Goal: Task Accomplishment & Management: Manage account settings

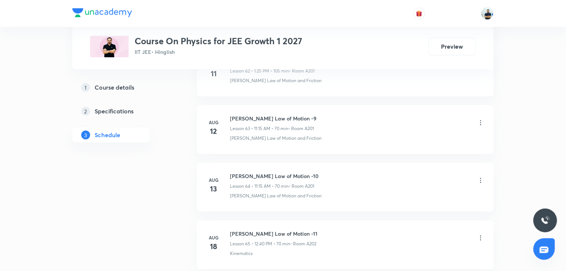
scroll to position [4460, 0]
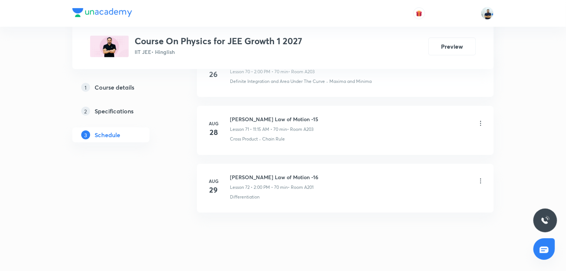
click at [253, 173] on h6 "[PERSON_NAME] Law of Motion -16" at bounding box center [274, 177] width 88 height 8
click at [253, 173] on h6 "Newton's Law of Motion -16" at bounding box center [274, 177] width 88 height 8
copy h6 "Newton's Law of Motion -16"
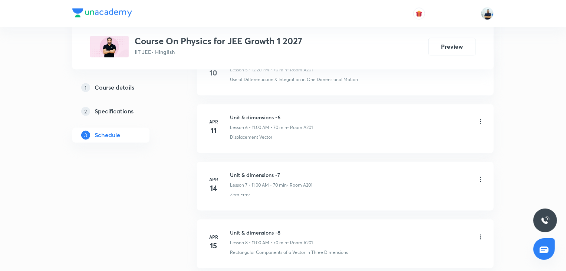
scroll to position [0, 0]
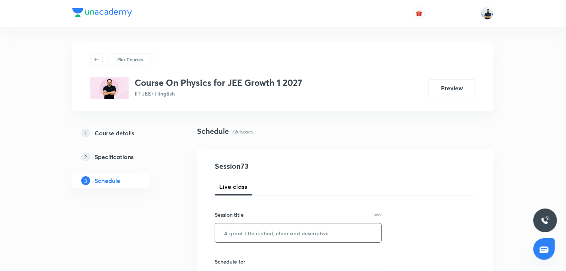
click at [261, 229] on input "text" at bounding box center [298, 232] width 166 height 19
paste input "Newton's Law of Motion -16"
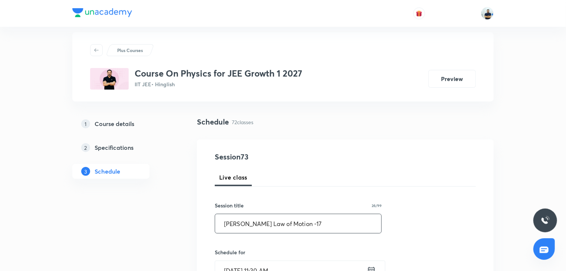
scroll to position [21, 0]
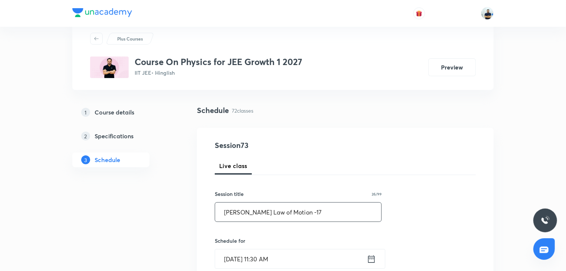
type input "Newton's Law of Motion -17"
click at [267, 258] on input "Aug 30, 2025, 11:30 AM" at bounding box center [291, 258] width 152 height 19
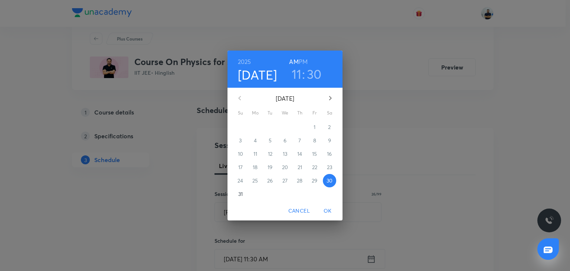
click at [334, 96] on icon "button" at bounding box center [330, 98] width 9 height 9
click at [256, 122] on button "1" at bounding box center [255, 126] width 13 height 13
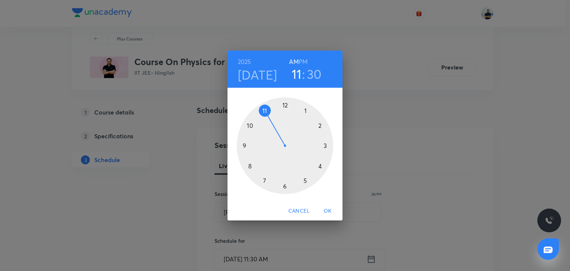
click at [267, 112] on div at bounding box center [285, 145] width 97 height 97
click at [328, 147] on div at bounding box center [285, 145] width 97 height 97
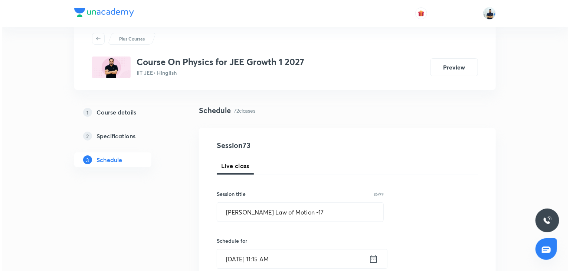
scroll to position [229, 0]
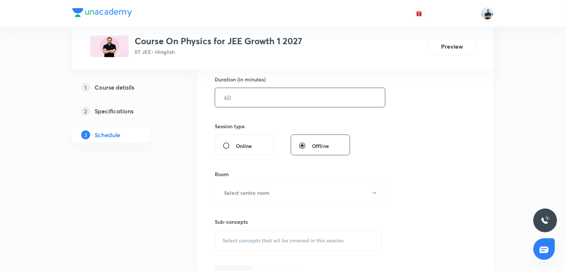
click at [251, 102] on input "text" at bounding box center [300, 97] width 170 height 19
type input "70"
click at [270, 192] on button "Select centre room" at bounding box center [301, 192] width 172 height 20
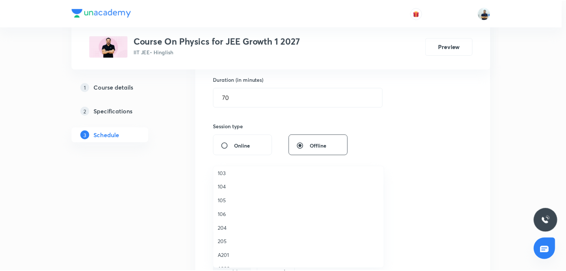
scroll to position [76, 0]
click at [235, 250] on span "A201" at bounding box center [300, 251] width 163 height 8
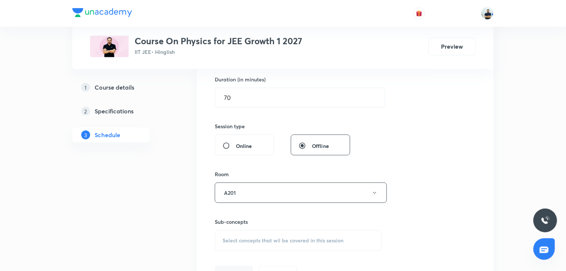
click at [304, 234] on div "Select concepts that wil be covered in this session" at bounding box center [298, 240] width 167 height 21
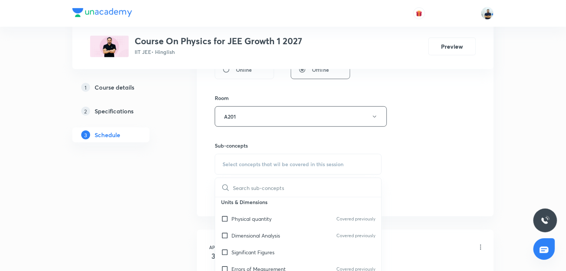
scroll to position [831, 0]
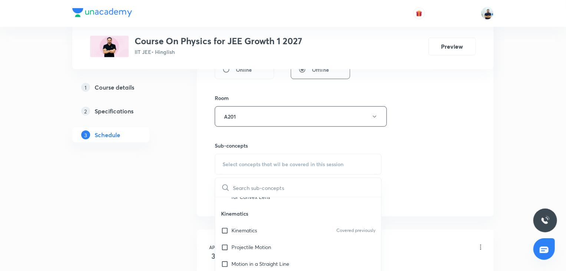
click at [271, 235] on div "Kinematics Covered previously" at bounding box center [298, 230] width 166 height 17
checkbox input "true"
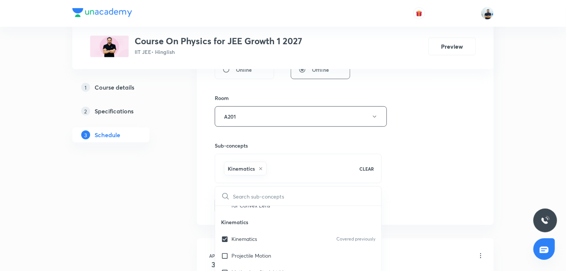
click at [480, 171] on div "Session 73 Live class Session title 26/99 Newton's Law of Motion -17 ​ Schedule…" at bounding box center [345, 34] width 297 height 381
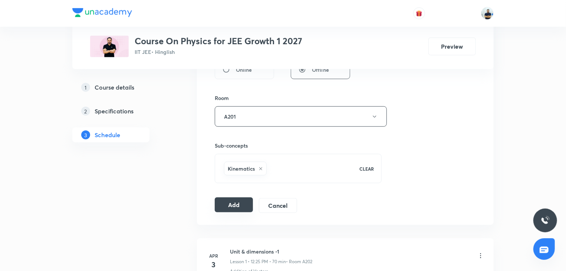
click at [228, 207] on button "Add" at bounding box center [234, 204] width 38 height 15
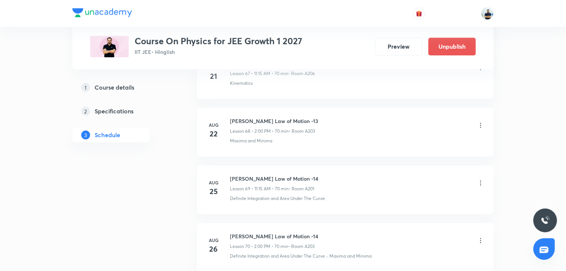
scroll to position [4177, 0]
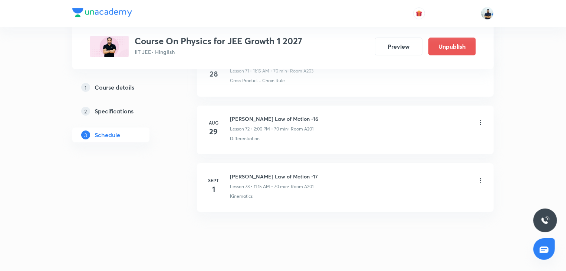
click at [271, 172] on h6 "Newton's Law of Motion -17" at bounding box center [274, 176] width 88 height 8
copy h6 "Newton's Law of Motion -17"
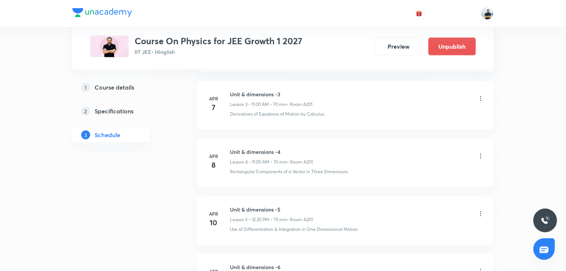
scroll to position [0, 0]
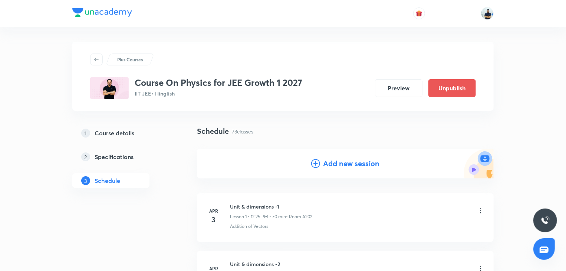
click at [351, 166] on h4 "Add new session" at bounding box center [351, 163] width 56 height 11
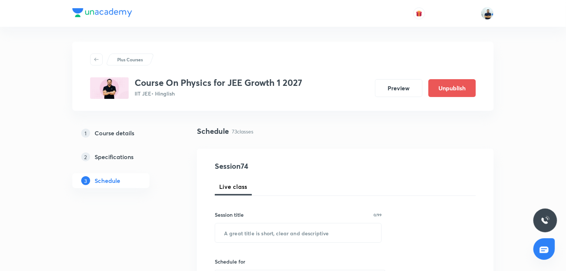
click at [276, 218] on div "Session title 0/99" at bounding box center [298, 214] width 167 height 8
click at [261, 233] on input "text" at bounding box center [298, 232] width 166 height 19
paste input "Newton's Law of Motion -17"
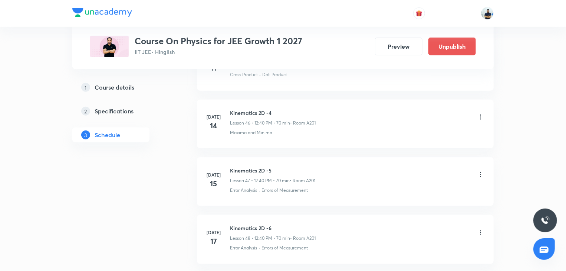
scroll to position [4517, 0]
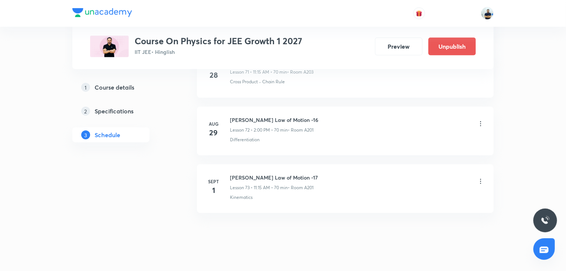
type input "Newton's Law of Motion -18"
click at [268, 173] on h6 "Newton's Law of Motion -17" at bounding box center [274, 177] width 88 height 8
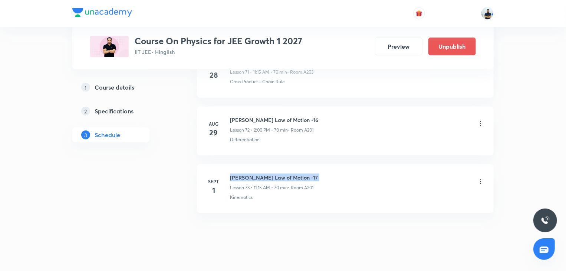
copy h6 "Newton's Law of Motion -17"
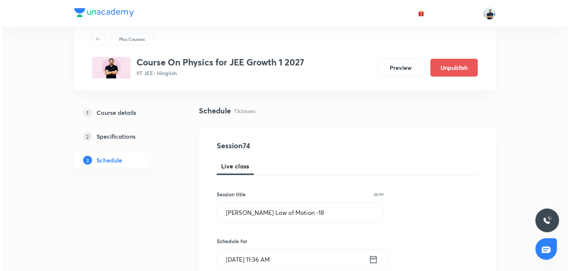
scroll to position [21, 0]
click at [269, 251] on input "Aug 30, 2025, 11:36 AM" at bounding box center [291, 258] width 152 height 19
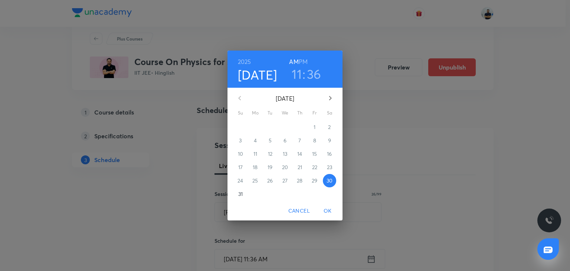
click at [329, 102] on icon "button" at bounding box center [330, 98] width 9 height 9
click at [255, 128] on p "1" at bounding box center [255, 126] width 2 height 7
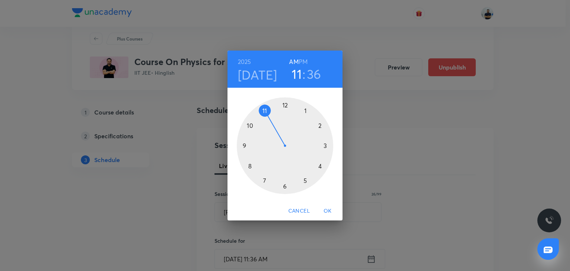
click at [326, 213] on span "OK" at bounding box center [328, 210] width 18 height 9
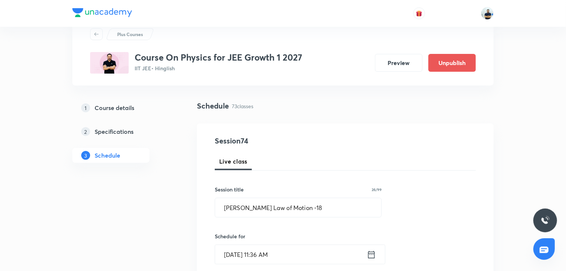
scroll to position [83, 0]
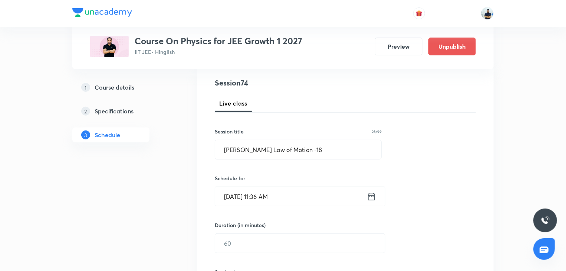
click at [255, 201] on input "Sept 1, 2025, 11:36 AM" at bounding box center [291, 196] width 152 height 19
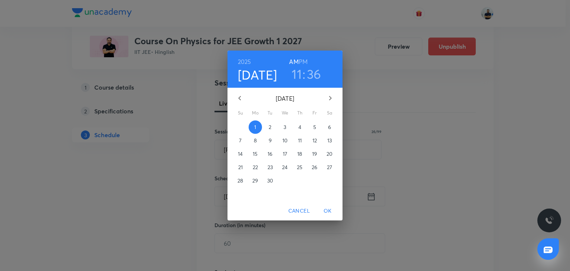
click at [394, 169] on div "2025 Sep 1 11 : 36 AM PM September 2025 Su Mo Tu We Th Fr Sa 31 1 2 3 4 5 6 7 8…" at bounding box center [285, 135] width 570 height 271
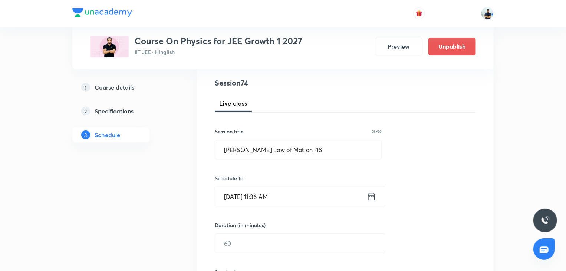
click at [277, 200] on input "Sept 1, 2025, 11:36 AM" at bounding box center [291, 196] width 152 height 19
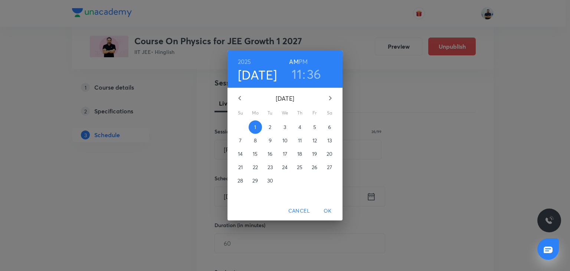
click at [273, 131] on span "2" at bounding box center [270, 126] width 13 height 7
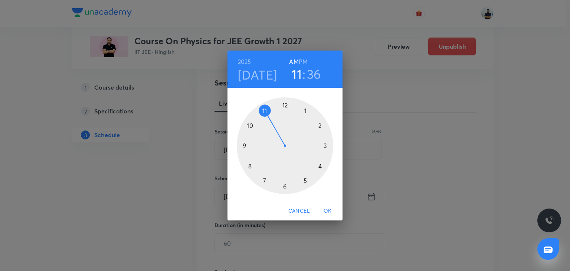
click at [315, 76] on h3 "36" at bounding box center [314, 74] width 14 height 16
click at [326, 147] on div at bounding box center [285, 145] width 97 height 97
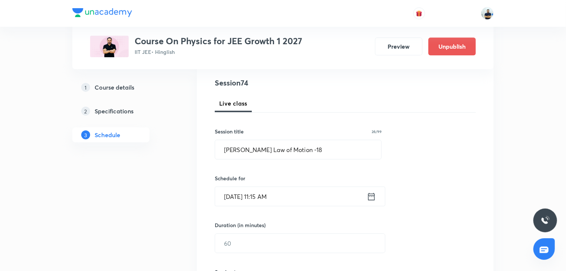
click at [311, 74] on div "Session 74 Live class Session title 26/99 Newton's Law of Motion -18 ​ Schedule…" at bounding box center [345, 251] width 297 height 372
click at [237, 249] on input "text" at bounding box center [300, 242] width 170 height 19
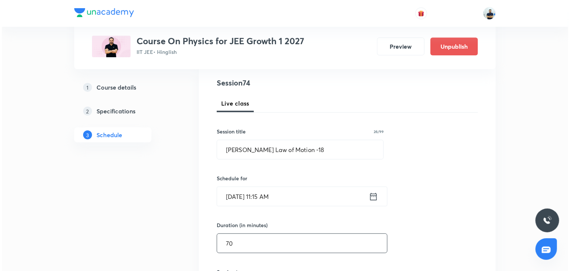
scroll to position [291, 0]
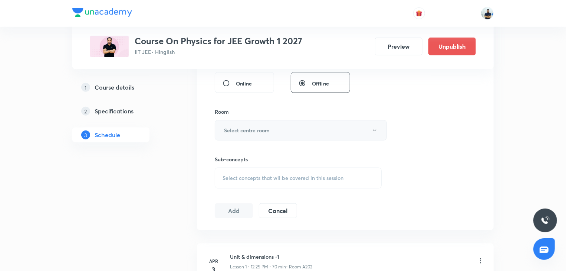
type input "70"
click at [265, 128] on h6 "Select centre room" at bounding box center [247, 130] width 46 height 8
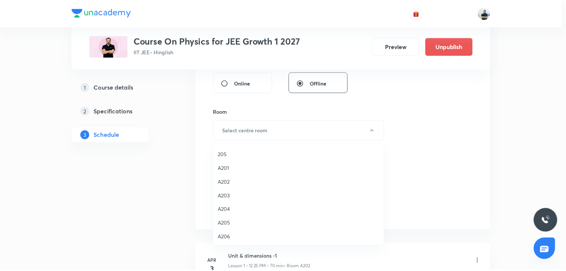
scroll to position [137, 0]
click at [233, 168] on span "A201" at bounding box center [300, 167] width 163 height 8
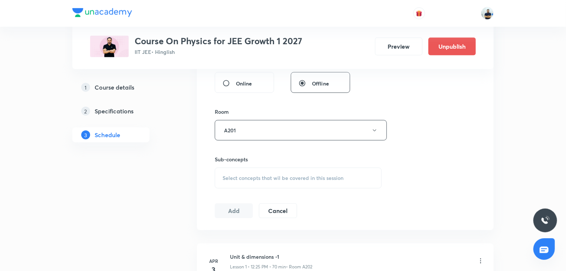
click at [300, 175] on span "Select concepts that wil be covered in this session" at bounding box center [283, 178] width 121 height 6
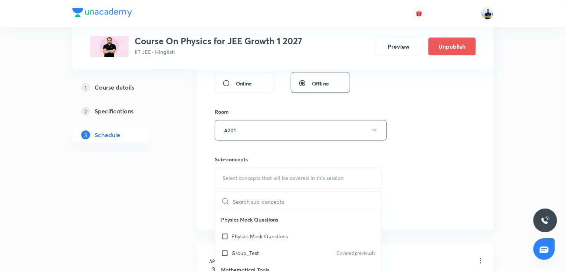
scroll to position [416, 0]
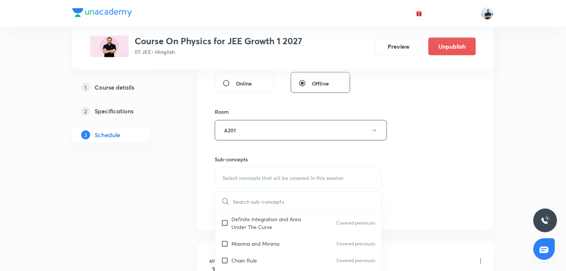
click at [257, 249] on div "Maxima and Minima Covered previously" at bounding box center [298, 243] width 166 height 17
checkbox input "true"
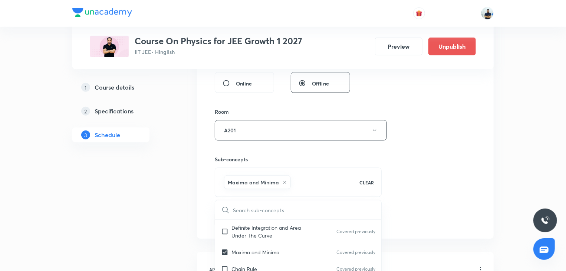
drag, startPoint x: 437, startPoint y: 215, endPoint x: 297, endPoint y: 223, distance: 139.8
click at [437, 215] on div "Session 74 Live class Session title 26/99 Newton's Law of Motion -18 ​ Schedule…" at bounding box center [345, 47] width 261 height 357
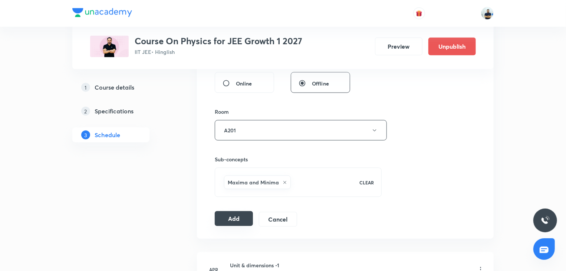
click at [231, 221] on button "Add" at bounding box center [234, 218] width 38 height 15
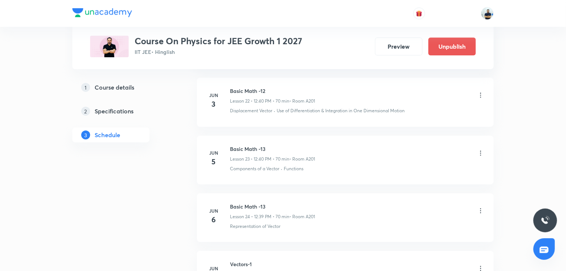
scroll to position [0, 0]
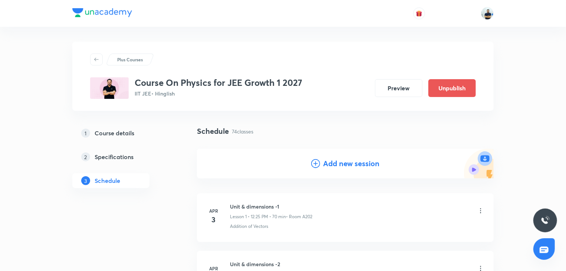
click at [328, 163] on h4 "Add new session" at bounding box center [351, 163] width 56 height 11
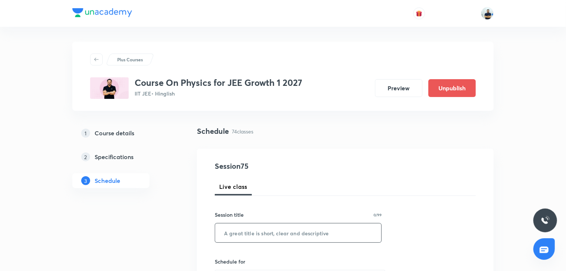
click at [280, 233] on input "text" at bounding box center [298, 232] width 166 height 19
paste input "[PERSON_NAME] Law of Motion -17"
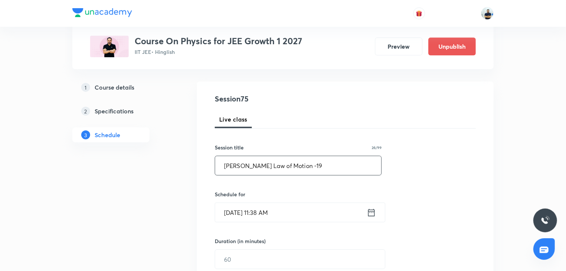
scroll to position [76, 0]
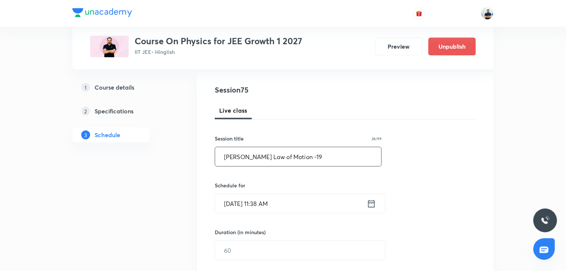
type input "[PERSON_NAME] Law of Motion -19"
click at [248, 207] on input "Aug 30, 2025, 11:38 AM" at bounding box center [291, 203] width 152 height 19
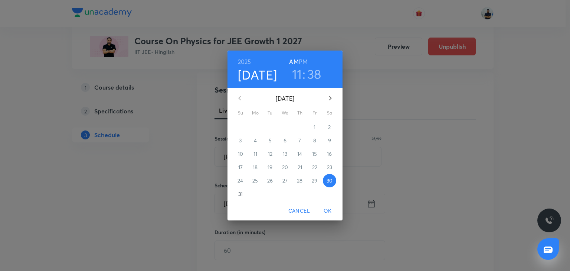
click at [330, 94] on icon "button" at bounding box center [330, 98] width 9 height 9
click at [287, 129] on span "3" at bounding box center [284, 126] width 13 height 7
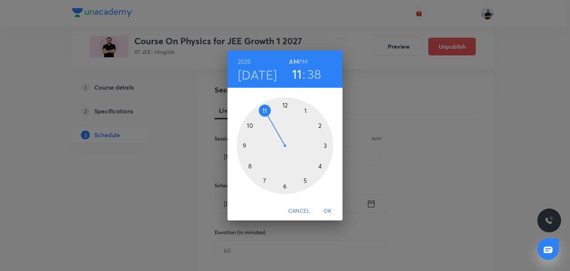
click at [317, 71] on h3 "38" at bounding box center [314, 74] width 14 height 16
click at [329, 145] on div at bounding box center [285, 145] width 97 height 97
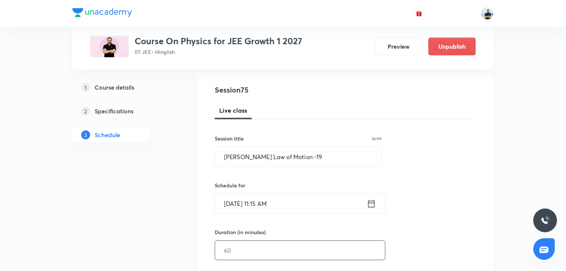
click at [277, 246] on input "text" at bounding box center [300, 250] width 170 height 19
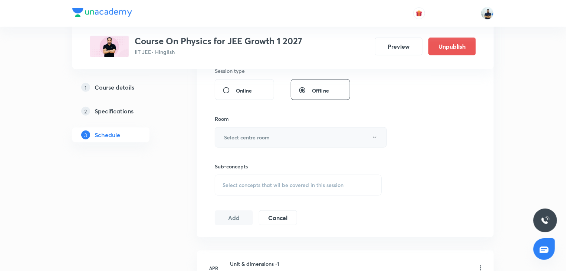
type input "70"
click at [260, 134] on h6 "Select centre room" at bounding box center [247, 137] width 46 height 8
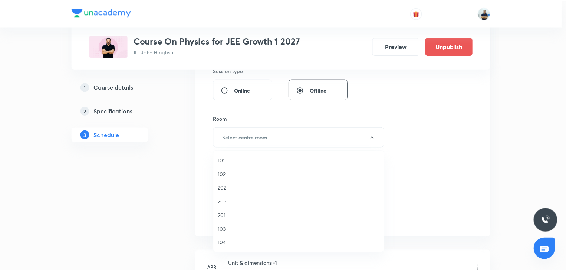
scroll to position [137, 0]
click at [232, 171] on span "A201" at bounding box center [300, 174] width 163 height 8
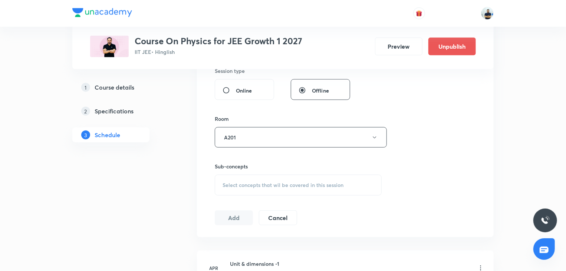
click at [313, 182] on span "Select concepts that wil be covered in this session" at bounding box center [283, 185] width 121 height 6
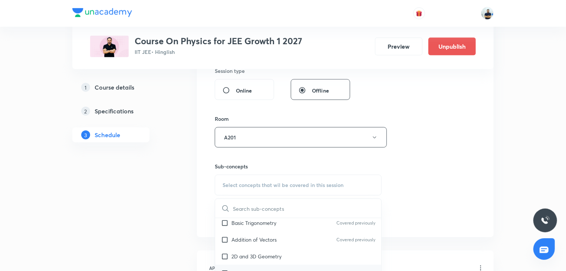
scroll to position [312, 0]
click at [248, 236] on p "Displacement Vector" at bounding box center [256, 239] width 49 height 8
checkbox input "true"
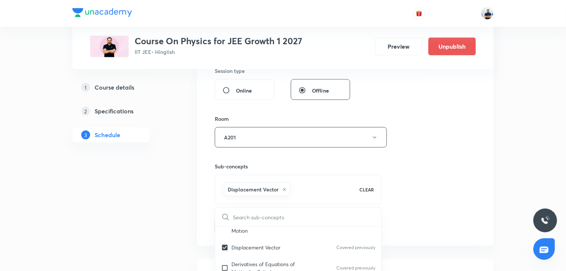
click at [416, 212] on div "Session 75 Live class Session title 26/99 Newton's Law of Motion -19 ​ Schedule…" at bounding box center [345, 54] width 261 height 357
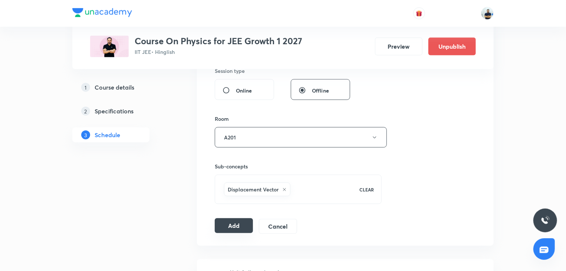
click at [241, 221] on button "Add" at bounding box center [234, 225] width 38 height 15
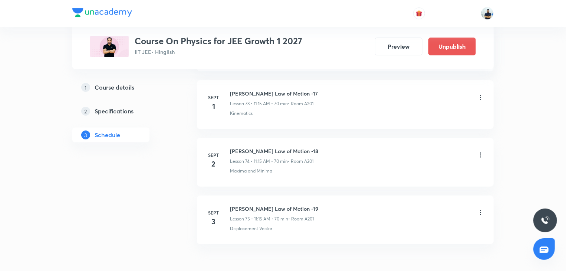
scroll to position [4291, 0]
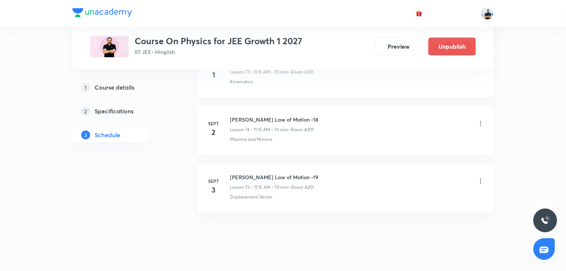
click at [266, 173] on h6 "[PERSON_NAME] Law of Motion -19" at bounding box center [274, 177] width 88 height 8
copy h6 "[PERSON_NAME] Law of Motion -19"
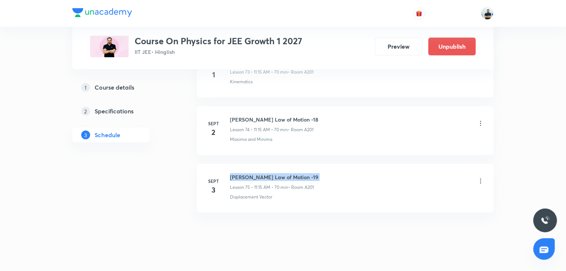
copy h6 "[PERSON_NAME] Law of Motion -19"
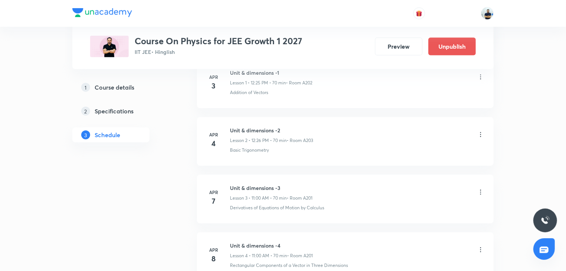
scroll to position [0, 0]
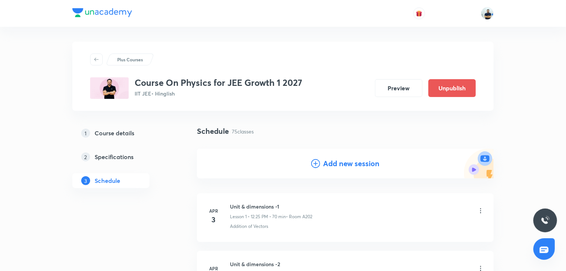
click at [327, 164] on h4 "Add new session" at bounding box center [351, 163] width 56 height 11
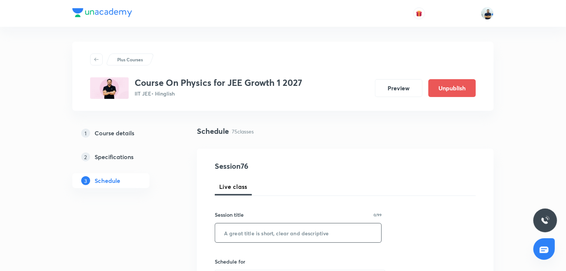
click at [279, 232] on input "text" at bounding box center [298, 232] width 166 height 19
paste input "[PERSON_NAME] Law of Motion -19"
type input "[PERSON_NAME] Law of Motion -20"
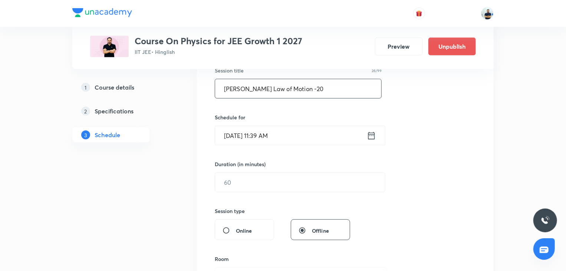
scroll to position [146, 0]
drag, startPoint x: 261, startPoint y: 141, endPoint x: 265, endPoint y: 138, distance: 4.8
click at [265, 138] on input "Aug 30, 2025, 11:39 AM" at bounding box center [291, 133] width 152 height 19
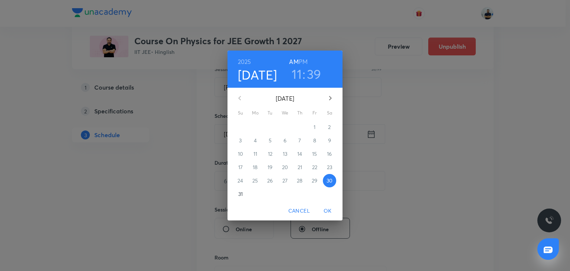
click at [333, 99] on icon "button" at bounding box center [330, 98] width 9 height 9
click at [302, 128] on span "4" at bounding box center [299, 126] width 13 height 7
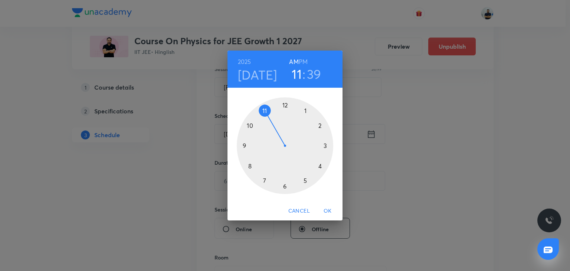
click at [263, 111] on div at bounding box center [285, 145] width 97 height 97
click at [324, 146] on div at bounding box center [285, 145] width 97 height 97
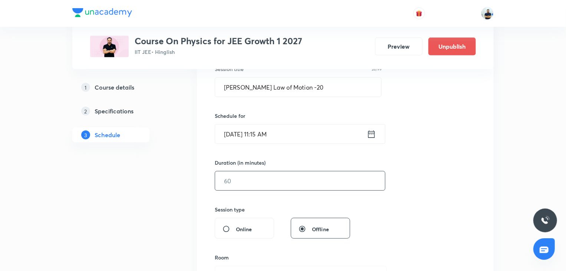
click at [249, 177] on input "text" at bounding box center [300, 180] width 170 height 19
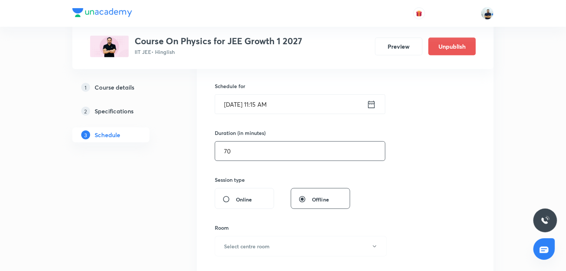
scroll to position [201, 0]
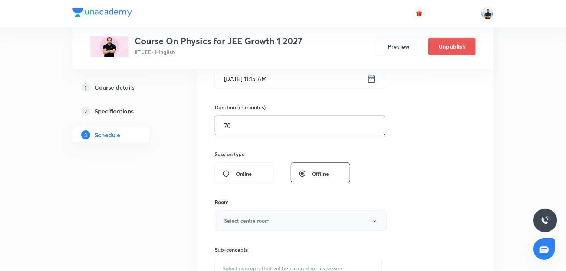
type input "70"
click at [256, 215] on button "Select centre room" at bounding box center [301, 220] width 172 height 20
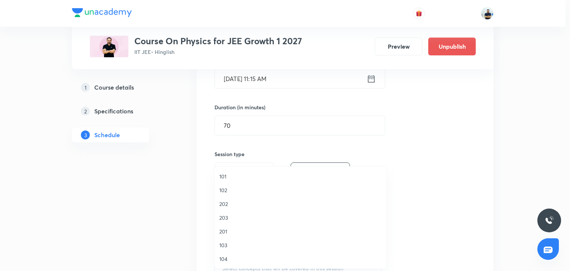
click at [236, 241] on li "103" at bounding box center [300, 245] width 171 height 14
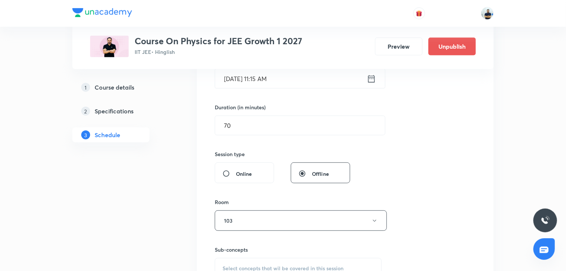
scroll to position [277, 0]
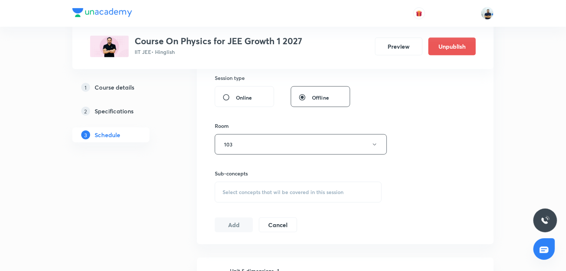
click at [295, 185] on div "Select concepts that wil be covered in this session" at bounding box center [298, 192] width 167 height 21
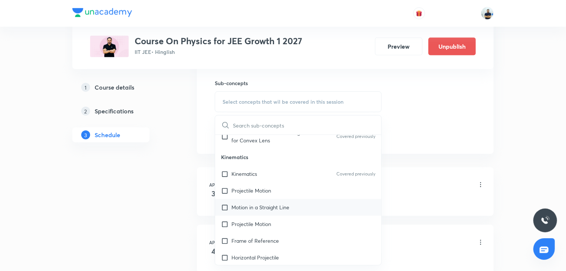
scroll to position [831, 0]
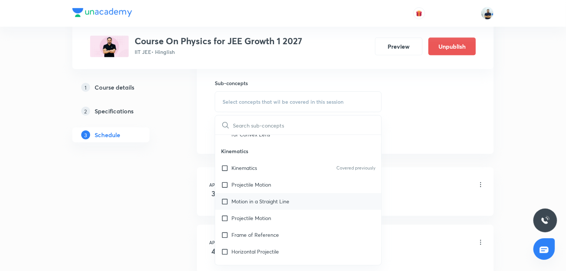
click at [258, 206] on div "Motion in a Straight Line" at bounding box center [298, 201] width 166 height 17
checkbox input "true"
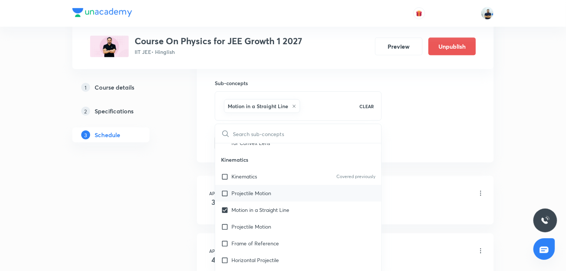
click at [249, 190] on p "Projectile Motion" at bounding box center [252, 193] width 40 height 8
checkbox input "true"
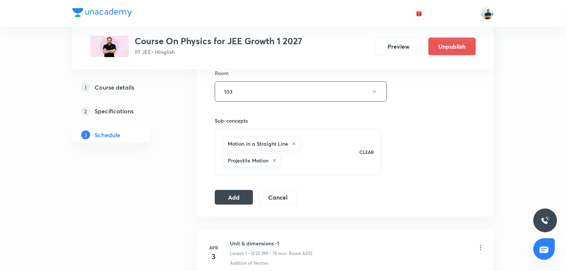
scroll to position [312, 0]
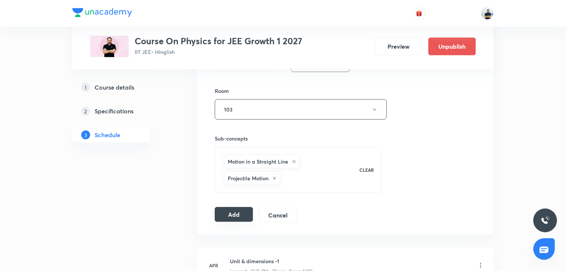
click at [236, 214] on button "Add" at bounding box center [234, 214] width 38 height 15
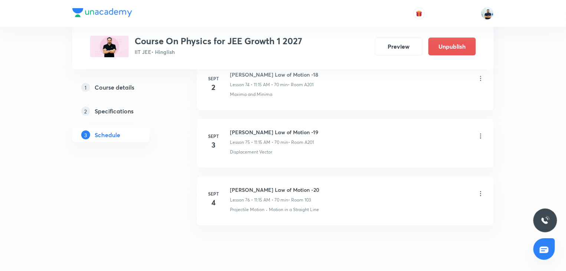
scroll to position [4349, 0]
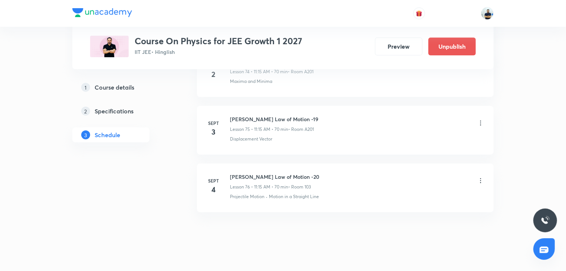
click at [481, 177] on icon at bounding box center [480, 180] width 7 height 7
click at [428, 186] on li "Edit" at bounding box center [443, 189] width 81 height 14
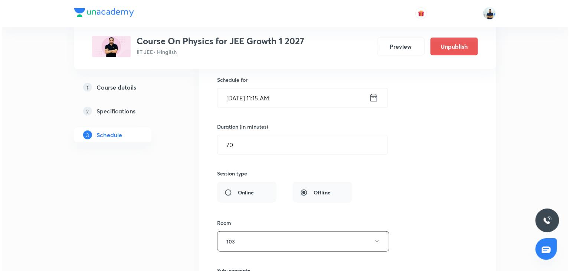
scroll to position [4501, 0]
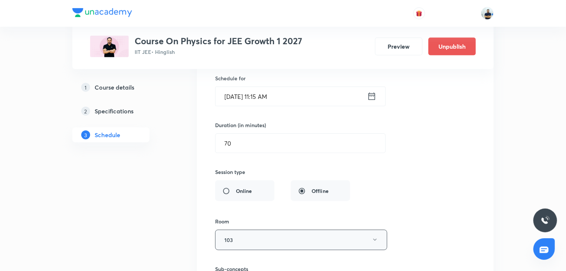
click at [251, 229] on button "103" at bounding box center [301, 239] width 172 height 20
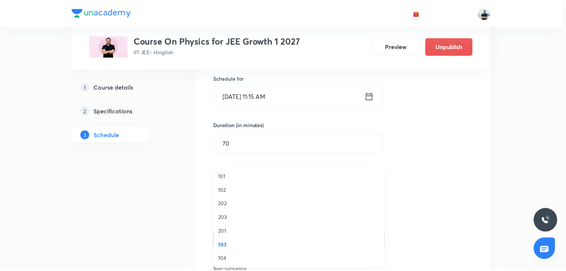
scroll to position [137, 0]
click at [241, 189] on span "A201" at bounding box center [301, 190] width 163 height 8
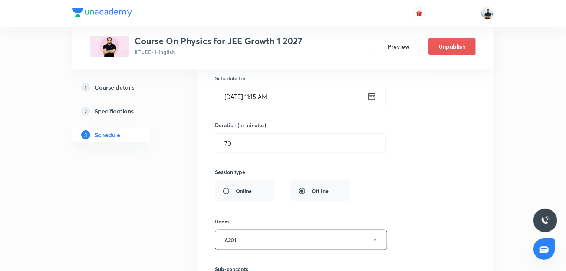
scroll to position [4650, 0]
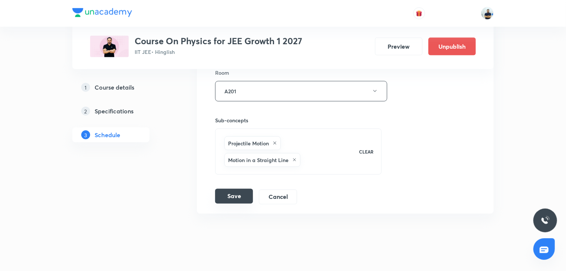
click at [234, 189] on button "Save" at bounding box center [234, 196] width 38 height 15
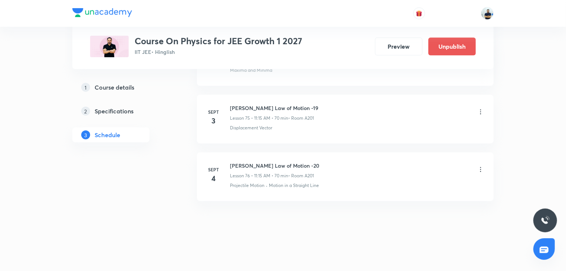
scroll to position [4349, 0]
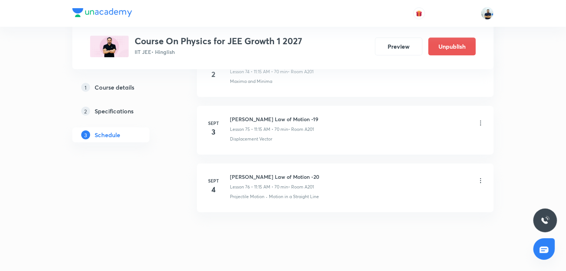
click at [272, 173] on h6 "Newton's Law of Motion -20" at bounding box center [274, 177] width 89 height 8
copy h6 "Newton's Law of Motion -20"
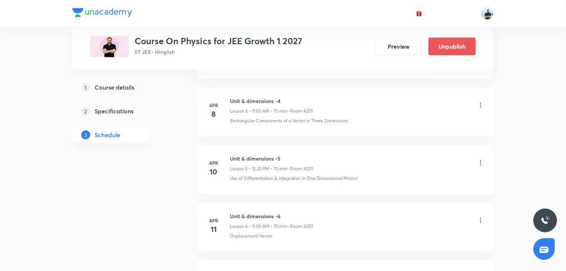
scroll to position [0, 0]
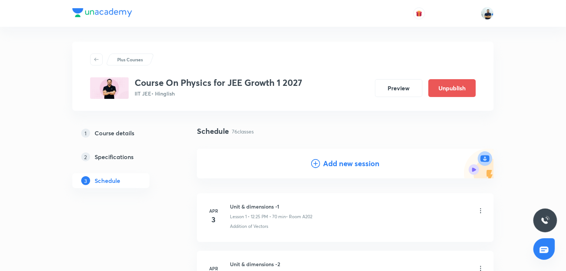
click at [338, 166] on h4 "Add new session" at bounding box center [351, 163] width 56 height 11
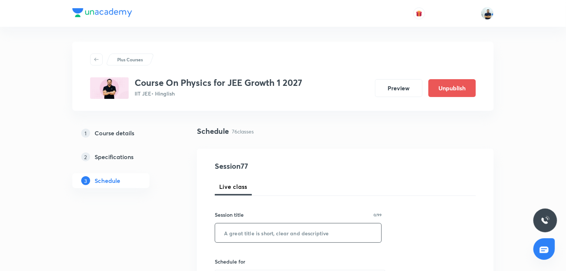
click at [268, 237] on input "text" at bounding box center [298, 232] width 166 height 19
paste input "Newton's Law of Motion -20"
type input "Newton's Law of Motion -21"
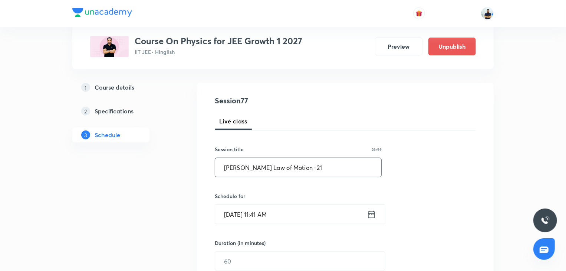
scroll to position [62, 0]
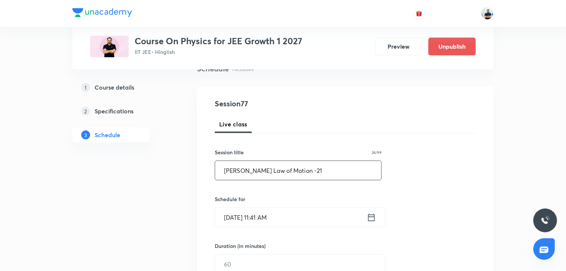
drag, startPoint x: 331, startPoint y: 152, endPoint x: 319, endPoint y: 152, distance: 12.6
click at [331, 152] on div "Session title 26/99" at bounding box center [298, 152] width 167 height 8
click at [251, 215] on input "Aug 30, 2025, 11:41 AM" at bounding box center [291, 216] width 152 height 19
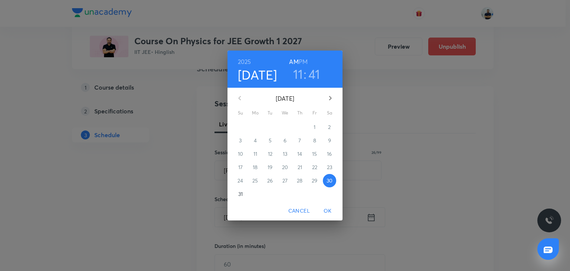
click at [327, 99] on icon "button" at bounding box center [330, 98] width 9 height 9
click at [312, 128] on span "5" at bounding box center [314, 126] width 13 height 7
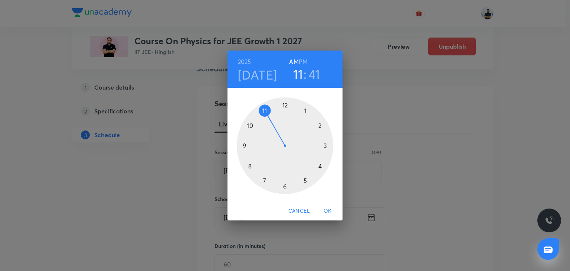
click at [301, 61] on h6 "PM" at bounding box center [303, 61] width 9 height 10
click at [319, 128] on div at bounding box center [285, 145] width 97 height 97
click at [285, 105] on div at bounding box center [285, 145] width 97 height 97
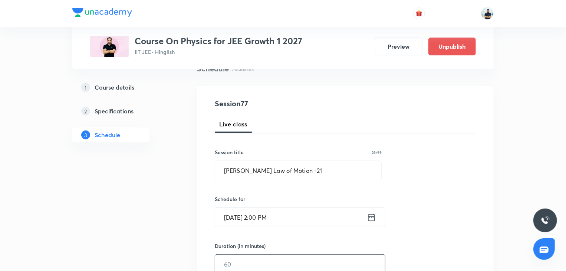
click at [249, 261] on input "text" at bounding box center [300, 263] width 170 height 19
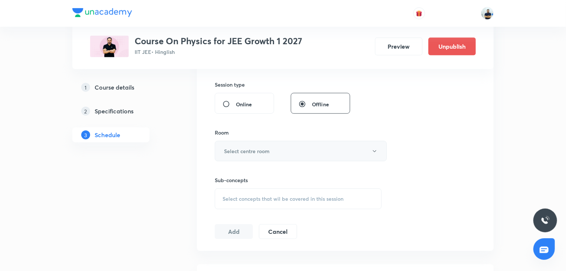
type input "70"
click at [263, 151] on h6 "Select centre room" at bounding box center [247, 151] width 46 height 8
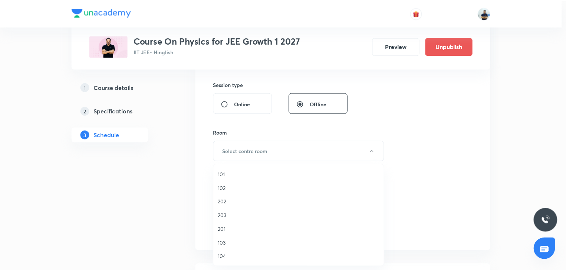
scroll to position [137, 0]
click at [232, 190] on span "A201" at bounding box center [300, 188] width 163 height 8
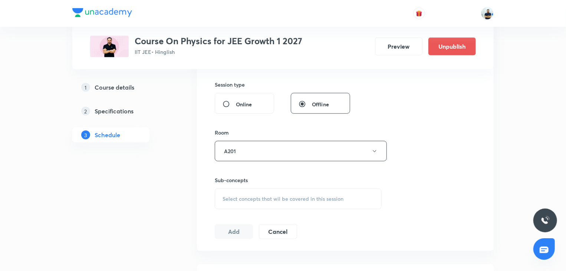
click at [287, 192] on div "Select concepts that wil be covered in this session" at bounding box center [298, 198] width 167 height 21
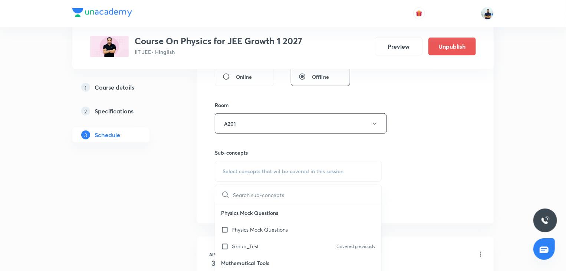
scroll to position [208, 0]
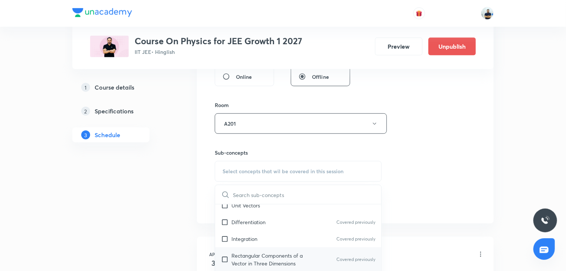
click at [248, 248] on div "Rectangular Components of a Vector in Three Dimensions Covered previously" at bounding box center [298, 259] width 166 height 24
checkbox input "true"
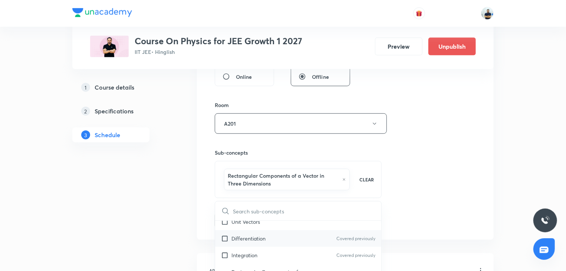
click at [236, 230] on div "Differentiation Covered previously" at bounding box center [298, 238] width 166 height 17
checkbox input "true"
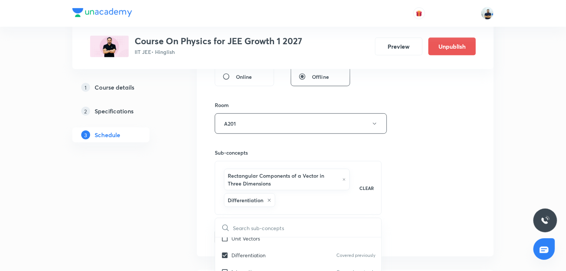
drag, startPoint x: 483, startPoint y: 219, endPoint x: 382, endPoint y: 220, distance: 101.3
click at [479, 218] on div "Session 77 Live class Session title 26/99 Newton's Law of Motion -21 ​ Schedule…" at bounding box center [345, 53] width 297 height 405
click at [234, 233] on button "Add" at bounding box center [234, 236] width 38 height 15
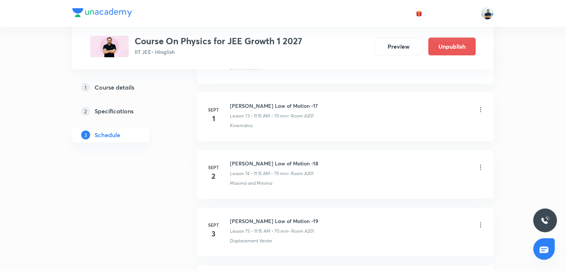
scroll to position [4406, 0]
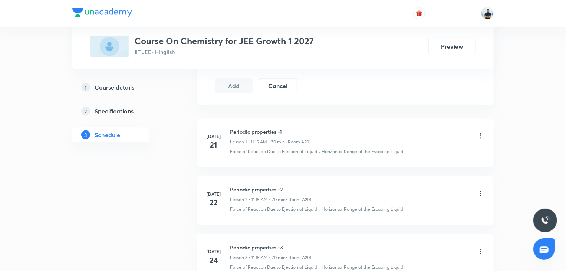
scroll to position [1703, 0]
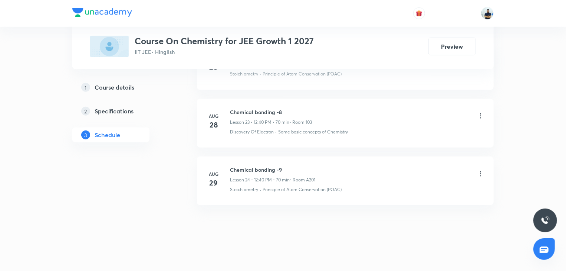
click at [260, 166] on h6 "Chemical bonding -9" at bounding box center [272, 170] width 85 height 8
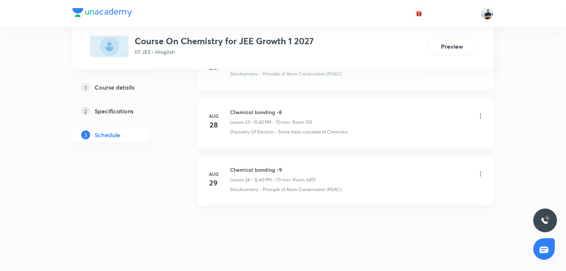
click at [260, 166] on h6 "Chemical bonding -9" at bounding box center [272, 170] width 85 height 8
copy h6 "Chemical bonding -9"
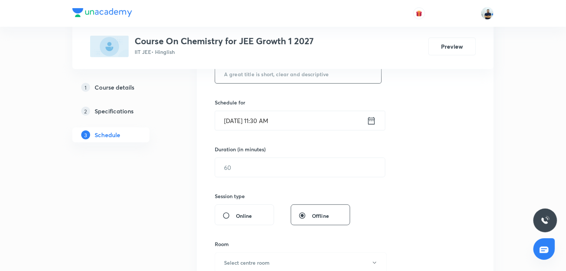
scroll to position [0, 0]
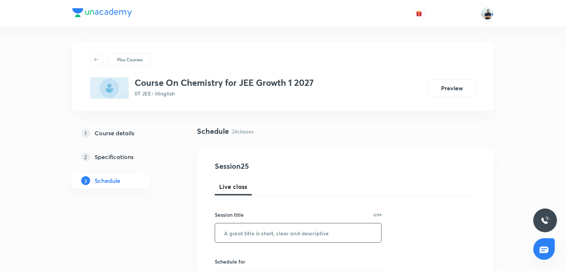
click at [271, 229] on input "text" at bounding box center [298, 232] width 166 height 19
paste input "Chemical bonding -9"
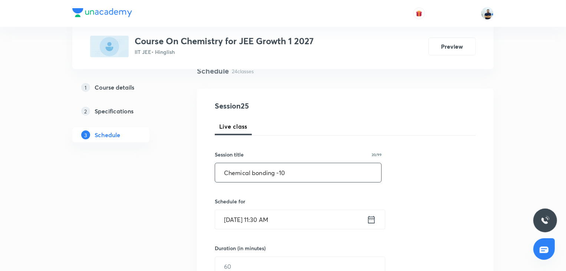
scroll to position [62, 0]
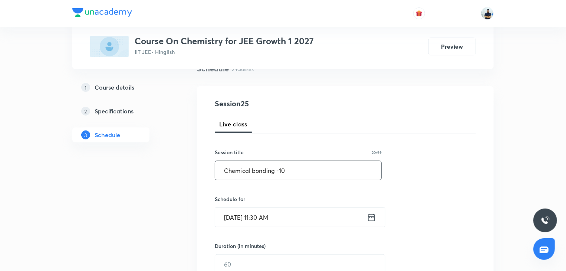
type input "Chemical bonding -10"
click at [266, 220] on input "Aug 30, 2025, 11:30 AM" at bounding box center [291, 216] width 152 height 19
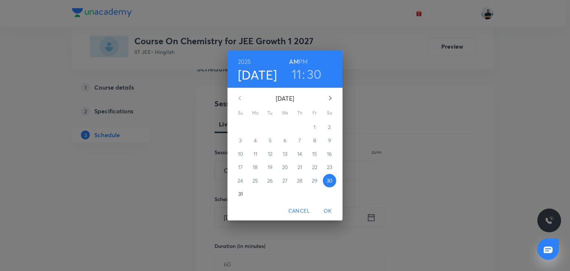
click at [332, 92] on button "button" at bounding box center [330, 98] width 18 height 18
click at [257, 123] on span "1" at bounding box center [255, 126] width 13 height 7
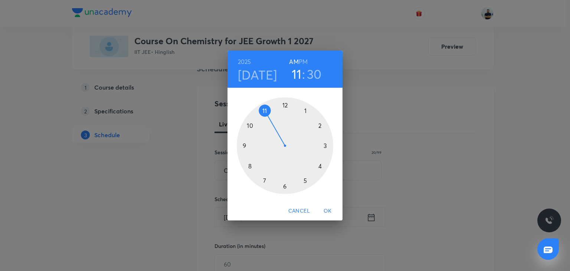
click at [301, 62] on h6 "PM" at bounding box center [303, 61] width 9 height 10
click at [287, 107] on div at bounding box center [285, 145] width 97 height 97
click at [251, 166] on div at bounding box center [285, 145] width 97 height 97
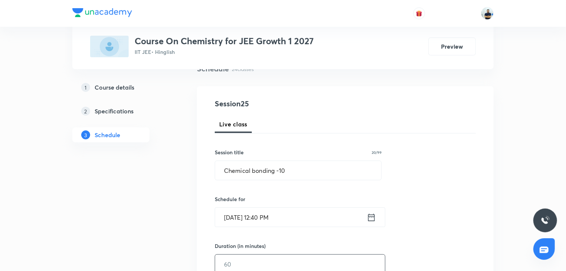
click at [240, 265] on input "text" at bounding box center [300, 263] width 170 height 19
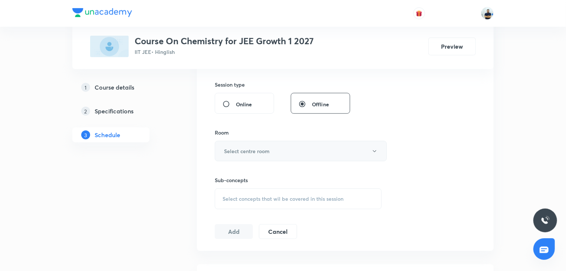
type input "70"
click at [263, 146] on button "Select centre room" at bounding box center [301, 151] width 172 height 20
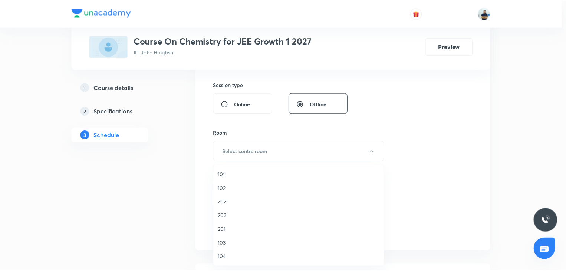
scroll to position [137, 0]
click at [227, 185] on span "A201" at bounding box center [300, 188] width 163 height 8
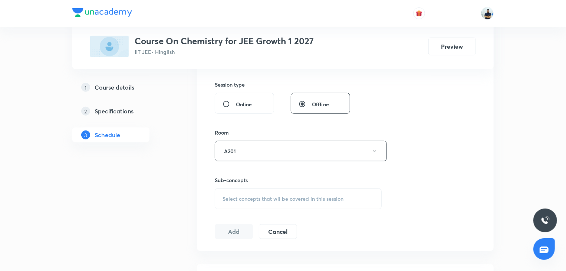
click at [290, 196] on span "Select concepts that wil be covered in this session" at bounding box center [283, 199] width 121 height 6
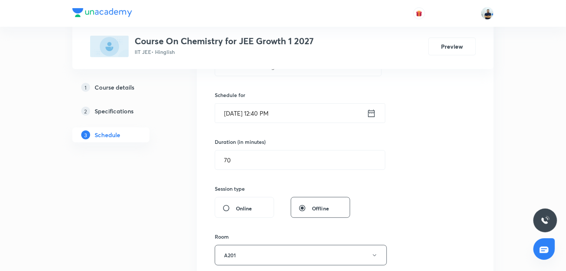
scroll to position [374, 0]
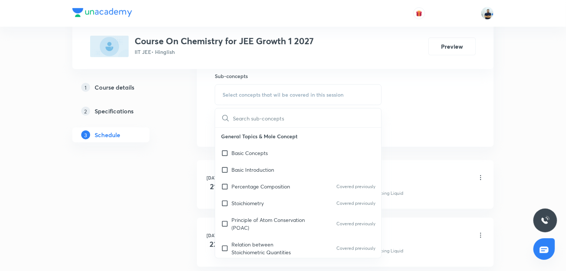
drag, startPoint x: 242, startPoint y: 188, endPoint x: 395, endPoint y: 163, distance: 155.3
click at [242, 189] on p "Percentage Composition" at bounding box center [261, 186] width 59 height 8
checkbox input "true"
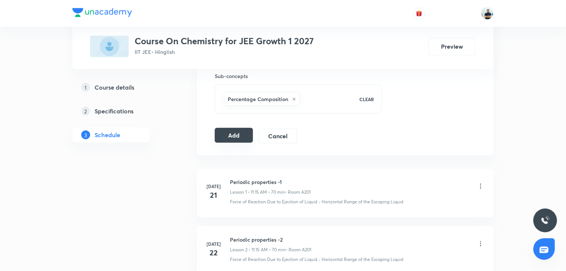
click at [239, 138] on button "Add" at bounding box center [234, 135] width 38 height 15
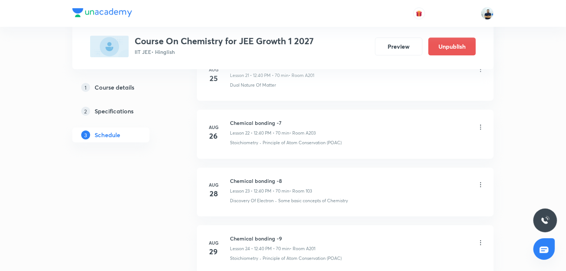
scroll to position [1420, 0]
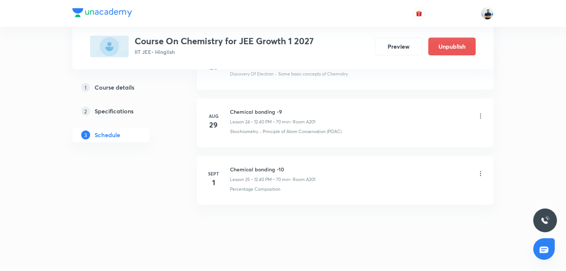
click at [254, 168] on h6 "Chemical bonding -10" at bounding box center [272, 169] width 85 height 8
copy h6 "Chemical bonding -10"
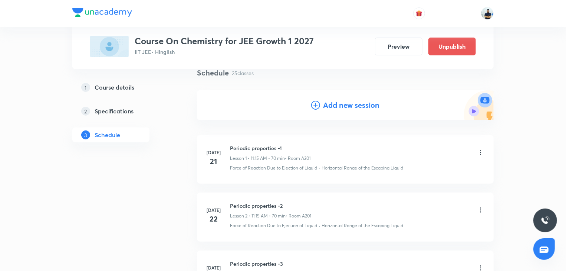
scroll to position [0, 0]
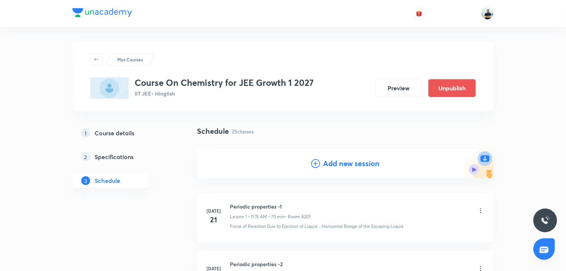
click at [336, 163] on h4 "Add new session" at bounding box center [351, 163] width 56 height 11
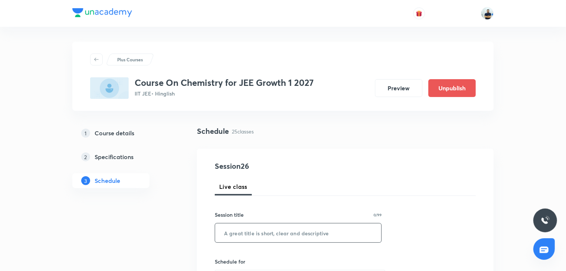
click at [263, 235] on input "text" at bounding box center [298, 232] width 166 height 19
paste input "Chemical bonding -10"
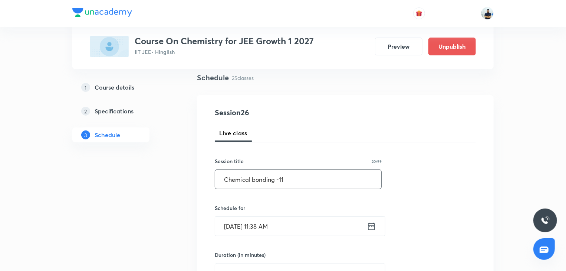
scroll to position [62, 0]
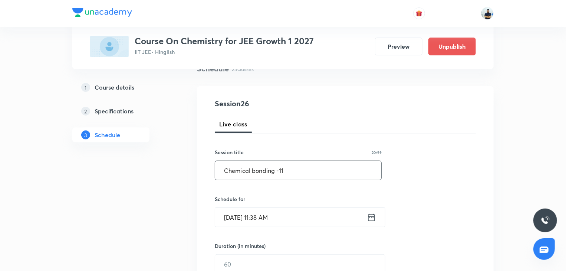
type input "Chemical bonding -11"
click at [285, 218] on input "Aug 30, 2025, 11:38 AM" at bounding box center [291, 216] width 152 height 19
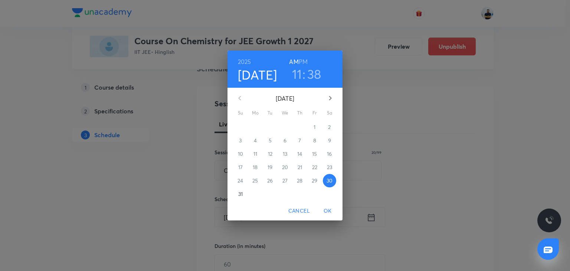
click at [334, 97] on icon "button" at bounding box center [330, 98] width 9 height 9
click at [267, 126] on span "2" at bounding box center [270, 126] width 13 height 7
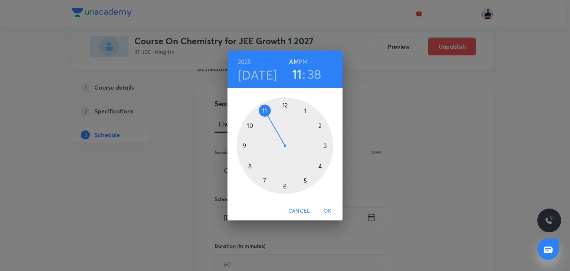
click at [307, 59] on h6 "PM" at bounding box center [303, 61] width 9 height 10
click at [287, 103] on div at bounding box center [285, 145] width 97 height 97
click at [255, 165] on div at bounding box center [285, 145] width 97 height 97
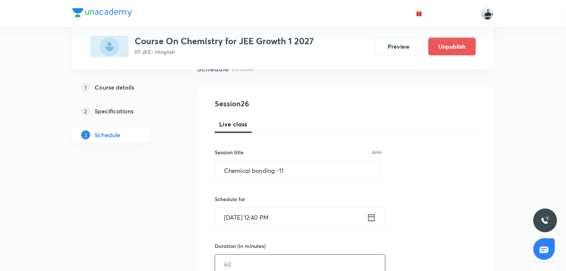
click at [252, 267] on input "text" at bounding box center [300, 263] width 170 height 19
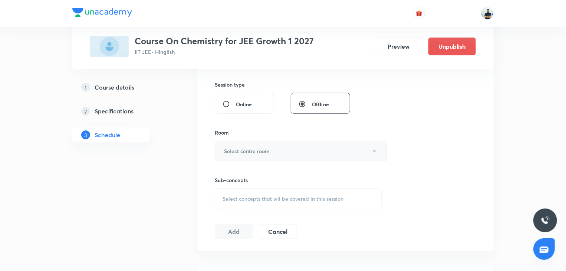
type input "70"
click at [264, 147] on h6 "Select centre room" at bounding box center [247, 151] width 46 height 8
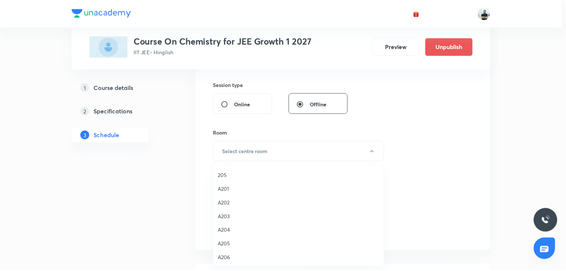
scroll to position [137, 0]
click at [233, 187] on span "A201" at bounding box center [300, 188] width 163 height 8
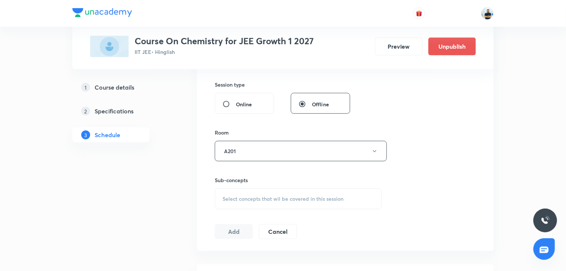
click at [284, 196] on span "Select concepts that wil be covered in this session" at bounding box center [283, 199] width 121 height 6
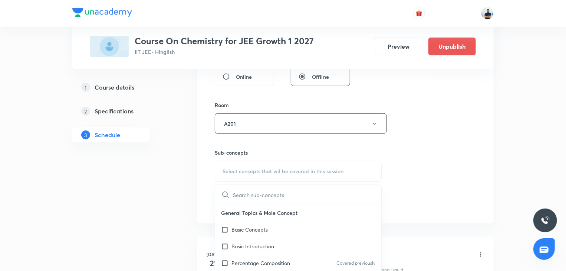
scroll to position [416, 0]
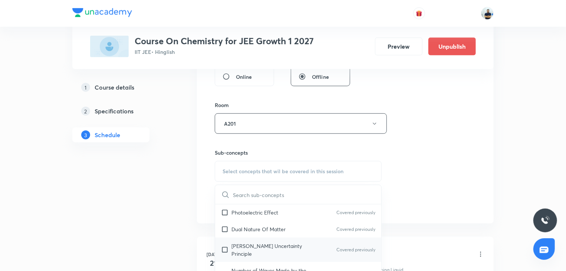
click at [253, 238] on div "Heisenberg’s Uncertainty Principle Covered previously" at bounding box center [298, 249] width 166 height 24
checkbox input "true"
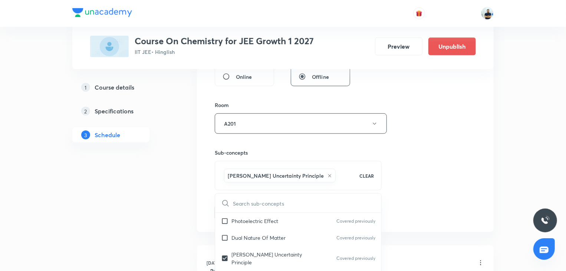
drag, startPoint x: 237, startPoint y: 220, endPoint x: 445, endPoint y: 219, distance: 208.6
click at [237, 220] on p "Photoelectric Effect" at bounding box center [255, 221] width 47 height 8
checkbox input "true"
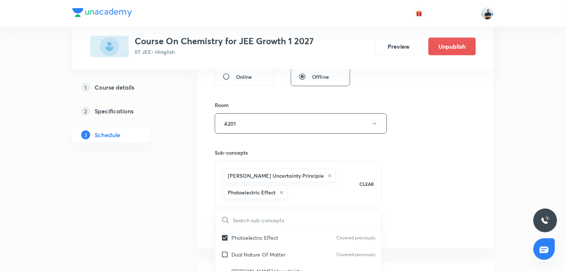
click at [445, 219] on div "Session 26 Live class Session title 20/99 Chemical bonding -11 ​ Schedule for S…" at bounding box center [345, 50] width 261 height 374
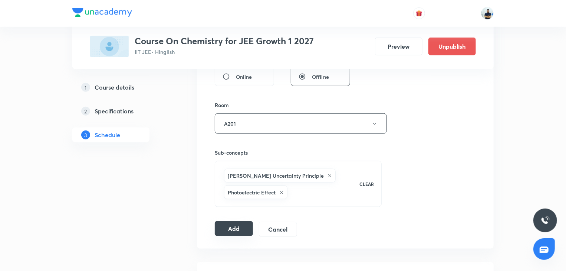
click at [243, 225] on button "Add" at bounding box center [234, 228] width 38 height 15
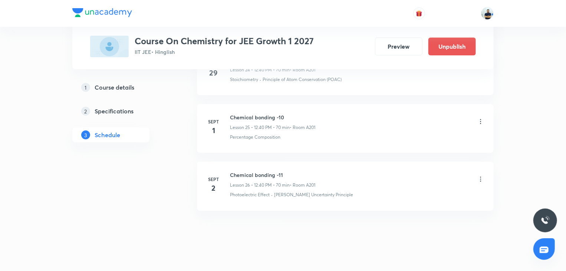
scroll to position [1477, 0]
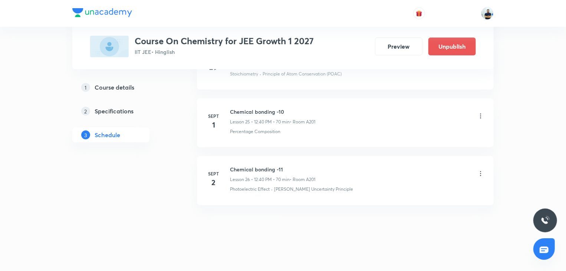
click at [255, 167] on h6 "Chemical bonding -11" at bounding box center [272, 169] width 85 height 8
copy h6 "Chemical bonding -11"
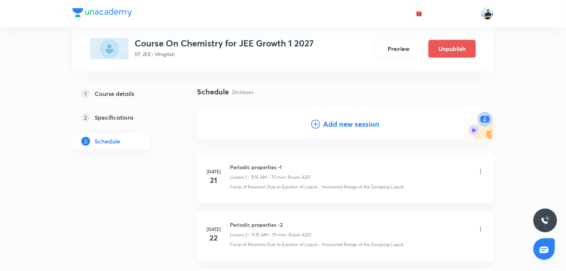
scroll to position [0, 0]
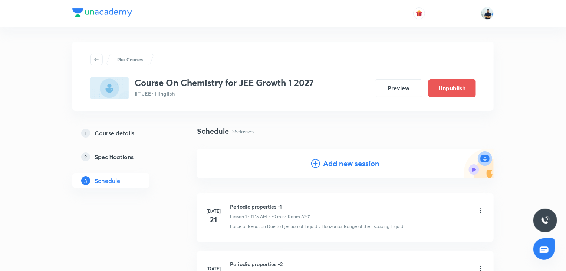
click at [334, 168] on h4 "Add new session" at bounding box center [351, 163] width 56 height 11
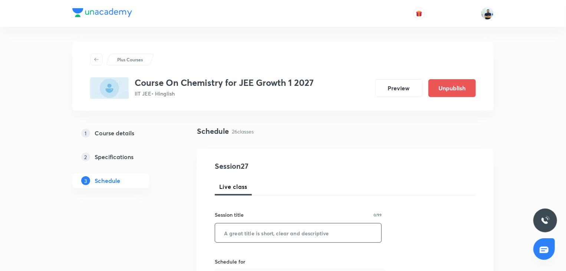
click at [262, 223] on input "text" at bounding box center [298, 232] width 166 height 19
paste input "Chemical bonding -11"
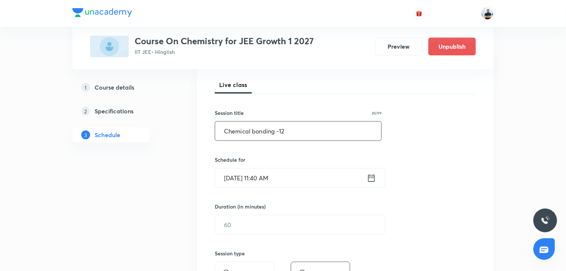
scroll to position [104, 0]
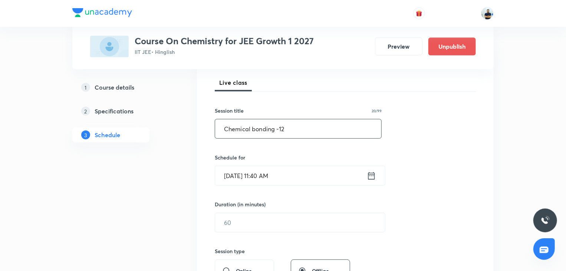
type input "Chemical bonding -12"
click at [258, 180] on input "Aug 30, 2025, 11:40 AM" at bounding box center [291, 175] width 152 height 19
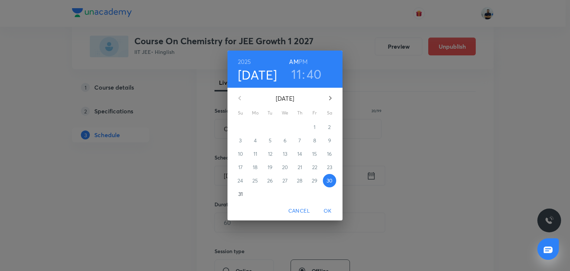
click at [330, 97] on icon "button" at bounding box center [330, 98] width 3 height 4
click at [285, 128] on p "3" at bounding box center [285, 126] width 3 height 7
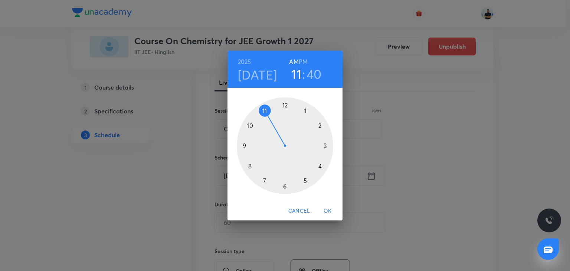
click at [300, 60] on h6 "PM" at bounding box center [303, 61] width 9 height 10
click at [296, 75] on h3 "11" at bounding box center [296, 74] width 10 height 16
click at [284, 108] on div at bounding box center [285, 145] width 97 height 97
click at [246, 166] on div at bounding box center [285, 145] width 97 height 97
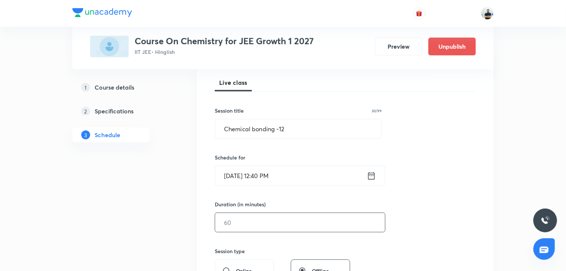
click at [244, 215] on input "text" at bounding box center [300, 222] width 170 height 19
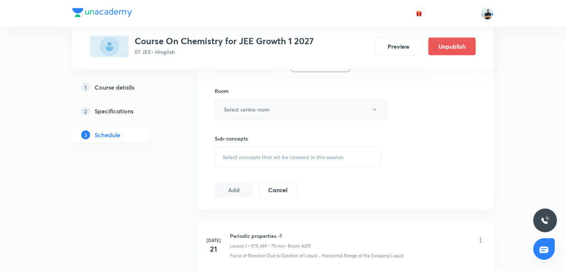
type input "70"
click at [271, 111] on button "Select centre room" at bounding box center [301, 109] width 172 height 20
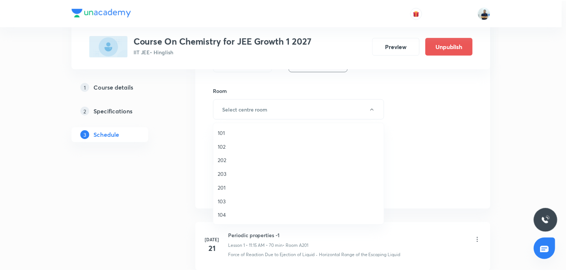
scroll to position [137, 0]
click at [238, 149] on span "A201" at bounding box center [300, 147] width 163 height 8
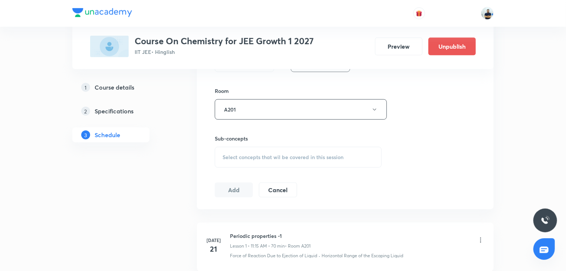
click at [305, 154] on span "Select concepts that wil be covered in this session" at bounding box center [283, 157] width 121 height 6
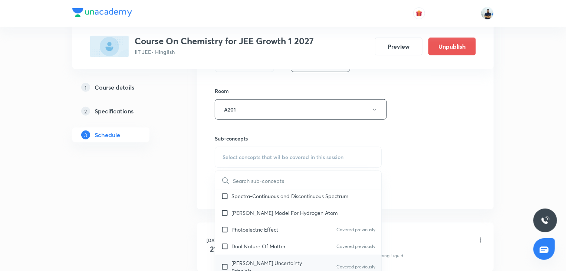
scroll to position [416, 0]
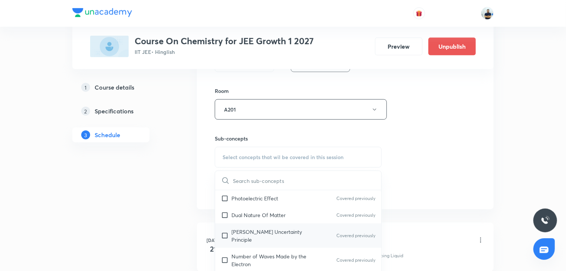
click at [254, 226] on div "Heisenberg’s Uncertainty Principle Covered previously" at bounding box center [298, 235] width 166 height 24
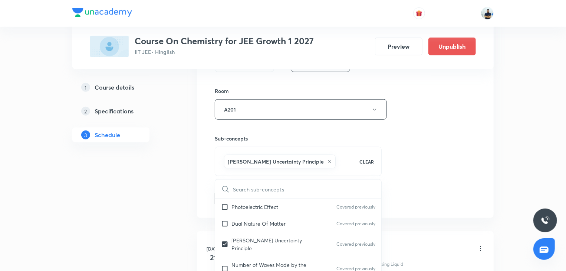
checkbox input "true"
click at [450, 205] on div "Session 27 Live class Session title 20/99 Chemical bonding -12 ​ Schedule for S…" at bounding box center [345, 27] width 297 height 381
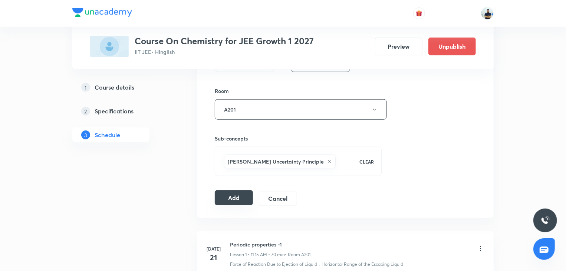
click at [228, 200] on button "Add" at bounding box center [234, 197] width 38 height 15
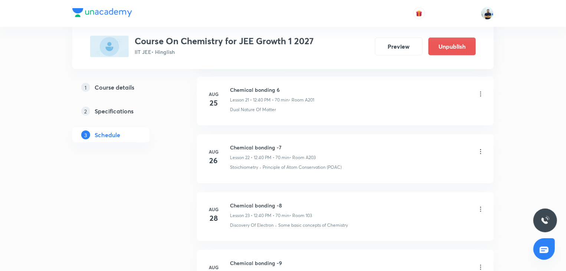
scroll to position [1826, 0]
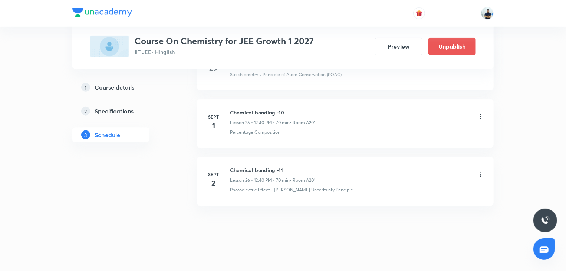
click at [254, 168] on h6 "Chemical bonding -11" at bounding box center [272, 170] width 85 height 8
copy h6 "Chemical bonding -11"
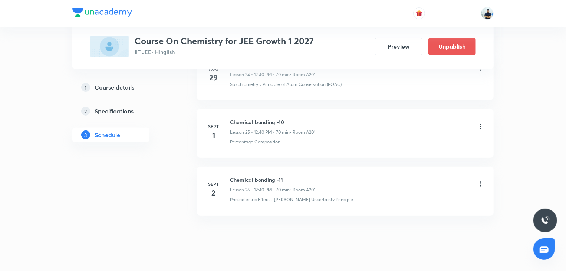
scroll to position [1477, 0]
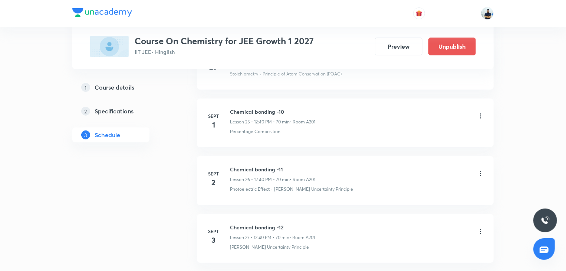
click at [257, 223] on h6 "Chemical bonding -12" at bounding box center [272, 227] width 85 height 8
copy h6 "Chemical bonding -12"
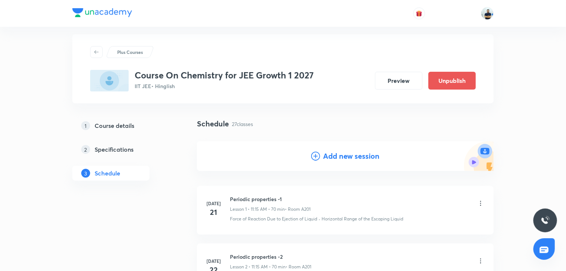
scroll to position [0, 0]
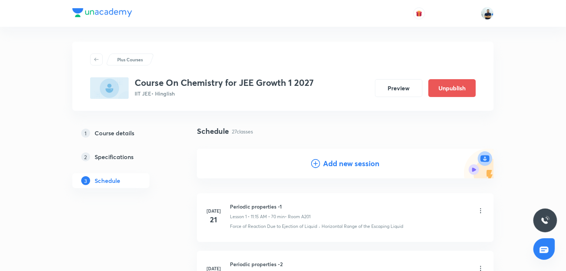
click at [342, 160] on h4 "Add new session" at bounding box center [351, 163] width 56 height 11
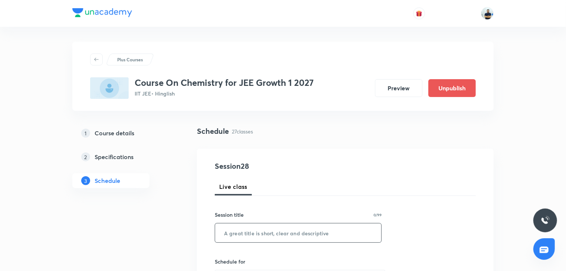
click at [261, 234] on input "text" at bounding box center [298, 232] width 166 height 19
paste input "Chemical bonding -12"
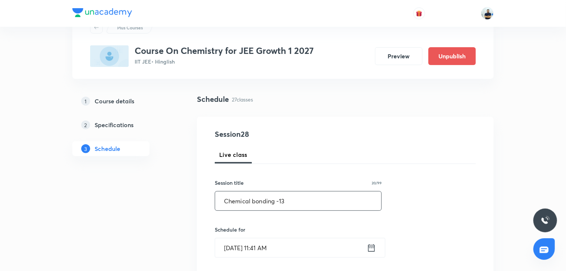
scroll to position [35, 0]
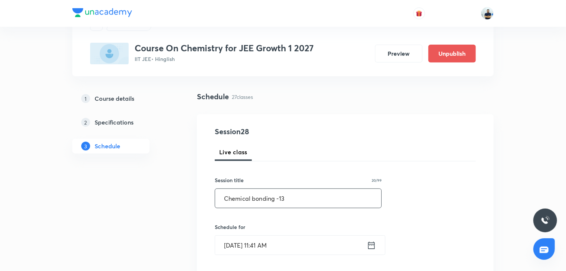
type input "Chemical bonding -13"
click at [252, 249] on input "Aug 30, 2025, 11:41 AM" at bounding box center [291, 244] width 152 height 19
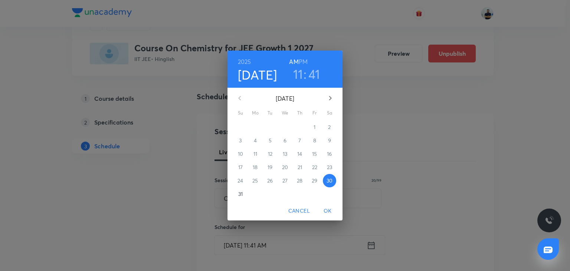
click at [333, 99] on icon "button" at bounding box center [330, 98] width 9 height 9
click at [304, 129] on span "4" at bounding box center [299, 126] width 13 height 7
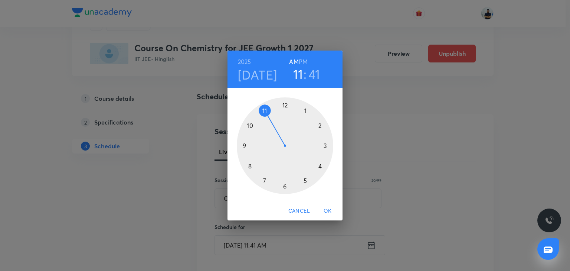
click at [304, 56] on h6 "PM" at bounding box center [303, 61] width 9 height 10
click at [287, 108] on div at bounding box center [285, 145] width 97 height 97
click at [251, 166] on div at bounding box center [285, 145] width 97 height 97
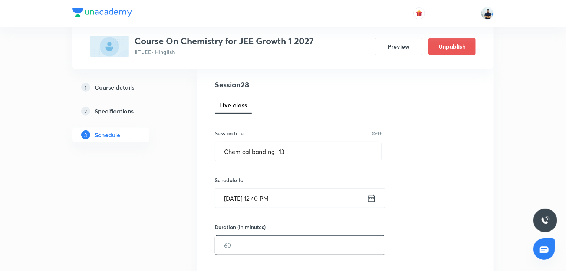
scroll to position [83, 0]
click at [270, 249] on input "text" at bounding box center [300, 242] width 170 height 19
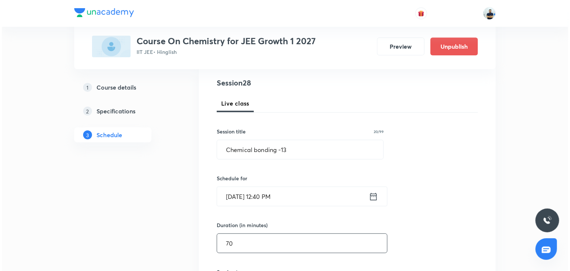
scroll to position [291, 0]
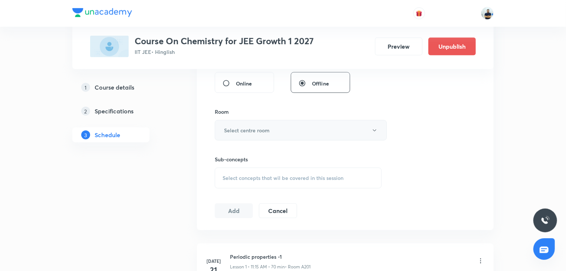
type input "70"
click at [268, 130] on h6 "Select centre room" at bounding box center [247, 130] width 46 height 8
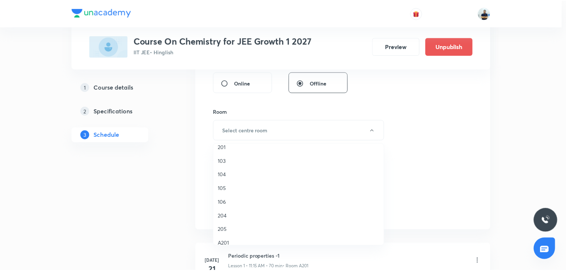
scroll to position [62, 0]
click at [232, 239] on span "A201" at bounding box center [300, 242] width 163 height 8
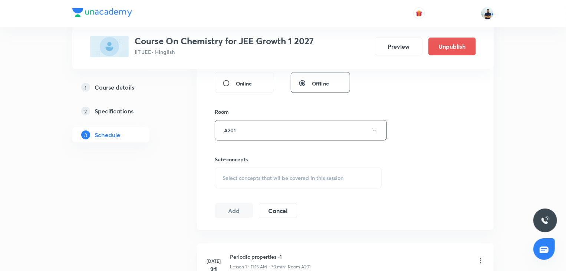
click at [290, 175] on span "Select concepts that wil be covered in this session" at bounding box center [283, 178] width 121 height 6
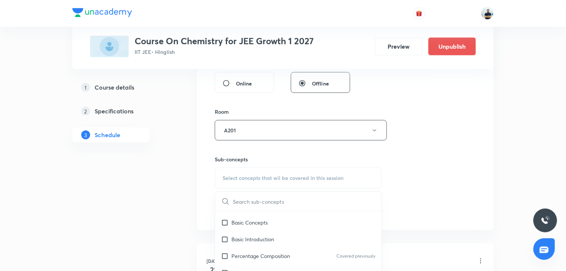
scroll to position [429, 0]
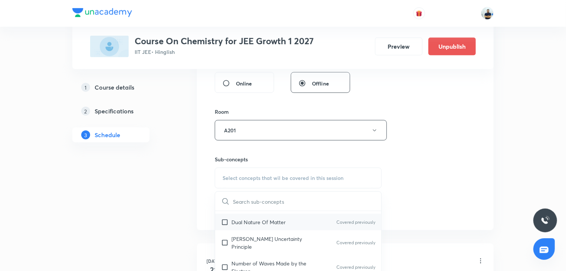
click at [254, 228] on div "Dual Nature Of Matter Covered previously" at bounding box center [298, 221] width 166 height 17
checkbox input "true"
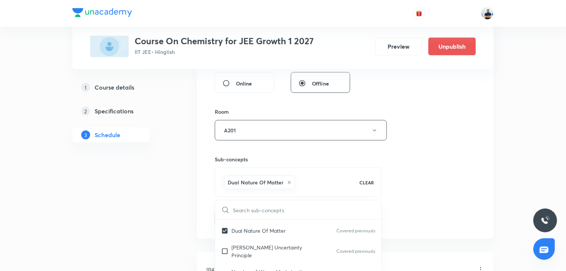
drag, startPoint x: 477, startPoint y: 183, endPoint x: 300, endPoint y: 197, distance: 177.2
click at [477, 183] on div "Session 28 Live class Session title 20/99 Chemical bonding -13 ​ Schedule for S…" at bounding box center [345, 47] width 297 height 381
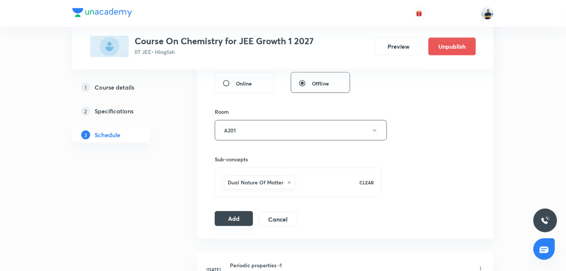
click at [232, 215] on button "Add" at bounding box center [234, 218] width 38 height 15
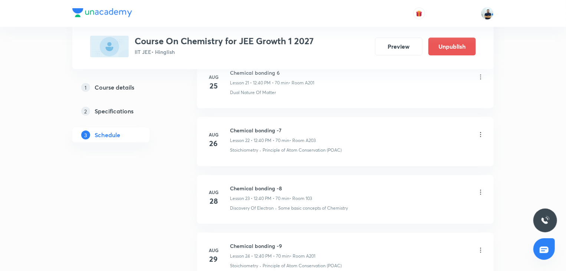
scroll to position [1592, 0]
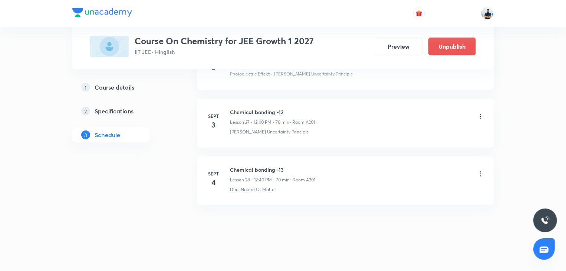
click at [237, 166] on h6 "Chemical bonding -13" at bounding box center [272, 170] width 85 height 8
copy h6 "Chemical bonding -13"
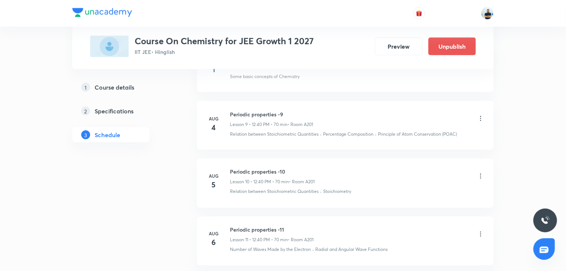
scroll to position [0, 0]
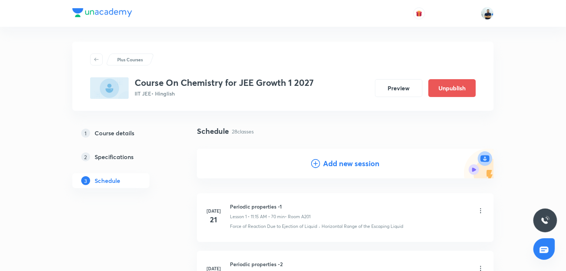
click at [319, 166] on icon at bounding box center [315, 163] width 9 height 9
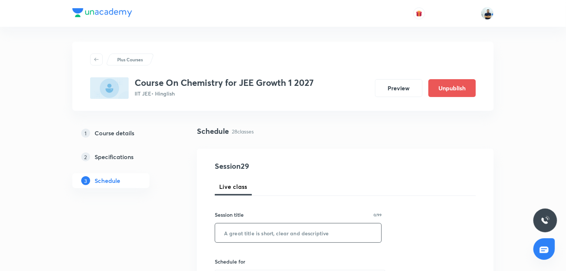
click at [267, 233] on input "text" at bounding box center [298, 232] width 166 height 19
paste input "Chemical bonding -13"
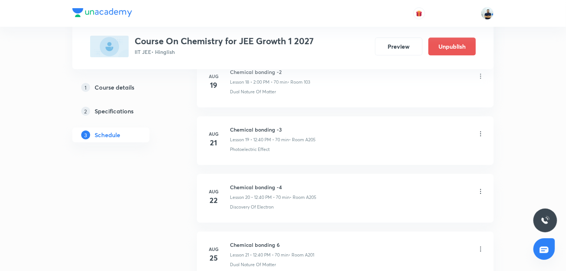
scroll to position [1933, 0]
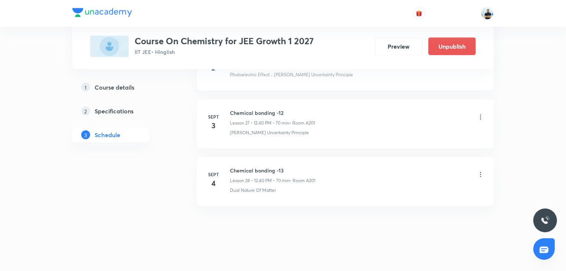
type input "Chemical bonding -14"
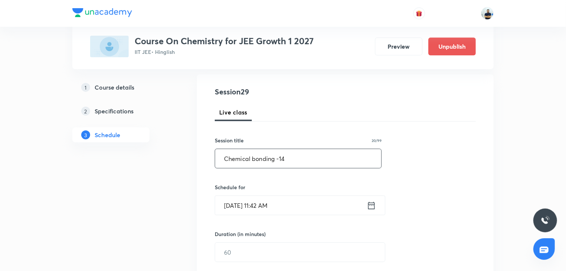
scroll to position [62, 0]
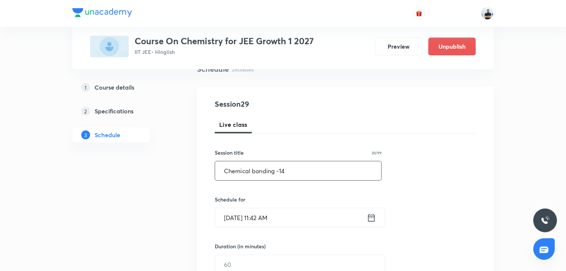
click at [266, 219] on input "Aug 30, 2025, 11:42 AM" at bounding box center [291, 217] width 152 height 19
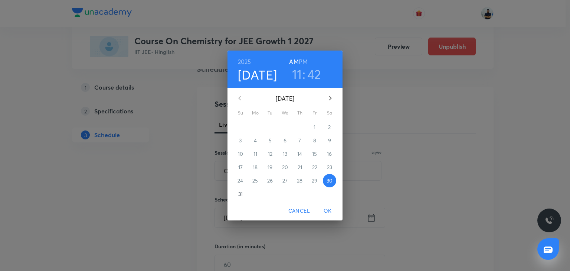
click at [328, 98] on icon "button" at bounding box center [330, 98] width 9 height 9
click at [312, 128] on span "5" at bounding box center [314, 126] width 13 height 7
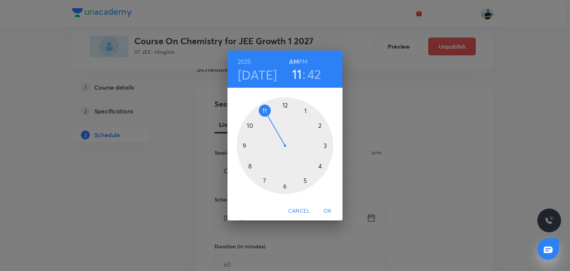
click at [300, 61] on h6 "PM" at bounding box center [303, 61] width 9 height 10
click at [289, 103] on div at bounding box center [285, 145] width 97 height 97
click at [248, 169] on div at bounding box center [285, 145] width 97 height 97
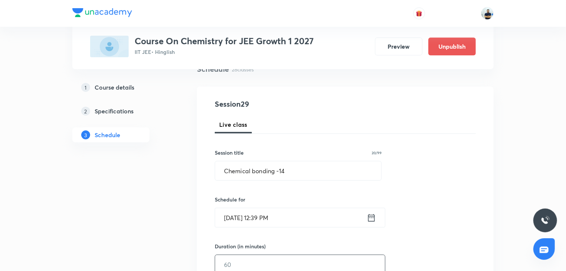
click at [247, 267] on input "text" at bounding box center [300, 264] width 170 height 19
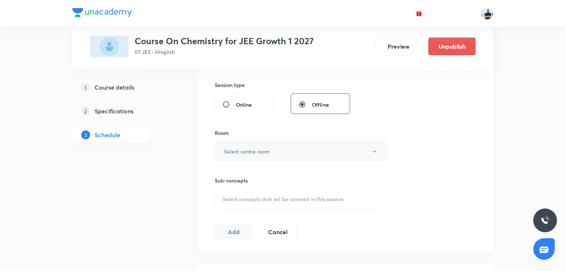
type input "70"
click at [262, 156] on button "Select centre room" at bounding box center [301, 151] width 172 height 20
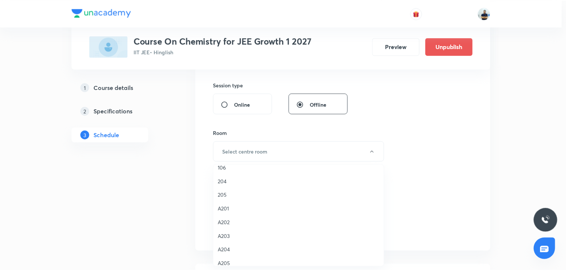
scroll to position [118, 0]
click at [231, 207] on span "A201" at bounding box center [300, 208] width 163 height 8
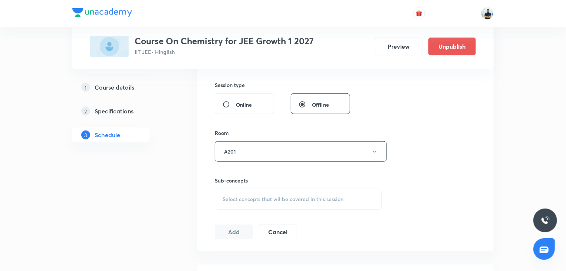
click at [314, 197] on span "Select concepts that wil be covered in this session" at bounding box center [283, 199] width 121 height 6
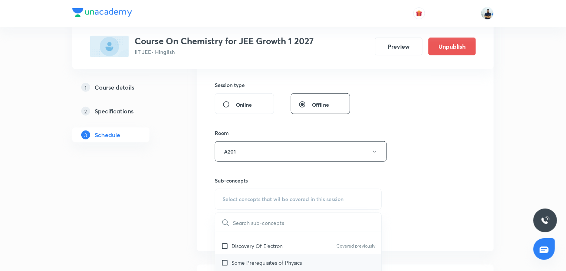
click at [244, 254] on div "Some Prerequisites of Physics" at bounding box center [298, 262] width 166 height 17
checkbox input "true"
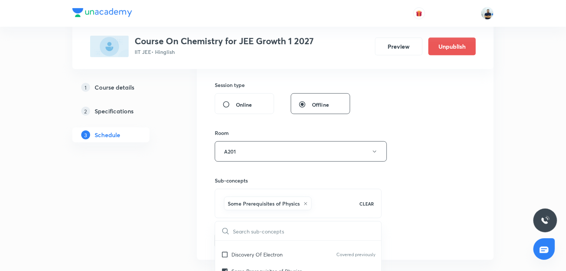
click at [429, 226] on div "Session 29 Live class Session title 20/99 Chemical bonding -14 ​ Schedule for S…" at bounding box center [345, 68] width 261 height 357
click at [226, 237] on button "Add" at bounding box center [234, 239] width 38 height 15
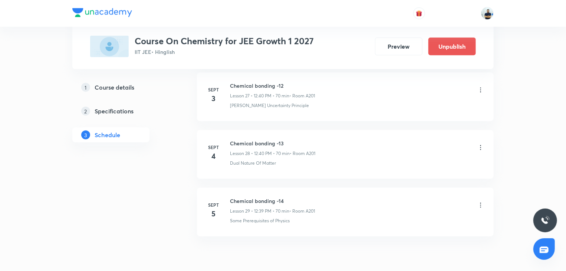
scroll to position [1650, 0]
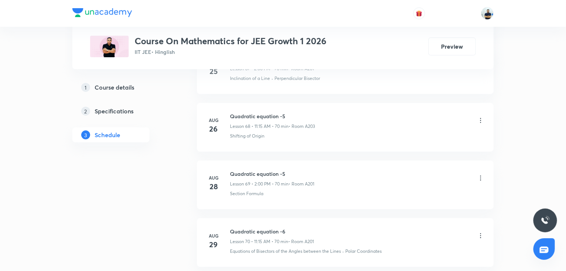
scroll to position [4358, 0]
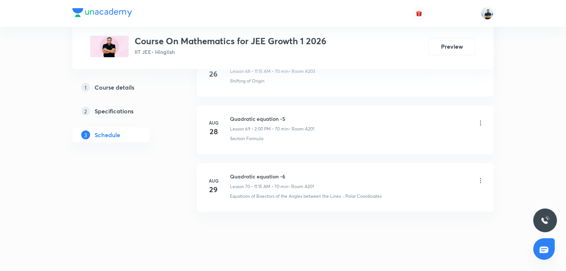
click at [256, 163] on li "Aug 29 Quadratic equation -6 Lesson 70 • 11:15 AM • 70 min • Room A201 Equation…" at bounding box center [345, 187] width 297 height 49
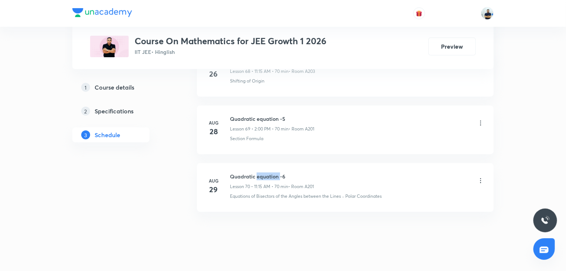
click at [256, 163] on li "Aug 29 Quadratic equation -6 Lesson 70 • 11:15 AM • 70 min • Room A201 Equation…" at bounding box center [345, 187] width 297 height 49
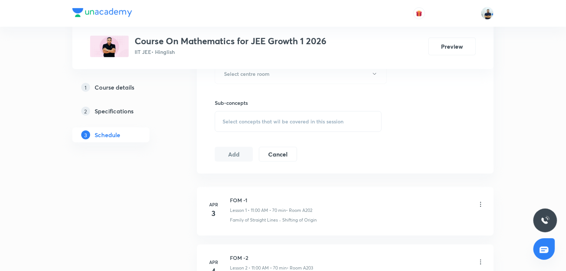
scroll to position [0, 0]
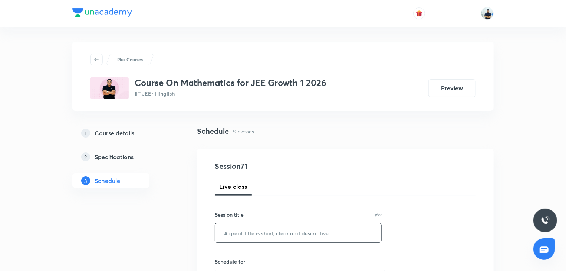
click at [269, 235] on input "text" at bounding box center [298, 232] width 166 height 19
paste input "Quadratic equation -6"
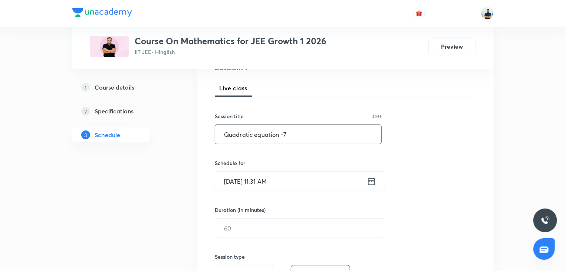
scroll to position [104, 0]
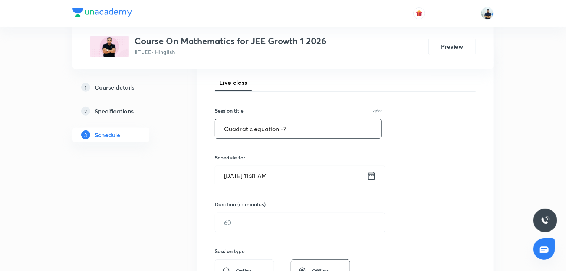
type input "Quadratic equation -7"
click at [258, 177] on input "Aug 30, 2025, 11:31 AM" at bounding box center [291, 175] width 152 height 19
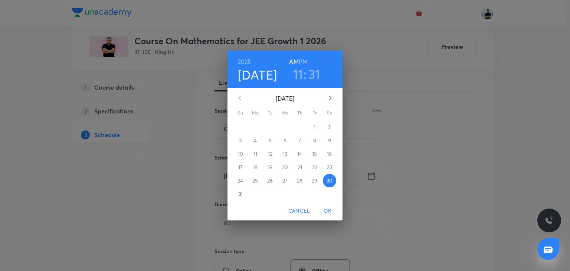
click at [333, 98] on icon "button" at bounding box center [330, 98] width 9 height 9
click at [255, 129] on p "1" at bounding box center [255, 126] width 2 height 7
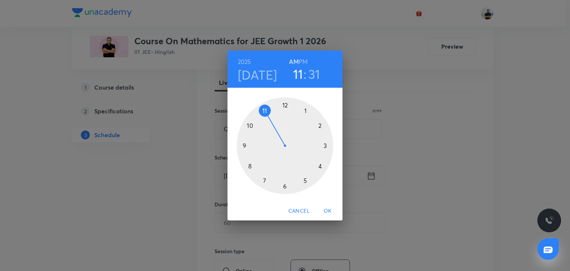
click at [302, 59] on h6 "PM" at bounding box center [303, 61] width 9 height 10
drag, startPoint x: 322, startPoint y: 125, endPoint x: 316, endPoint y: 125, distance: 6.0
click at [320, 125] on div at bounding box center [285, 145] width 97 height 97
click at [286, 102] on div at bounding box center [285, 145] width 97 height 97
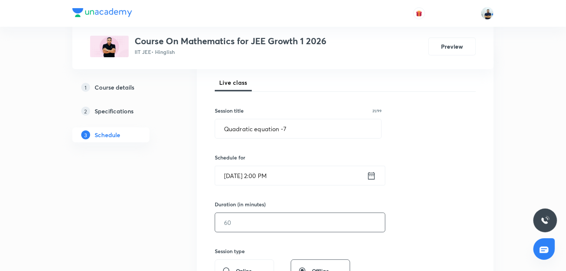
click at [257, 221] on input "text" at bounding box center [300, 222] width 170 height 19
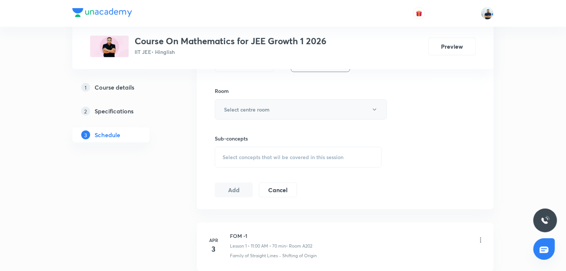
type input "70"
click at [263, 109] on h6 "Select centre room" at bounding box center [247, 109] width 46 height 8
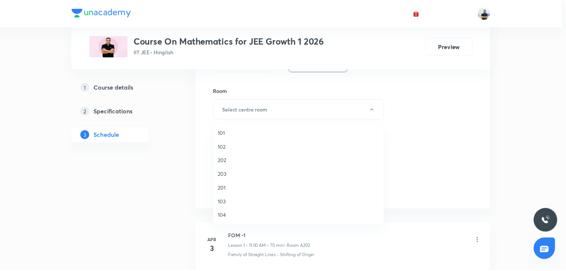
scroll to position [137, 0]
click at [230, 151] on li "A201" at bounding box center [300, 147] width 171 height 14
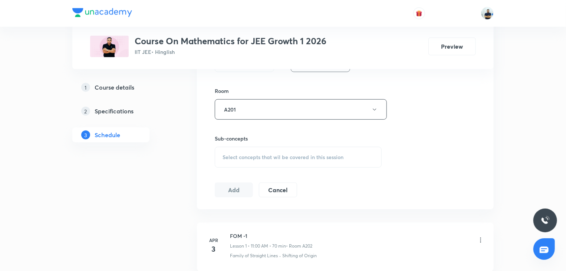
click at [291, 150] on div "Select concepts that wil be covered in this session" at bounding box center [298, 157] width 167 height 21
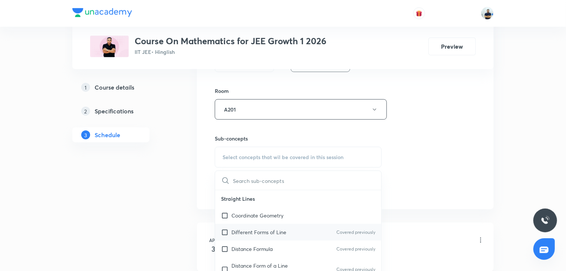
scroll to position [416, 0]
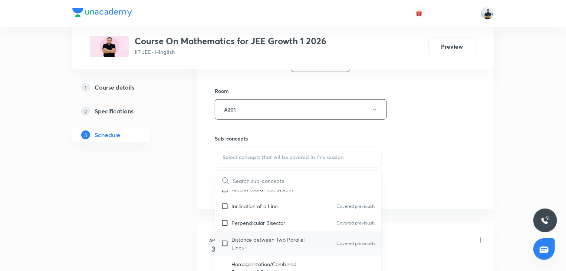
click at [246, 231] on div "Distance between Two Parallel Lines Covered previously" at bounding box center [298, 243] width 166 height 24
checkbox input "true"
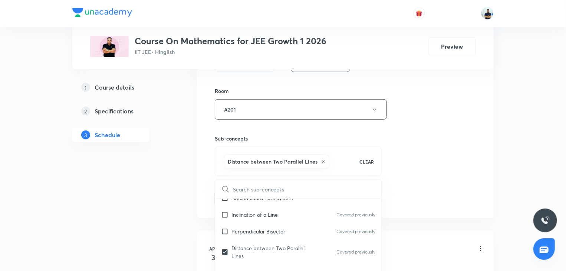
click at [417, 195] on div "Session 71 Live class Session title 21/99 Quadratic equation -7 ​ Schedule for …" at bounding box center [345, 27] width 261 height 357
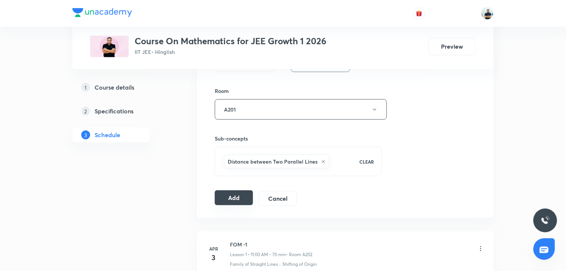
click at [238, 199] on button "Add" at bounding box center [234, 197] width 38 height 15
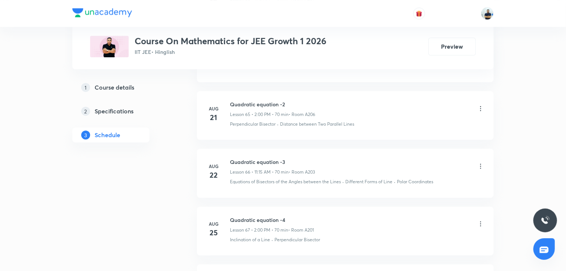
scroll to position [4017, 0]
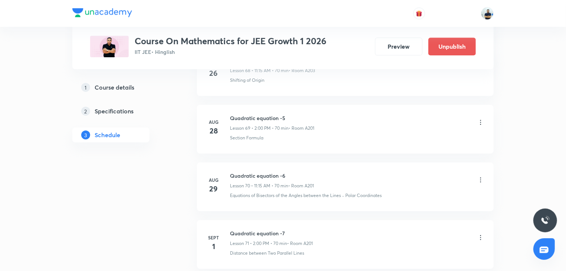
click at [247, 229] on h6 "Quadratic equation -7" at bounding box center [271, 233] width 83 height 8
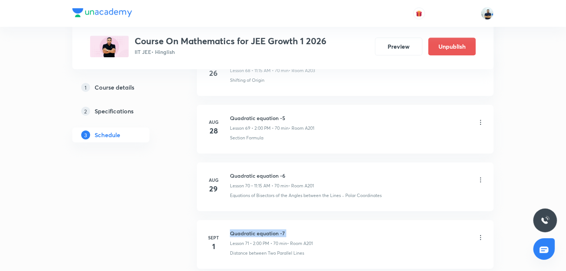
click at [247, 229] on h6 "Quadratic equation -7" at bounding box center [271, 233] width 83 height 8
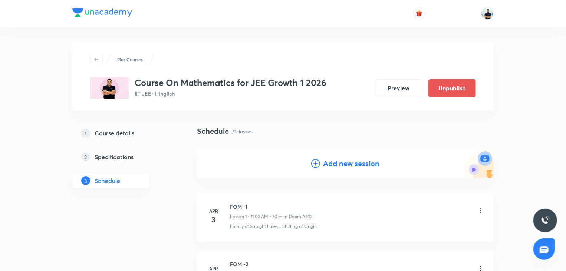
scroll to position [0, 0]
click at [333, 155] on div "Add new session" at bounding box center [345, 163] width 297 height 30
click at [333, 160] on h4 "Add new session" at bounding box center [351, 163] width 56 height 11
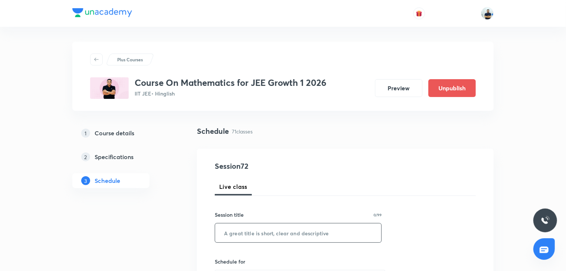
click at [269, 233] on input "text" at bounding box center [298, 232] width 166 height 19
paste input "Quadratic equation -7"
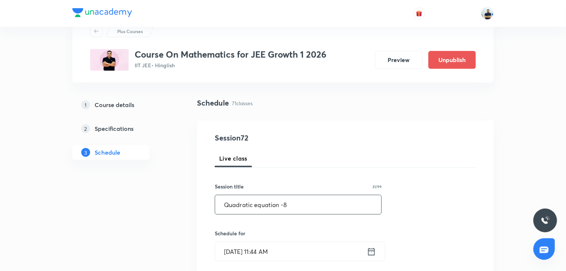
scroll to position [97, 0]
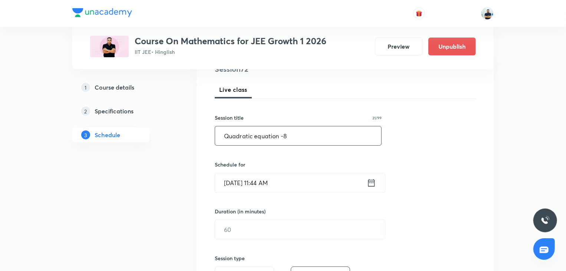
type input "Quadratic equation -8"
click at [271, 186] on input "Aug 30, 2025, 11:44 AM" at bounding box center [291, 182] width 152 height 19
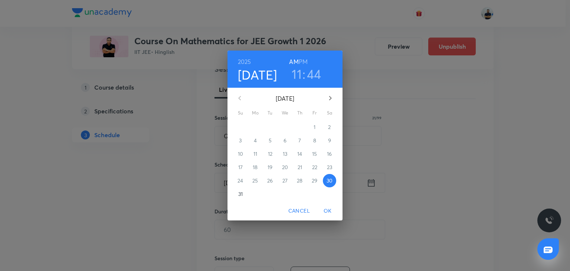
click at [333, 97] on icon "button" at bounding box center [330, 98] width 9 height 9
click at [271, 130] on p "2" at bounding box center [270, 126] width 3 height 7
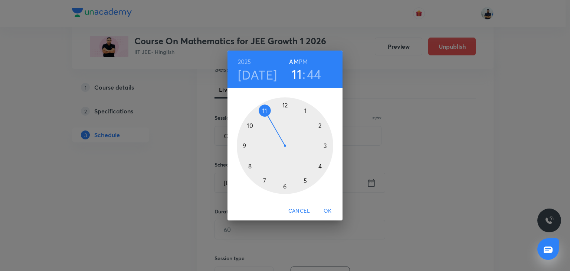
click at [300, 62] on h6 "PM" at bounding box center [303, 61] width 9 height 10
click at [314, 127] on div at bounding box center [285, 145] width 97 height 97
click at [284, 101] on div at bounding box center [285, 145] width 97 height 97
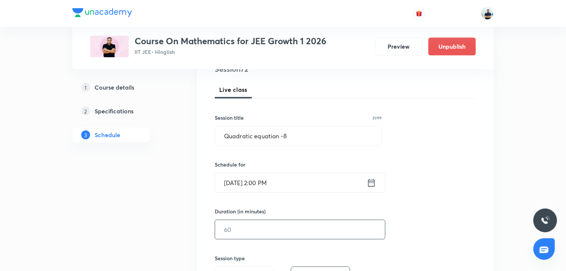
click at [251, 226] on input "text" at bounding box center [300, 229] width 170 height 19
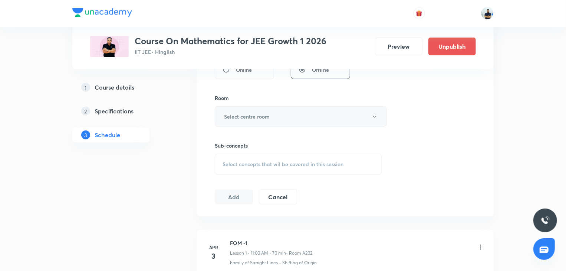
type input "70"
click at [259, 119] on h6 "Select centre room" at bounding box center [247, 116] width 46 height 8
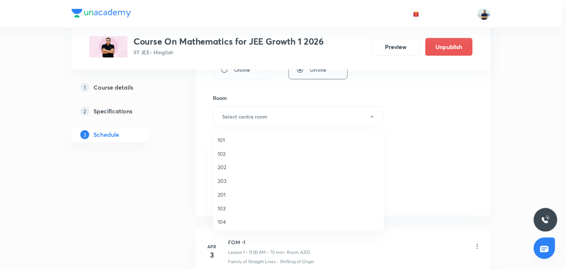
scroll to position [137, 0]
click at [232, 156] on span "A201" at bounding box center [300, 154] width 163 height 8
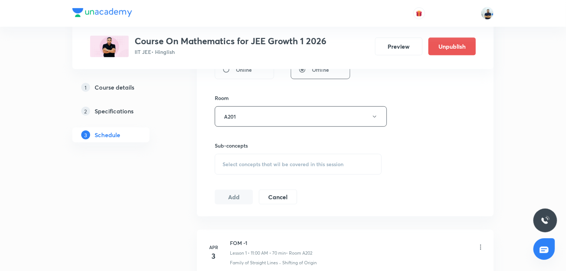
click at [314, 163] on span "Select concepts that wil be covered in this session" at bounding box center [283, 164] width 121 height 6
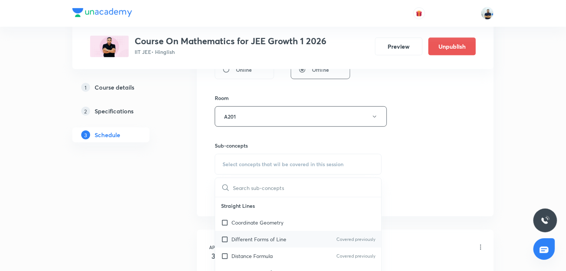
scroll to position [208, 0]
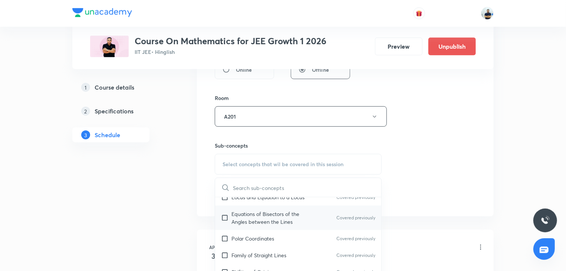
click at [268, 225] on div "Equations of Bisectors of the Angles between the Lines Covered previously" at bounding box center [298, 217] width 166 height 24
checkbox input "true"
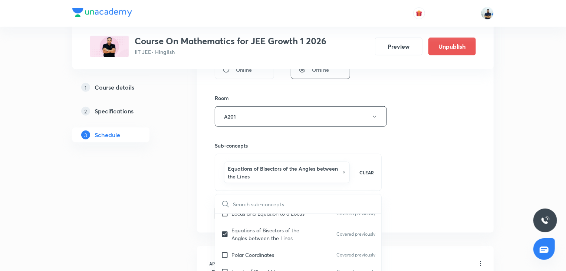
click at [446, 197] on div "Session 72 Live class Session title 21/99 Quadratic equation -8 ​ Schedule for …" at bounding box center [345, 38] width 261 height 365
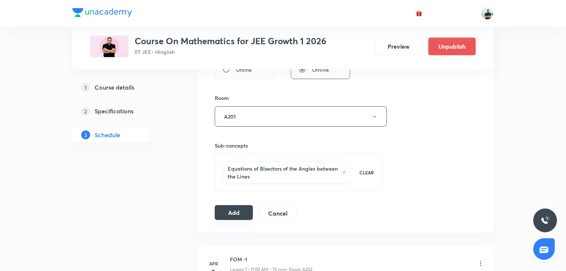
click at [230, 210] on button "Add" at bounding box center [234, 212] width 38 height 15
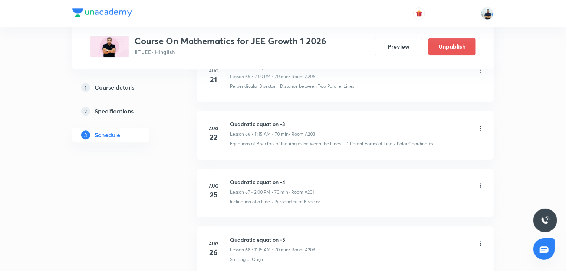
scroll to position [4132, 0]
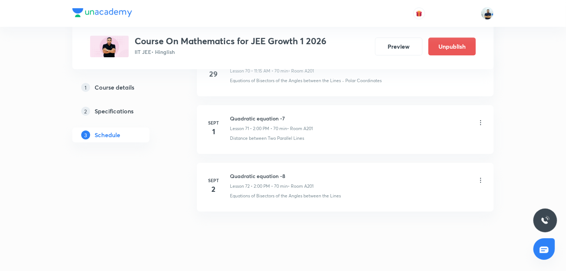
click at [261, 172] on h6 "Quadratic equation -8" at bounding box center [272, 176] width 84 height 8
copy h6 "Quadratic equation -8"
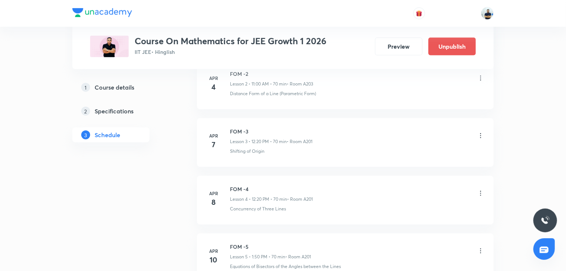
scroll to position [0, 0]
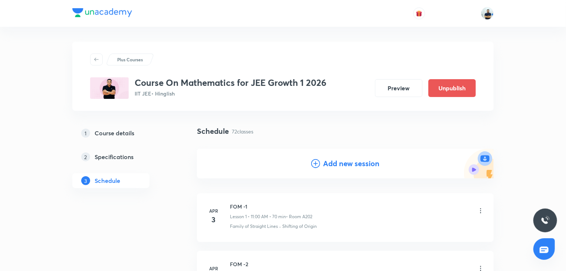
click at [350, 162] on h4 "Add new session" at bounding box center [351, 163] width 56 height 11
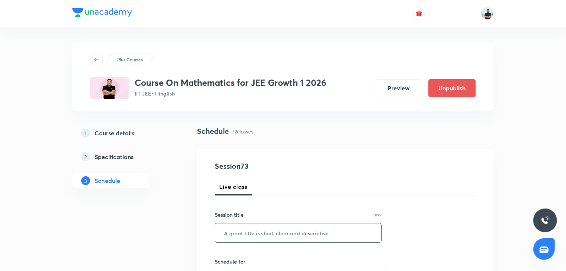
click at [267, 230] on input "text" at bounding box center [298, 232] width 166 height 19
paste input "Quadratic equation -8"
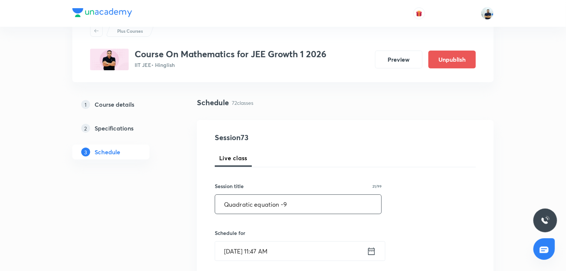
scroll to position [83, 0]
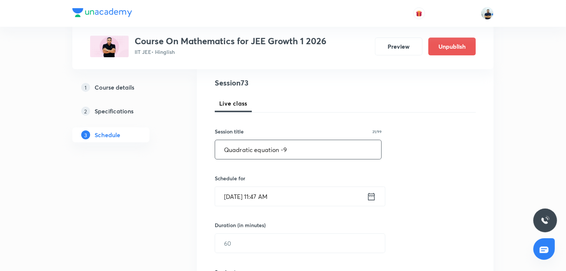
type input "Quadratic equation -9"
click at [291, 198] on input "Aug 30, 2025, 11:47 AM" at bounding box center [291, 196] width 152 height 19
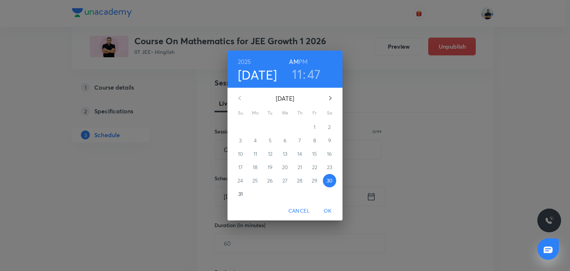
click at [329, 97] on icon "button" at bounding box center [330, 98] width 9 height 9
click at [288, 130] on span "3" at bounding box center [284, 126] width 13 height 7
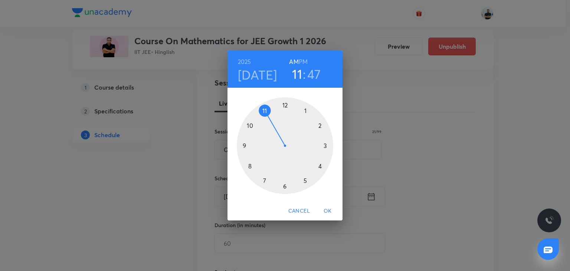
click at [319, 123] on div at bounding box center [285, 145] width 97 height 97
click at [303, 63] on h6 "PM" at bounding box center [303, 61] width 9 height 10
click at [284, 107] on div at bounding box center [285, 145] width 97 height 97
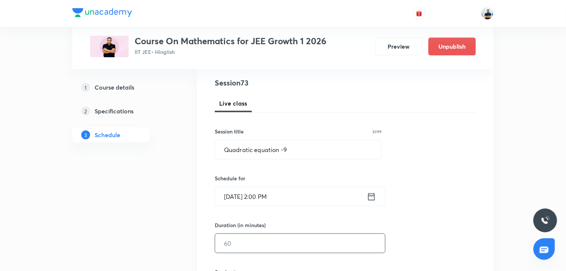
click at [253, 236] on input "text" at bounding box center [300, 242] width 170 height 19
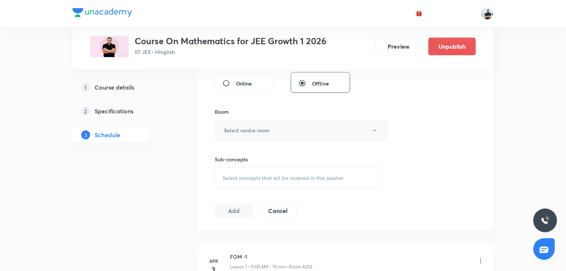
type input "70"
click at [269, 128] on h6 "Select centre room" at bounding box center [247, 130] width 46 height 8
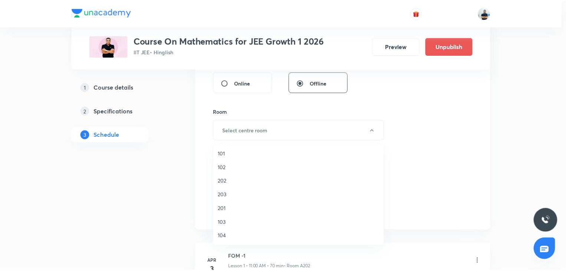
scroll to position [137, 0]
click at [233, 166] on span "A201" at bounding box center [300, 167] width 163 height 8
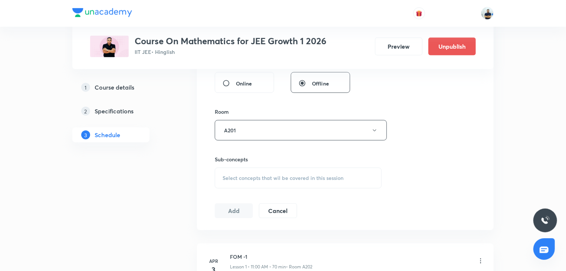
click at [290, 178] on span "Select concepts that wil be covered in this session" at bounding box center [283, 178] width 121 height 6
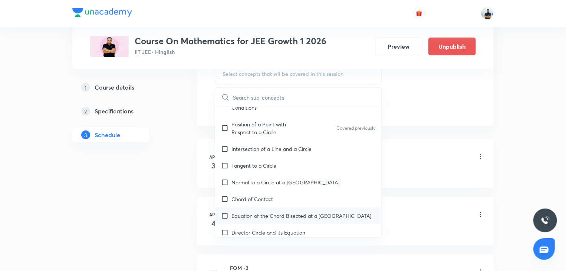
scroll to position [624, 0]
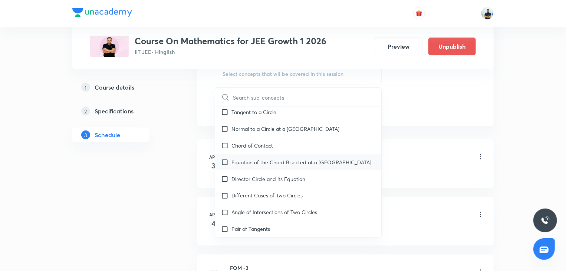
click at [241, 162] on p "Equation of the Chord Bisected at a Given Point" at bounding box center [302, 162] width 140 height 8
checkbox input "true"
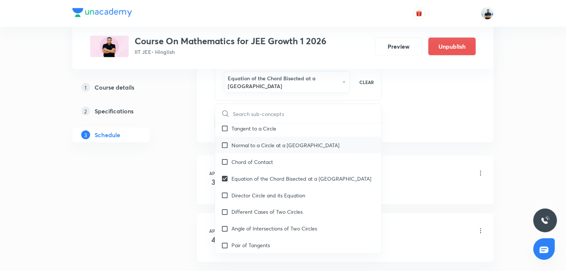
click at [239, 143] on p "Normal to a Circle at a Given Point" at bounding box center [286, 145] width 108 height 8
checkbox input "true"
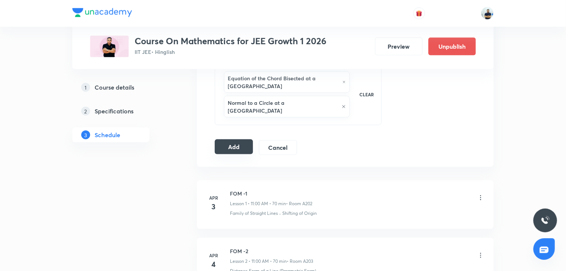
click at [235, 139] on button "Add" at bounding box center [234, 146] width 38 height 15
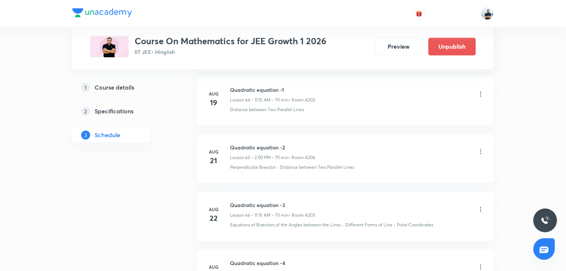
scroll to position [4190, 0]
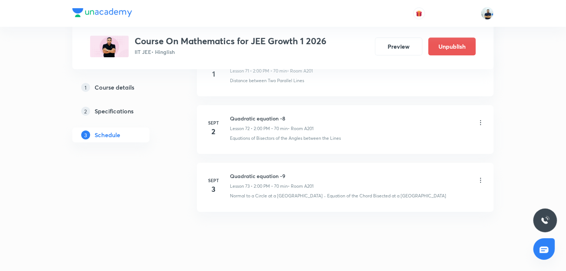
click at [265, 172] on h6 "Quadratic equation -9" at bounding box center [272, 176] width 84 height 8
copy h6 "Quadratic equation -9"
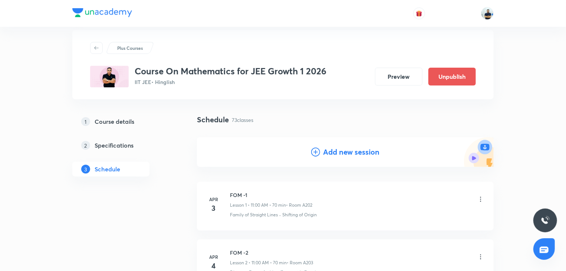
scroll to position [0, 0]
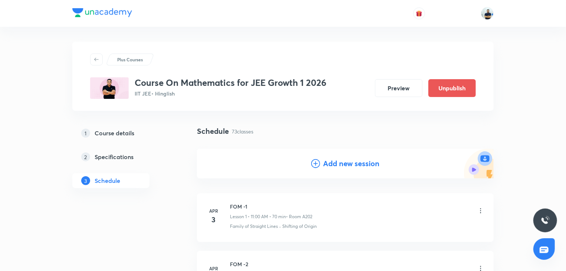
click at [331, 158] on h4 "Add new session" at bounding box center [351, 163] width 56 height 11
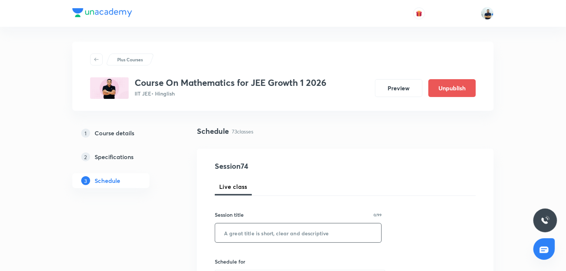
click at [285, 224] on input "text" at bounding box center [298, 232] width 166 height 19
click at [267, 239] on input "text" at bounding box center [298, 232] width 166 height 19
paste input "Quadratic equation -9"
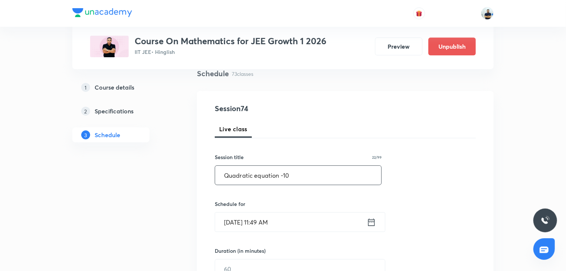
scroll to position [62, 0]
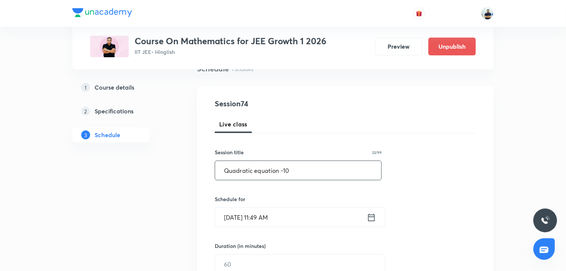
type input "Quadratic equation -10"
click at [258, 218] on input "Aug 30, 2025, 11:49 AM" at bounding box center [291, 216] width 152 height 19
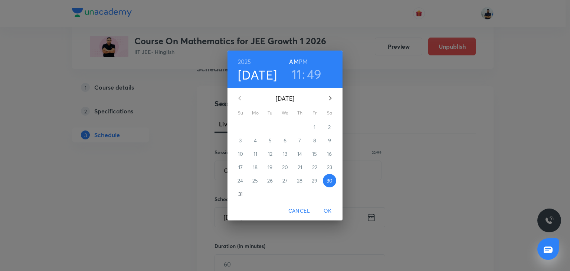
click at [333, 97] on icon "button" at bounding box center [330, 98] width 9 height 9
click at [297, 125] on span "4" at bounding box center [299, 126] width 13 height 7
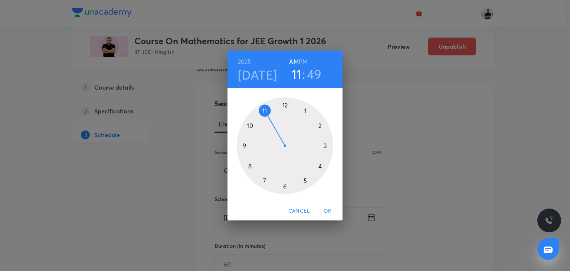
click at [324, 121] on div at bounding box center [285, 145] width 97 height 97
click at [303, 63] on h6 "PM" at bounding box center [303, 61] width 9 height 10
click at [286, 103] on div at bounding box center [285, 145] width 97 height 97
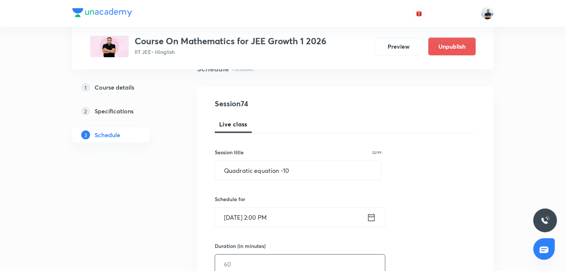
click at [269, 261] on input "text" at bounding box center [300, 263] width 170 height 19
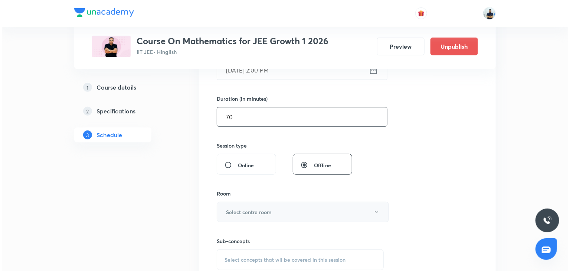
scroll to position [215, 0]
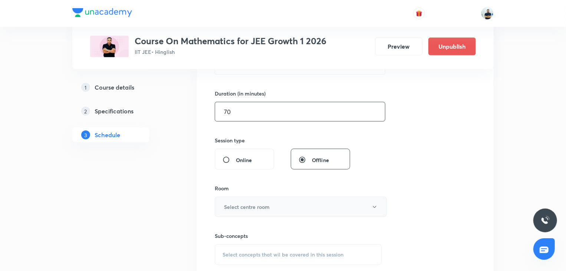
type input "70"
click at [252, 199] on button "Select centre room" at bounding box center [301, 206] width 172 height 20
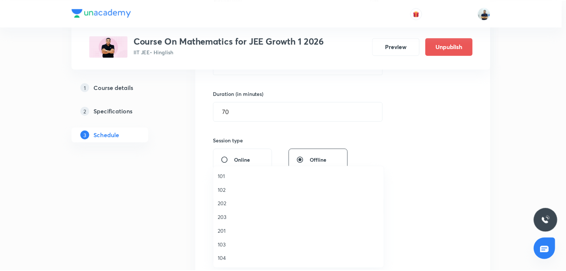
scroll to position [137, 0]
click at [238, 189] on span "A201" at bounding box center [300, 190] width 163 height 8
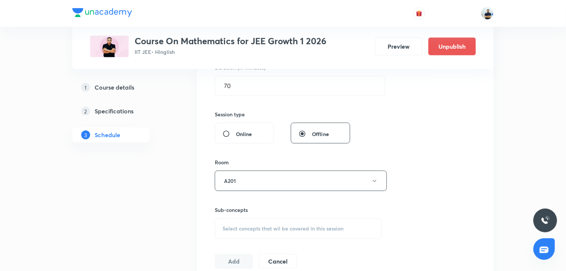
scroll to position [242, 0]
click at [286, 225] on span "Select concepts that wil be covered in this session" at bounding box center [283, 226] width 121 height 6
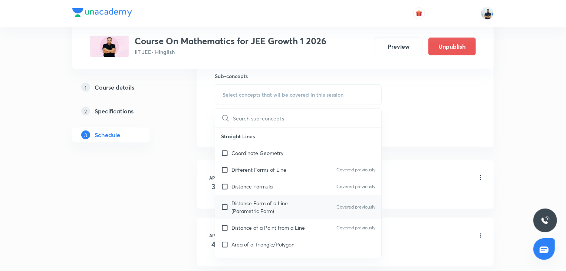
scroll to position [208, 0]
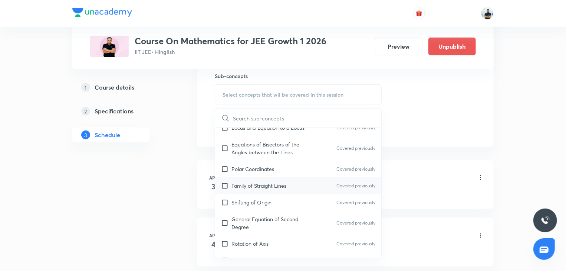
click at [245, 182] on p "Family of Straight Lines" at bounding box center [259, 186] width 55 height 8
checkbox input "true"
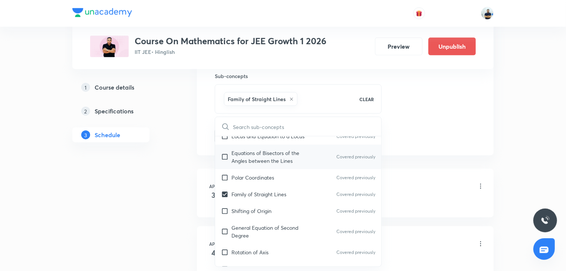
click at [244, 161] on p "Equations of Bisectors of the Angles between the Lines" at bounding box center [269, 157] width 75 height 16
checkbox input "true"
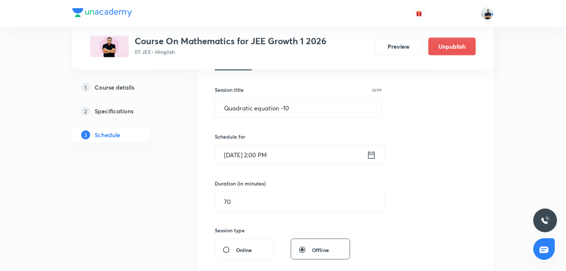
scroll to position [333, 0]
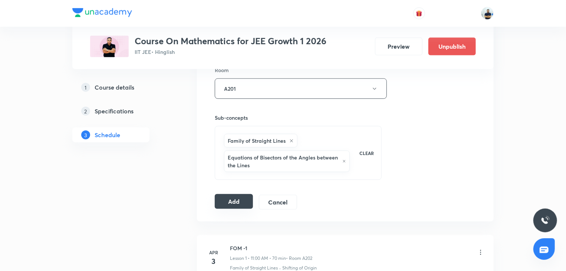
click at [241, 197] on button "Add" at bounding box center [234, 201] width 38 height 15
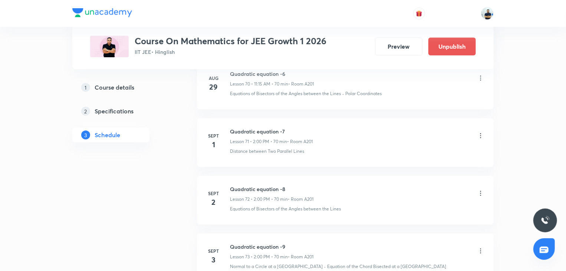
scroll to position [4247, 0]
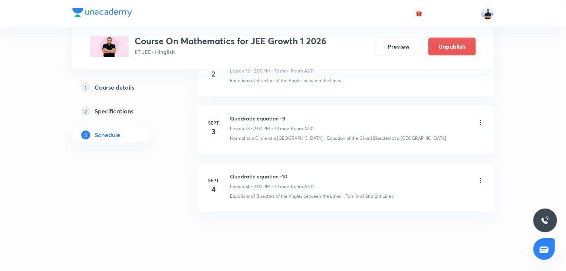
click at [264, 172] on h6 "Quadratic equation -10" at bounding box center [272, 176] width 84 height 8
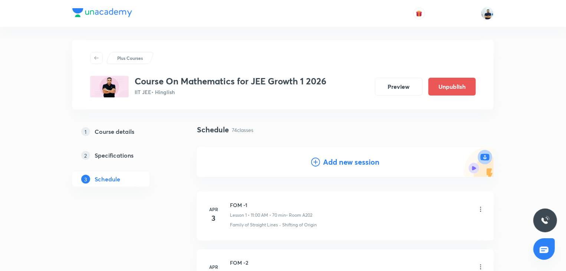
scroll to position [0, 0]
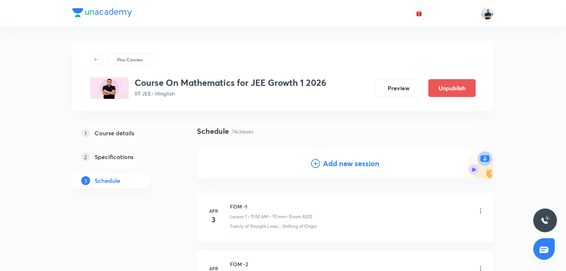
click at [369, 163] on h4 "Add new session" at bounding box center [351, 163] width 56 height 11
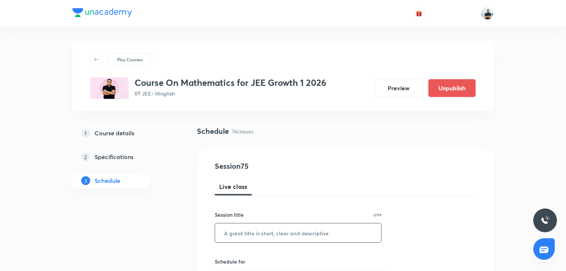
click at [263, 231] on input "text" at bounding box center [298, 232] width 166 height 19
paste input "Quadratic equation -10"
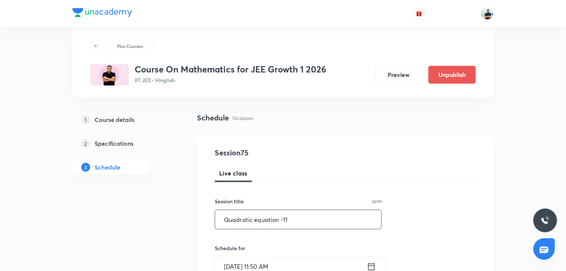
scroll to position [27, 0]
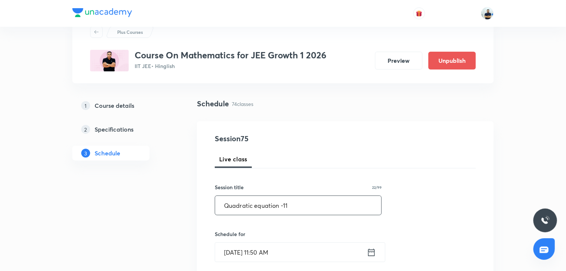
type input "Quadratic equation -11"
click at [260, 261] on div "Aug 30, 2025, 11:50 AM ​" at bounding box center [300, 252] width 171 height 20
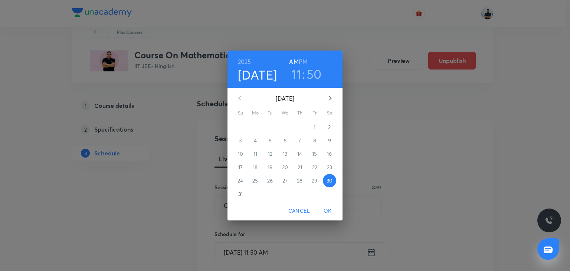
click at [333, 99] on icon "button" at bounding box center [330, 98] width 9 height 9
click at [316, 127] on p "5" at bounding box center [314, 126] width 3 height 7
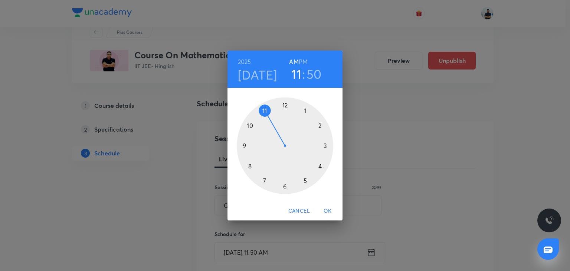
click at [320, 73] on h3 "50" at bounding box center [314, 74] width 15 height 16
click at [327, 148] on div at bounding box center [285, 145] width 97 height 97
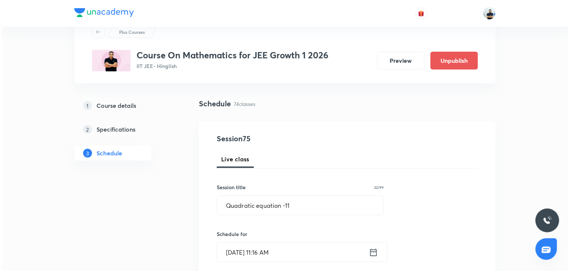
scroll to position [235, 0]
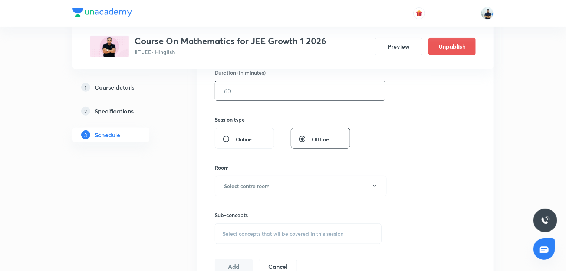
click at [246, 84] on input "text" at bounding box center [300, 90] width 170 height 19
type input "70"
click at [265, 181] on button "Select centre room" at bounding box center [301, 186] width 172 height 20
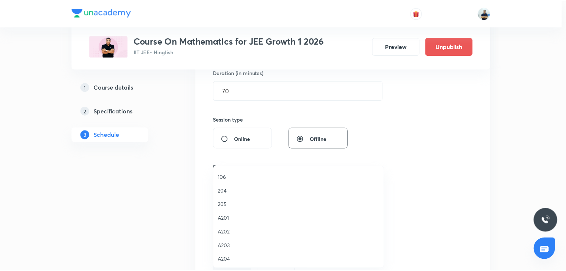
scroll to position [110, 0]
click at [228, 212] on li "A201" at bounding box center [300, 217] width 171 height 14
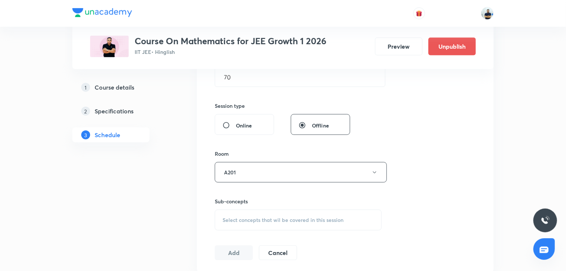
scroll to position [249, 0]
click at [270, 210] on div "Select concepts that wil be covered in this session" at bounding box center [298, 219] width 167 height 21
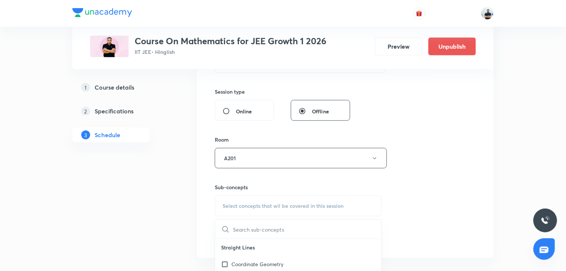
scroll to position [208, 0]
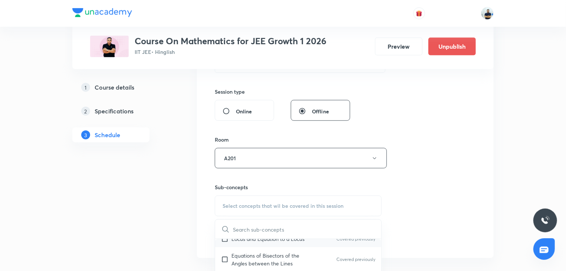
click at [256, 243] on div "Locus and Equation to a Locus Covered previously" at bounding box center [298, 238] width 166 height 17
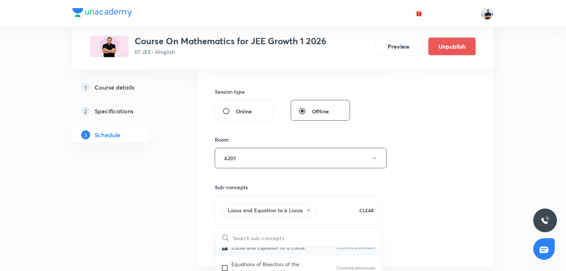
checkbox input "true"
drag, startPoint x: 490, startPoint y: 203, endPoint x: 362, endPoint y: 213, distance: 127.7
click at [490, 203] on div "Session 75 Live class Session title 22/99 Quadratic equation -11 ​ Schedule for…" at bounding box center [345, 75] width 297 height 381
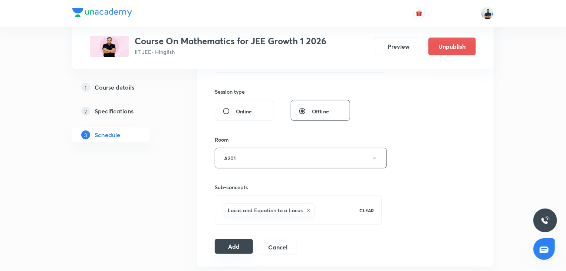
click at [239, 245] on button "Add" at bounding box center [234, 246] width 38 height 15
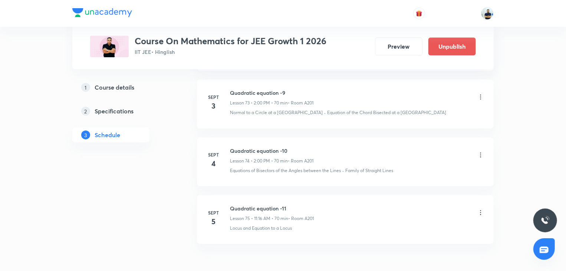
scroll to position [4304, 0]
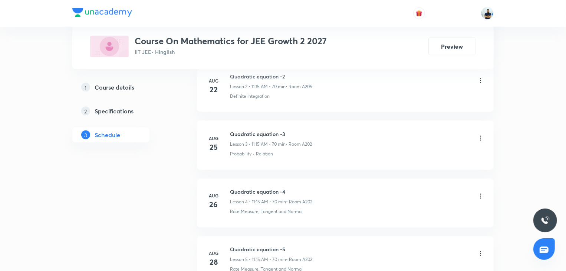
scroll to position [668, 0]
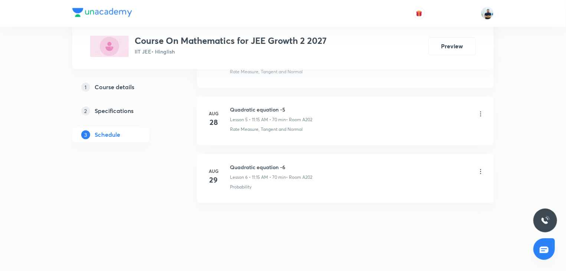
click at [255, 165] on h6 "Quadratic equation -6" at bounding box center [271, 167] width 82 height 8
copy h6 "Quadratic equation -6"
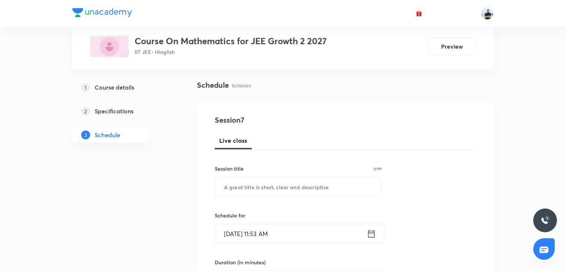
scroll to position [0, 0]
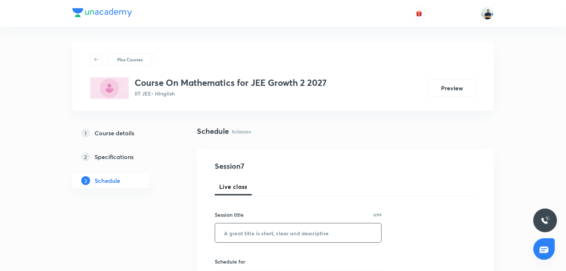
click at [277, 224] on input "text" at bounding box center [298, 232] width 166 height 19
paste input "Quadratic equation -6"
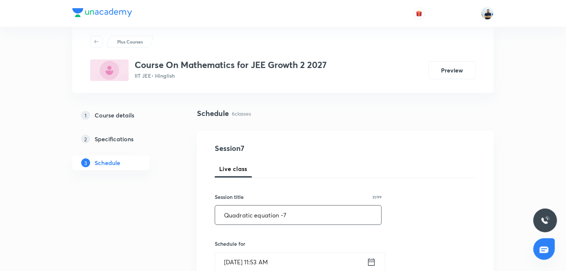
scroll to position [62, 0]
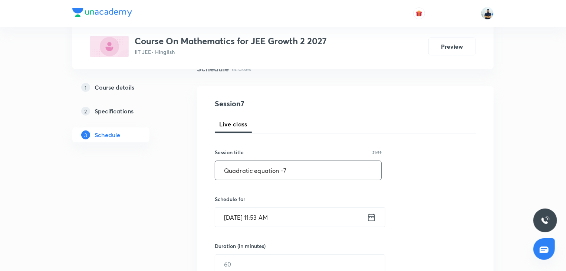
type input "Quadratic equation -7"
click at [263, 219] on input "[DATE] 11:53 AM" at bounding box center [291, 216] width 152 height 19
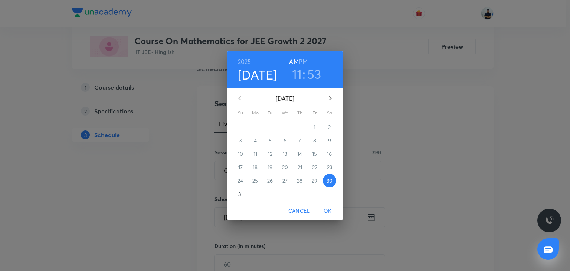
click at [332, 95] on icon "button" at bounding box center [330, 98] width 9 height 9
click at [253, 128] on span "1" at bounding box center [255, 126] width 13 height 7
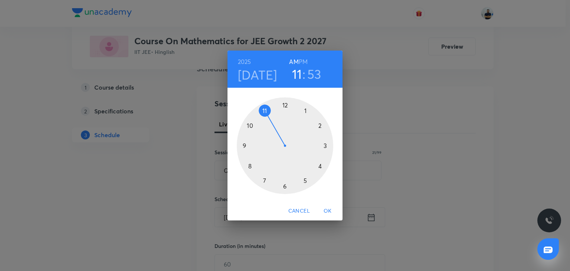
click at [315, 75] on h3 "53" at bounding box center [314, 74] width 14 height 16
click at [328, 144] on div at bounding box center [285, 145] width 97 height 97
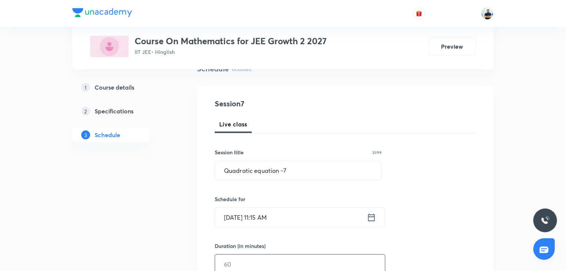
click at [252, 259] on input "text" at bounding box center [300, 263] width 170 height 19
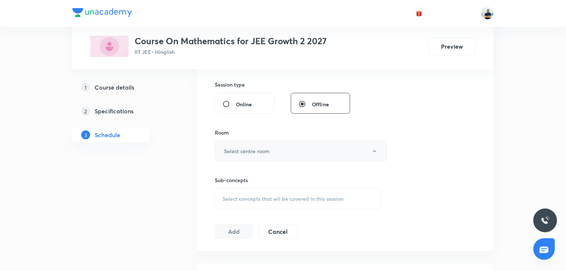
type input "70"
click at [261, 148] on h6 "Select centre room" at bounding box center [247, 151] width 46 height 8
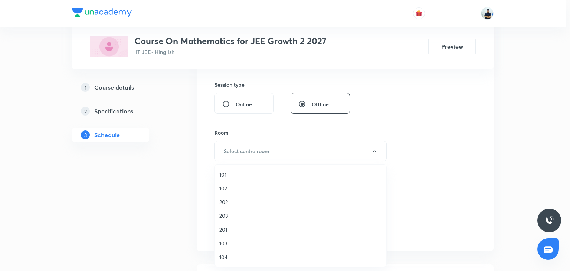
scroll to position [137, 0]
click at [236, 215] on span "A203" at bounding box center [300, 216] width 163 height 8
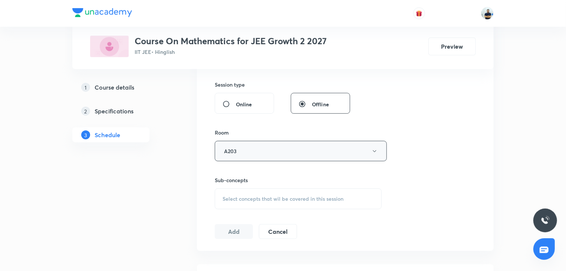
click at [265, 154] on button "A203" at bounding box center [301, 151] width 172 height 20
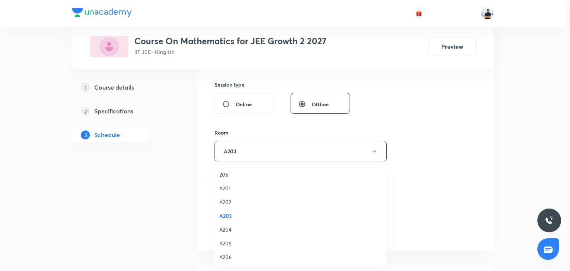
click at [230, 199] on span "A202" at bounding box center [300, 202] width 163 height 8
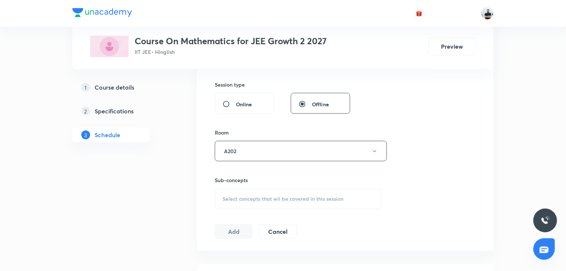
click at [293, 196] on span "Select concepts that wil be covered in this session" at bounding box center [283, 199] width 121 height 6
drag, startPoint x: 267, startPoint y: 254, endPoint x: 282, endPoint y: 241, distance: 19.5
click at [267, 254] on p "Rate Measure, Tangent and Normal" at bounding box center [269, 253] width 75 height 16
checkbox input "true"
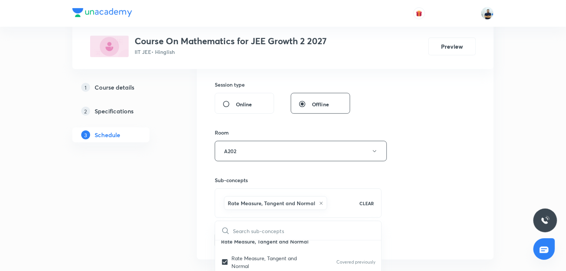
click at [402, 210] on div "Session 7 Live class Session title 21/99 Quadratic equation -7 ​ Schedule for […" at bounding box center [345, 68] width 261 height 357
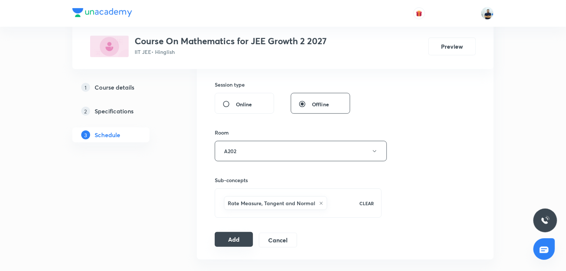
click at [231, 240] on button "Add" at bounding box center [234, 239] width 38 height 15
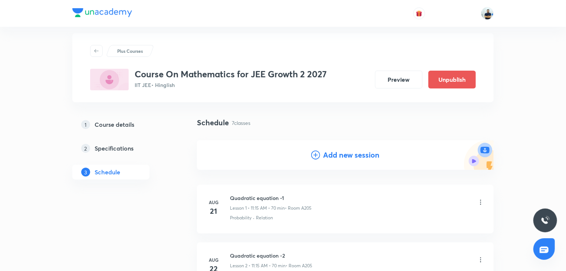
scroll to position [0, 0]
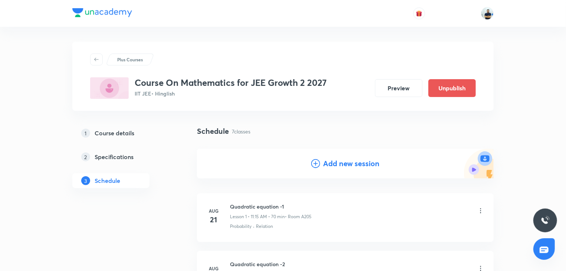
click at [325, 159] on h4 "Add new session" at bounding box center [351, 163] width 56 height 11
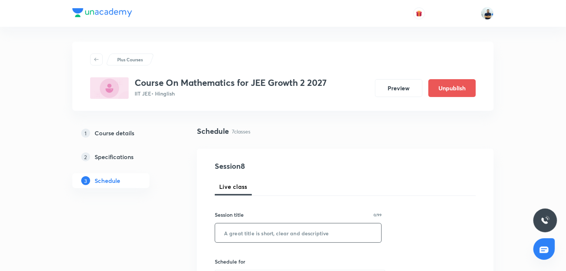
click at [258, 230] on input "text" at bounding box center [298, 232] width 166 height 19
paste input "Quadratic equation -6"
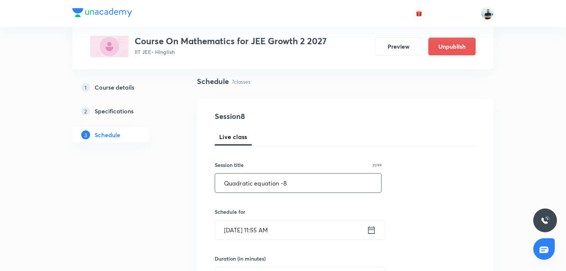
scroll to position [55, 0]
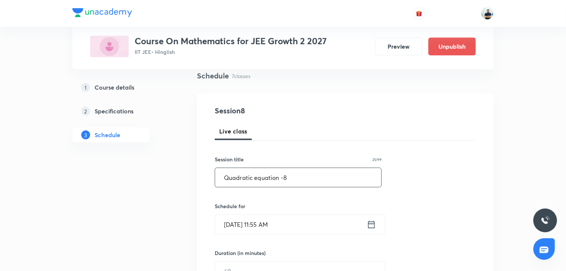
type input "Quadratic equation -8"
click at [262, 219] on input "[DATE] 11:55 AM" at bounding box center [291, 224] width 152 height 19
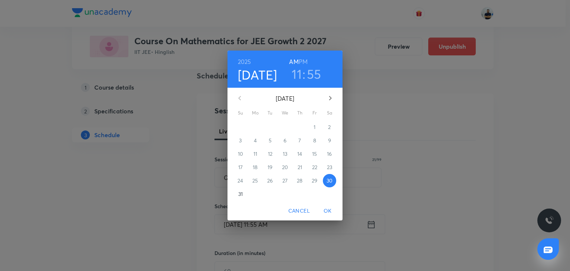
click at [330, 95] on icon "button" at bounding box center [330, 98] width 9 height 9
click at [273, 125] on span "2" at bounding box center [270, 126] width 13 height 7
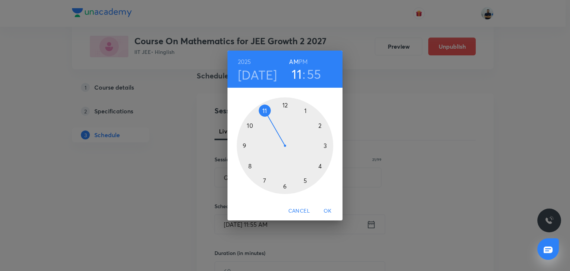
click at [310, 76] on h3 "55" at bounding box center [314, 74] width 14 height 16
click at [329, 146] on div at bounding box center [285, 145] width 97 height 97
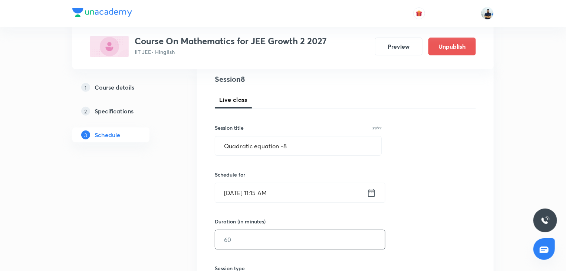
scroll to position [90, 0]
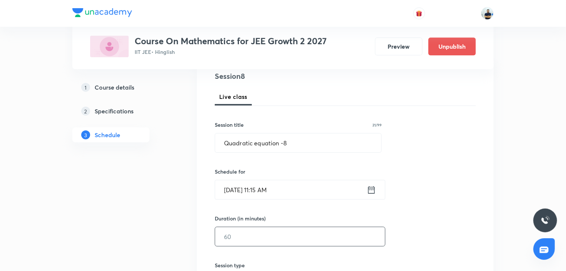
click at [233, 233] on input "text" at bounding box center [300, 236] width 170 height 19
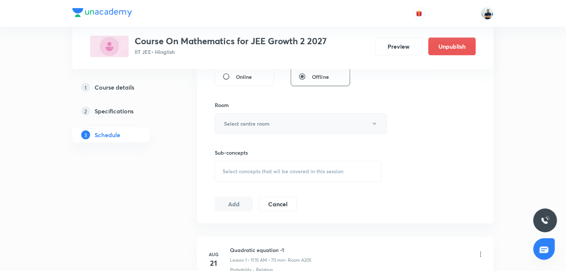
type input "70"
click at [269, 122] on h6 "Select centre room" at bounding box center [247, 124] width 46 height 8
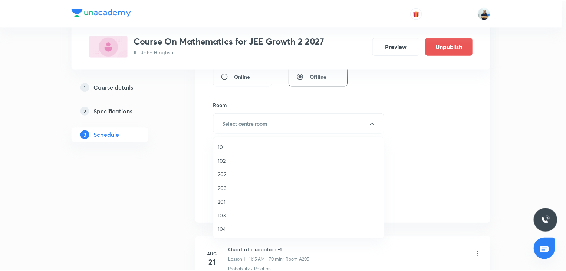
scroll to position [137, 0]
click at [229, 168] on li "A202" at bounding box center [300, 174] width 171 height 14
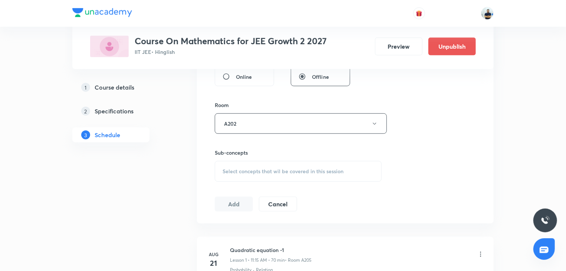
click at [255, 171] on span "Select concepts that wil be covered in this session" at bounding box center [283, 171] width 121 height 6
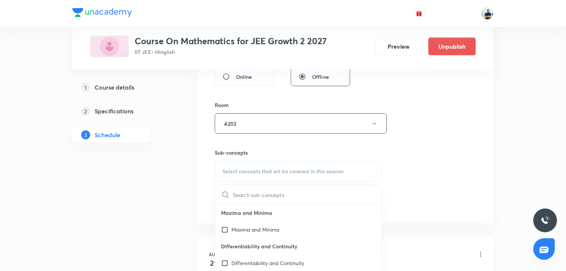
scroll to position [208, 0]
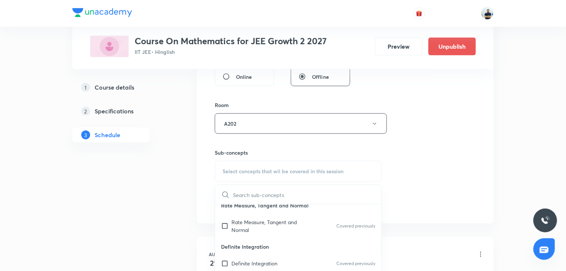
click at [267, 242] on p "Definite Integration" at bounding box center [298, 246] width 166 height 17
click at [268, 227] on p "Rate Measure, Tangent and Normal" at bounding box center [269, 226] width 75 height 16
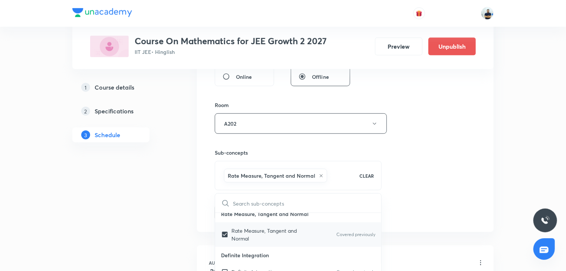
checkbox input "true"
click at [399, 207] on div "Session 8 Live class Session title 21/99 Quadratic equation -8 ​ Schedule for […" at bounding box center [345, 41] width 261 height 357
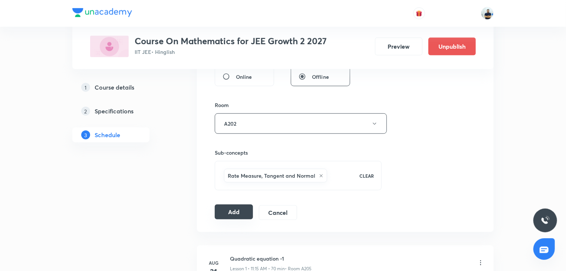
click at [233, 209] on button "Add" at bounding box center [234, 211] width 38 height 15
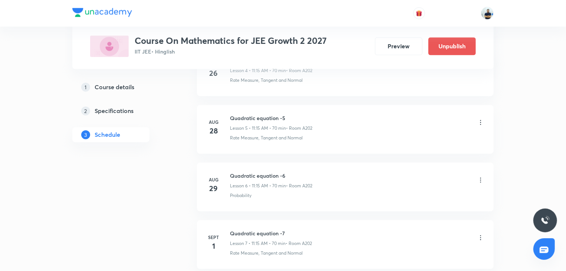
scroll to position [734, 0]
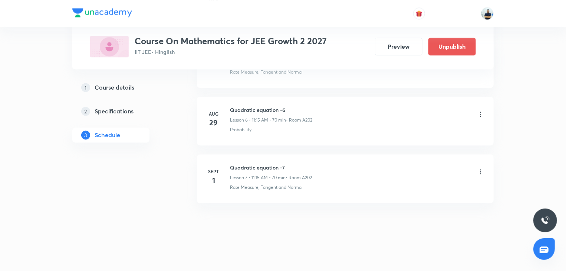
click at [255, 166] on h6 "Quadratic equation -7" at bounding box center [271, 167] width 82 height 8
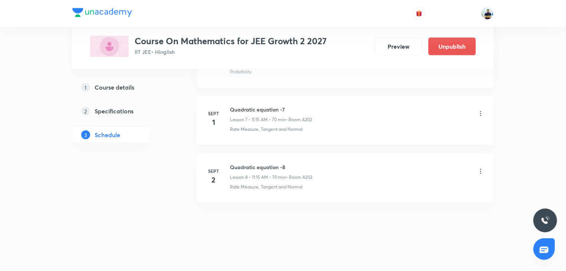
copy h6 "Quadratic equation -7"
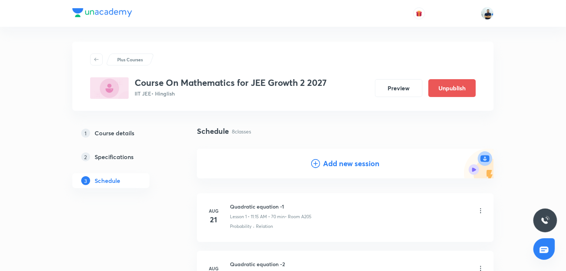
click at [321, 168] on div "Add new session" at bounding box center [345, 163] width 68 height 11
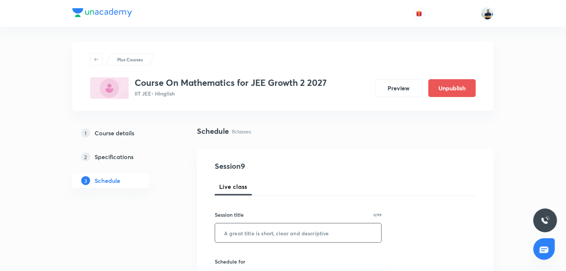
click at [279, 229] on input "text" at bounding box center [298, 232] width 166 height 19
paste input "Quadratic equation -8"
type input "Quadratic equation -9"
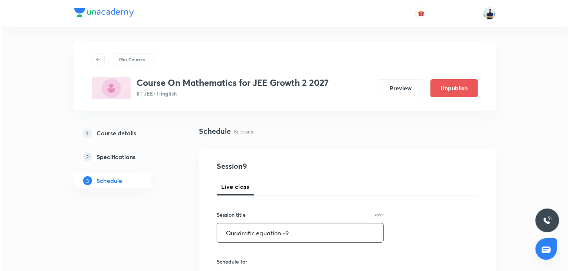
scroll to position [208, 0]
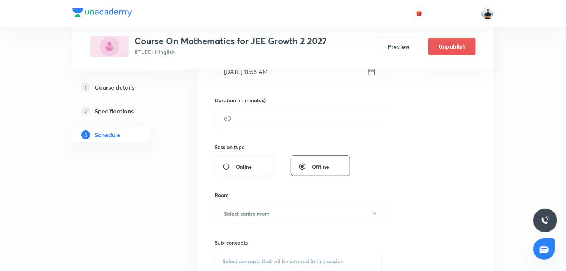
click at [252, 78] on input "[DATE] 11:56 AM" at bounding box center [291, 71] width 152 height 19
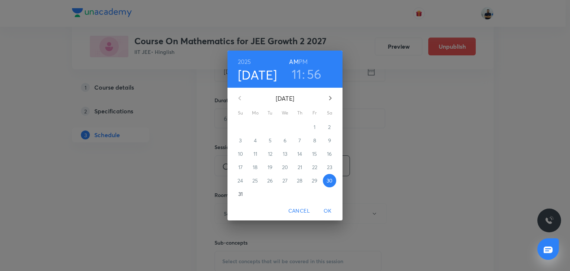
click at [332, 92] on button "button" at bounding box center [330, 98] width 18 height 18
click at [288, 125] on span "3" at bounding box center [284, 126] width 13 height 7
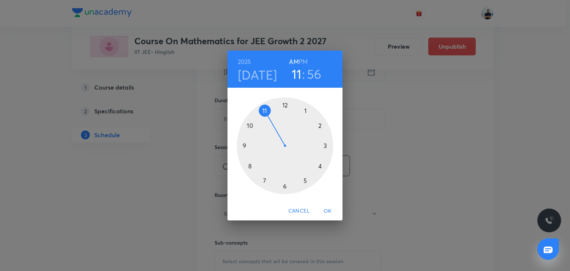
click at [263, 108] on div at bounding box center [285, 145] width 97 height 97
click at [320, 146] on div at bounding box center [285, 145] width 97 height 97
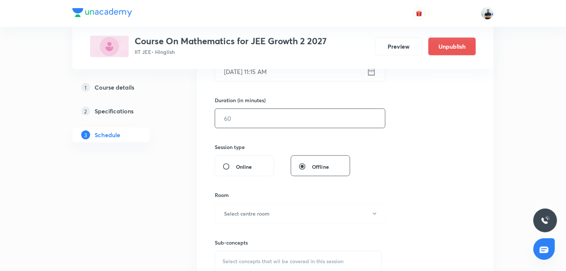
click at [238, 113] on input "text" at bounding box center [300, 118] width 170 height 19
type input "70"
click at [266, 207] on button "Select centre room" at bounding box center [301, 213] width 172 height 20
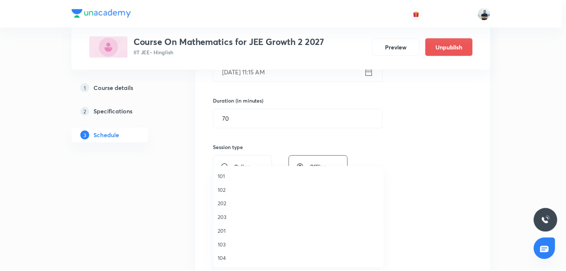
scroll to position [137, 0]
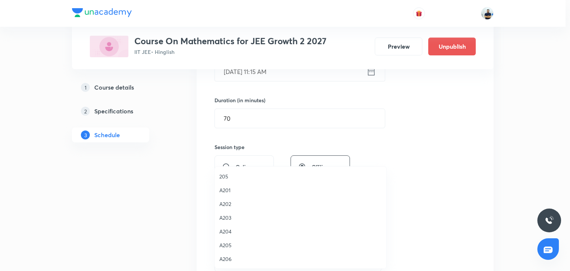
click at [228, 203] on span "A202" at bounding box center [300, 204] width 163 height 8
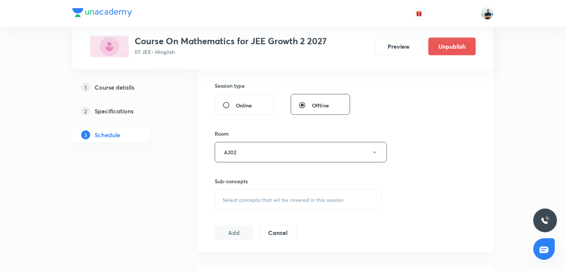
scroll to position [270, 0]
click at [277, 196] on span "Select concepts that wil be covered in this session" at bounding box center [283, 199] width 121 height 6
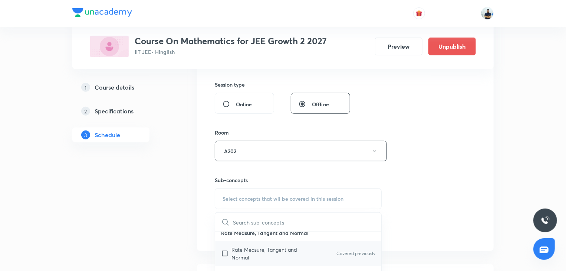
click at [268, 241] on div "Rate Measure, Tangent and Normal Covered previously" at bounding box center [298, 253] width 166 height 24
checkbox input "true"
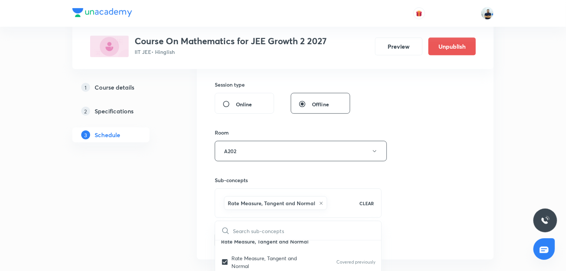
click at [514, 199] on div "Plus Courses Course On Mathematics for JEE Growth 2 2027 IIT JEE • Hinglish Pre…" at bounding box center [283, 262] width 566 height 1064
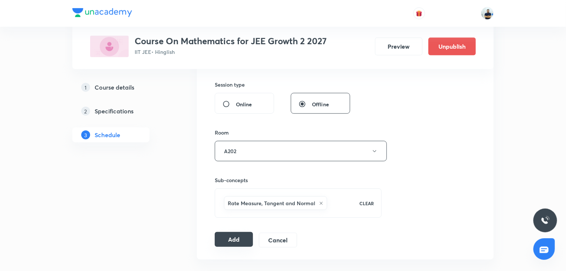
click at [235, 241] on button "Add" at bounding box center [234, 239] width 38 height 15
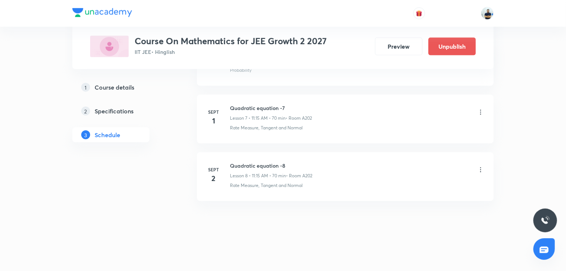
scroll to position [442, 0]
click at [244, 165] on h6 "Quadratic equation -8" at bounding box center [271, 167] width 82 height 8
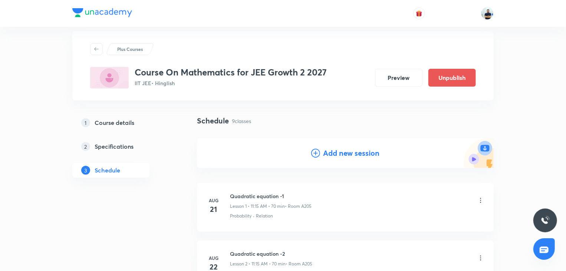
scroll to position [0, 0]
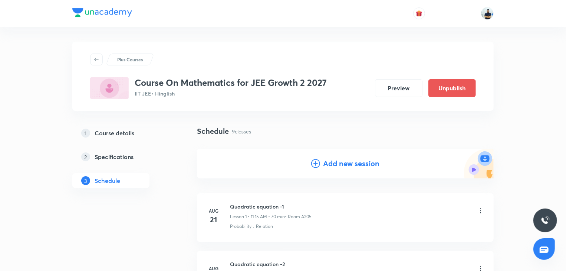
click at [346, 162] on h4 "Add new session" at bounding box center [351, 163] width 56 height 11
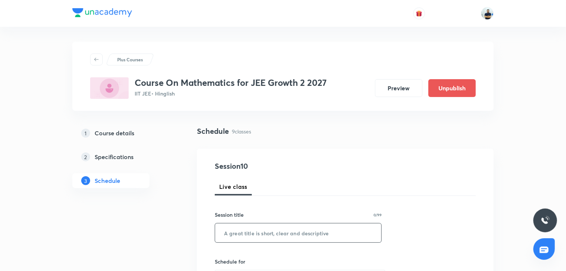
click at [268, 238] on input "text" at bounding box center [298, 232] width 166 height 19
paste input "Quadratic equation -8"
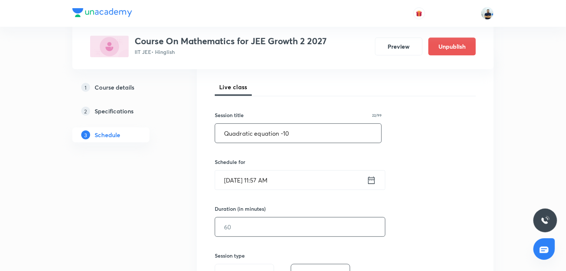
scroll to position [125, 0]
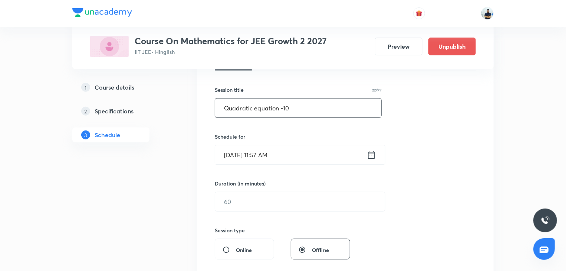
type input "Quadratic equation -10"
click at [287, 156] on input "[DATE] 11:57 AM" at bounding box center [291, 154] width 152 height 19
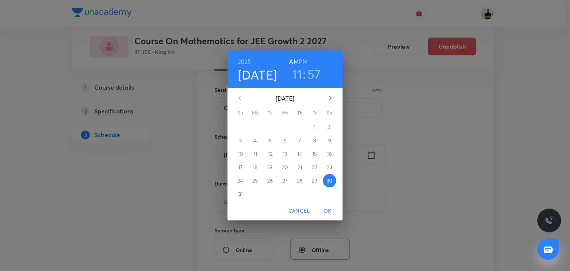
click at [328, 99] on icon "button" at bounding box center [330, 98] width 9 height 9
click at [302, 130] on span "4" at bounding box center [299, 126] width 13 height 7
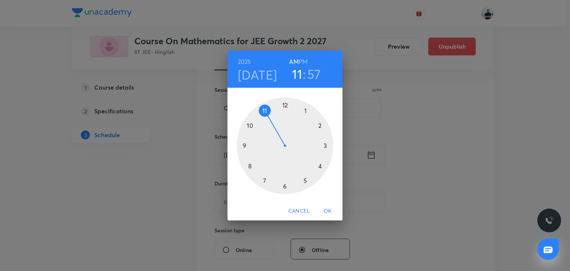
click at [311, 76] on h3 "57" at bounding box center [314, 74] width 14 height 16
click at [322, 146] on div at bounding box center [285, 145] width 97 height 97
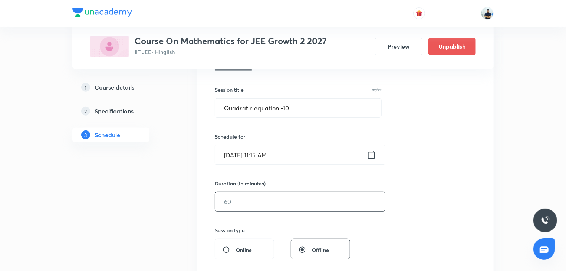
click at [244, 202] on input "text" at bounding box center [300, 201] width 170 height 19
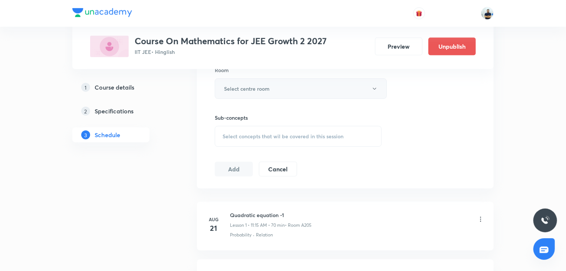
type input "70"
click at [266, 94] on button "Select centre room" at bounding box center [301, 88] width 172 height 20
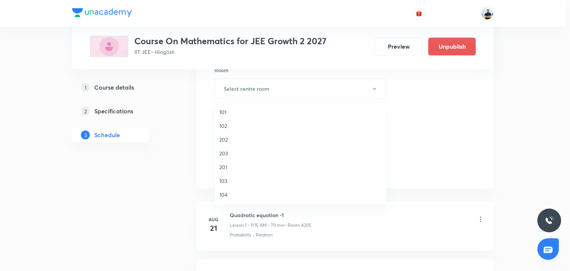
scroll to position [137, 0]
click at [236, 122] on span "A201" at bounding box center [300, 126] width 163 height 8
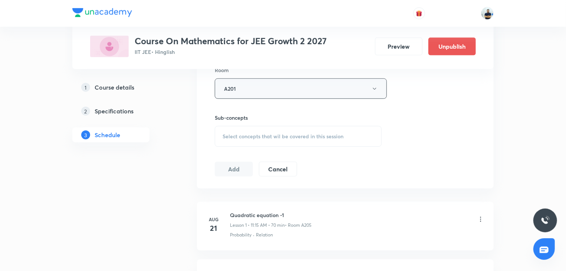
click at [268, 89] on button "A201" at bounding box center [301, 88] width 172 height 20
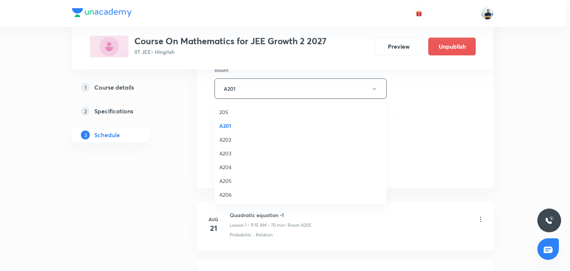
click at [235, 138] on span "A202" at bounding box center [300, 139] width 163 height 8
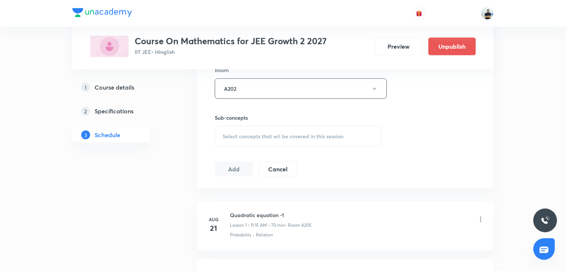
click at [292, 135] on span "Select concepts that wil be covered in this session" at bounding box center [283, 136] width 121 height 6
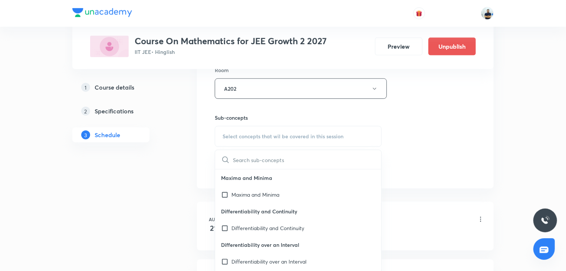
scroll to position [208, 0]
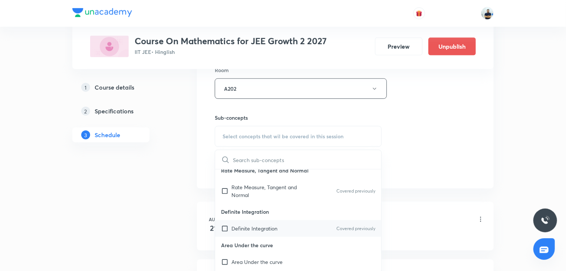
click at [260, 225] on p "Definite Integration" at bounding box center [255, 228] width 46 height 8
checkbox input "true"
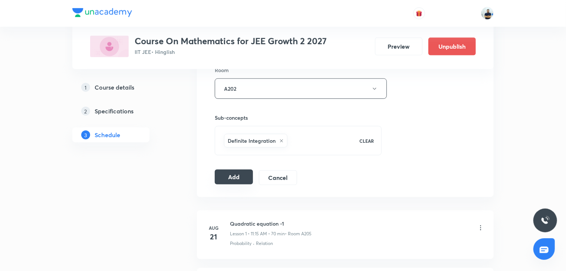
click at [241, 174] on button "Add" at bounding box center [234, 176] width 38 height 15
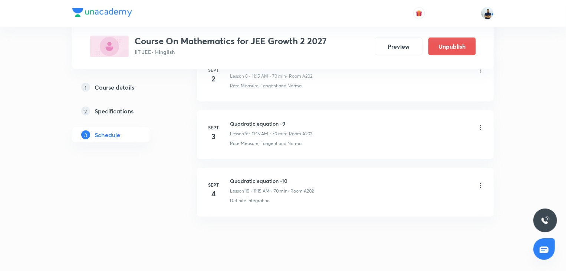
scroll to position [558, 0]
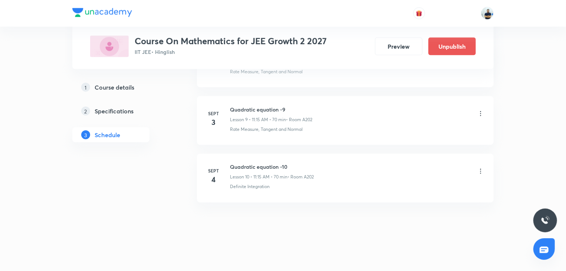
click at [263, 163] on h6 "Quadratic equation -10" at bounding box center [272, 167] width 84 height 8
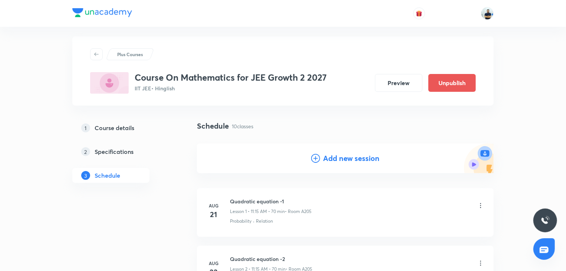
scroll to position [0, 0]
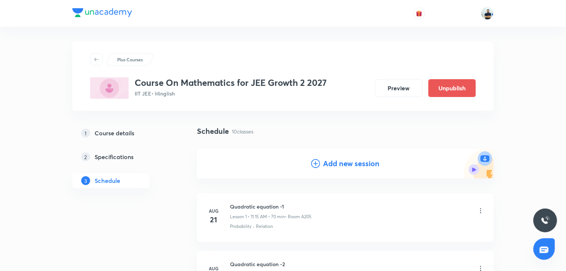
click at [324, 159] on h4 "Add new session" at bounding box center [351, 163] width 56 height 11
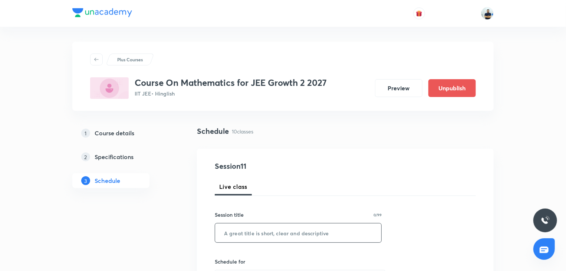
click at [258, 240] on input "text" at bounding box center [298, 232] width 166 height 19
paste input "Quadratic equation -10"
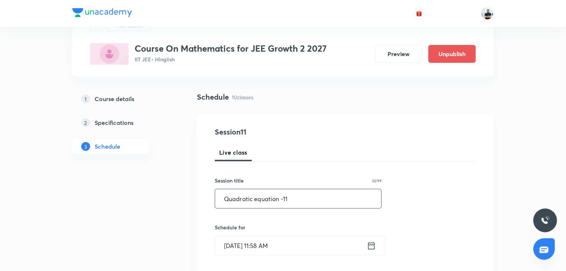
scroll to position [35, 0]
type input "Quadratic equation -11"
click at [275, 241] on input "[DATE] 11:58 AM" at bounding box center [291, 244] width 152 height 19
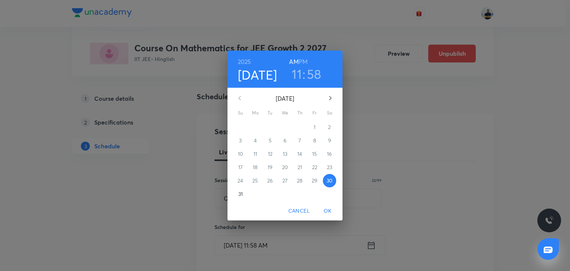
click at [327, 102] on icon "button" at bounding box center [330, 98] width 9 height 9
click at [313, 122] on button "5" at bounding box center [314, 126] width 13 height 13
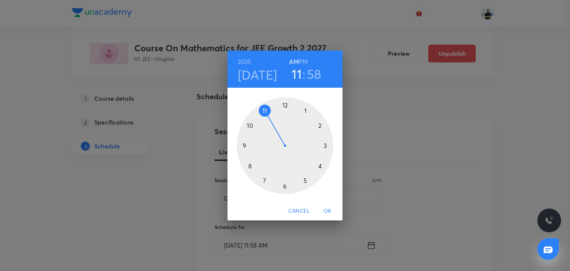
click at [317, 75] on h3 "58" at bounding box center [314, 74] width 14 height 16
click at [331, 147] on div at bounding box center [285, 145] width 97 height 97
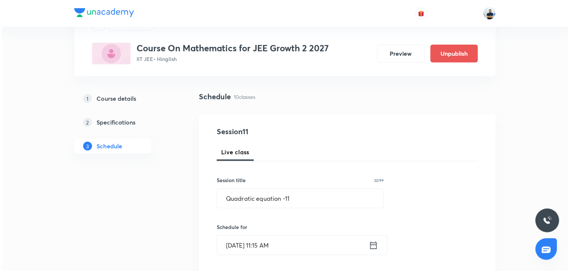
scroll to position [242, 0]
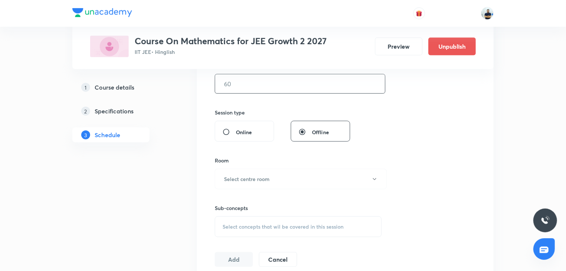
click at [248, 86] on input "text" at bounding box center [300, 83] width 170 height 19
type input "70"
click at [277, 178] on button "Select centre room" at bounding box center [301, 179] width 172 height 20
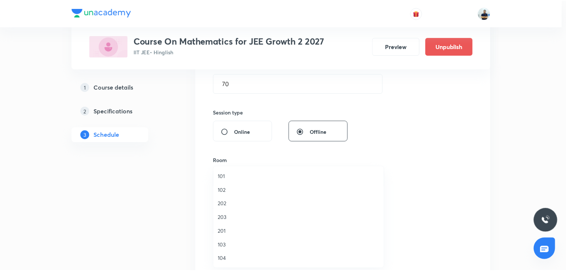
scroll to position [137, 0]
click at [235, 206] on span "A202" at bounding box center [300, 204] width 163 height 8
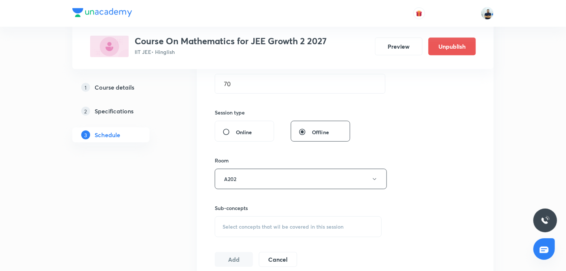
click at [278, 216] on div "Select concepts that wil be covered in this session" at bounding box center [298, 226] width 167 height 21
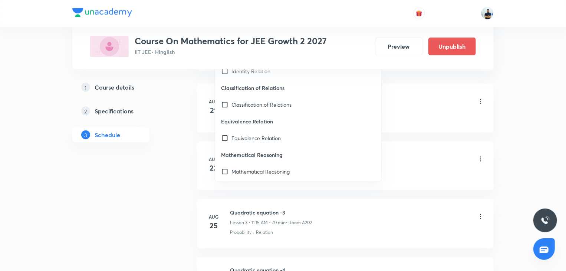
scroll to position [624, 0]
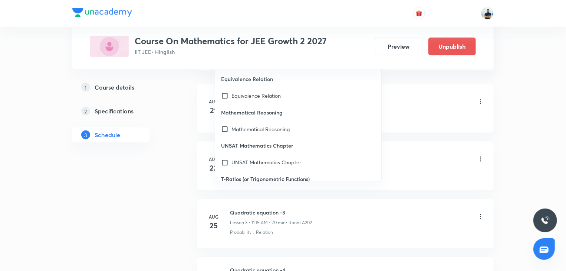
click at [236, 134] on div "Mathematical Reasoning" at bounding box center [298, 129] width 166 height 17
checkbox input "true"
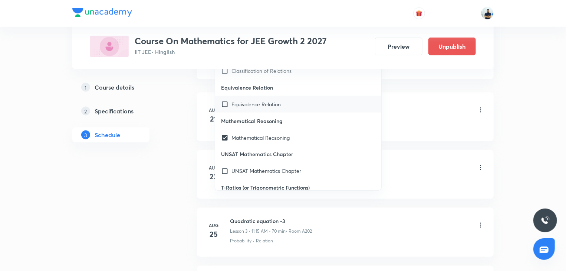
click at [240, 106] on p "Equivalence Relation" at bounding box center [256, 104] width 49 height 8
checkbox input "true"
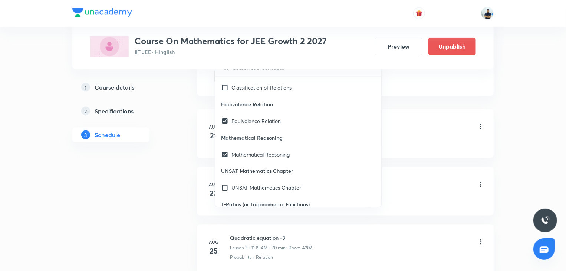
click at [435, 139] on div "Probability · Relation" at bounding box center [357, 142] width 255 height 7
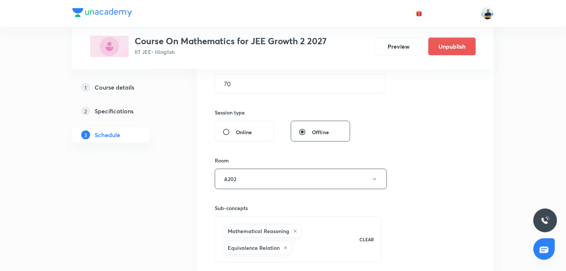
scroll to position [450, 0]
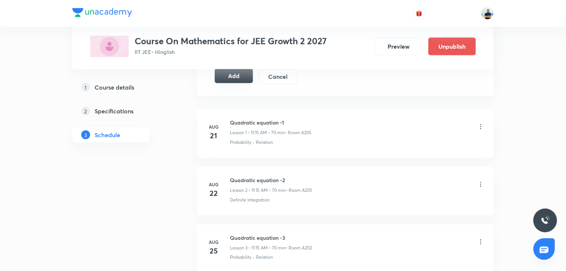
click at [235, 81] on button "Add" at bounding box center [234, 75] width 38 height 15
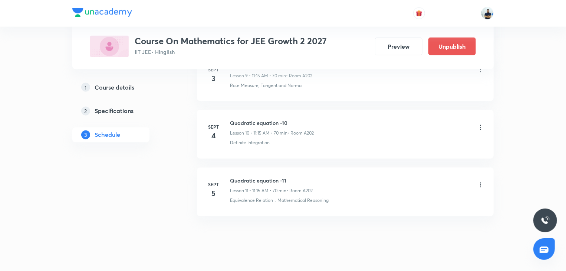
scroll to position [615, 0]
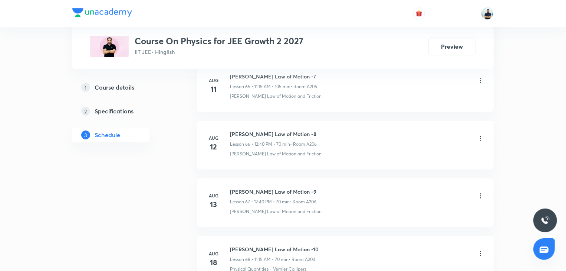
scroll to position [4633, 0]
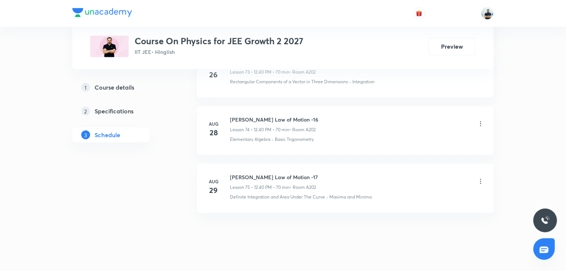
click at [262, 173] on h6 "[PERSON_NAME] Law of Motion -17" at bounding box center [274, 177] width 88 height 8
click at [261, 173] on h6 "[PERSON_NAME] Law of Motion -17" at bounding box center [274, 177] width 88 height 8
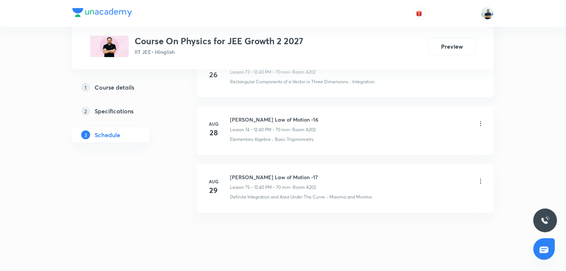
click at [261, 173] on h6 "[PERSON_NAME] Law of Motion -17" at bounding box center [274, 177] width 88 height 8
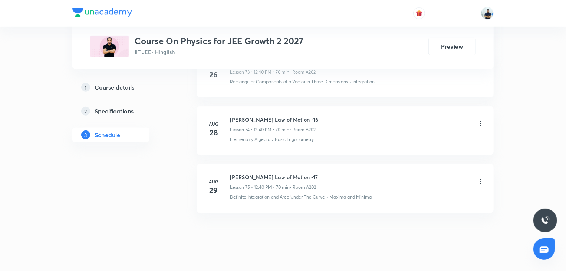
click at [261, 173] on h6 "[PERSON_NAME] Law of Motion -17" at bounding box center [274, 177] width 88 height 8
click at [260, 173] on h6 "[PERSON_NAME] Law of Motion -17" at bounding box center [274, 177] width 88 height 8
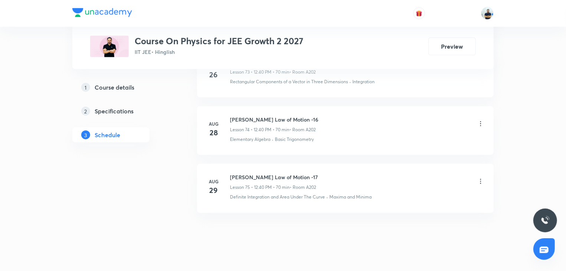
click at [260, 173] on h6 "[PERSON_NAME] Law of Motion -17" at bounding box center [274, 177] width 88 height 8
copy h6 "[PERSON_NAME] Law of Motion -17"
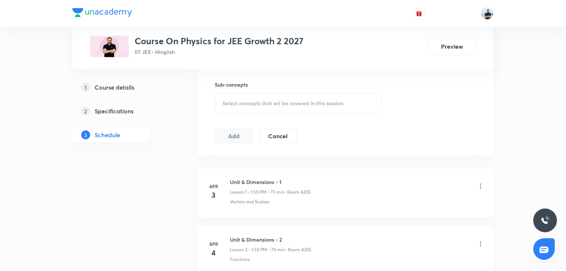
scroll to position [0, 0]
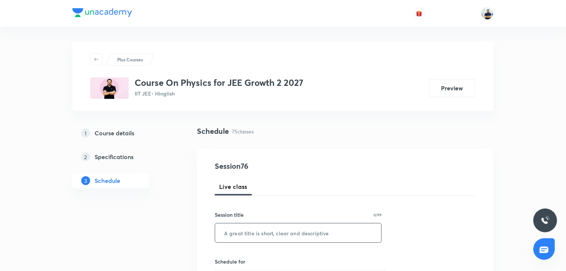
click at [276, 227] on input "text" at bounding box center [298, 232] width 166 height 19
paste input "[PERSON_NAME] Law of Motion -17"
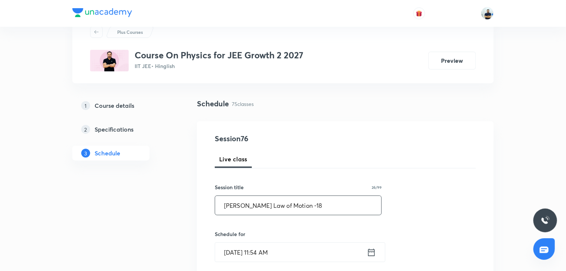
scroll to position [35, 0]
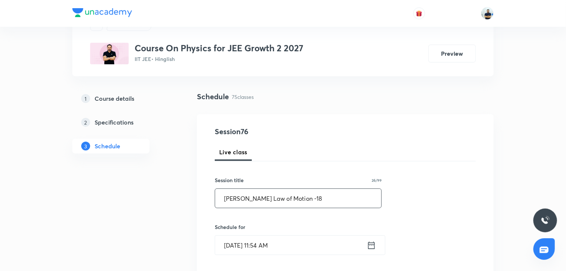
type input "[PERSON_NAME] Law of Motion -18"
click at [282, 240] on input "[DATE] 11:54 AM" at bounding box center [291, 244] width 152 height 19
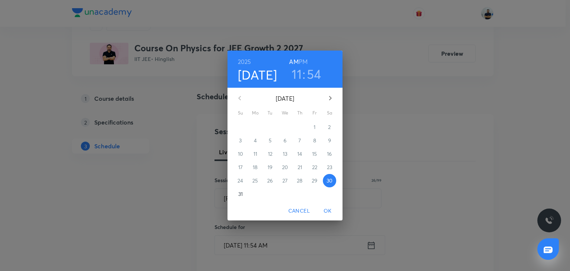
click at [307, 63] on h6 "PM" at bounding box center [303, 61] width 9 height 10
click at [331, 95] on icon "button" at bounding box center [330, 98] width 9 height 9
click at [269, 129] on p "2" at bounding box center [270, 126] width 3 height 7
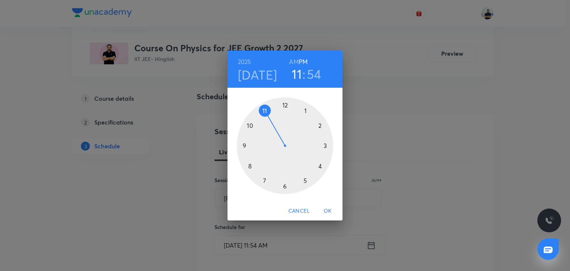
click at [283, 106] on div at bounding box center [285, 145] width 97 height 97
click at [255, 163] on div at bounding box center [285, 145] width 97 height 97
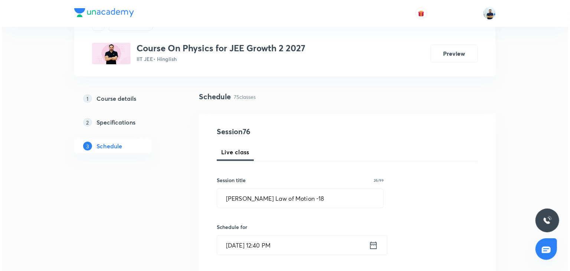
scroll to position [242, 0]
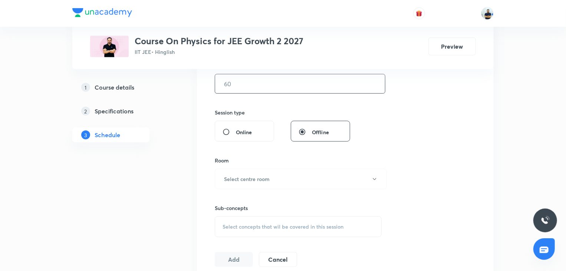
click at [220, 83] on input "text" at bounding box center [300, 83] width 170 height 19
type input "70"
click at [276, 185] on button "Select centre room" at bounding box center [301, 179] width 172 height 20
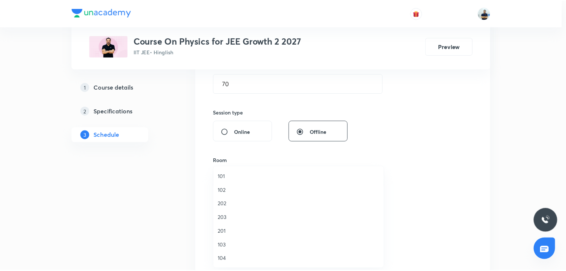
scroll to position [137, 0]
drag, startPoint x: 237, startPoint y: 207, endPoint x: 289, endPoint y: 215, distance: 52.5
click at [237, 207] on li "A202" at bounding box center [300, 204] width 171 height 14
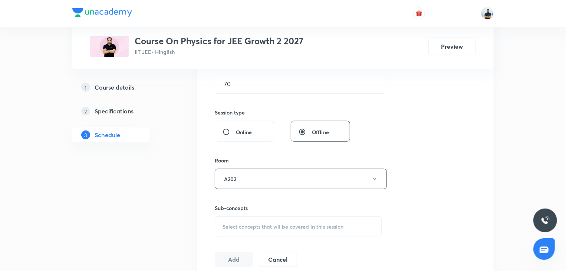
click at [316, 221] on div "Select concepts that wil be covered in this session" at bounding box center [298, 226] width 167 height 21
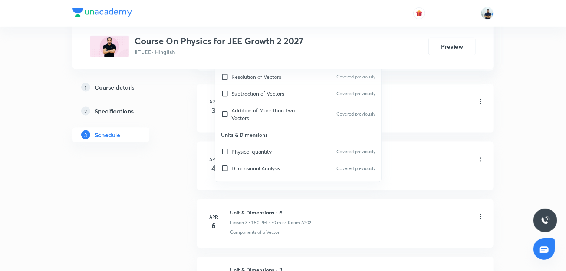
scroll to position [624, 0]
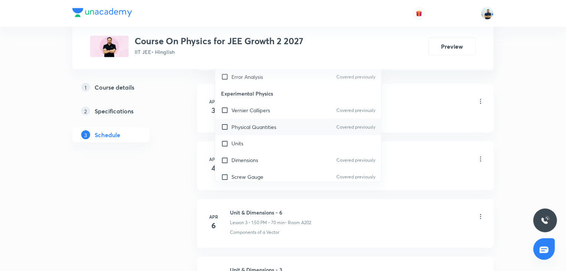
click at [275, 129] on p "Physical Quantities" at bounding box center [254, 127] width 45 height 8
checkbox input "true"
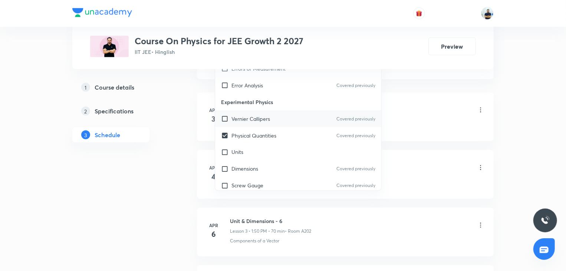
click at [258, 115] on p "Vernier Callipers" at bounding box center [251, 119] width 39 height 8
checkbox input "true"
click at [457, 135] on li "[DATE] Unit & Dimensions - 1 Lesson 1 • 1:50 PM • 70 min • Room A205 Vectors an…" at bounding box center [345, 116] width 297 height 49
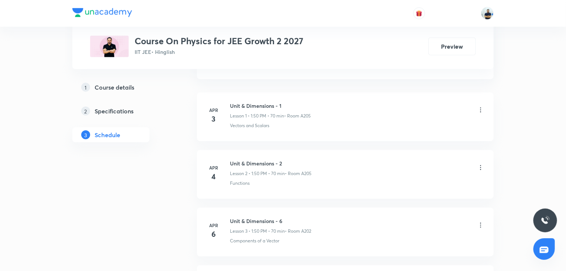
scroll to position [242, 0]
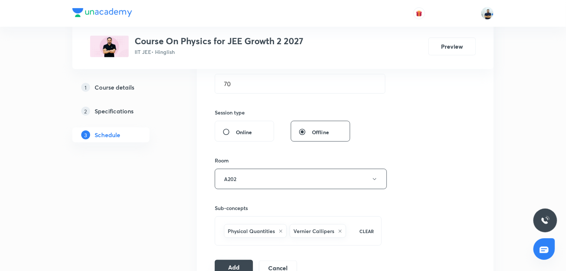
click at [236, 266] on button "Add" at bounding box center [234, 266] width 38 height 15
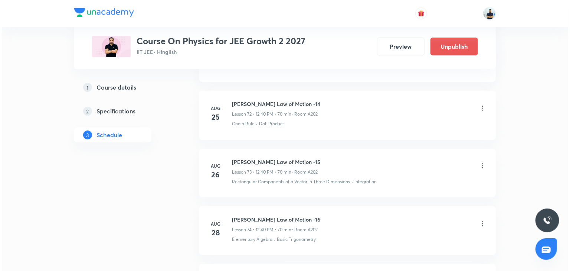
scroll to position [4350, 0]
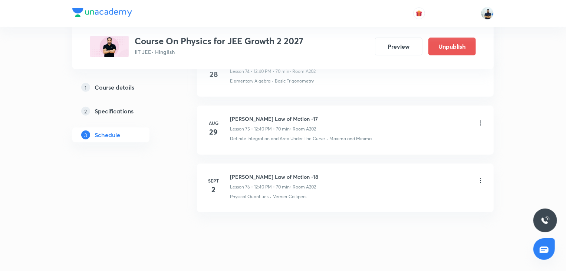
click at [477, 173] on div "[PERSON_NAME] Law of Motion -18 Lesson 76 • 12:40 PM • 70 min • Room A202" at bounding box center [357, 181] width 255 height 17
click at [481, 177] on icon at bounding box center [480, 180] width 7 height 7
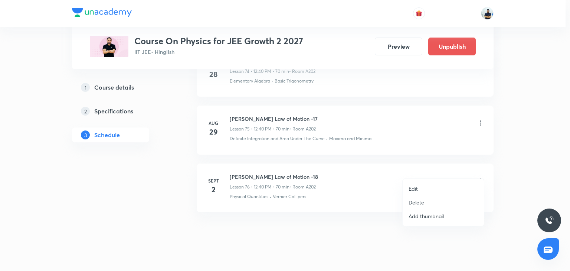
click at [414, 189] on p "Edit" at bounding box center [413, 188] width 9 height 8
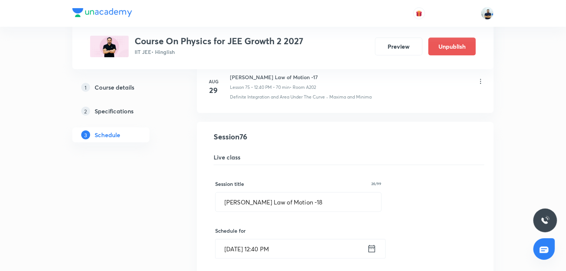
click at [277, 239] on input "[DATE] 12:40 PM" at bounding box center [292, 248] width 152 height 19
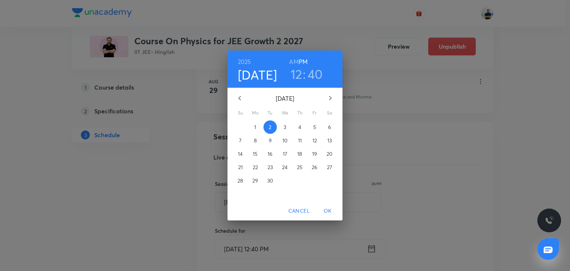
click at [258, 127] on span "1" at bounding box center [255, 126] width 13 height 7
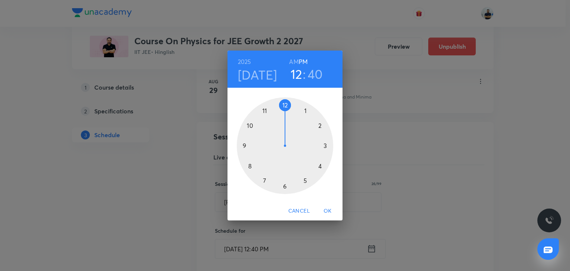
click at [324, 212] on span "OK" at bounding box center [328, 210] width 18 height 9
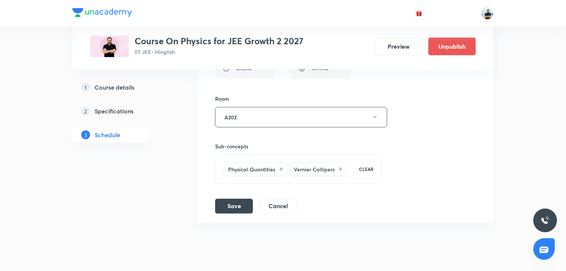
scroll to position [4634, 0]
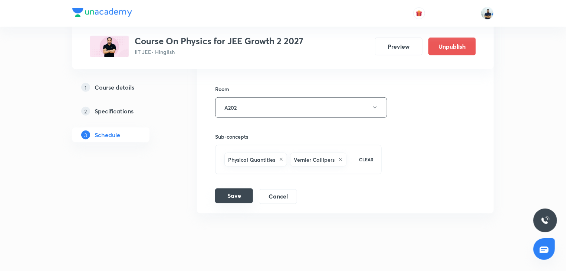
click at [222, 188] on button "Save" at bounding box center [234, 195] width 38 height 15
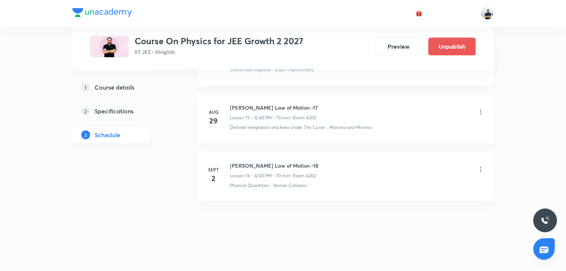
scroll to position [4350, 0]
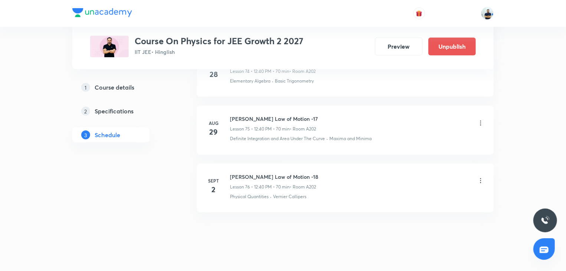
click at [245, 173] on h6 "[PERSON_NAME] Law of Motion -18" at bounding box center [274, 177] width 88 height 8
copy h6 "[PERSON_NAME] Law of Motion -18"
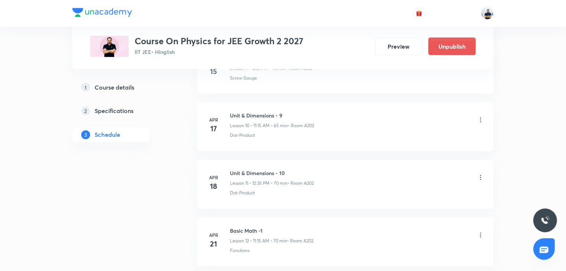
scroll to position [0, 0]
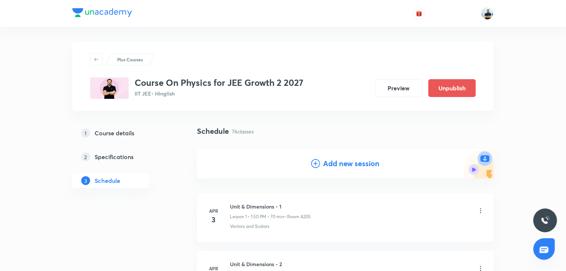
click at [330, 164] on h4 "Add new session" at bounding box center [351, 163] width 56 height 11
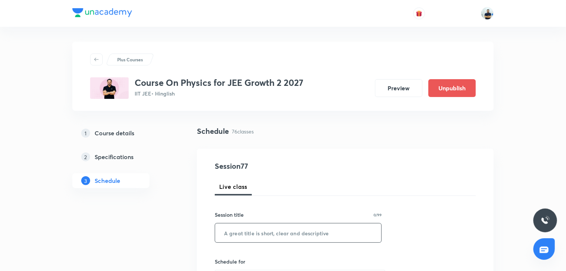
click at [249, 236] on input "text" at bounding box center [298, 232] width 166 height 19
paste input "[PERSON_NAME] Law of Motion -18"
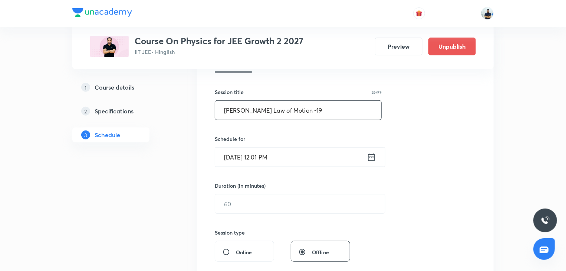
scroll to position [180, 0]
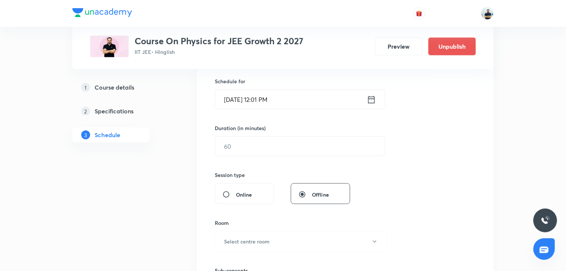
type input "[PERSON_NAME] Law of Motion -19"
click at [237, 96] on input "[DATE] 12:01 PM" at bounding box center [291, 99] width 152 height 19
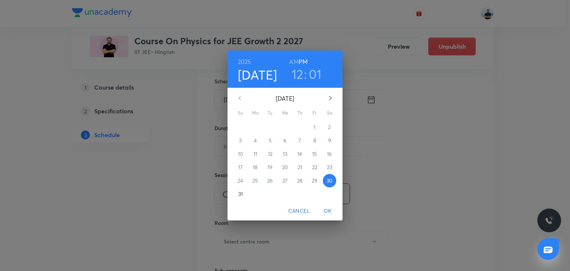
click at [334, 98] on icon "button" at bounding box center [330, 98] width 9 height 9
click at [270, 125] on p "2" at bounding box center [270, 126] width 3 height 7
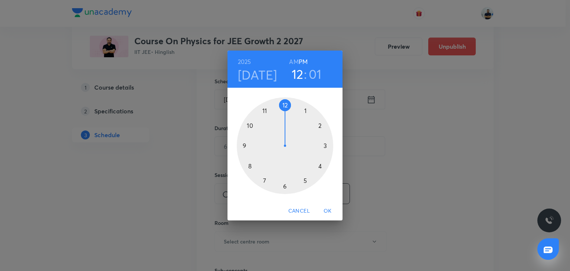
click at [312, 68] on h3 "01" at bounding box center [315, 74] width 13 height 16
click at [245, 168] on div at bounding box center [285, 145] width 97 height 97
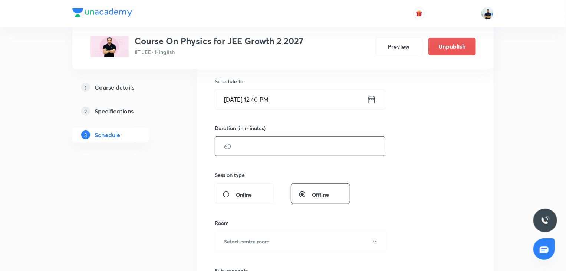
click at [238, 148] on input "text" at bounding box center [300, 146] width 170 height 19
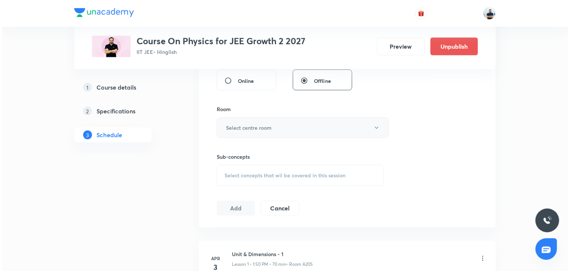
scroll to position [291, 0]
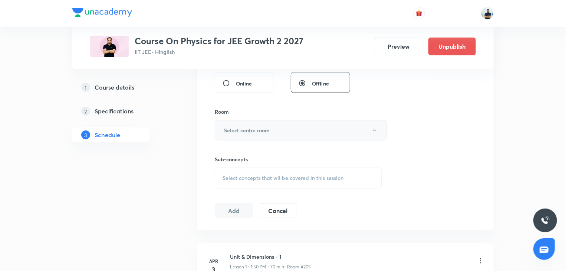
type input "70"
click at [256, 133] on h6 "Select centre room" at bounding box center [247, 130] width 46 height 8
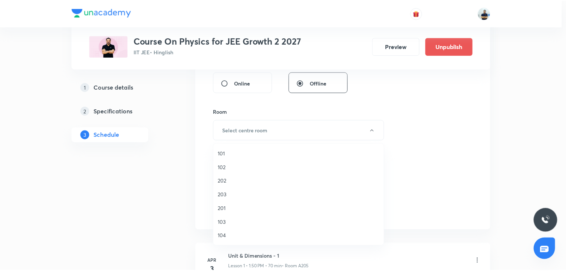
scroll to position [137, 0]
drag, startPoint x: 231, startPoint y: 183, endPoint x: 251, endPoint y: 182, distance: 20.1
click at [231, 184] on span "A202" at bounding box center [300, 181] width 163 height 8
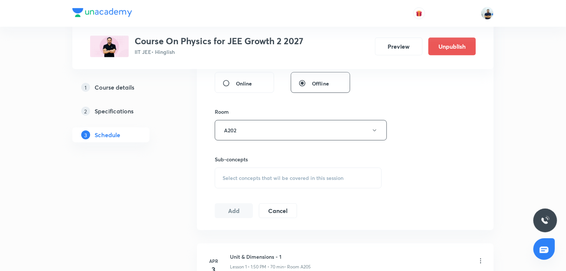
click at [287, 185] on div "Select concepts that wil be covered in this session" at bounding box center [298, 177] width 167 height 21
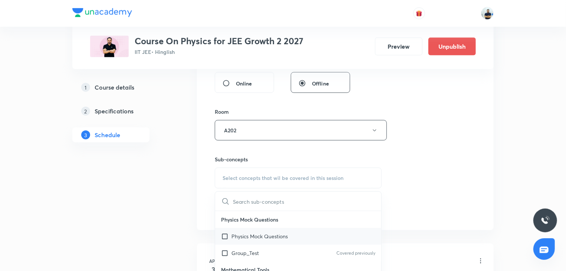
scroll to position [208, 0]
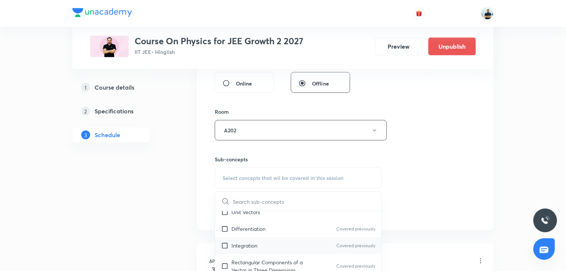
click at [252, 238] on div "Integration Covered previously" at bounding box center [298, 245] width 166 height 17
checkbox input "true"
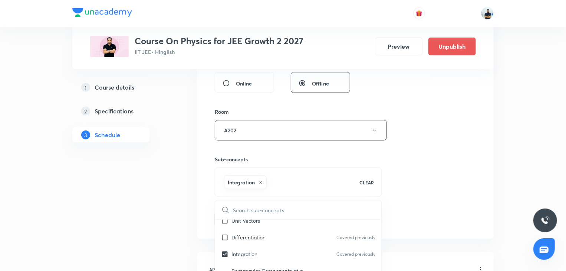
click at [452, 196] on div "Session 77 Live class Session title 26/99 [PERSON_NAME] Law of Motion -19 ​ Sch…" at bounding box center [345, 47] width 261 height 357
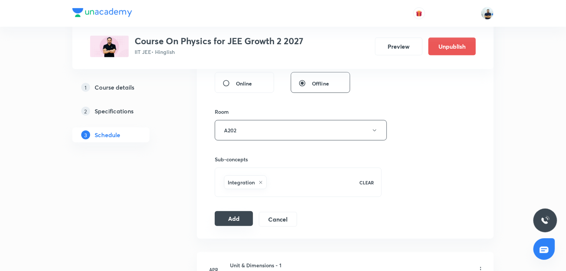
click at [233, 216] on button "Add" at bounding box center [234, 218] width 38 height 15
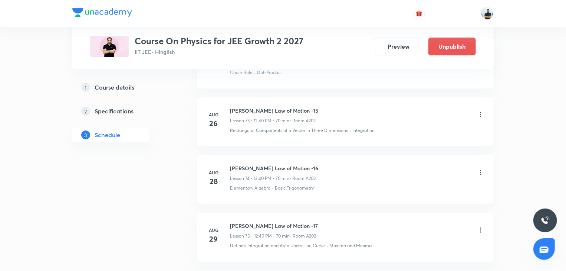
scroll to position [4407, 0]
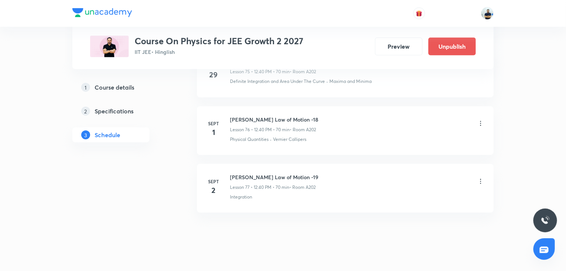
click at [285, 173] on h6 "Newton's Law of Motion -19" at bounding box center [274, 177] width 88 height 8
copy h6 "Newton's Law of Motion -19"
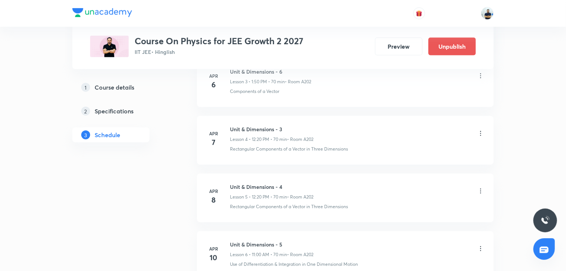
scroll to position [0, 0]
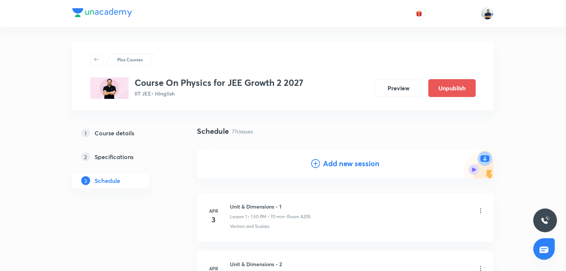
click at [334, 168] on h4 "Add new session" at bounding box center [351, 163] width 56 height 11
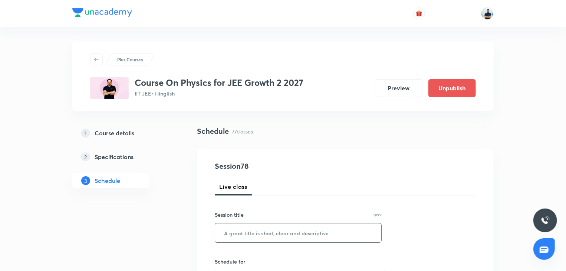
click at [295, 231] on input "text" at bounding box center [298, 232] width 166 height 19
paste input "Newton's Law of Motion -19"
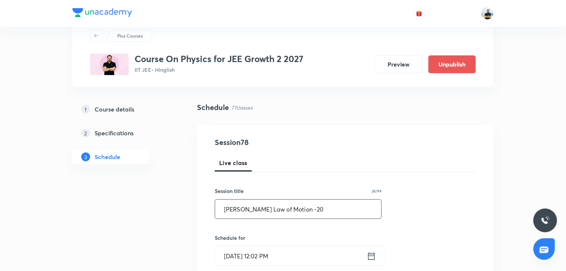
scroll to position [27, 0]
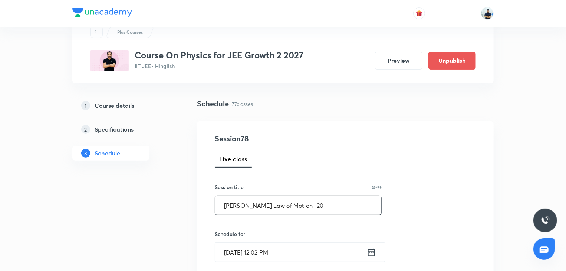
type input "Newton's Law of Motion -20"
click at [278, 244] on input "[DATE] 12:02 PM" at bounding box center [291, 251] width 152 height 19
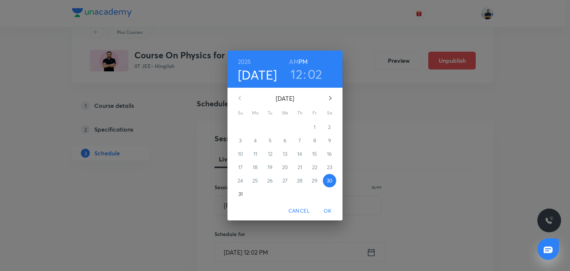
click at [334, 96] on icon "button" at bounding box center [330, 98] width 9 height 9
click at [283, 130] on span "3" at bounding box center [284, 126] width 13 height 7
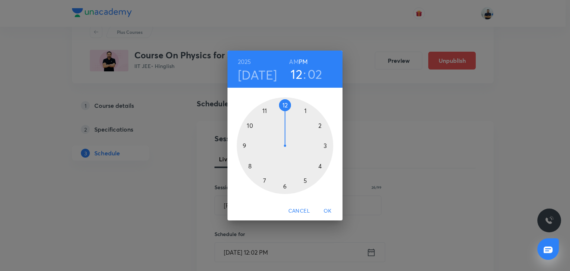
click at [284, 111] on div at bounding box center [285, 145] width 97 height 97
click at [249, 165] on div at bounding box center [285, 145] width 97 height 97
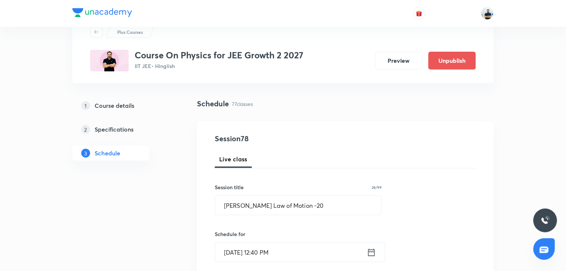
scroll to position [235, 0]
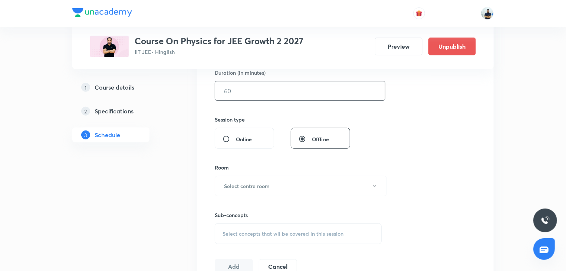
click at [244, 93] on input "text" at bounding box center [300, 90] width 170 height 19
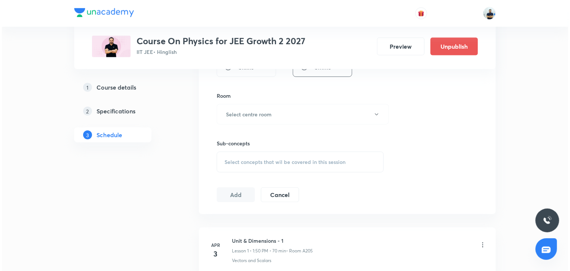
scroll to position [305, 0]
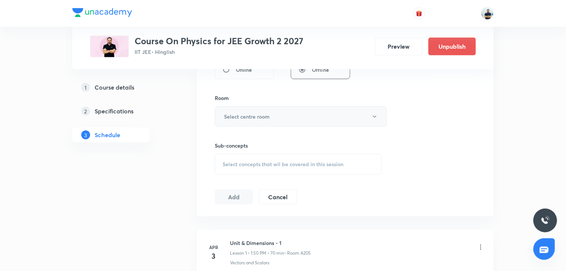
type input "70"
click at [260, 107] on button "Select centre room" at bounding box center [301, 116] width 172 height 20
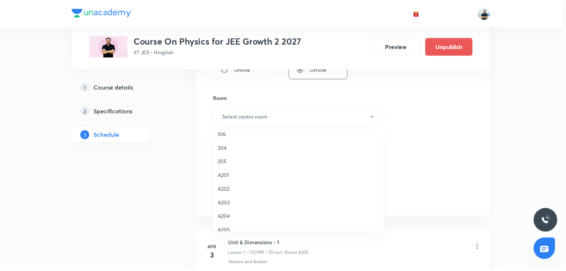
scroll to position [137, 0]
click at [228, 167] on span "A202" at bounding box center [300, 167] width 163 height 8
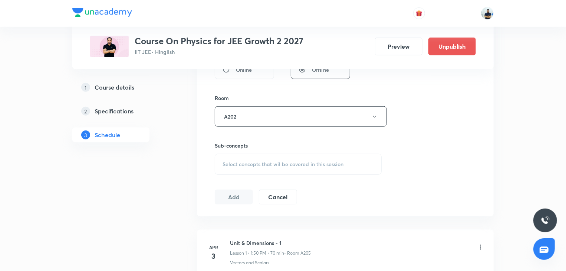
click at [284, 157] on div "Select concepts that wil be covered in this session" at bounding box center [298, 164] width 167 height 21
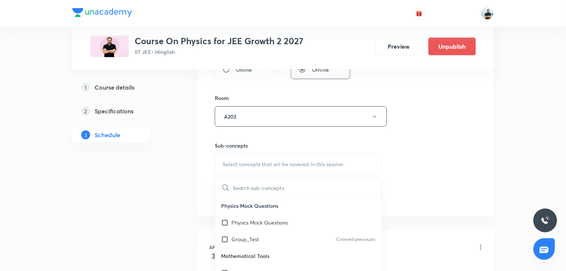
scroll to position [416, 0]
click at [251, 227] on div "Maxima and Minima Covered previously" at bounding box center [298, 221] width 166 height 17
checkbox input "true"
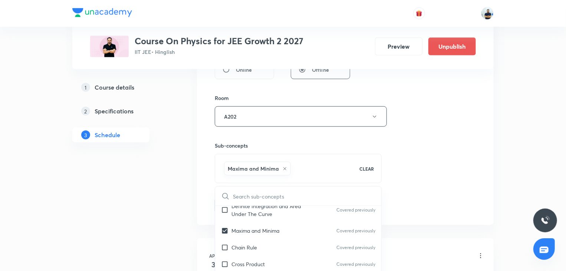
click at [428, 205] on div "Session 78 Live class Session title 26/99 Newton's Law of Motion -20 ​ Schedule…" at bounding box center [345, 34] width 261 height 357
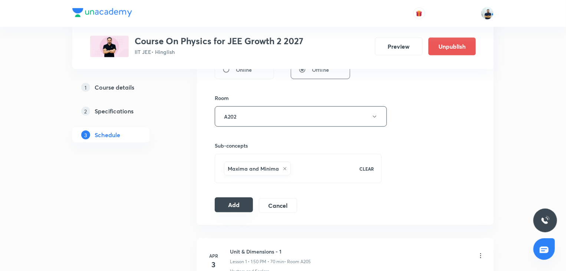
click at [235, 205] on button "Add" at bounding box center [234, 204] width 38 height 15
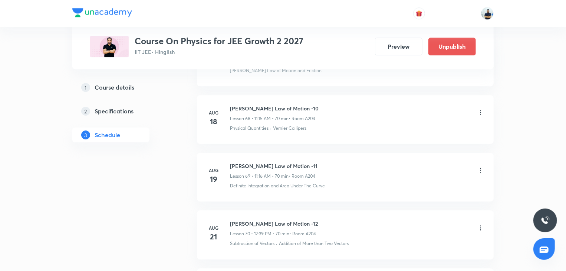
scroll to position [4465, 0]
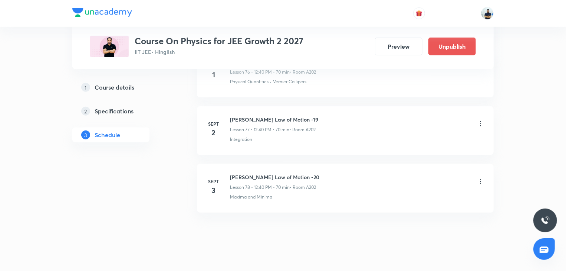
click at [258, 173] on h6 "Newton's Law of Motion -20" at bounding box center [274, 177] width 89 height 8
copy h6 "Newton's Law of Motion -20"
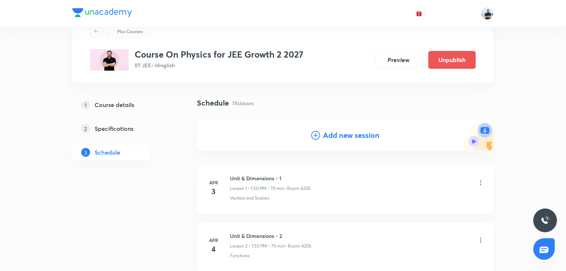
scroll to position [0, 0]
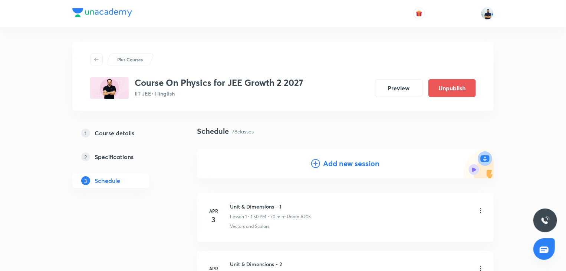
click at [333, 164] on h4 "Add new session" at bounding box center [351, 163] width 56 height 11
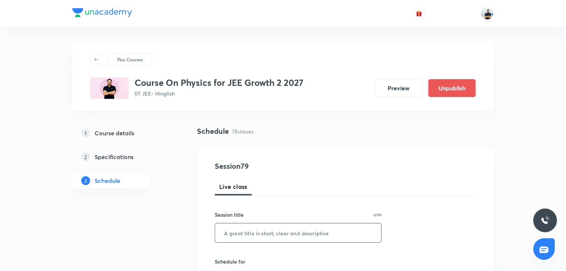
click at [257, 232] on input "text" at bounding box center [298, 232] width 166 height 19
paste input "Newton's Law of Motion -20"
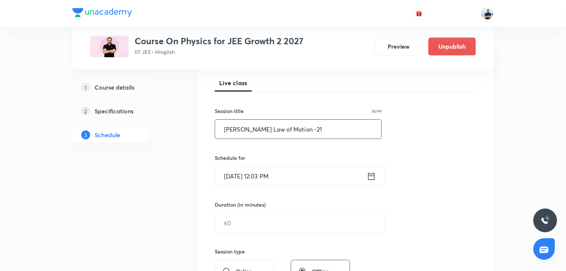
scroll to position [104, 0]
type input "Newton's Law of Motion -21"
click at [273, 166] on input "Aug 30, 2025, 12:03 PM" at bounding box center [291, 175] width 152 height 19
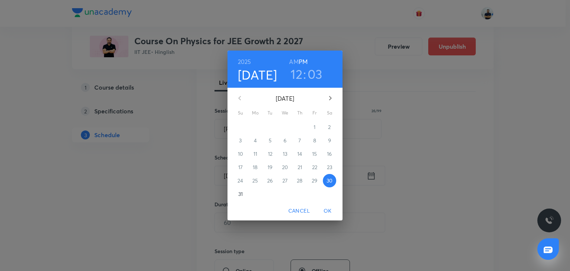
click at [330, 96] on icon "button" at bounding box center [330, 98] width 9 height 9
click at [287, 125] on span "3" at bounding box center [284, 126] width 13 height 7
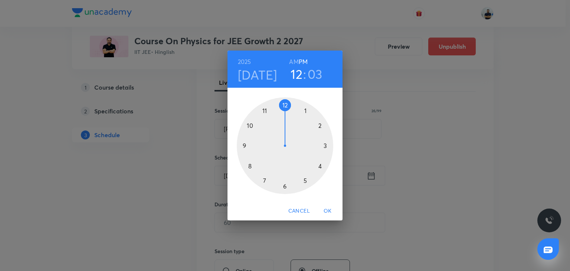
click at [283, 108] on div at bounding box center [285, 145] width 97 height 97
click at [246, 169] on div at bounding box center [285, 145] width 97 height 97
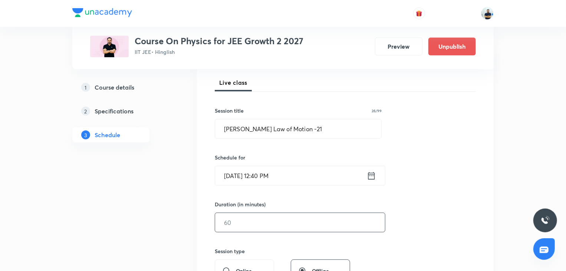
click at [233, 223] on input "text" at bounding box center [300, 222] width 170 height 19
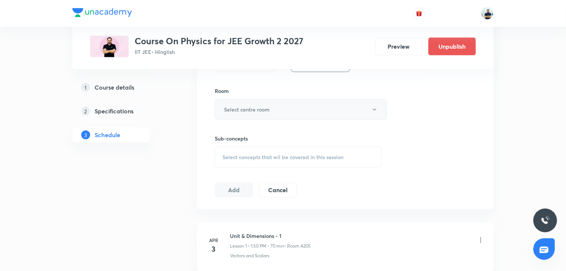
type input "70"
click at [258, 99] on button "Select centre room" at bounding box center [301, 109] width 172 height 20
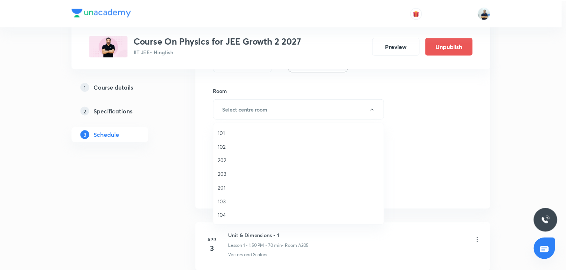
scroll to position [137, 0]
click at [234, 162] on span "A202" at bounding box center [300, 160] width 163 height 8
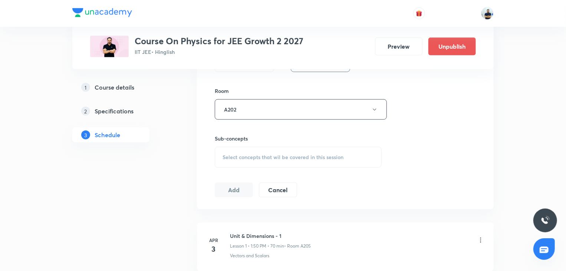
click at [304, 154] on span "Select concepts that wil be covered in this session" at bounding box center [283, 157] width 121 height 6
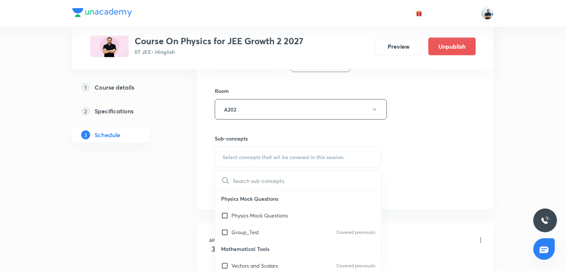
scroll to position [208, 0]
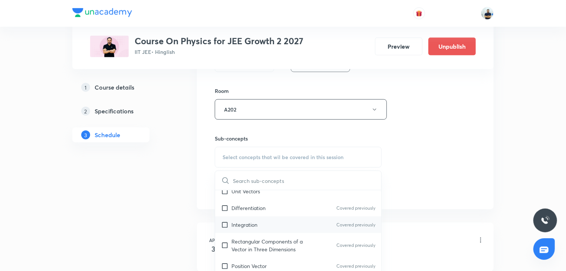
click at [263, 225] on div "Integration Covered previously" at bounding box center [298, 224] width 166 height 17
checkbox input "true"
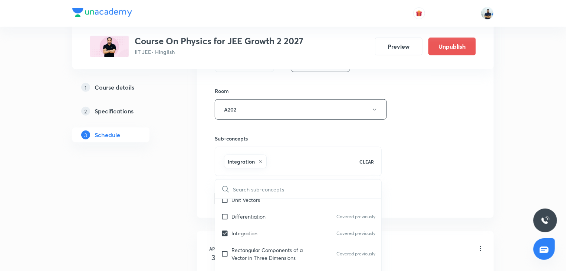
drag, startPoint x: 455, startPoint y: 200, endPoint x: 392, endPoint y: 207, distance: 63.9
click at [455, 200] on div "Session 79 Live class Session title 26/99 Newton's Law of Motion -21 ​ Schedule…" at bounding box center [345, 27] width 261 height 357
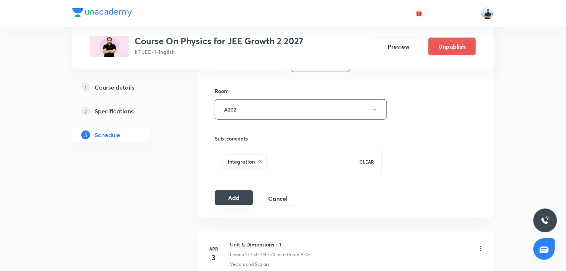
click at [229, 198] on button "Add" at bounding box center [234, 197] width 38 height 15
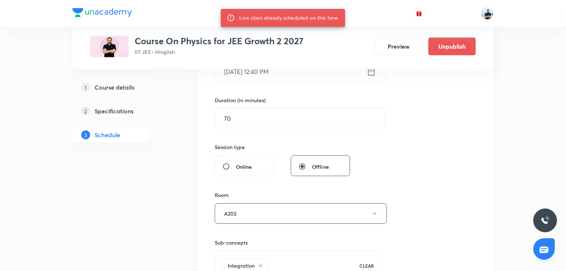
click at [251, 76] on input "Sept 3, 2025, 12:40 PM" at bounding box center [291, 71] width 152 height 19
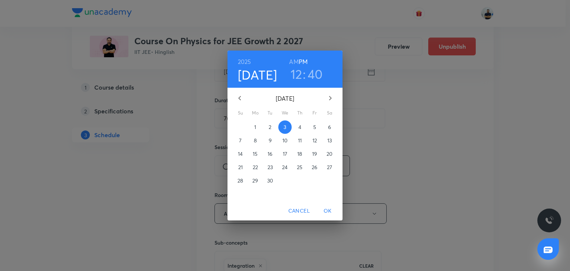
click at [301, 125] on p "4" at bounding box center [299, 126] width 3 height 7
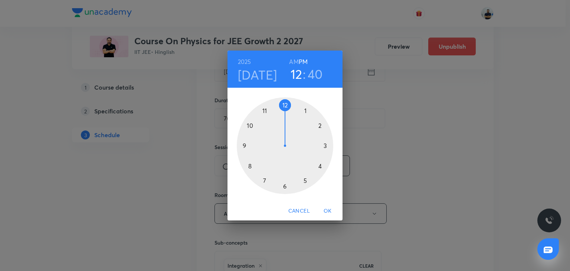
drag, startPoint x: 327, startPoint y: 206, endPoint x: 320, endPoint y: 212, distance: 10.0
click at [327, 206] on span "OK" at bounding box center [328, 210] width 18 height 9
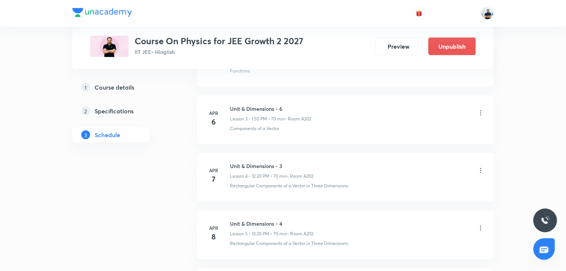
scroll to position [416, 0]
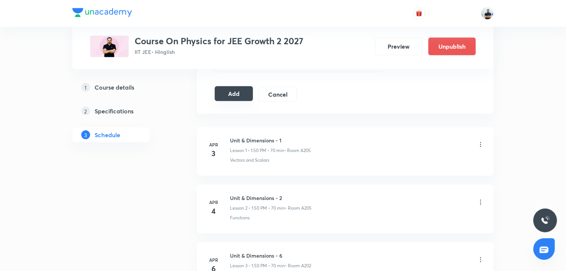
click at [236, 94] on button "Add" at bounding box center [234, 93] width 38 height 15
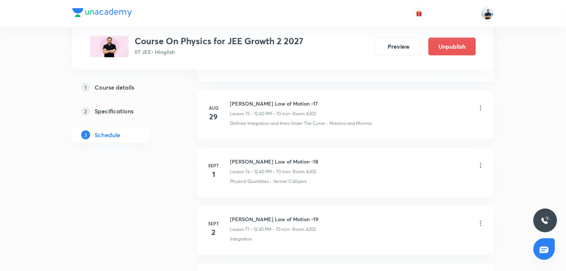
scroll to position [4522, 0]
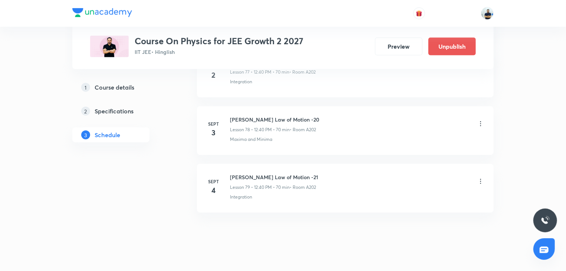
click at [259, 173] on h6 "Newton's Law of Motion -21" at bounding box center [274, 177] width 88 height 8
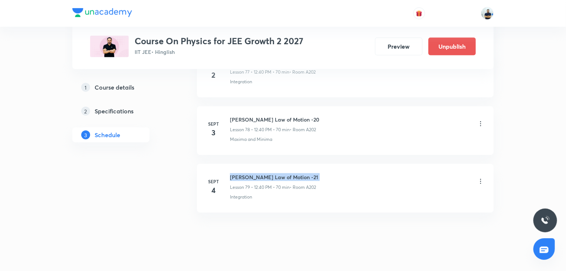
copy h6 "Newton's Law of Motion -21"
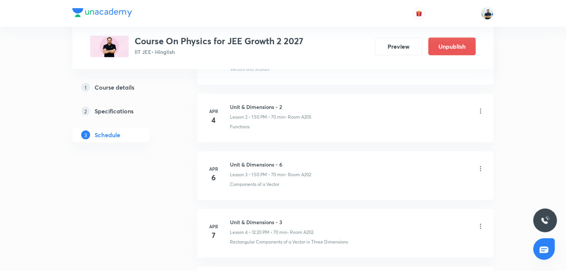
scroll to position [0, 0]
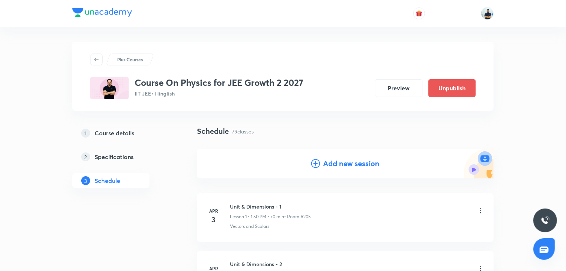
click at [329, 173] on div "Add new session" at bounding box center [345, 163] width 297 height 30
click at [323, 159] on h4 "Add new session" at bounding box center [351, 163] width 56 height 11
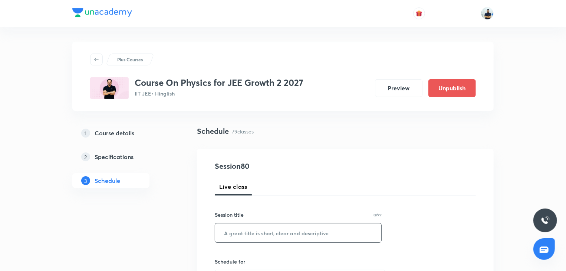
click at [277, 229] on input "text" at bounding box center [298, 232] width 166 height 19
paste input "Newton's Law of Motion -21"
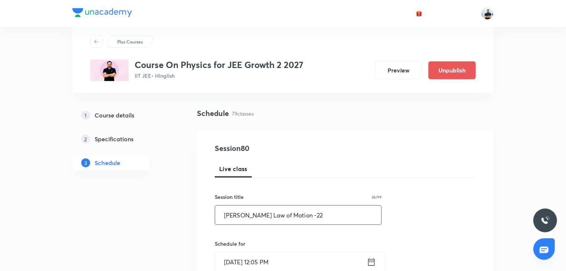
scroll to position [42, 0]
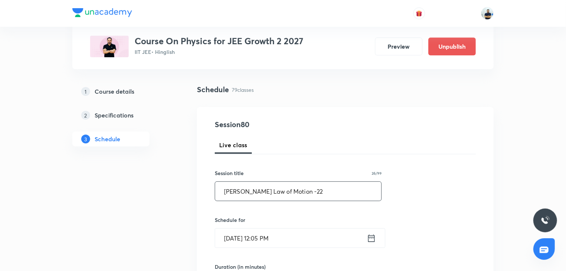
type input "Newton's Law of Motion -22"
click at [262, 239] on input "Aug 30, 2025, 12:05 PM" at bounding box center [291, 237] width 152 height 19
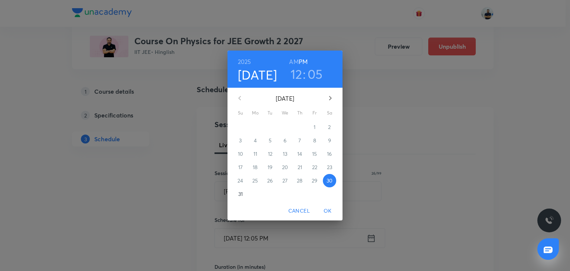
click at [334, 98] on icon "button" at bounding box center [330, 98] width 9 height 9
click at [316, 125] on p "5" at bounding box center [314, 126] width 3 height 7
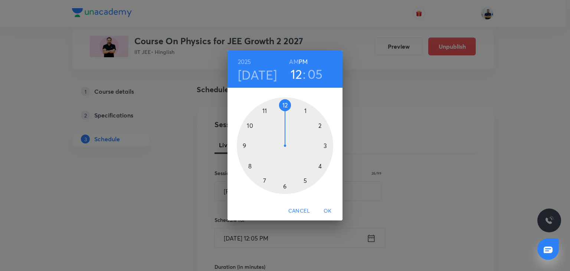
click at [316, 77] on h3 "05" at bounding box center [315, 74] width 15 height 16
click at [251, 165] on div at bounding box center [285, 145] width 97 height 97
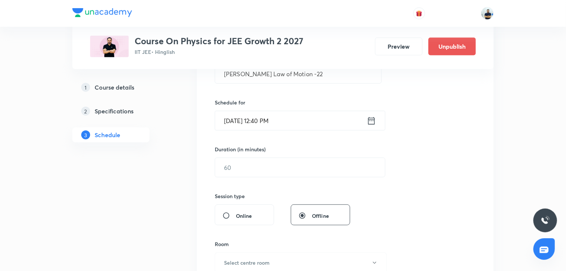
scroll to position [159, 0]
click at [241, 171] on input "text" at bounding box center [300, 166] width 170 height 19
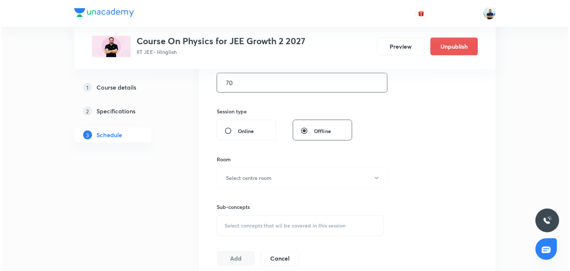
scroll to position [242, 0]
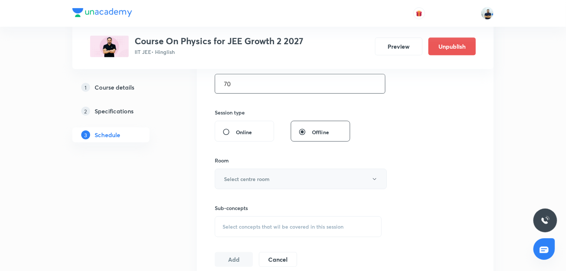
type input "70"
click at [270, 170] on button "Select centre room" at bounding box center [301, 179] width 172 height 20
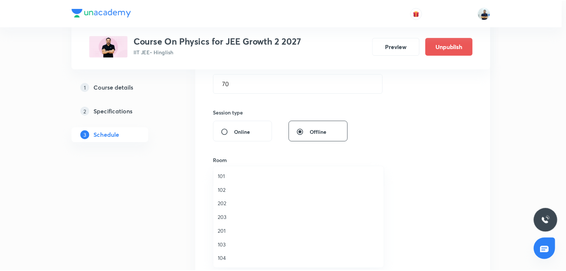
scroll to position [137, 0]
click at [245, 202] on span "A202" at bounding box center [300, 204] width 163 height 8
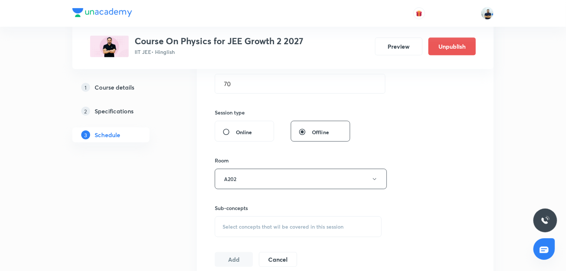
click at [287, 227] on span "Select concepts that wil be covered in this session" at bounding box center [283, 226] width 121 height 6
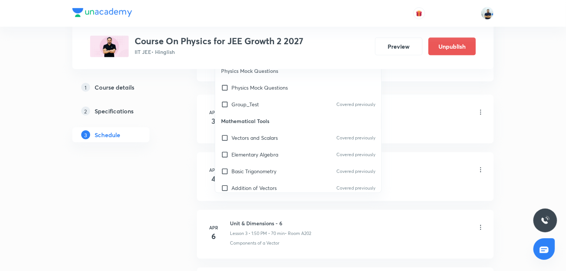
scroll to position [450, 0]
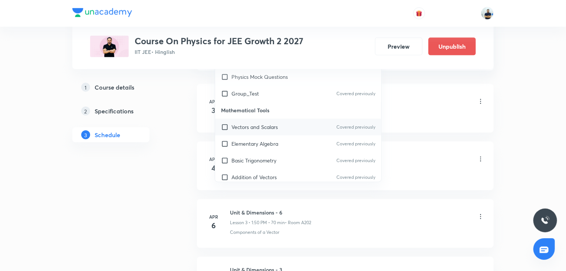
click at [239, 134] on div "Vectors and Scalars Covered previously" at bounding box center [298, 126] width 166 height 17
checkbox input "true"
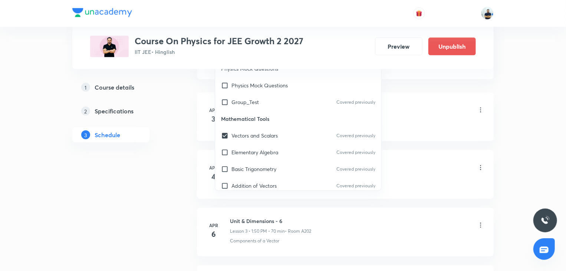
click at [442, 117] on div "Unit & Dimensions - 1 Lesson 1 • 1:50 PM • 70 min • Room A205" at bounding box center [357, 110] width 255 height 17
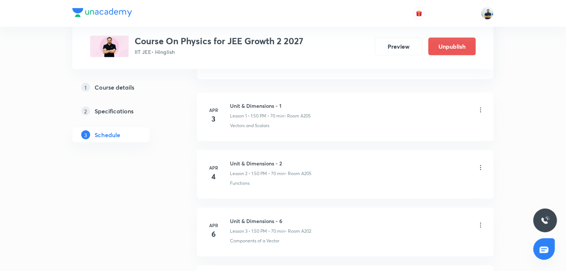
scroll to position [242, 0]
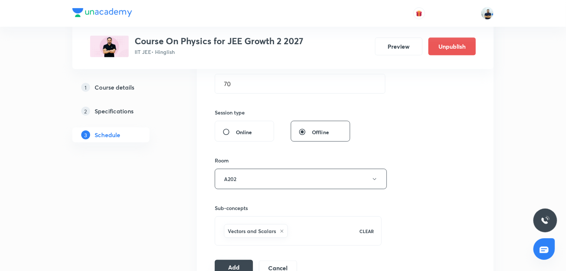
click at [243, 264] on button "Add" at bounding box center [234, 266] width 38 height 15
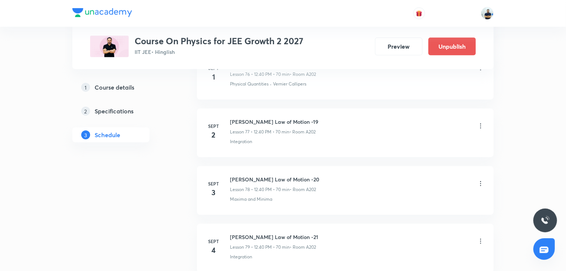
scroll to position [4579, 0]
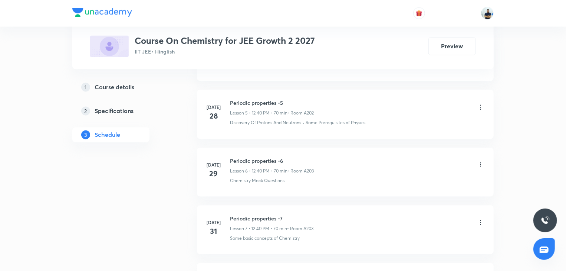
scroll to position [1760, 0]
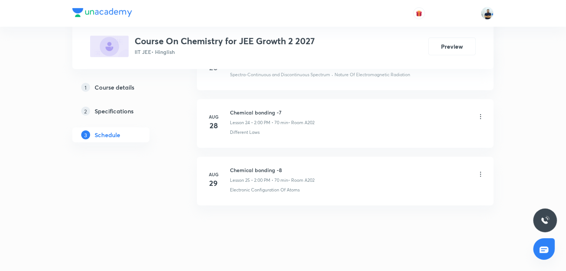
click at [248, 166] on h6 "Chemical bonding -8" at bounding box center [272, 170] width 85 height 8
copy h6 "Chemical bonding -8"
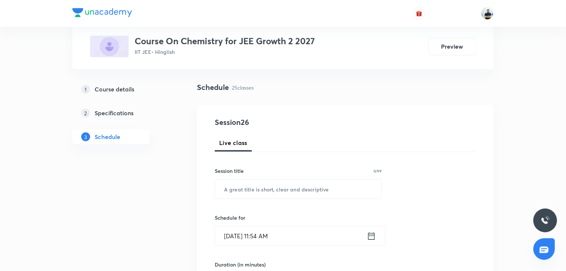
scroll to position [0, 0]
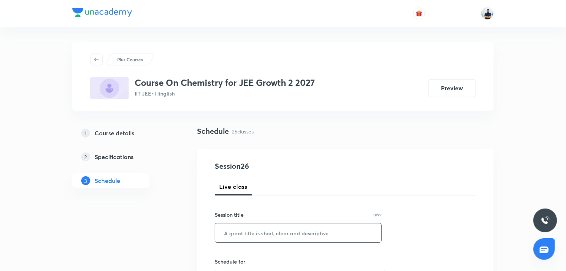
click at [260, 235] on input "text" at bounding box center [298, 232] width 166 height 19
paste input "Chemical bonding -8"
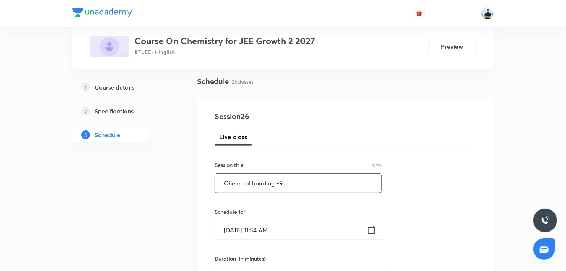
scroll to position [55, 0]
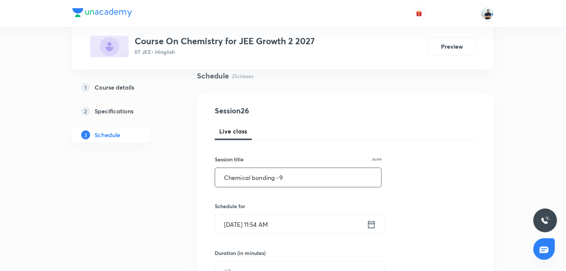
type input "Chemical bonding -9"
click at [252, 223] on input "[DATE] 11:54 AM" at bounding box center [291, 224] width 152 height 19
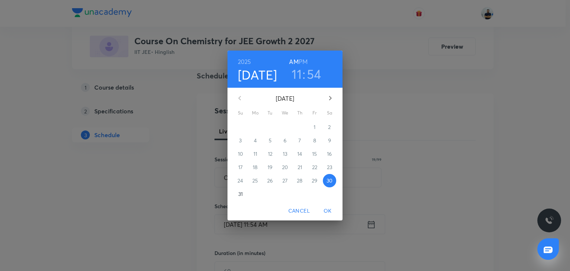
click at [329, 97] on icon "button" at bounding box center [330, 98] width 9 height 9
click at [257, 131] on span "1" at bounding box center [255, 126] width 13 height 7
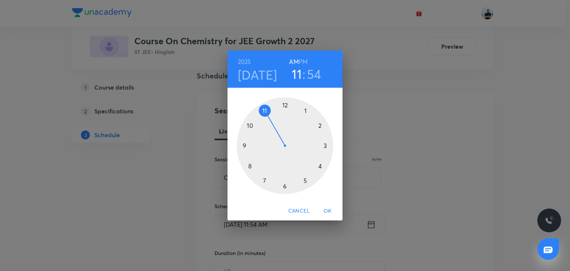
click at [316, 130] on div at bounding box center [285, 145] width 97 height 97
click at [285, 106] on div at bounding box center [285, 145] width 97 height 97
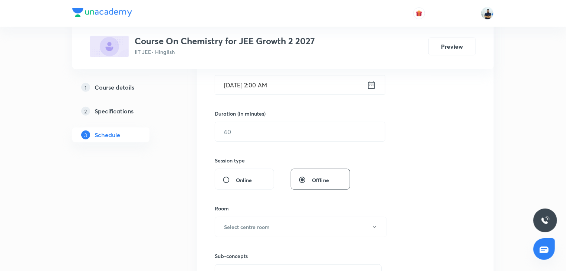
scroll to position [146, 0]
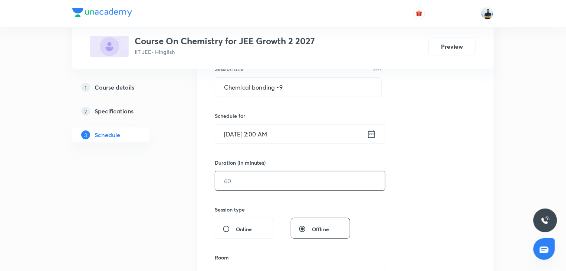
click at [243, 182] on input "text" at bounding box center [300, 180] width 170 height 19
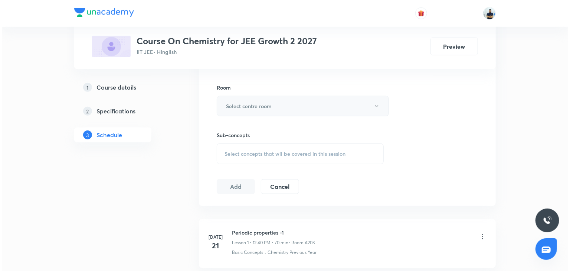
scroll to position [263, 0]
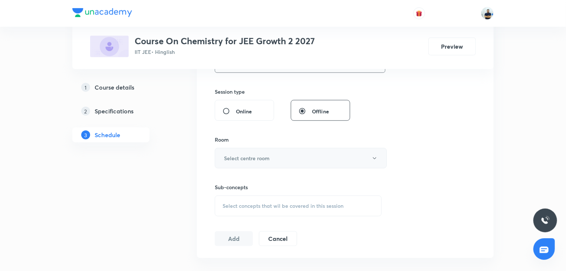
type input "70"
click at [276, 151] on button "Select centre room" at bounding box center [301, 158] width 172 height 20
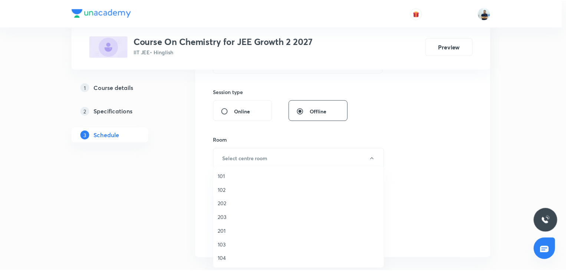
scroll to position [137, 0]
click at [229, 258] on span "A206" at bounding box center [300, 259] width 163 height 8
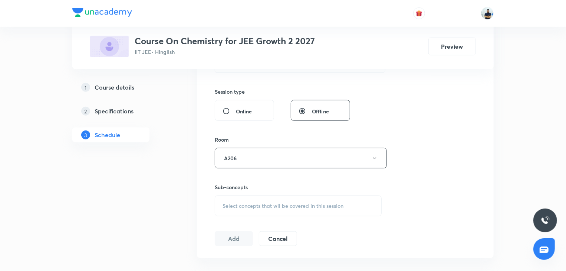
click at [255, 208] on div "Select concepts that wil be covered in this session" at bounding box center [298, 205] width 167 height 21
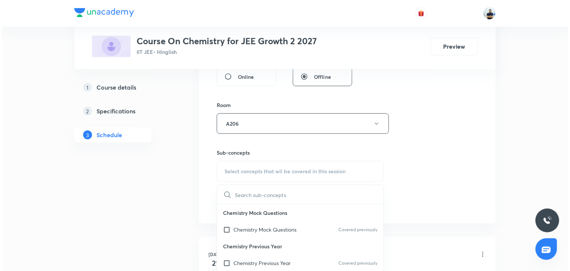
scroll to position [208, 0]
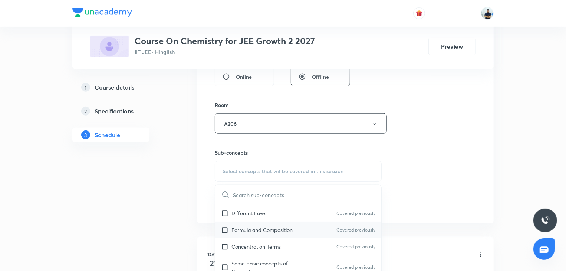
click at [251, 232] on p "Formula and Composition" at bounding box center [262, 230] width 61 height 8
checkbox input "true"
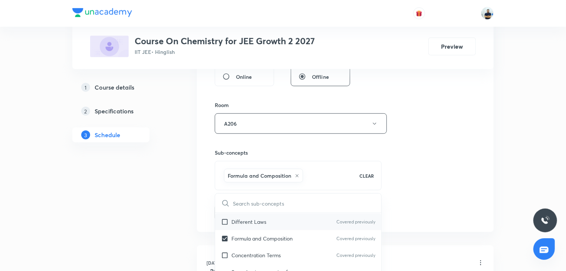
click at [248, 223] on p "Different Laws" at bounding box center [249, 222] width 35 height 8
checkbox input "true"
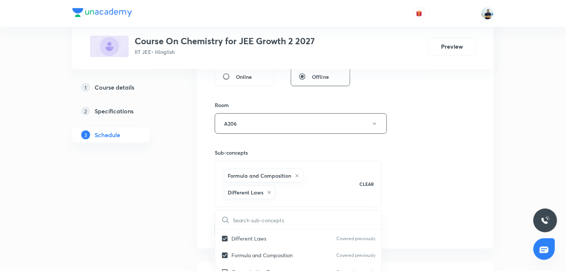
click at [456, 206] on div "Session 26 Live class Session title 19/99 Chemical bonding -9 ​ Schedule for Se…" at bounding box center [345, 50] width 261 height 374
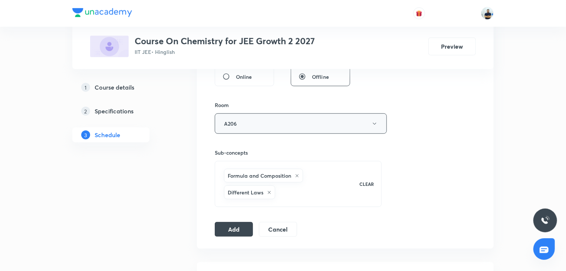
click at [250, 124] on button "A206" at bounding box center [301, 123] width 172 height 20
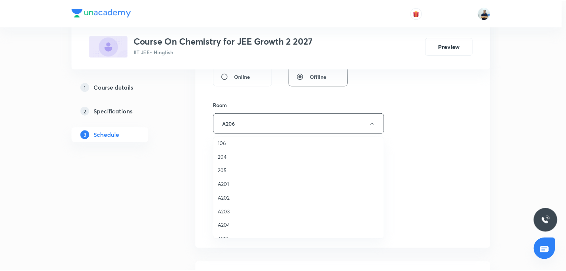
scroll to position [137, 0]
click at [232, 172] on span "A202" at bounding box center [300, 174] width 163 height 8
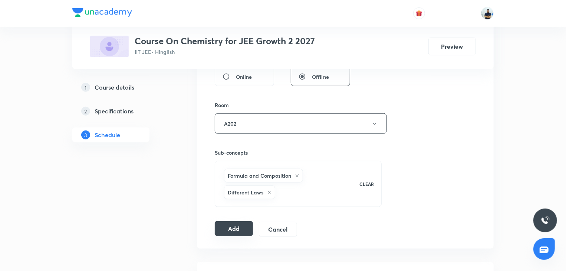
click at [231, 223] on button "Add" at bounding box center [234, 228] width 38 height 15
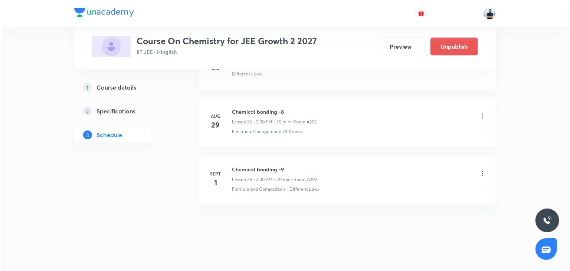
scroll to position [1477, 0]
click at [243, 165] on h6 "Chemical bonding -9" at bounding box center [272, 169] width 85 height 8
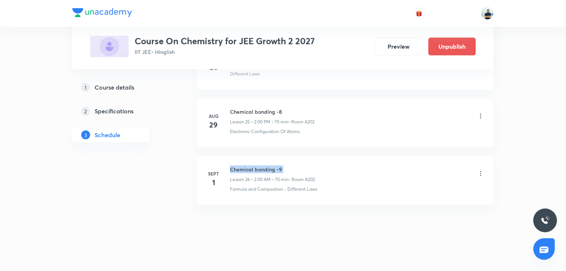
click at [243, 165] on h6 "Chemical bonding -9" at bounding box center [272, 169] width 85 height 8
copy h6 "Chemical bonding -9"
click at [482, 170] on icon at bounding box center [480, 173] width 7 height 7
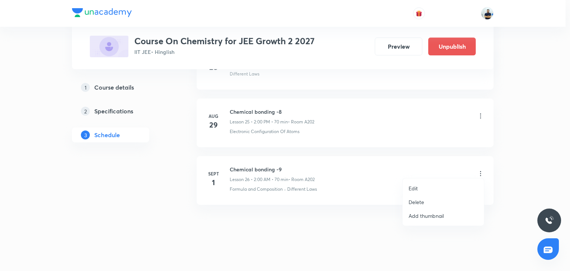
click at [415, 188] on p "Edit" at bounding box center [413, 188] width 9 height 8
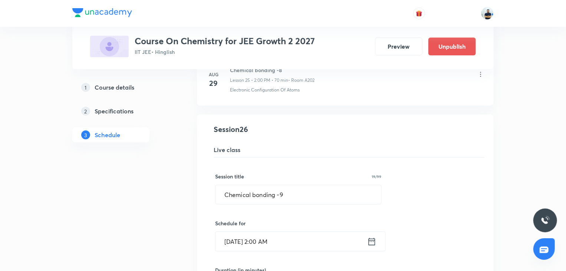
click at [280, 244] on input "Sept 1, 2025, 2:00 AM" at bounding box center [292, 241] width 152 height 19
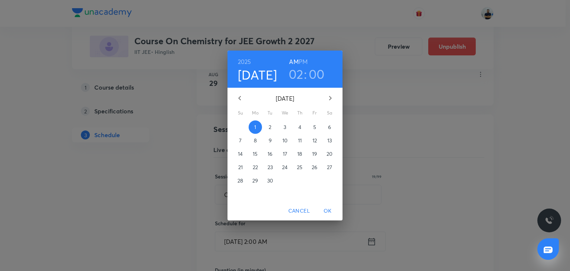
click at [305, 58] on h6 "PM" at bounding box center [303, 61] width 9 height 10
click at [325, 214] on span "OK" at bounding box center [328, 210] width 18 height 9
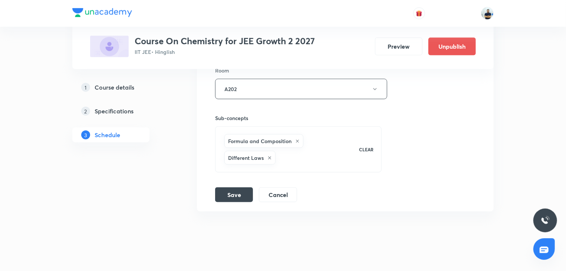
scroll to position [1778, 0]
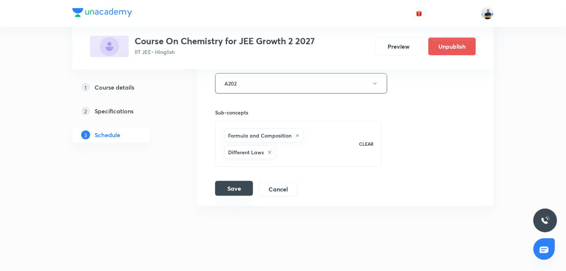
click at [226, 182] on button "Save" at bounding box center [234, 188] width 38 height 15
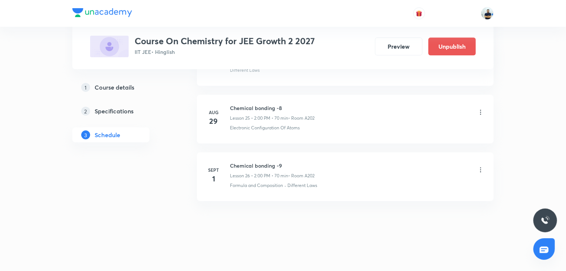
scroll to position [1477, 0]
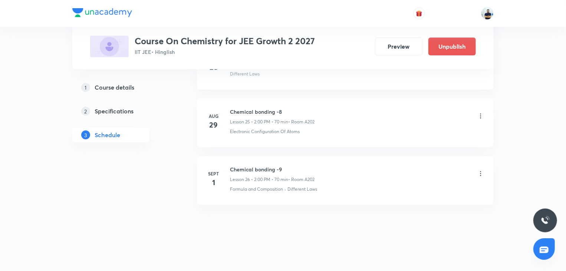
click at [251, 165] on h6 "Chemical bonding -9" at bounding box center [272, 169] width 85 height 8
copy h6 "Chemical bonding -9"
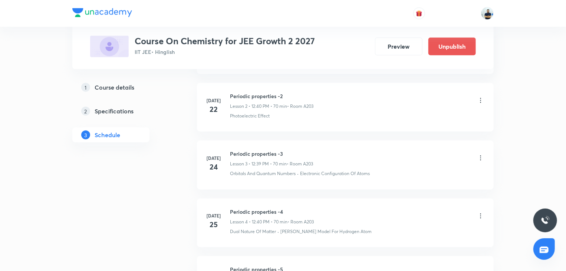
scroll to position [0, 0]
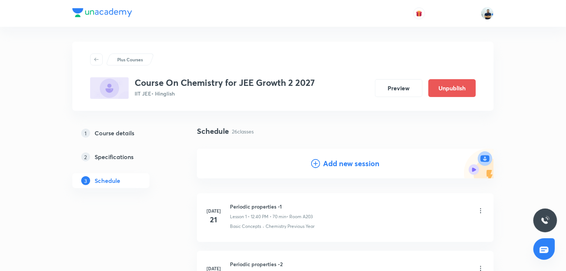
click at [334, 166] on h4 "Add new session" at bounding box center [351, 163] width 56 height 11
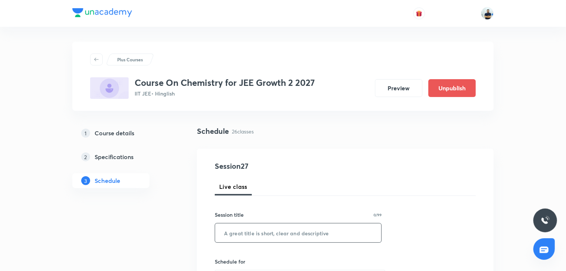
click at [249, 232] on input "text" at bounding box center [298, 232] width 166 height 19
paste input "Chemical bonding -9"
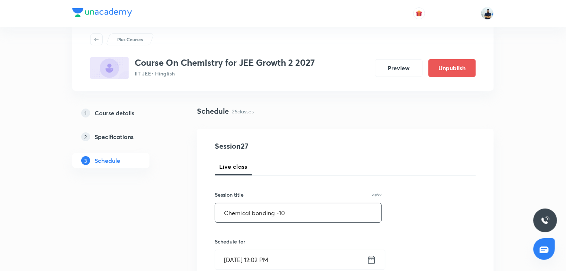
scroll to position [21, 0]
type input "Chemical bonding -10"
click at [241, 260] on input "Aug 30, 2025, 12:02 PM" at bounding box center [291, 258] width 152 height 19
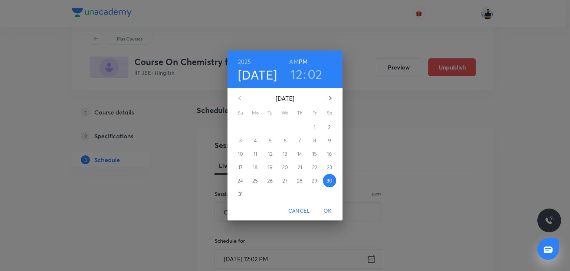
click at [325, 94] on button "button" at bounding box center [330, 98] width 18 height 18
click at [272, 122] on button "2" at bounding box center [270, 126] width 13 height 13
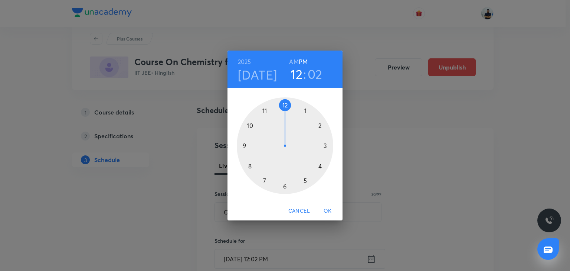
drag, startPoint x: 322, startPoint y: 126, endPoint x: 289, endPoint y: 110, distance: 36.7
click at [320, 126] on div at bounding box center [285, 145] width 97 height 97
click at [286, 108] on div at bounding box center [285, 145] width 97 height 97
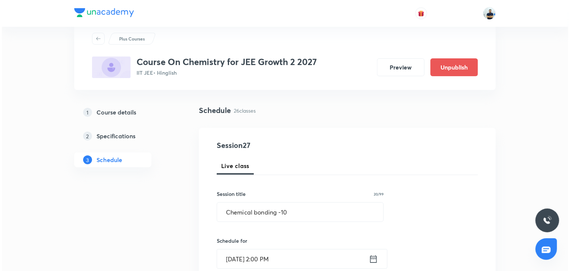
scroll to position [229, 0]
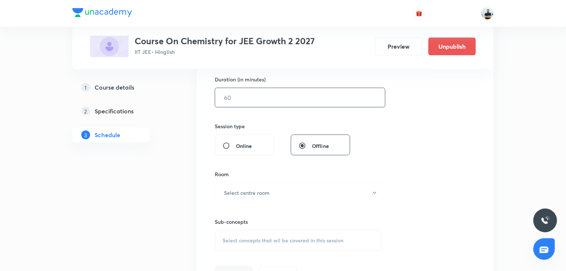
click at [250, 93] on input "text" at bounding box center [300, 97] width 170 height 19
type input "70"
click at [260, 186] on button "Select centre room" at bounding box center [301, 192] width 172 height 20
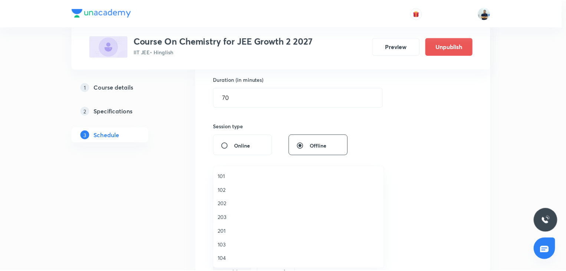
scroll to position [137, 0]
click at [235, 203] on span "A202" at bounding box center [300, 204] width 163 height 8
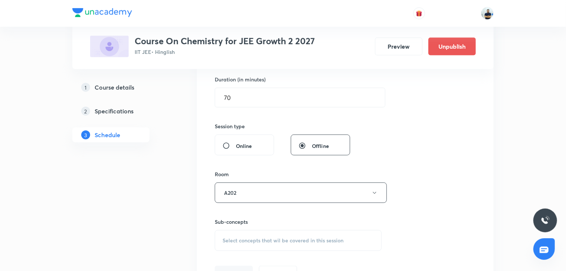
click at [280, 232] on div "Select concepts that wil be covered in this session" at bounding box center [298, 240] width 167 height 21
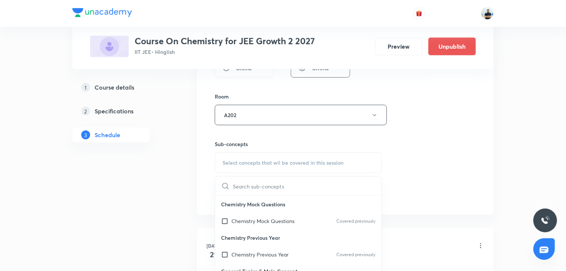
scroll to position [208, 0]
click at [255, 238] on p "Concentration Terms" at bounding box center [256, 238] width 49 height 8
click at [246, 225] on p "Formula and Composition" at bounding box center [262, 221] width 61 height 8
checkbox input "true"
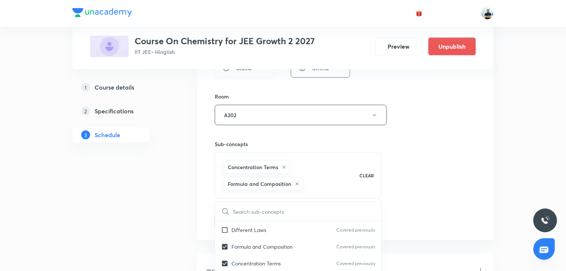
click at [463, 203] on div "Session 27 Live class Session title 20/99 Chemical bonding -10 ​ Schedule for S…" at bounding box center [345, 41] width 261 height 374
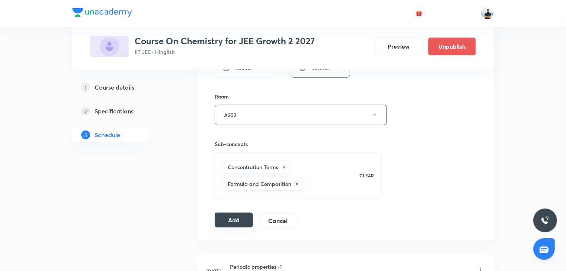
click at [242, 217] on button "Add" at bounding box center [234, 219] width 38 height 15
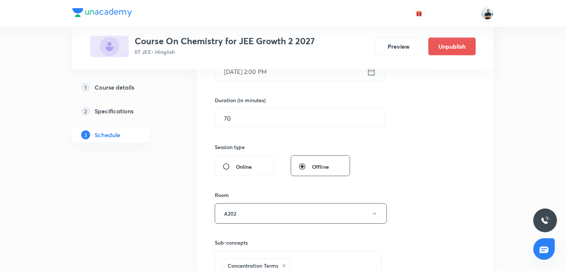
scroll to position [416, 0]
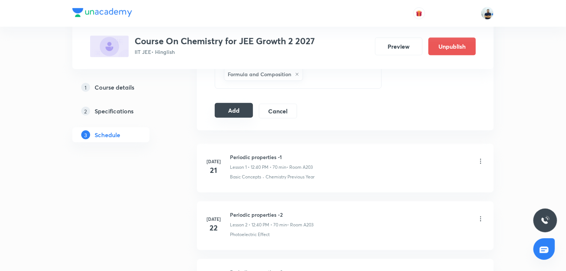
click at [240, 104] on button "Add" at bounding box center [234, 110] width 38 height 15
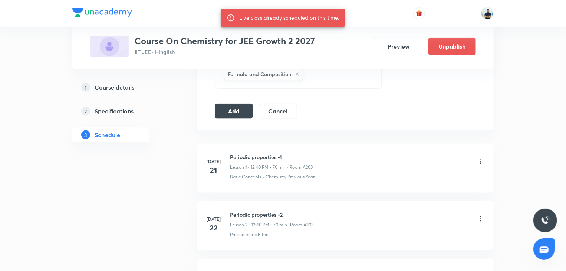
scroll to position [0, 0]
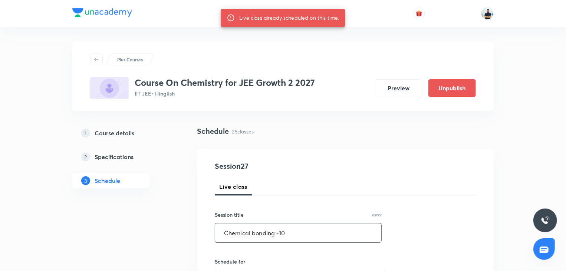
click at [297, 235] on input "Chemical bonding -10" at bounding box center [298, 232] width 166 height 19
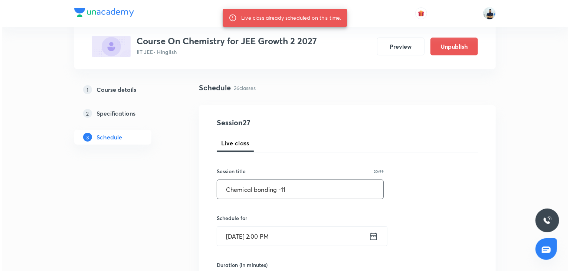
scroll to position [48, 0]
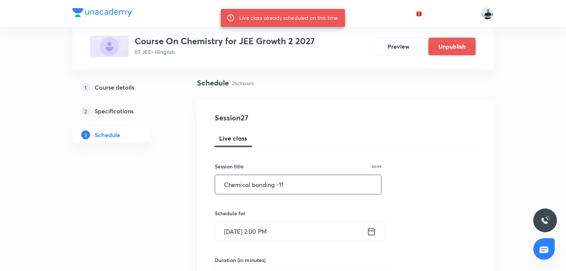
type input "Chemical bonding -11"
click at [254, 236] on input "Sept 2, 2025, 2:00 PM" at bounding box center [291, 231] width 152 height 19
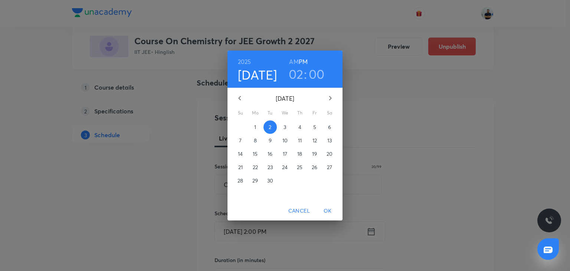
click at [285, 128] on p "3" at bounding box center [285, 126] width 3 height 7
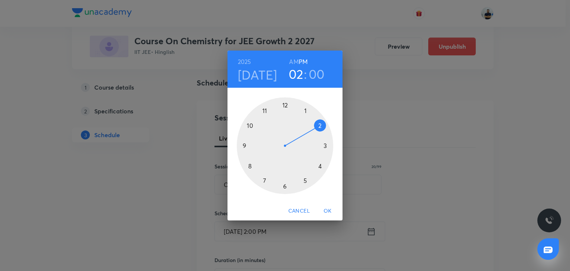
click at [328, 211] on span "OK" at bounding box center [328, 210] width 18 height 9
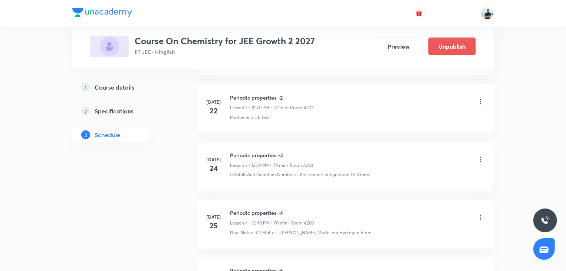
scroll to position [429, 0]
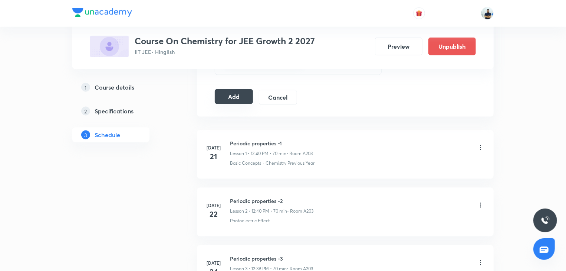
click at [233, 95] on button "Add" at bounding box center [234, 96] width 38 height 15
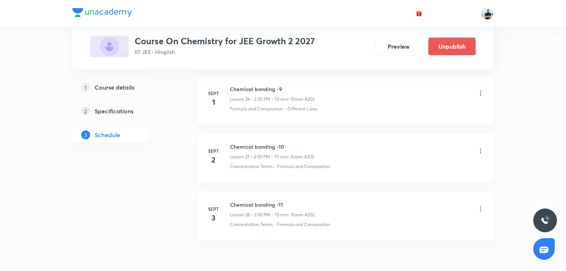
scroll to position [1592, 0]
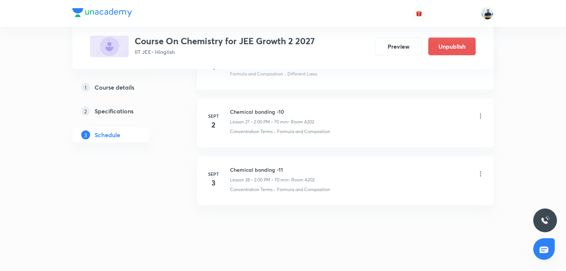
click at [261, 166] on h6 "Chemical bonding -11" at bounding box center [272, 170] width 85 height 8
copy h6 "Chemical bonding -11"
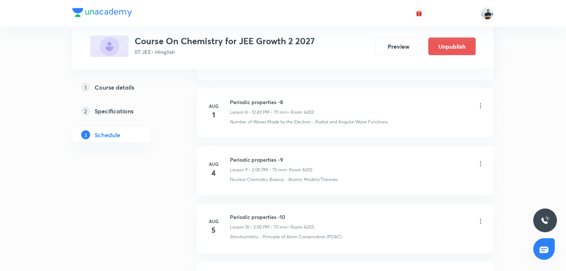
scroll to position [0, 0]
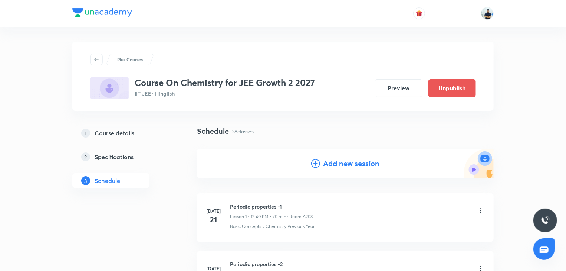
click at [324, 169] on h4 "Add new session" at bounding box center [351, 163] width 56 height 11
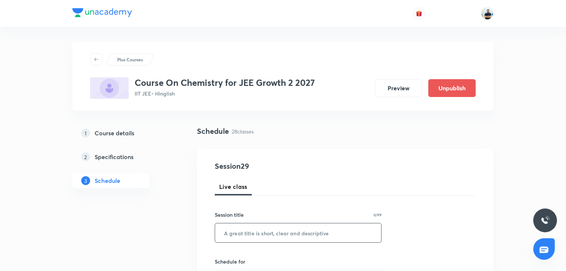
click at [261, 229] on input "text" at bounding box center [298, 232] width 166 height 19
paste input "Chemical bonding -11"
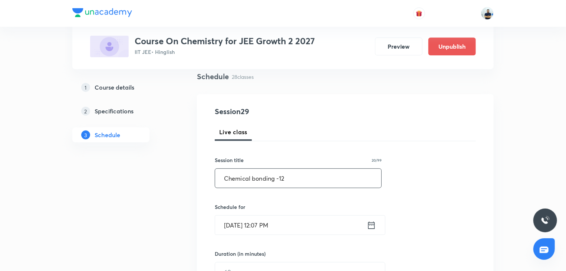
scroll to position [55, 0]
type input "Chemical bonding -12"
click at [280, 218] on input "Aug 30, 2025, 12:07 PM" at bounding box center [291, 224] width 152 height 19
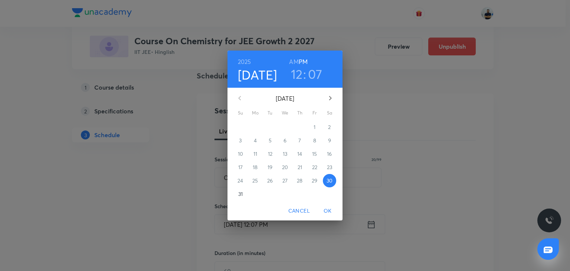
click at [331, 95] on icon "button" at bounding box center [330, 98] width 9 height 9
click at [298, 129] on p "4" at bounding box center [299, 126] width 3 height 7
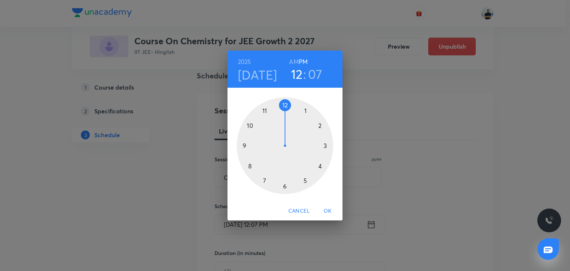
click at [324, 122] on div at bounding box center [285, 145] width 97 height 97
click at [284, 104] on div at bounding box center [285, 145] width 97 height 97
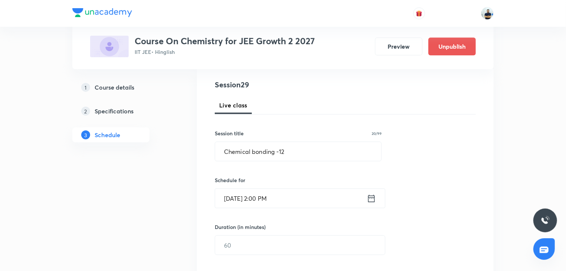
scroll to position [97, 0]
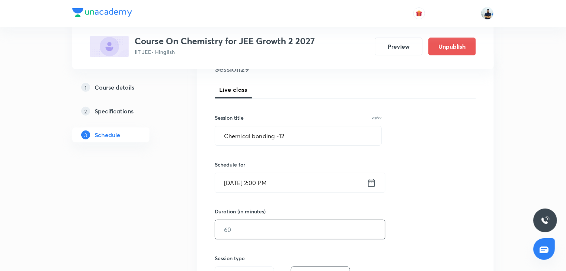
click at [246, 227] on input "text" at bounding box center [300, 229] width 170 height 19
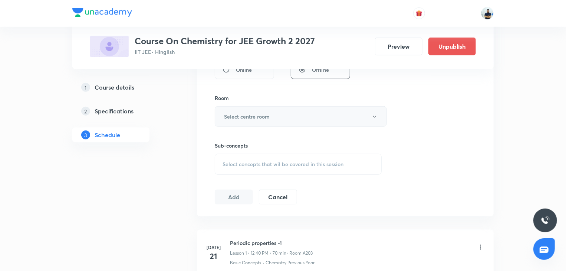
type input "70"
click at [250, 113] on h6 "Select centre room" at bounding box center [247, 116] width 46 height 8
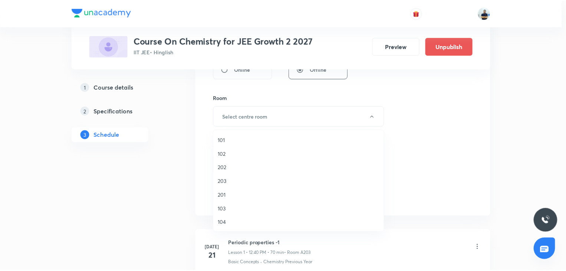
scroll to position [137, 0]
click at [227, 168] on span "A202" at bounding box center [300, 167] width 163 height 8
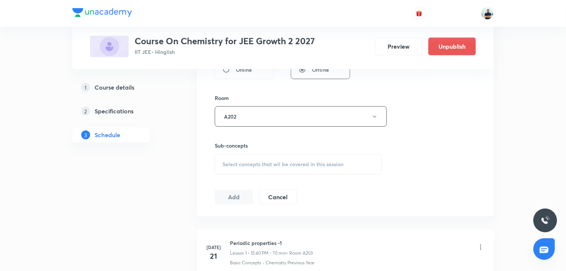
click at [272, 171] on div "Select concepts that wil be covered in this session" at bounding box center [298, 164] width 167 height 21
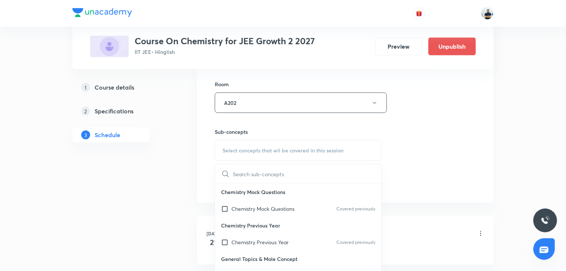
scroll to position [416, 0]
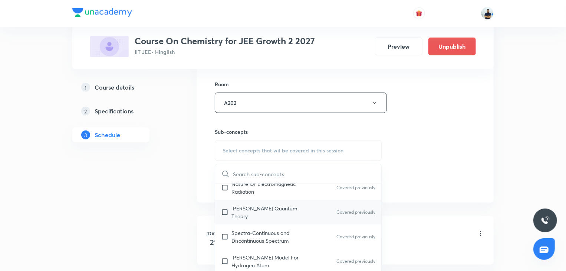
click at [262, 205] on p "[PERSON_NAME] Quantum Theory" at bounding box center [269, 212] width 75 height 16
checkbox input "true"
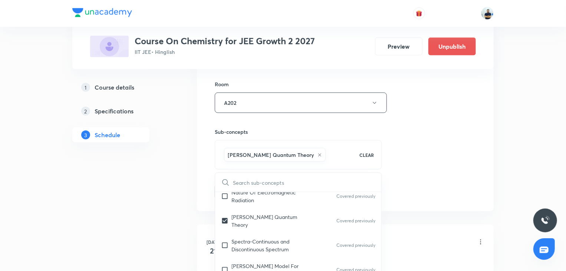
click at [447, 193] on div "Session 29 Live class Session title 20/99 Chemical bonding -12 ​ Schedule for S…" at bounding box center [345, 20] width 261 height 357
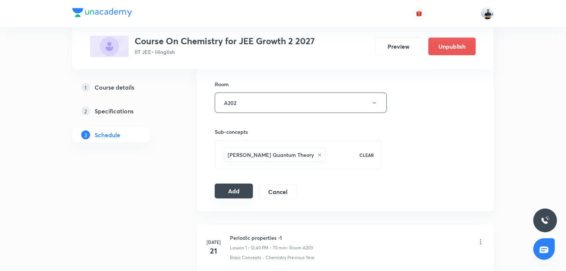
click at [231, 187] on button "Add" at bounding box center [234, 190] width 38 height 15
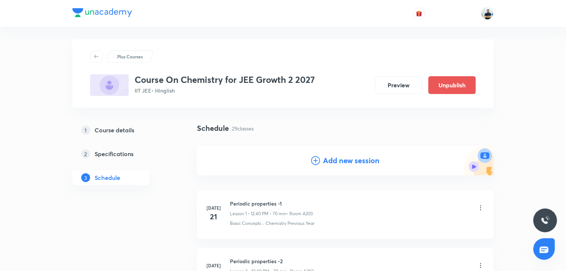
scroll to position [0, 0]
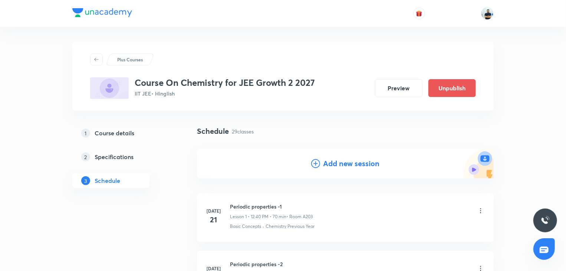
click at [316, 165] on icon at bounding box center [315, 163] width 9 height 9
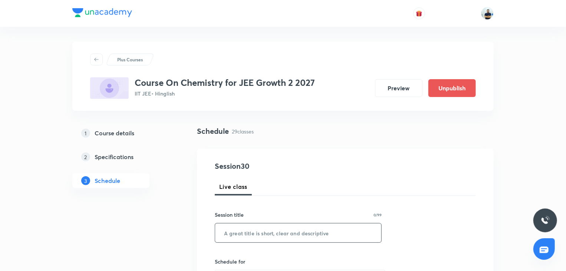
click at [264, 230] on input "text" at bounding box center [298, 232] width 166 height 19
paste input "Chemical bonding -11"
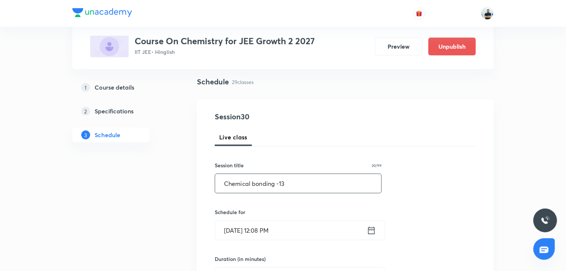
scroll to position [76, 0]
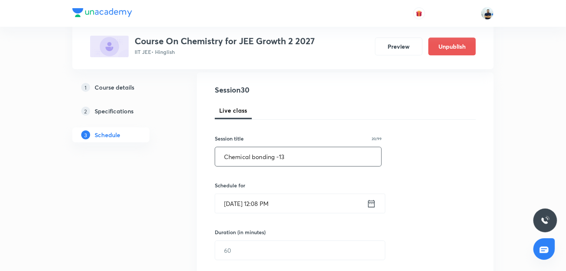
type input "Chemical bonding -13"
click at [281, 200] on input "Aug 30, 2025, 12:08 PM" at bounding box center [291, 203] width 152 height 19
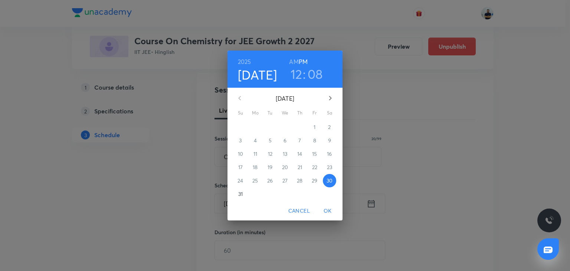
click at [327, 97] on icon "button" at bounding box center [330, 98] width 9 height 9
click at [315, 130] on p "5" at bounding box center [314, 126] width 3 height 7
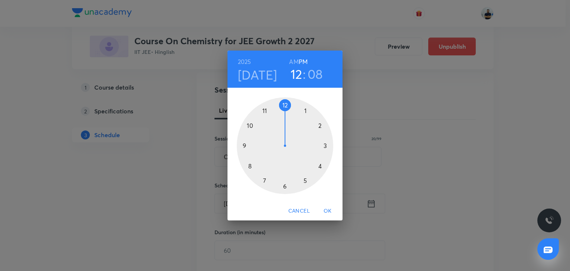
click at [319, 126] on div at bounding box center [285, 145] width 97 height 97
click at [284, 103] on div at bounding box center [285, 145] width 97 height 97
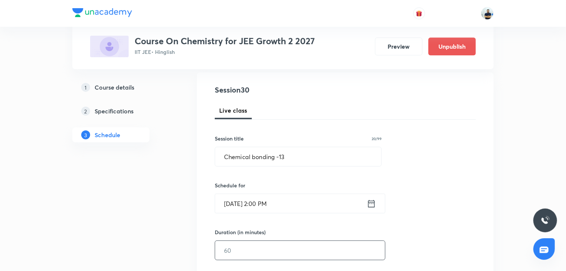
click at [241, 246] on input "text" at bounding box center [300, 250] width 170 height 19
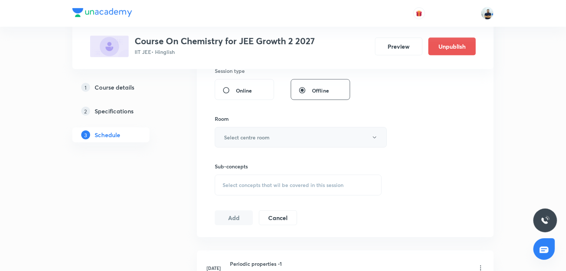
type input "70"
click at [252, 138] on h6 "Select centre room" at bounding box center [247, 137] width 46 height 8
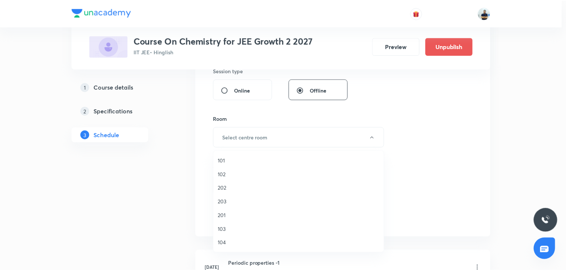
scroll to position [137, 0]
click at [225, 190] on span "A202" at bounding box center [300, 188] width 163 height 8
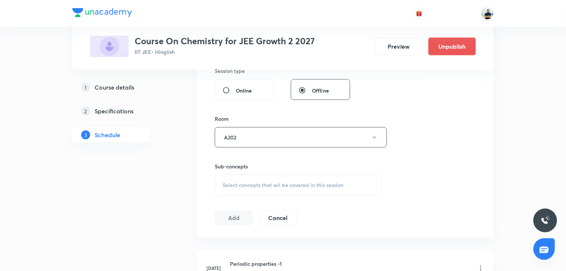
click at [284, 190] on div "Select concepts that wil be covered in this session" at bounding box center [298, 184] width 167 height 21
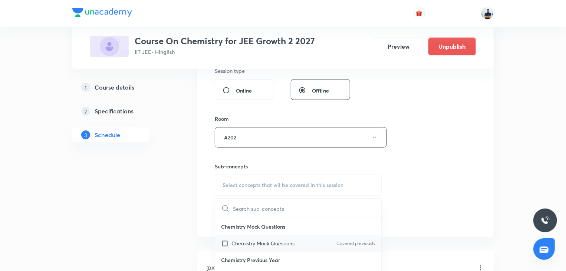
scroll to position [416, 0]
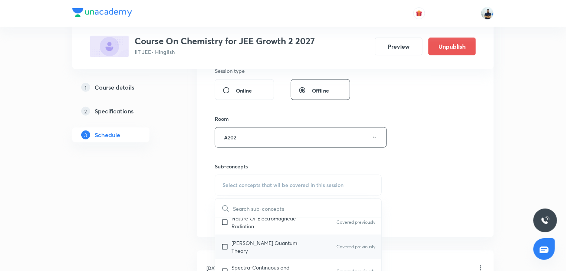
click at [249, 249] on div "Planck’S Quantum Theory Covered previously" at bounding box center [298, 246] width 166 height 24
checkbox input "true"
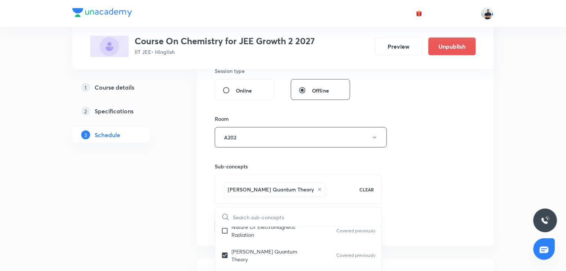
click at [433, 203] on div "Session 30 Live class Session title 20/99 Chemical bonding -13 ​ Schedule for S…" at bounding box center [345, 54] width 261 height 357
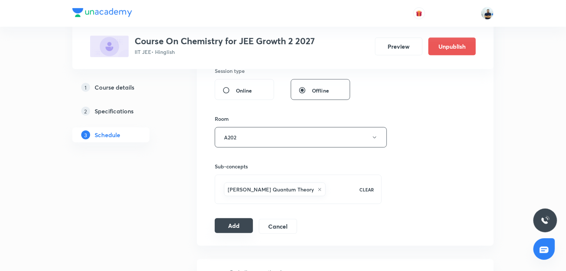
click at [248, 221] on button "Add" at bounding box center [234, 225] width 38 height 15
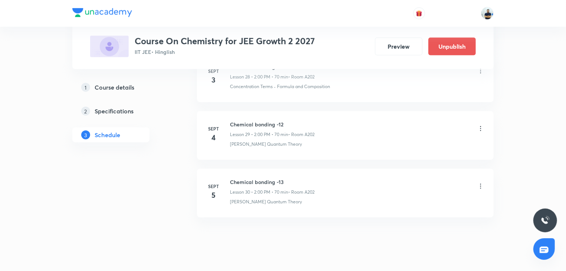
scroll to position [1708, 0]
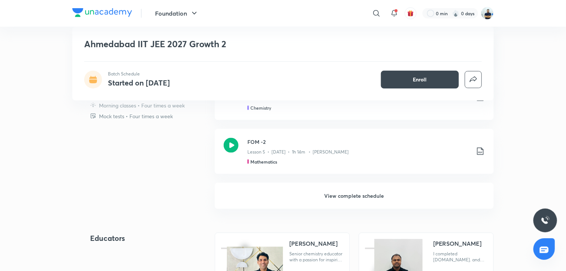
click at [338, 193] on h6 "View complete schedule" at bounding box center [354, 196] width 279 height 26
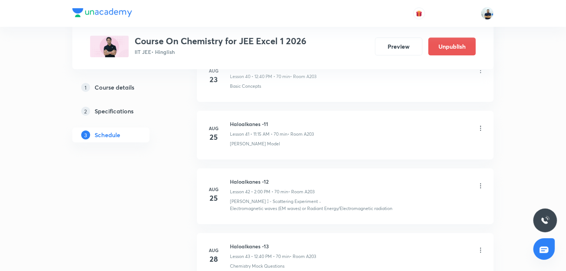
scroll to position [2851, 0]
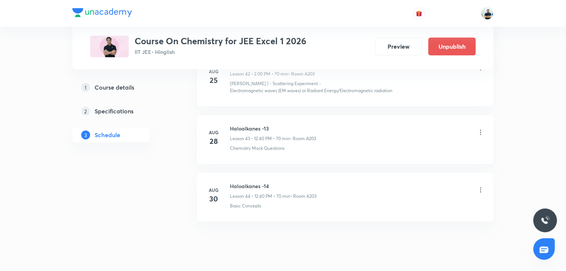
click at [252, 182] on h6 "Haloalkanes -14" at bounding box center [273, 186] width 86 height 8
click at [248, 182] on h6 "Haloalkanes -14" at bounding box center [273, 186] width 86 height 8
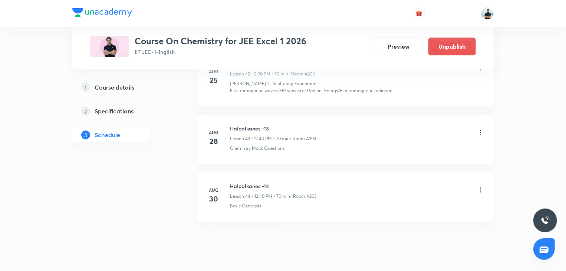
click at [248, 182] on h6 "Haloalkanes -14" at bounding box center [273, 186] width 86 height 8
copy h6 "Haloalkanes -14"
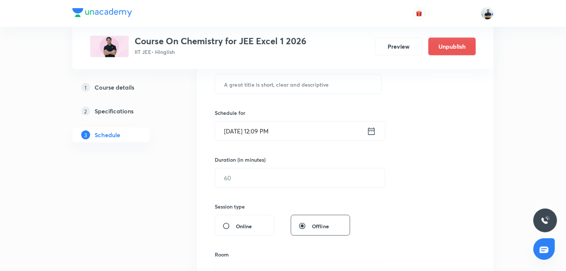
scroll to position [0, 0]
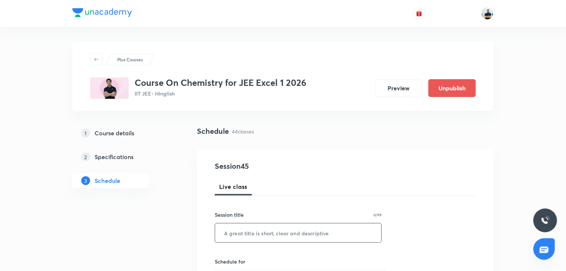
click at [272, 233] on input "text" at bounding box center [298, 232] width 166 height 19
paste input "Haloalkanes -14"
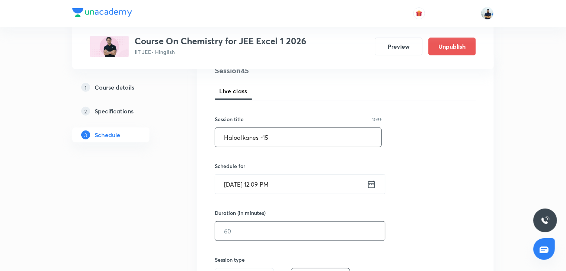
scroll to position [111, 0]
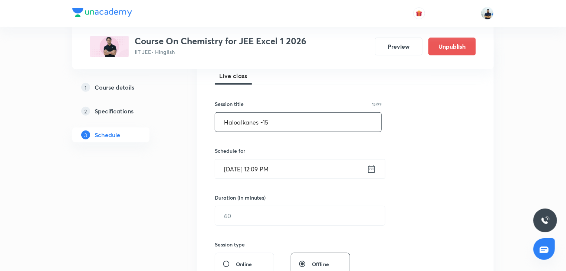
type input "Haloalkanes -15"
click at [259, 177] on input "[DATE] 12:09 PM" at bounding box center [291, 168] width 152 height 19
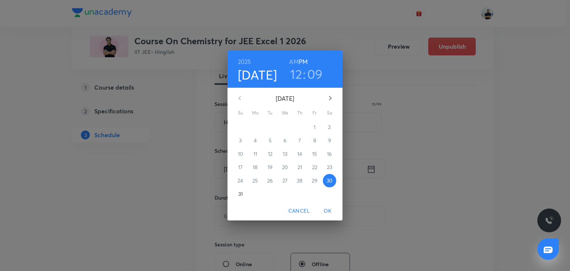
click at [336, 97] on button "button" at bounding box center [330, 98] width 18 height 18
click at [245, 124] on div "31" at bounding box center [240, 126] width 15 height 13
click at [259, 127] on span "1" at bounding box center [255, 126] width 13 height 7
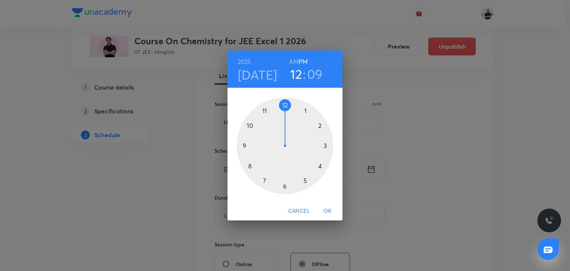
click at [294, 63] on h6 "AM" at bounding box center [293, 61] width 9 height 10
click at [266, 113] on div at bounding box center [285, 145] width 97 height 97
drag, startPoint x: 327, startPoint y: 146, endPoint x: 317, endPoint y: 164, distance: 20.8
click at [327, 145] on div at bounding box center [285, 145] width 97 height 97
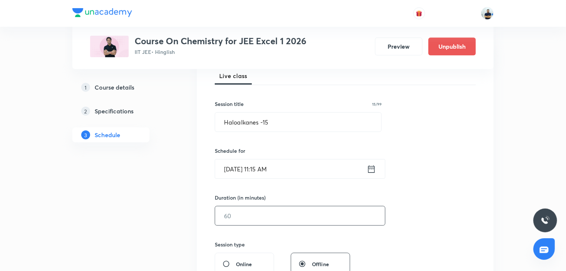
click at [247, 219] on input "text" at bounding box center [300, 215] width 170 height 19
type input "70"
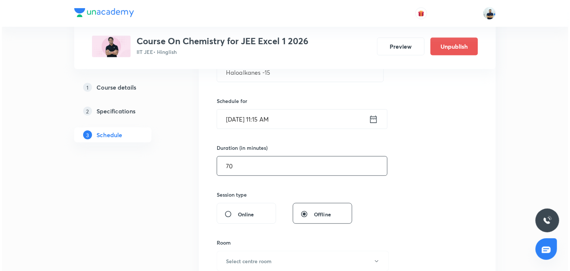
scroll to position [318, 0]
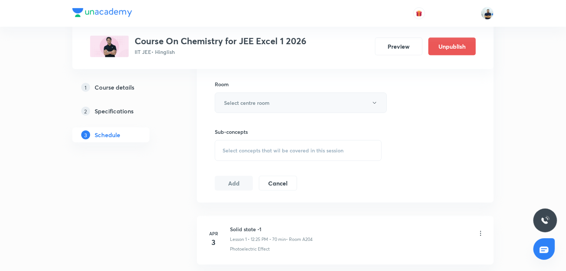
click at [256, 100] on h6 "Select centre room" at bounding box center [247, 103] width 46 height 8
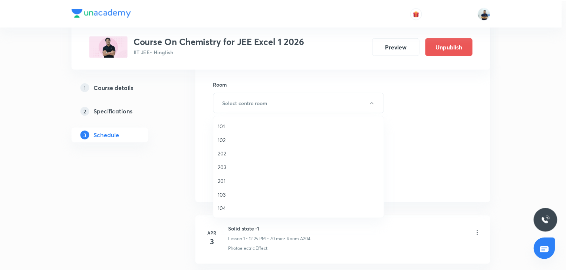
scroll to position [137, 0]
click at [230, 167] on span "A203" at bounding box center [300, 167] width 163 height 8
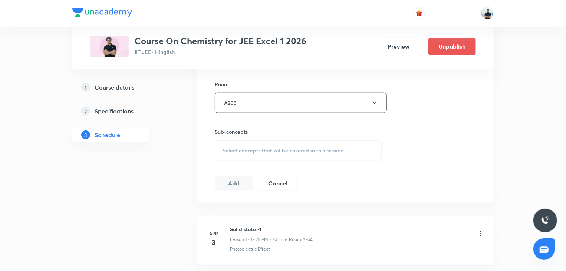
click at [286, 150] on span "Select concepts that wil be covered in this session" at bounding box center [283, 150] width 121 height 6
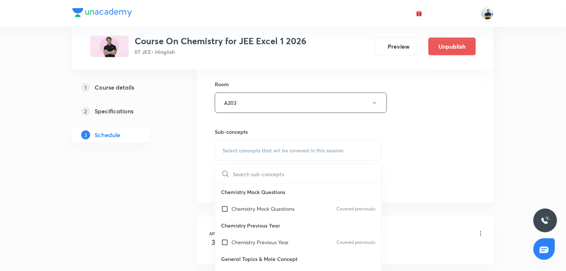
scroll to position [208, 0]
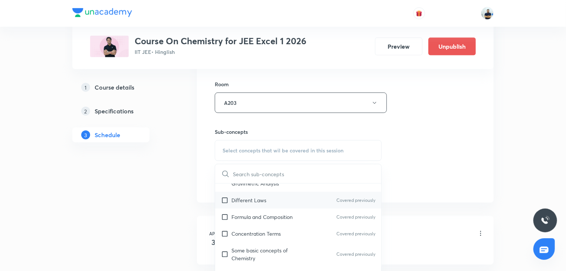
click at [256, 203] on div "Different Laws Covered previously" at bounding box center [298, 200] width 166 height 17
checkbox input "true"
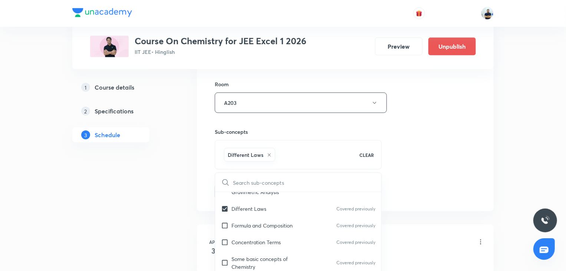
drag, startPoint x: 441, startPoint y: 177, endPoint x: 419, endPoint y: 184, distance: 22.7
click at [442, 177] on div "Session 45 Live class Session title 15/99 Haloalkanes -15 ​ Schedule for [DATE]…" at bounding box center [345, 20] width 261 height 357
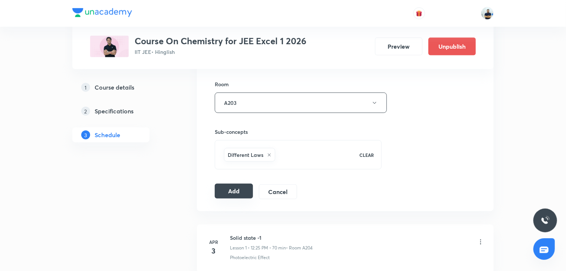
click at [235, 193] on button "Add" at bounding box center [234, 190] width 38 height 15
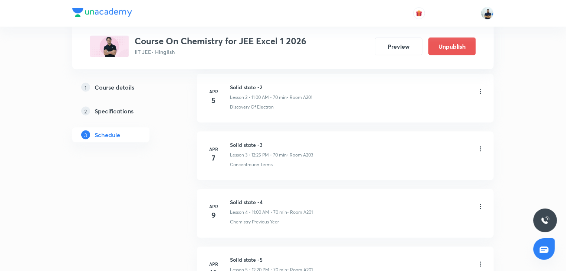
scroll to position [318, 0]
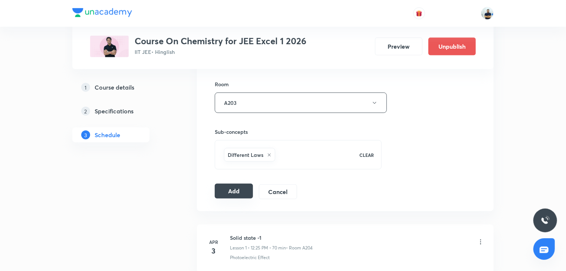
click at [231, 194] on button "Add" at bounding box center [234, 190] width 38 height 15
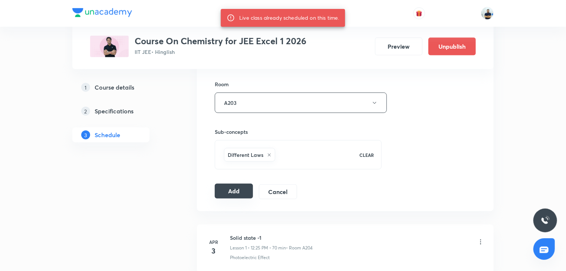
scroll to position [0, 0]
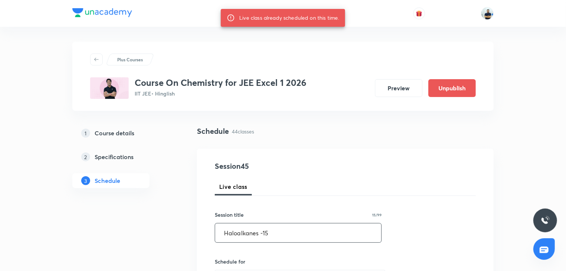
click at [273, 231] on input "Haloalkanes -15" at bounding box center [298, 232] width 166 height 19
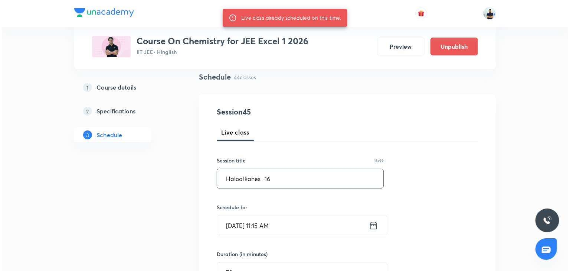
scroll to position [62, 0]
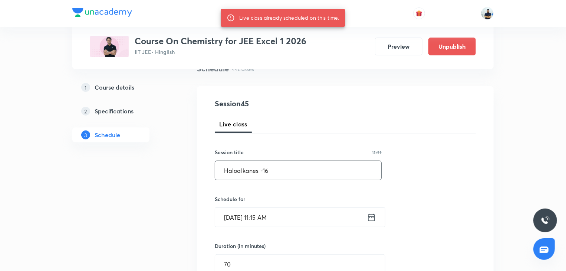
type input "Haloalkanes -16"
click at [255, 215] on input "[DATE] 11:15 AM" at bounding box center [291, 216] width 152 height 19
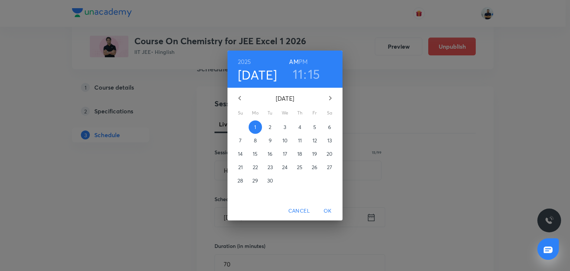
click at [267, 128] on span "2" at bounding box center [270, 126] width 13 height 7
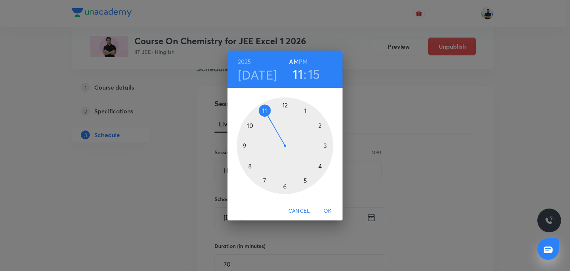
click at [328, 211] on span "OK" at bounding box center [328, 210] width 18 height 9
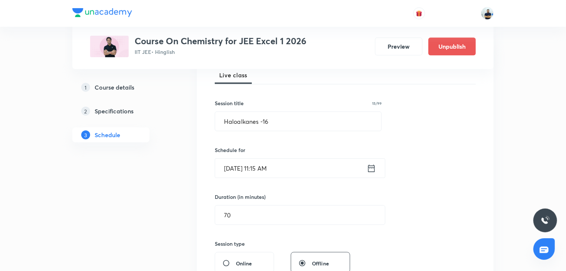
scroll to position [270, 0]
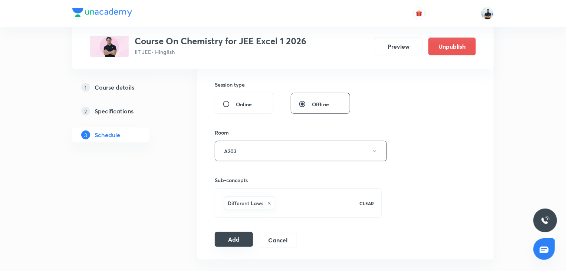
click at [237, 233] on button "Add" at bounding box center [234, 239] width 38 height 15
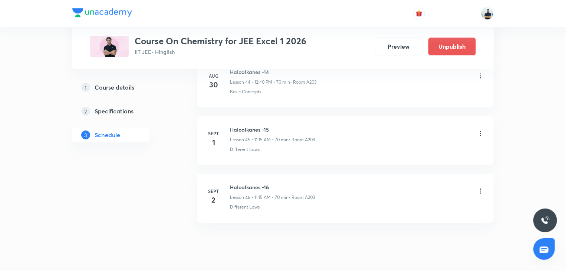
scroll to position [2625, 0]
click at [252, 182] on h6 "Haloalkanes -16" at bounding box center [272, 186] width 85 height 8
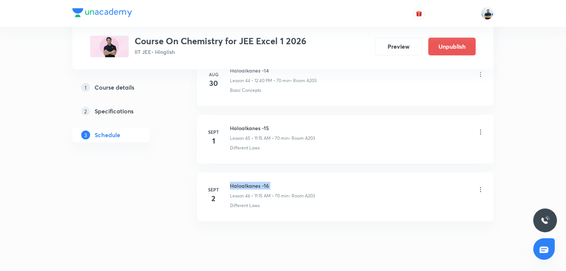
copy h6 "Haloalkanes -16"
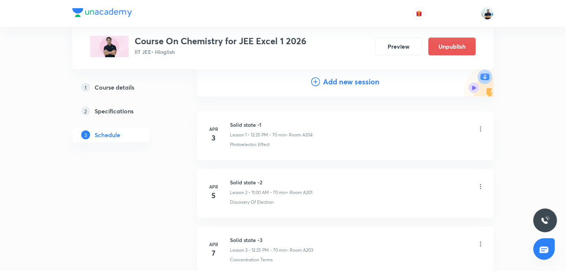
scroll to position [0, 0]
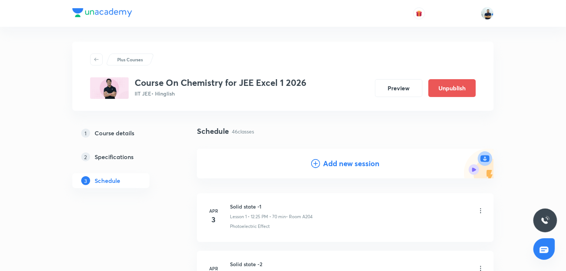
click at [334, 162] on h4 "Add new session" at bounding box center [351, 163] width 56 height 11
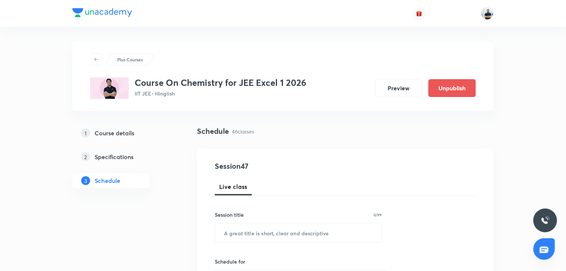
click at [244, 238] on input "text" at bounding box center [298, 232] width 166 height 19
paste input "Haloalkanes -16"
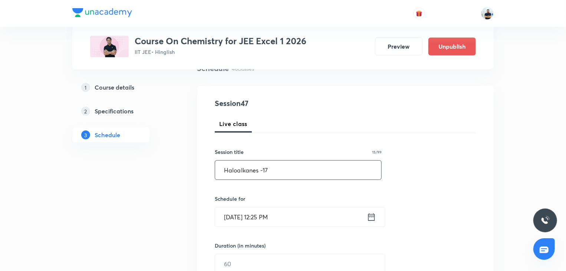
scroll to position [69, 0]
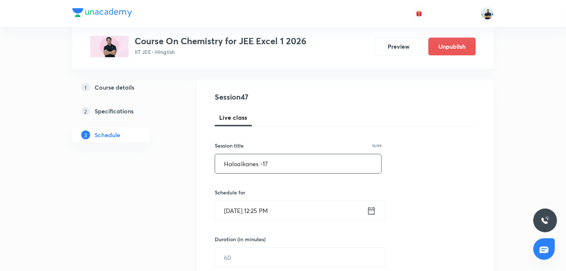
type input "Haloalkanes -17"
click at [251, 212] on input "[DATE] 12:25 PM" at bounding box center [291, 210] width 152 height 19
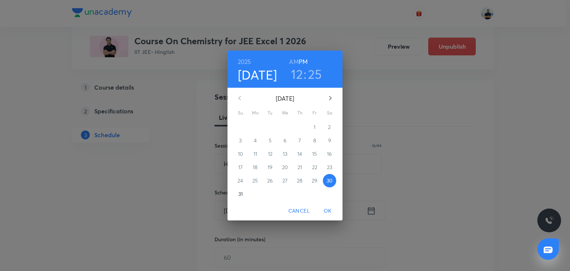
click at [328, 99] on icon "button" at bounding box center [330, 98] width 9 height 9
click at [303, 128] on span "4" at bounding box center [299, 126] width 13 height 7
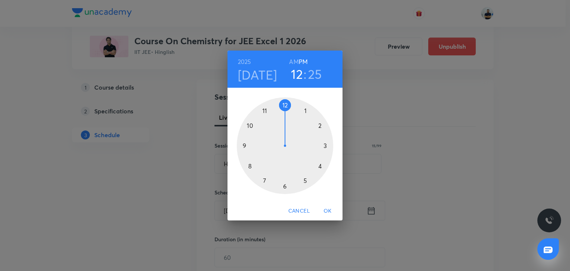
click at [317, 125] on div at bounding box center [285, 145] width 97 height 97
click at [285, 105] on div at bounding box center [285, 145] width 97 height 97
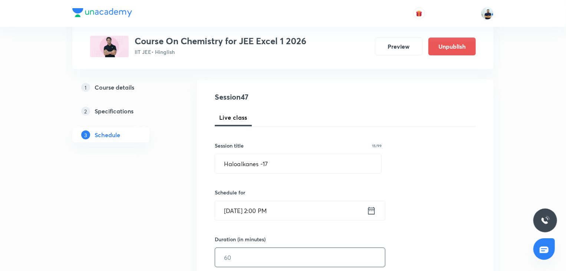
click at [242, 250] on input "text" at bounding box center [300, 257] width 170 height 19
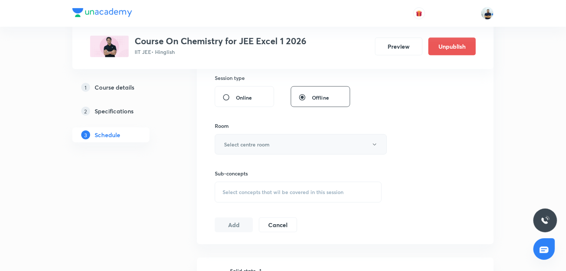
type input "70"
click at [261, 140] on h6 "Select centre room" at bounding box center [247, 144] width 46 height 8
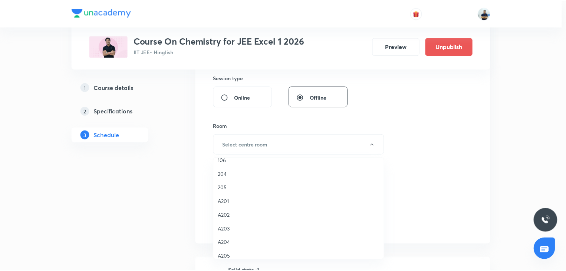
scroll to position [118, 0]
click at [235, 230] on span "A203" at bounding box center [300, 229] width 163 height 8
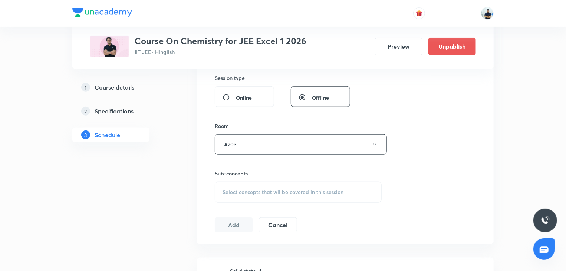
click at [291, 189] on span "Select concepts that wil be covered in this session" at bounding box center [283, 192] width 121 height 6
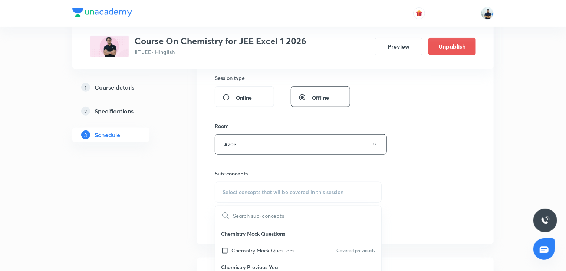
scroll to position [146, 0]
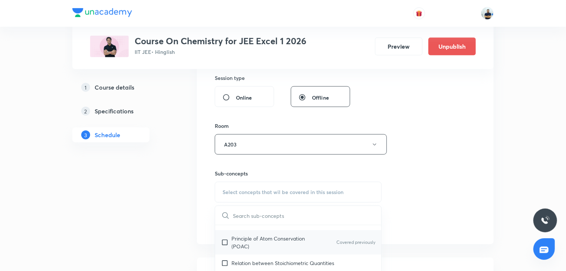
click at [253, 244] on p "Principle of Atom Conservation (POAC)" at bounding box center [269, 242] width 75 height 16
checkbox input "true"
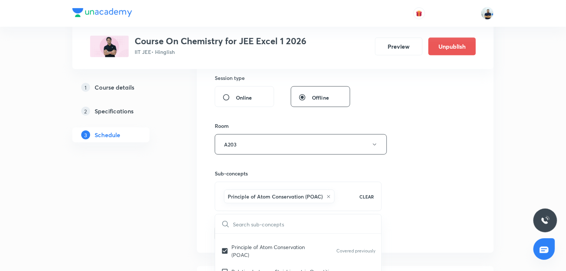
click at [428, 203] on div "Session 47 Live class Session title 15/99 Haloalkanes -17 ​ Schedule for [DATE]…" at bounding box center [345, 61] width 261 height 357
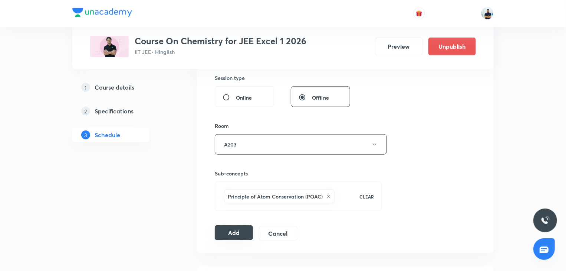
click at [244, 234] on button "Add" at bounding box center [234, 232] width 38 height 15
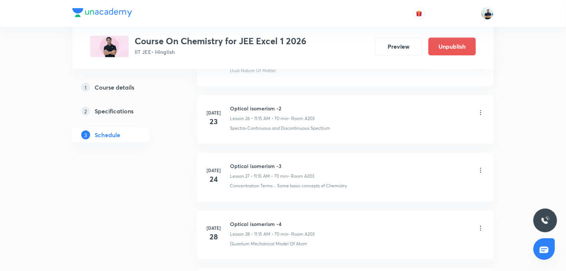
scroll to position [2682, 0]
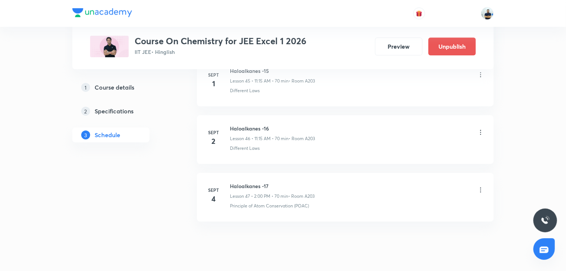
click at [249, 182] on h6 "Haloalkanes -17" at bounding box center [272, 186] width 85 height 8
copy h6 "Haloalkanes -17"
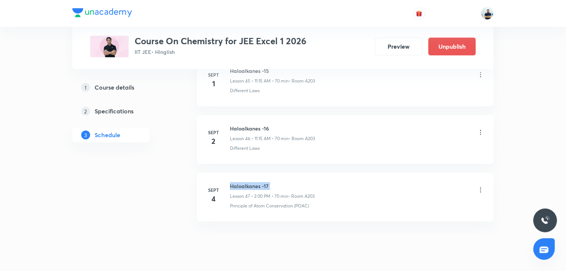
copy h6 "Haloalkanes -17"
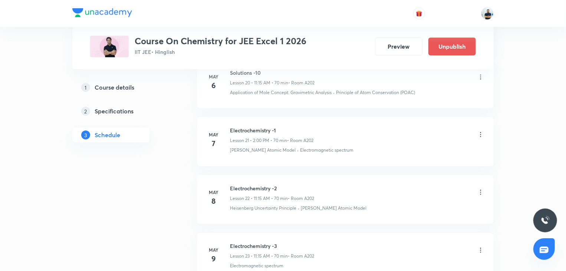
scroll to position [0, 0]
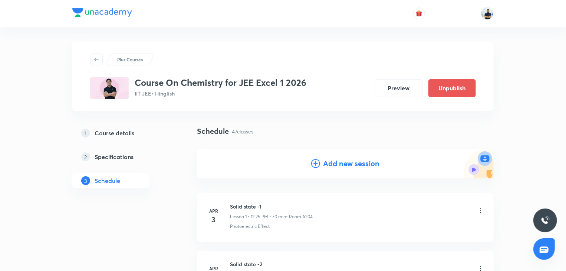
click at [317, 167] on icon at bounding box center [315, 163] width 9 height 9
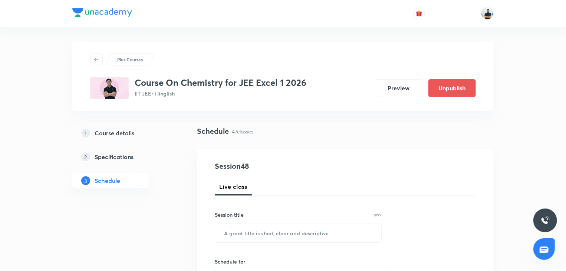
click at [260, 236] on input "text" at bounding box center [298, 232] width 166 height 19
paste input "Haloalkanes -17"
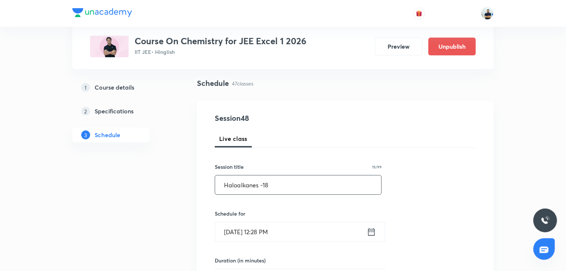
scroll to position [48, 0]
type input "Haloalkanes -18"
click at [263, 236] on input "[DATE] 12:28 PM" at bounding box center [291, 231] width 152 height 19
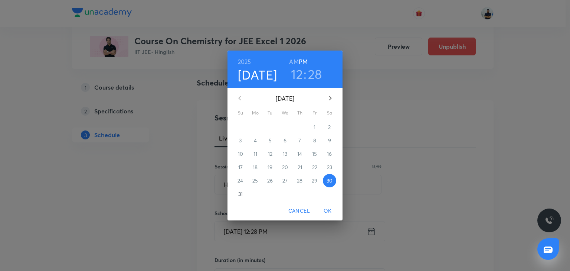
click at [331, 98] on icon "button" at bounding box center [330, 98] width 3 height 4
click at [315, 130] on p "5" at bounding box center [314, 126] width 3 height 7
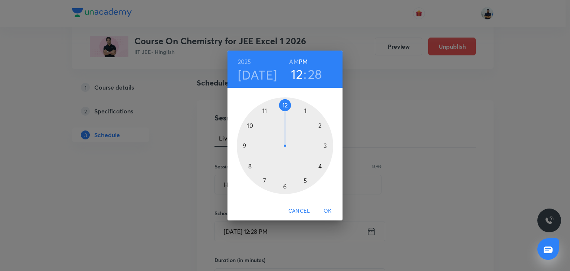
click at [272, 73] on div "[DATE]" at bounding box center [259, 75] width 43 height 16
click at [262, 76] on h4 "[DATE]" at bounding box center [257, 75] width 39 height 16
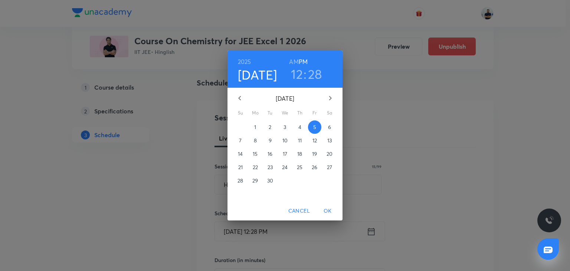
click at [332, 127] on span "6" at bounding box center [329, 126] width 13 height 7
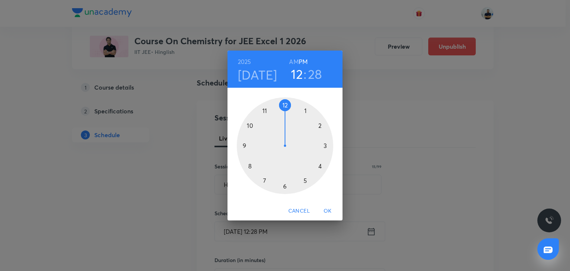
click at [287, 108] on div at bounding box center [285, 145] width 97 height 97
click at [247, 168] on div at bounding box center [285, 145] width 97 height 97
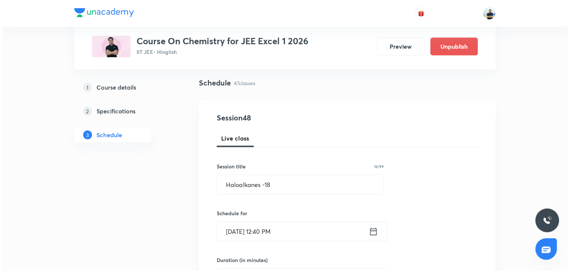
scroll to position [256, 0]
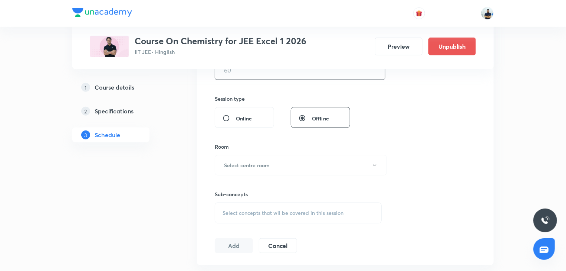
click at [244, 79] on div "​" at bounding box center [300, 70] width 171 height 20
type input "70"
click at [255, 160] on button "Select centre room" at bounding box center [301, 165] width 172 height 20
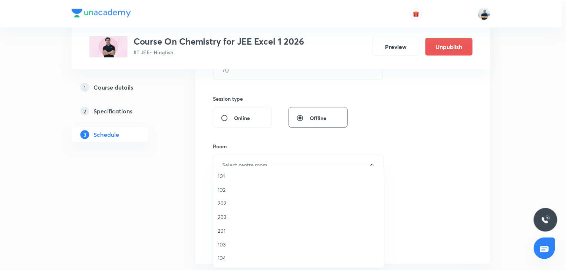
scroll to position [137, 0]
click at [225, 218] on span "A203" at bounding box center [300, 217] width 163 height 8
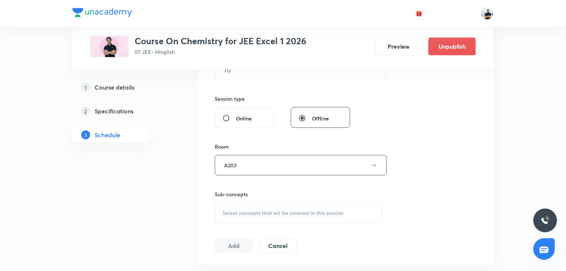
click at [309, 210] on span "Select concepts that wil be covered in this session" at bounding box center [283, 213] width 121 height 6
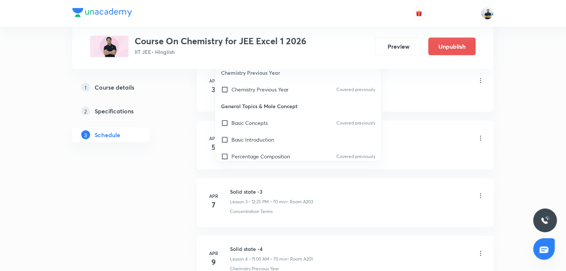
scroll to position [416, 0]
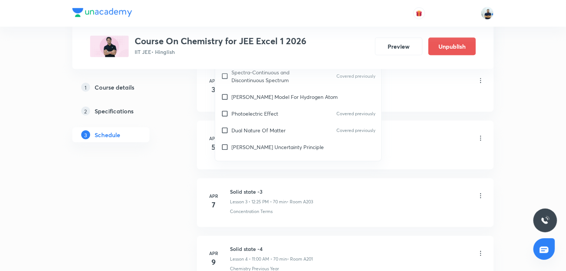
click at [260, 110] on p "Photoelectric Effect" at bounding box center [255, 114] width 47 height 8
checkbox input "true"
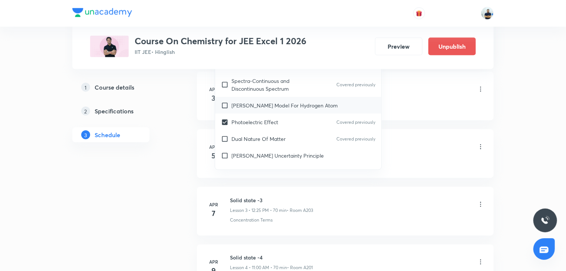
click at [252, 102] on div "Bohr’s Model For Hydrogen Atom" at bounding box center [298, 105] width 166 height 17
checkbox input "true"
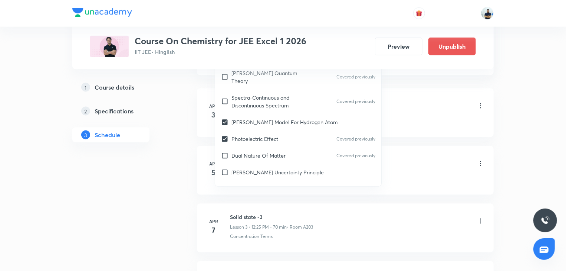
click at [455, 146] on li "Apr 5 Solid state -2 Lesson 2 • 11:00 AM • 70 min • Room A201 Discovery Of Elec…" at bounding box center [345, 170] width 297 height 49
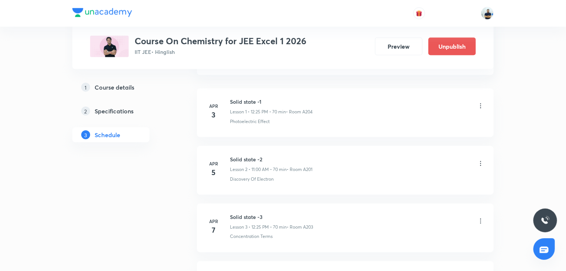
scroll to position [263, 0]
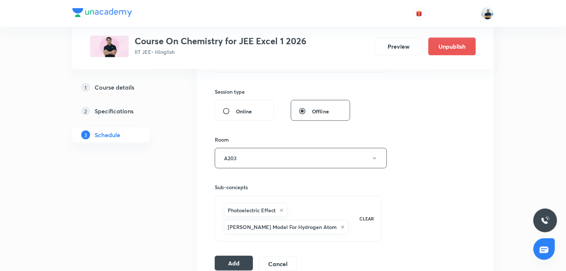
click at [228, 258] on button "Add" at bounding box center [234, 262] width 38 height 15
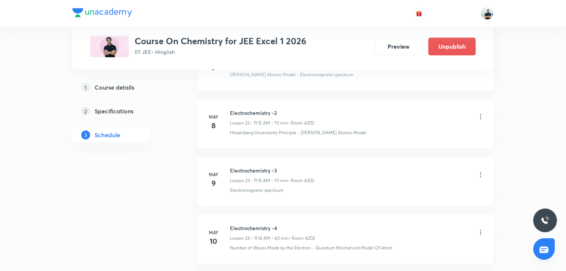
scroll to position [2740, 0]
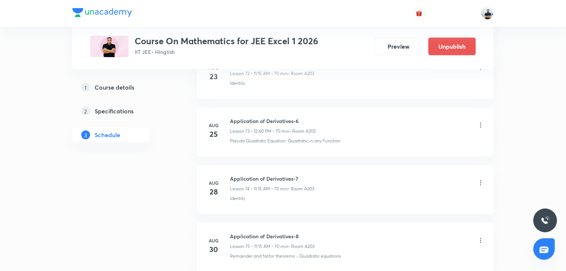
scroll to position [4632, 0]
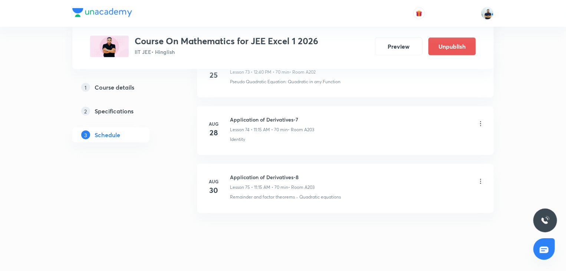
click at [251, 173] on h6 "Application of Derivatives-8" at bounding box center [272, 177] width 85 height 8
copy h6 "Application of Derivatives-8"
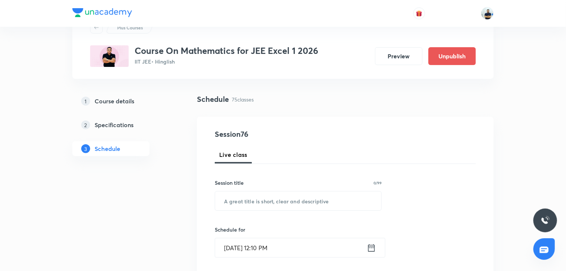
scroll to position [0, 0]
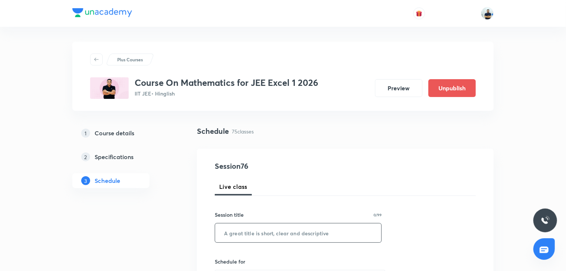
click at [274, 229] on input "text" at bounding box center [298, 232] width 166 height 19
paste input "Application of Derivatives-8"
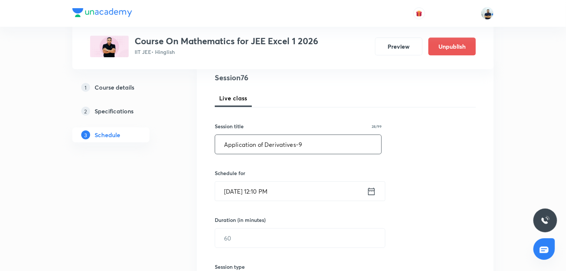
scroll to position [90, 0]
type input "Application of Derivatives-9"
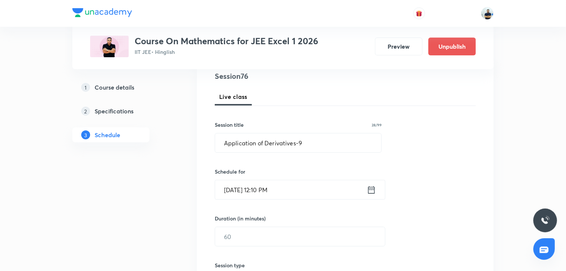
click at [284, 184] on input "[DATE] 12:10 PM" at bounding box center [291, 189] width 152 height 19
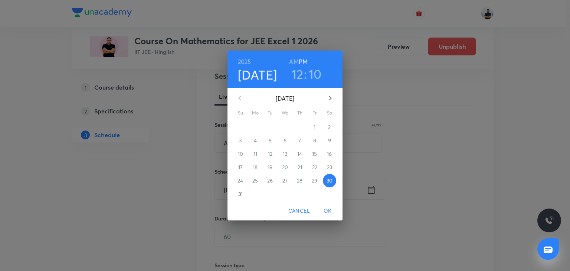
click at [335, 96] on button "button" at bounding box center [330, 98] width 18 height 18
click at [254, 126] on p "1" at bounding box center [255, 126] width 2 height 7
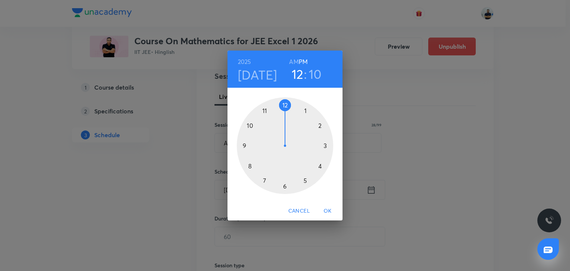
click at [289, 107] on div at bounding box center [285, 145] width 97 height 97
click at [252, 165] on div at bounding box center [285, 145] width 97 height 97
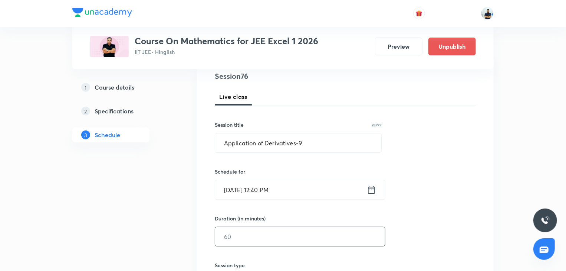
click at [241, 235] on input "text" at bounding box center [300, 236] width 170 height 19
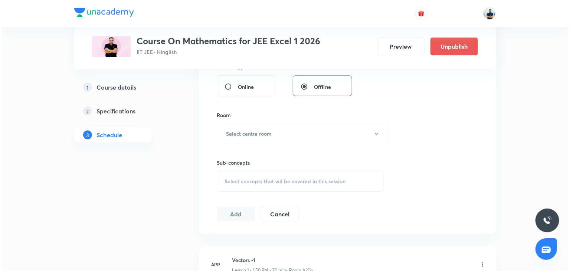
scroll to position [298, 0]
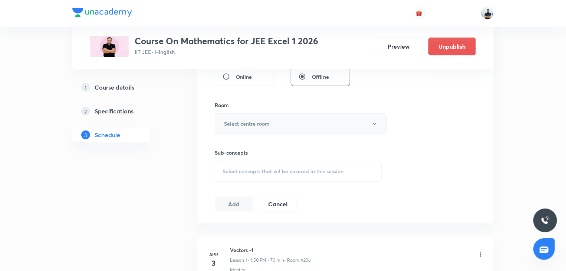
type input "70"
click at [260, 122] on h6 "Select centre room" at bounding box center [247, 124] width 46 height 8
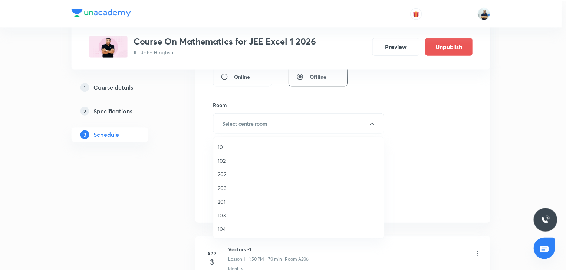
scroll to position [137, 0]
click at [227, 187] on span "A203" at bounding box center [300, 188] width 163 height 8
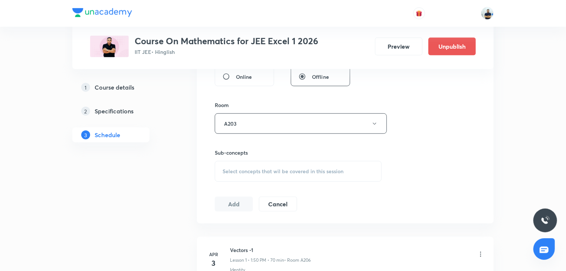
click at [290, 168] on span "Select concepts that wil be covered in this session" at bounding box center [283, 171] width 121 height 6
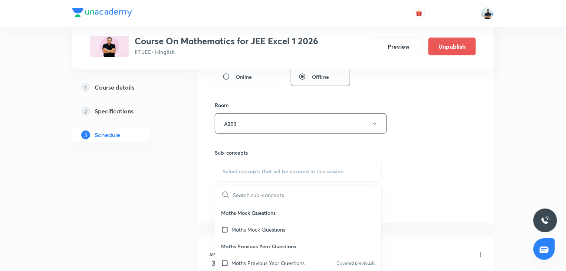
scroll to position [208, 0]
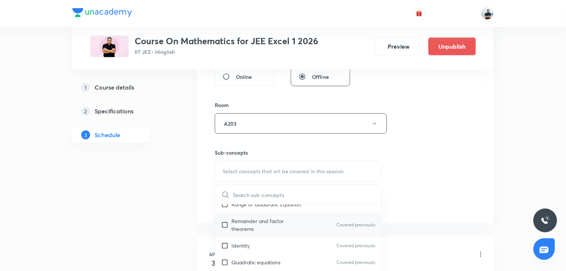
click at [251, 235] on div "Remainder and factor theorems Covered previously" at bounding box center [298, 224] width 166 height 24
checkbox input "true"
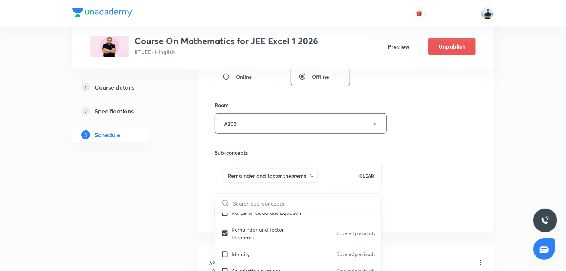
click at [459, 183] on div "Session 76 Live class Session title 28/99 Application of Derivatives-9 ​ Schedu…" at bounding box center [345, 41] width 261 height 357
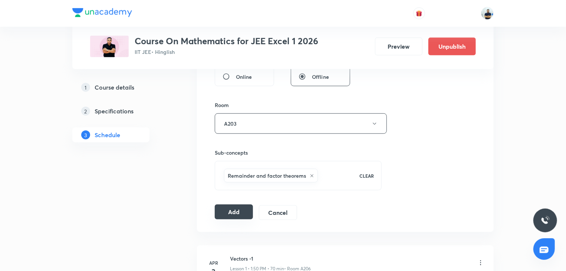
click at [235, 209] on button "Add" at bounding box center [234, 211] width 38 height 15
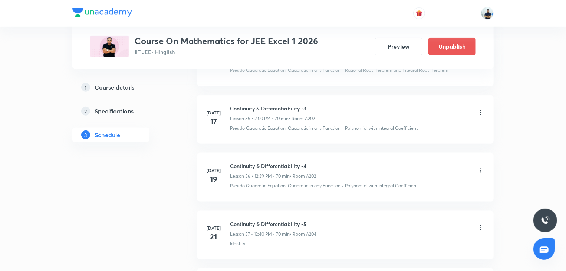
scroll to position [4349, 0]
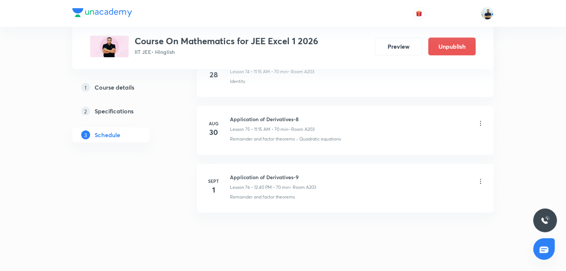
click at [240, 164] on li "Sept 1 Application of Derivatives-9 Lesson 76 • 12:40 PM • 70 min • Room A203 R…" at bounding box center [345, 188] width 297 height 49
copy h6 "Application of Derivatives-9"
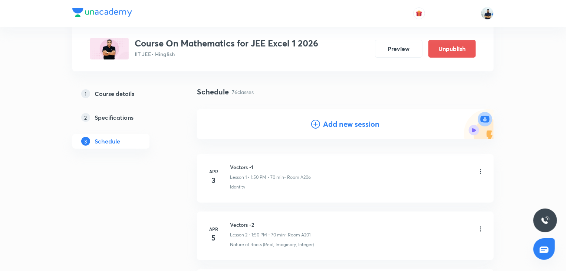
scroll to position [0, 0]
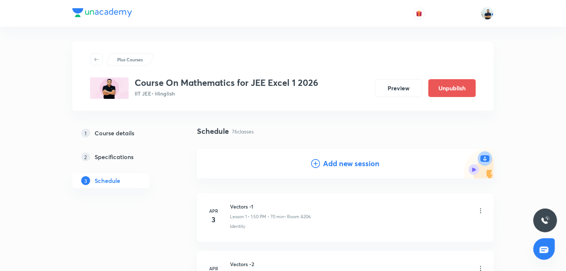
click at [315, 161] on icon at bounding box center [315, 163] width 9 height 9
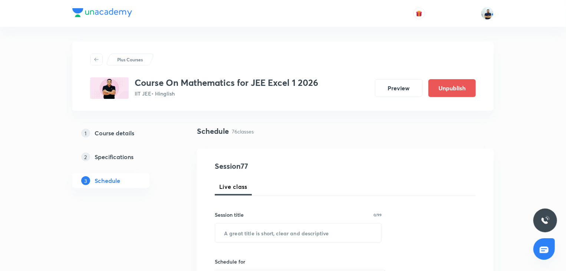
click at [269, 235] on input "text" at bounding box center [298, 232] width 166 height 19
paste input "Application of Derivatives-9"
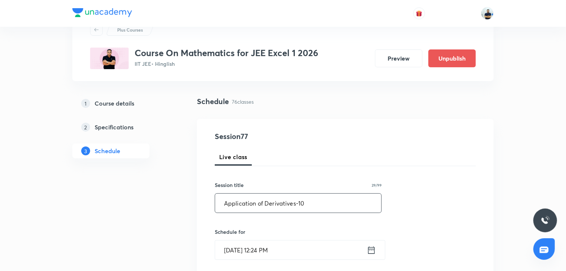
scroll to position [35, 0]
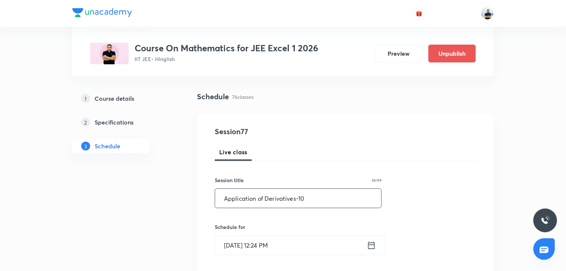
type input "Application of Derivatives-10"
click at [248, 246] on input "Aug 30, 2025, 12:24 PM" at bounding box center [291, 244] width 152 height 19
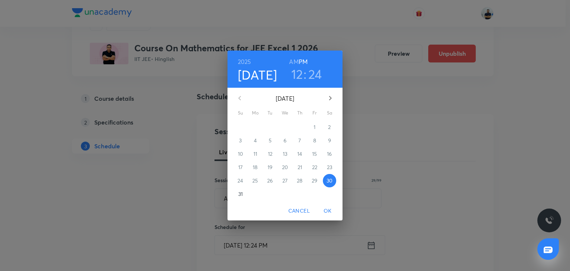
click at [331, 94] on icon "button" at bounding box center [330, 98] width 9 height 9
click at [271, 129] on p "2" at bounding box center [270, 126] width 3 height 7
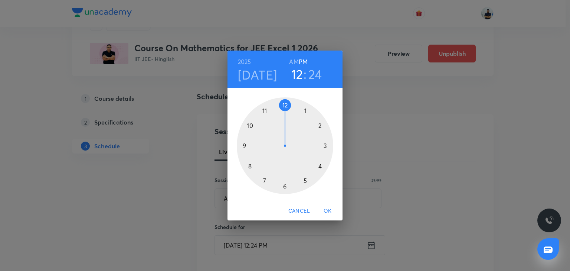
click at [311, 76] on h3 "24" at bounding box center [315, 74] width 14 height 16
click at [253, 166] on div at bounding box center [285, 145] width 97 height 97
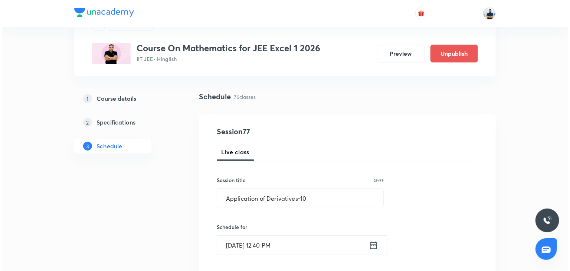
scroll to position [242, 0]
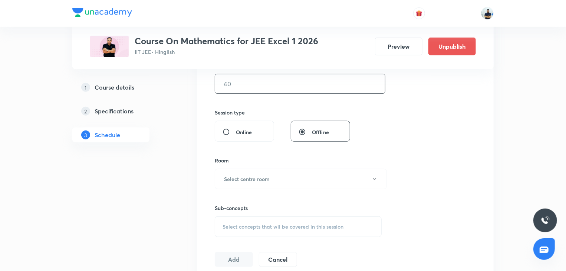
click at [251, 82] on input "text" at bounding box center [300, 83] width 170 height 19
type input "70"
click at [249, 169] on button "Select centre room" at bounding box center [301, 179] width 172 height 20
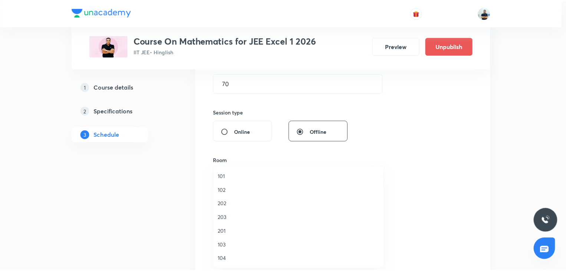
scroll to position [137, 0]
click at [225, 187] on span "A201" at bounding box center [300, 190] width 163 height 8
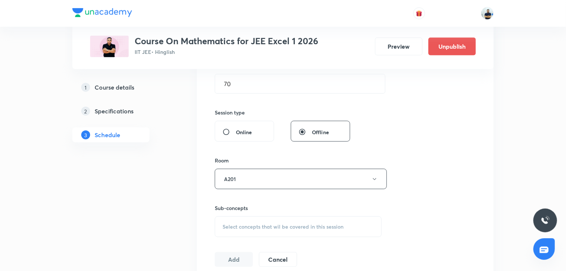
click at [267, 226] on span "Select concepts that wil be covered in this session" at bounding box center [283, 226] width 121 height 6
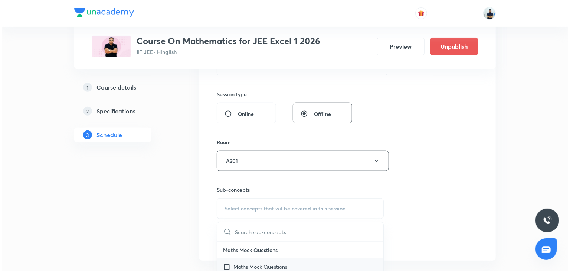
scroll to position [277, 0]
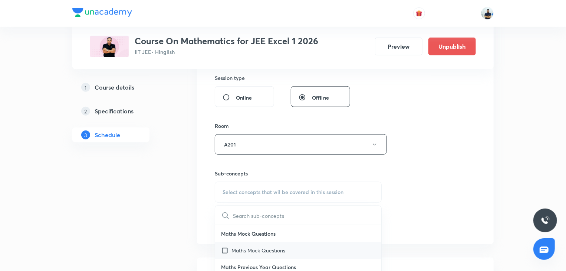
click at [252, 251] on p "Maths Mock Questions" at bounding box center [259, 250] width 54 height 8
checkbox input "true"
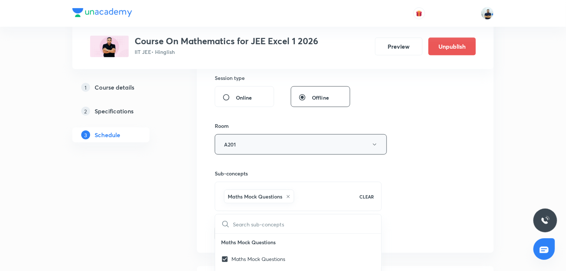
click at [235, 148] on button "A201" at bounding box center [301, 144] width 172 height 20
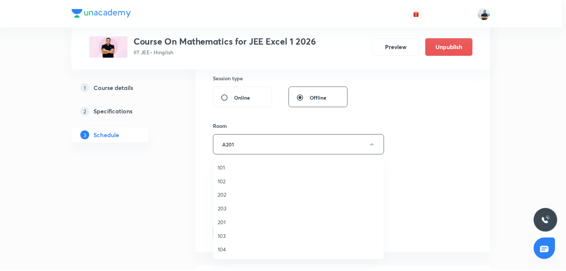
scroll to position [137, 0]
click at [228, 212] on span "A203" at bounding box center [300, 209] width 163 height 8
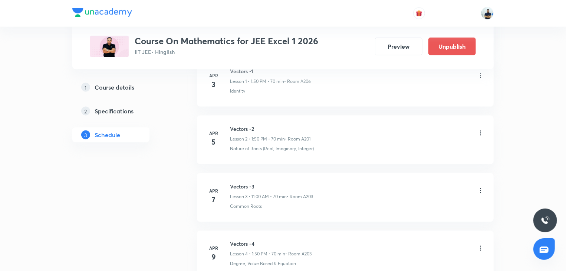
scroll to position [277, 0]
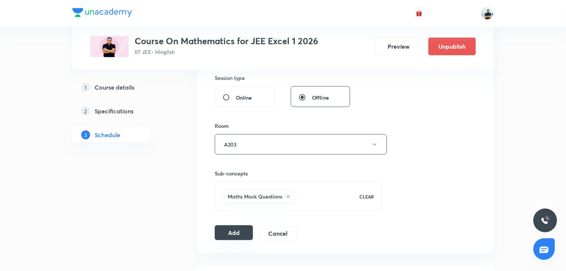
click at [238, 233] on button "Add" at bounding box center [234, 232] width 38 height 15
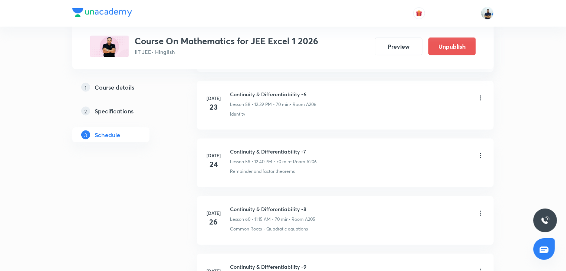
scroll to position [4406, 0]
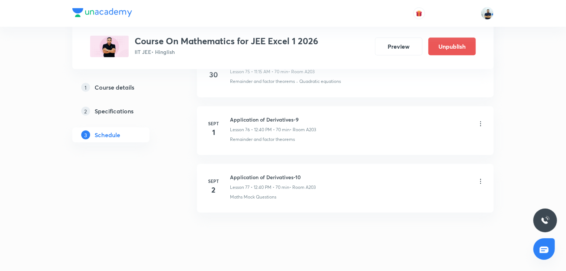
click at [265, 173] on h6 "Application of Derivatives-10" at bounding box center [273, 177] width 86 height 8
copy h6 "Application of Derivatives-10"
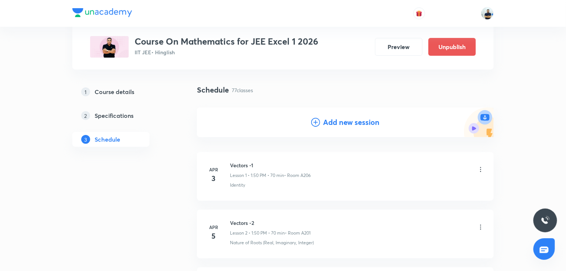
scroll to position [0, 0]
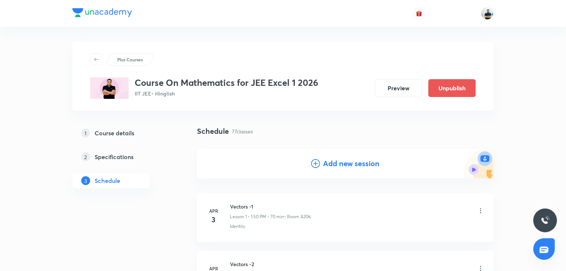
click at [318, 162] on icon at bounding box center [315, 163] width 9 height 9
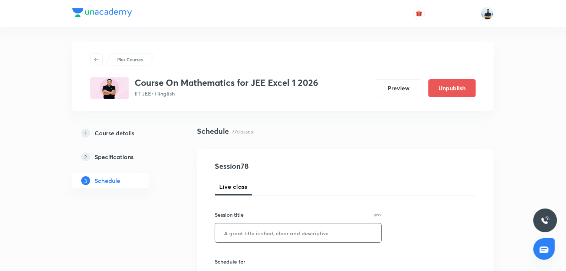
click at [258, 236] on input "text" at bounding box center [298, 232] width 166 height 19
paste input "Application of Derivatives-10"
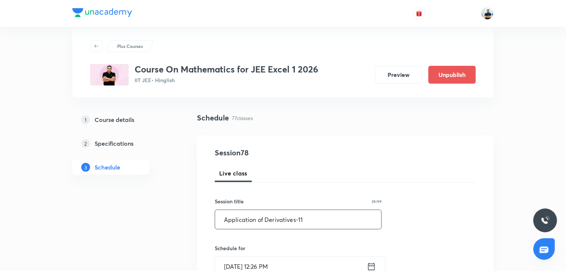
scroll to position [14, 0]
type input "Application of Derivatives-11"
click at [248, 261] on input "Aug 30, 2025, 12:26 PM" at bounding box center [291, 265] width 152 height 19
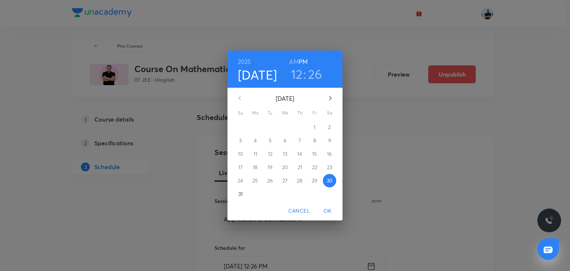
click at [328, 92] on button "button" at bounding box center [330, 98] width 18 height 18
click at [302, 123] on span "4" at bounding box center [299, 126] width 13 height 7
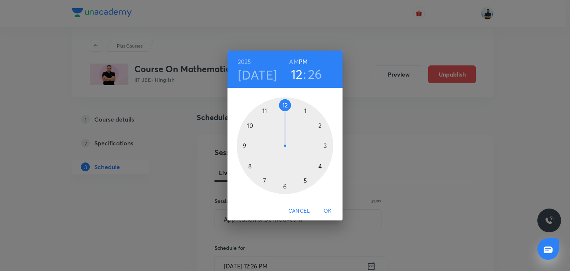
click at [294, 58] on h6 "AM" at bounding box center [293, 61] width 9 height 10
click at [265, 112] on div at bounding box center [285, 145] width 97 height 97
click at [322, 143] on div at bounding box center [285, 145] width 97 height 97
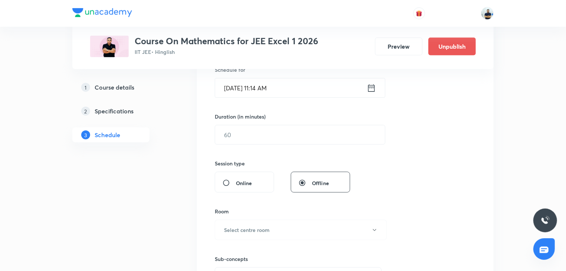
scroll to position [222, 0]
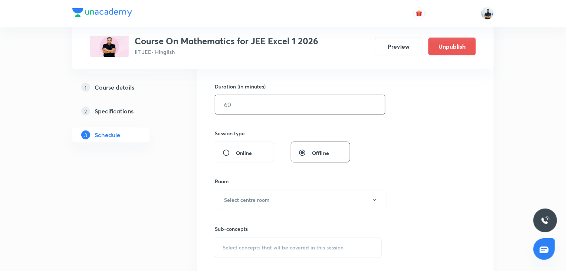
click at [252, 108] on input "text" at bounding box center [300, 104] width 170 height 19
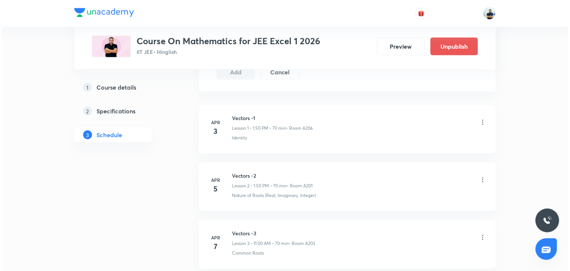
scroll to position [208, 0]
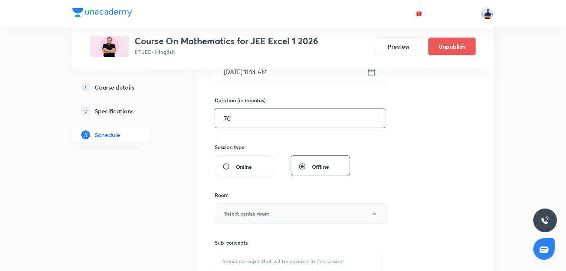
type input "70"
click at [244, 212] on h6 "Select centre room" at bounding box center [247, 213] width 46 height 8
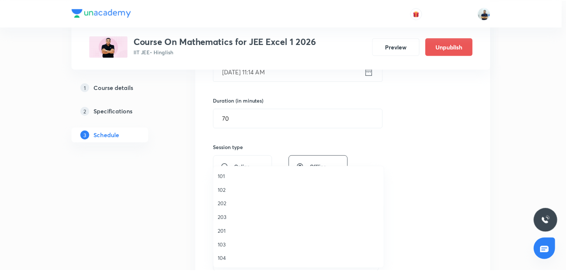
scroll to position [137, 0]
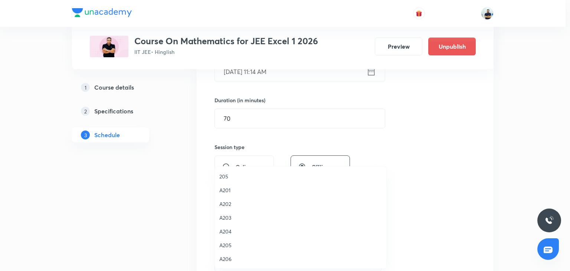
click at [226, 217] on span "A203" at bounding box center [300, 217] width 163 height 8
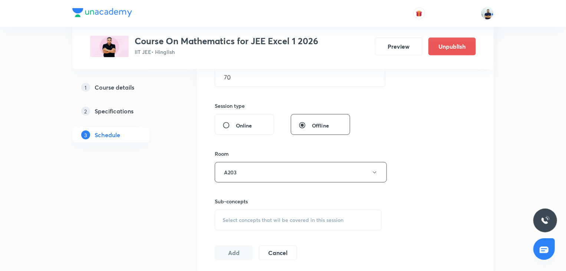
scroll to position [249, 0]
click at [288, 214] on div "Select concepts that wil be covered in this session" at bounding box center [298, 219] width 167 height 21
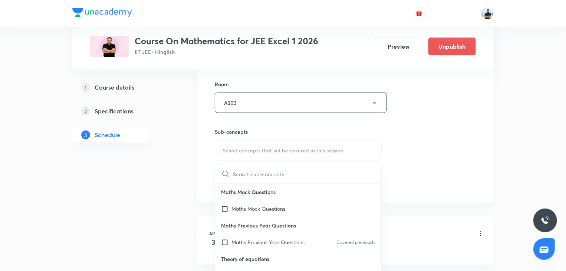
scroll to position [208, 0]
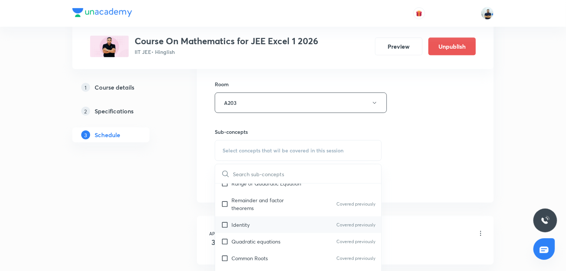
click at [259, 223] on div "Identity Covered previously" at bounding box center [298, 224] width 166 height 17
checkbox input "true"
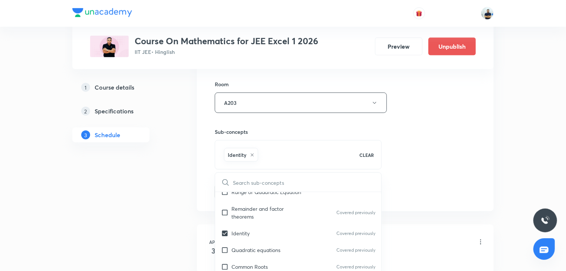
click at [434, 191] on div "Session 78 Live class Session title 29/99 Application of Derivatives-11 ​ Sched…" at bounding box center [345, 20] width 261 height 357
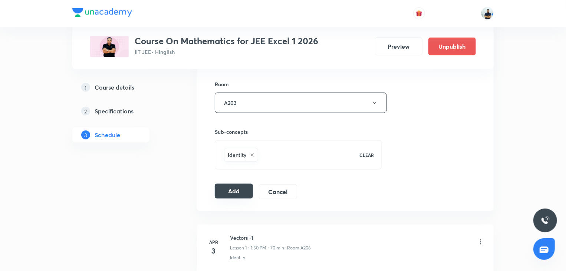
click at [235, 187] on button "Add" at bounding box center [234, 190] width 38 height 15
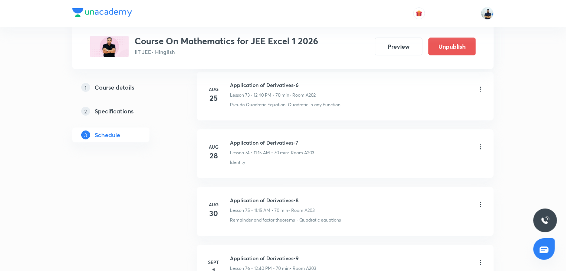
scroll to position [4464, 0]
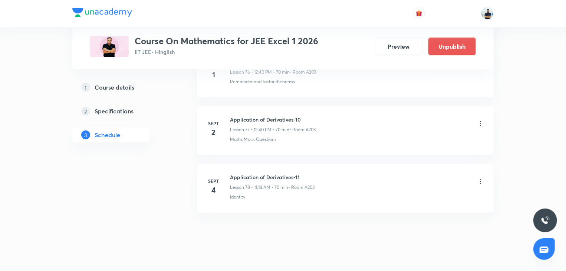
click at [247, 173] on h6 "Application of Derivatives-11" at bounding box center [272, 177] width 85 height 8
copy h6 "Application of Derivatives-11"
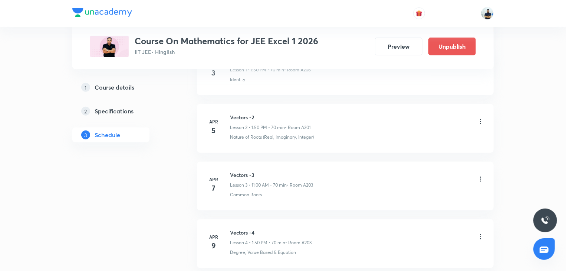
scroll to position [0, 0]
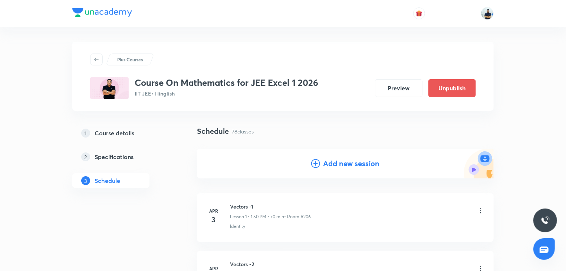
click at [326, 163] on h4 "Add new session" at bounding box center [351, 163] width 56 height 11
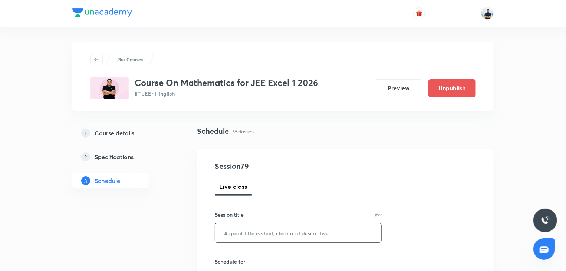
click at [252, 232] on input "text" at bounding box center [298, 232] width 166 height 19
paste input "Application of Derivatives-11"
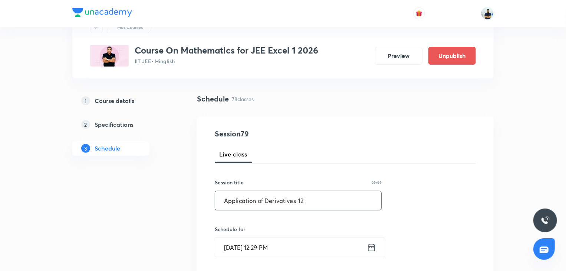
scroll to position [35, 0]
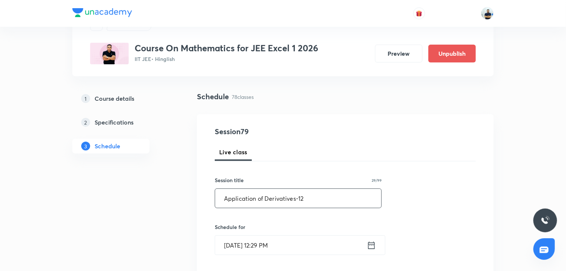
type input "Application of Derivatives-12"
click at [273, 241] on input "Aug 30, 2025, 12:29 PM" at bounding box center [291, 244] width 152 height 19
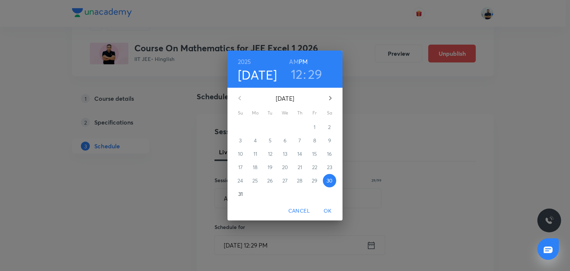
click at [326, 95] on icon "button" at bounding box center [330, 98] width 9 height 9
click at [329, 122] on button "6" at bounding box center [329, 126] width 13 height 13
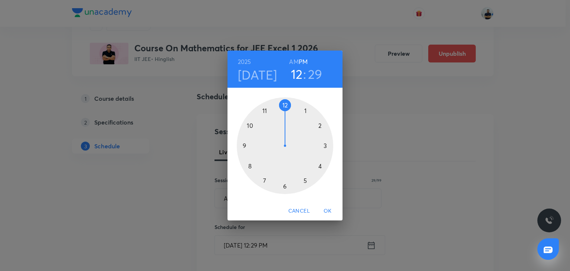
click at [284, 108] on div at bounding box center [285, 145] width 97 height 97
click at [249, 166] on div at bounding box center [285, 145] width 97 height 97
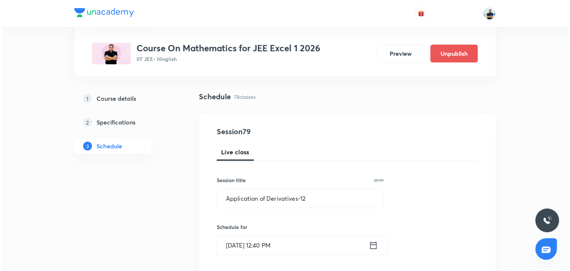
scroll to position [242, 0]
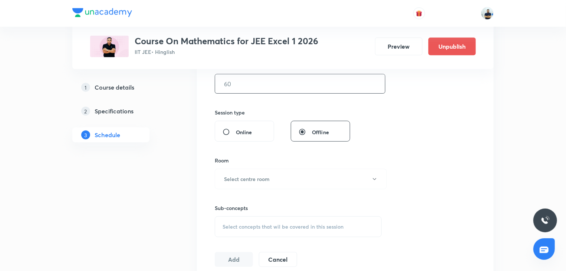
click at [253, 88] on input "text" at bounding box center [300, 83] width 170 height 19
type input "70"
click at [278, 176] on button "Select centre room" at bounding box center [301, 179] width 172 height 20
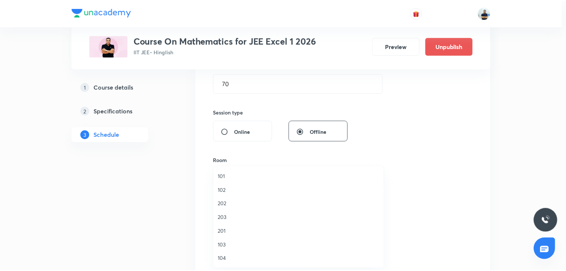
scroll to position [137, 0]
drag, startPoint x: 229, startPoint y: 217, endPoint x: 239, endPoint y: 218, distance: 10.4
click at [229, 218] on span "A203" at bounding box center [300, 217] width 163 height 8
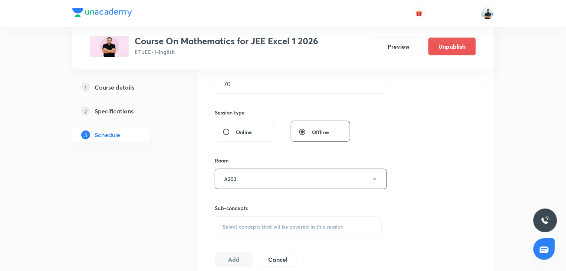
click at [274, 226] on span "Select concepts that wil be covered in this session" at bounding box center [283, 226] width 121 height 6
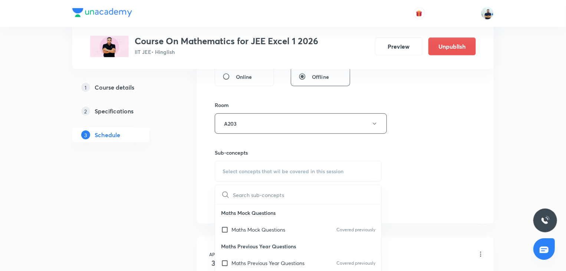
scroll to position [208, 0]
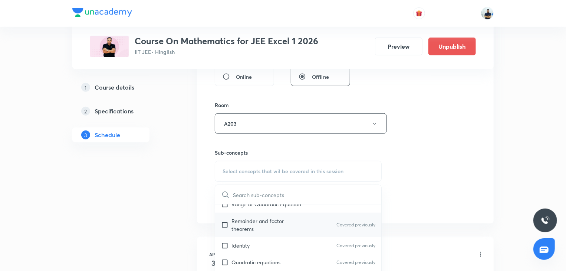
click at [251, 229] on p "Remainder and factor theorems" at bounding box center [269, 225] width 75 height 16
checkbox input "true"
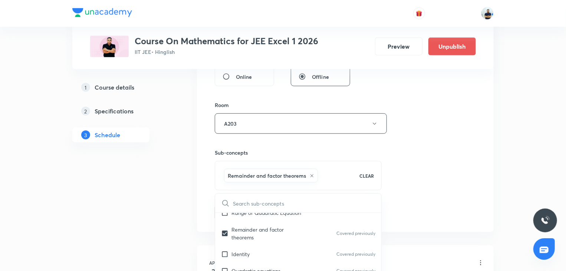
click at [247, 209] on input "text" at bounding box center [307, 202] width 148 height 19
click at [245, 216] on div "Range of Quadratic Equation" at bounding box center [298, 212] width 166 height 17
checkbox input "true"
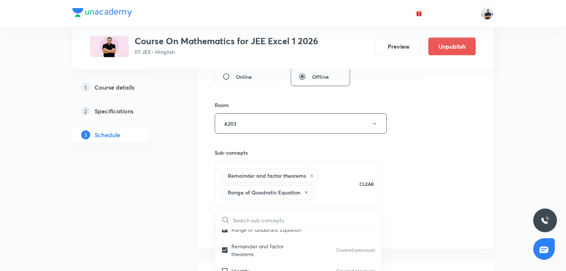
checkbox input "true"
click at [398, 210] on div "Session 79 Live class Session title 29/99 Application of Derivatives-12 ​ Sched…" at bounding box center [345, 50] width 261 height 374
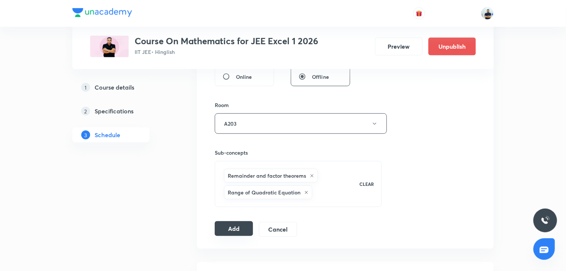
click at [233, 223] on button "Add" at bounding box center [234, 228] width 38 height 15
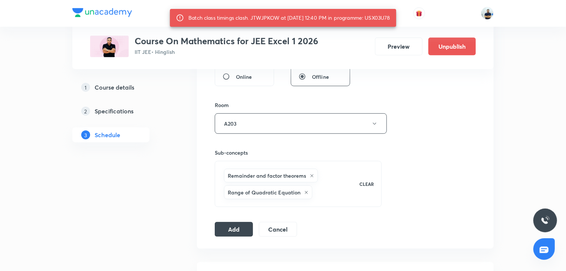
scroll to position [90, 0]
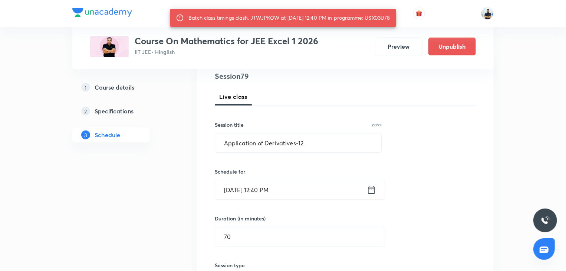
click at [249, 192] on input "Sept 6, 2025, 12:40 PM" at bounding box center [291, 189] width 152 height 19
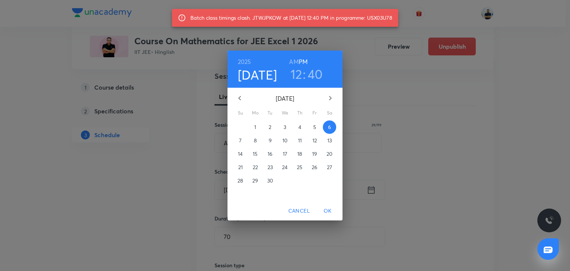
click at [291, 58] on h6 "AM" at bounding box center [293, 61] width 9 height 10
drag, startPoint x: 295, startPoint y: 76, endPoint x: 289, endPoint y: 94, distance: 19.3
click at [295, 77] on h3 "12" at bounding box center [297, 74] width 12 height 16
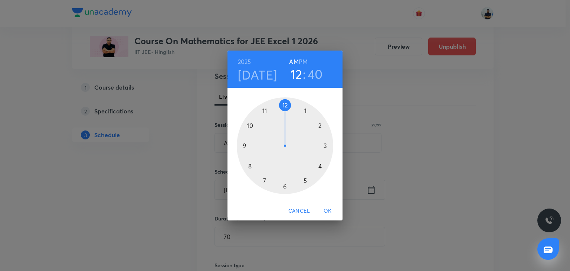
click at [263, 111] on div at bounding box center [285, 145] width 97 height 97
click at [330, 147] on div at bounding box center [285, 145] width 97 height 97
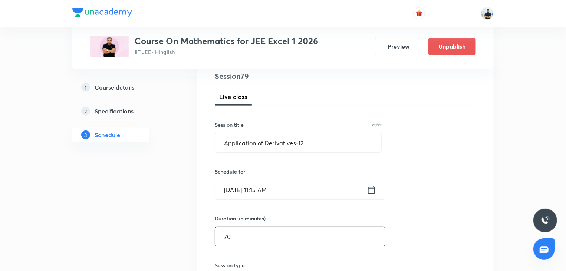
scroll to position [298, 0]
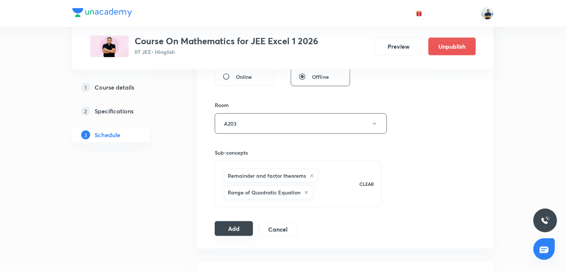
click at [235, 227] on button "Add" at bounding box center [234, 228] width 38 height 15
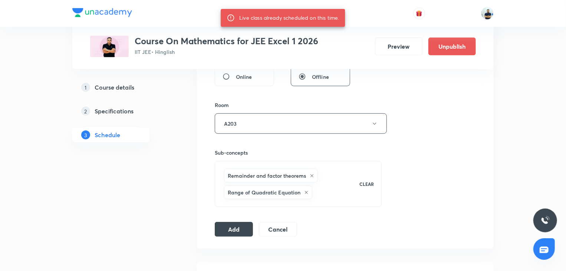
scroll to position [90, 0]
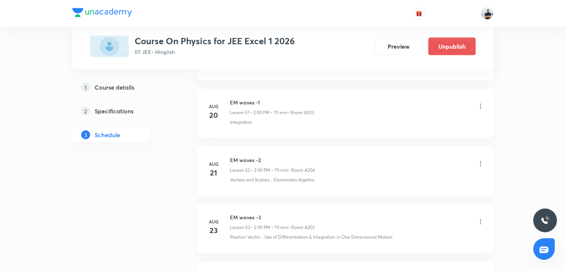
scroll to position [3484, 0]
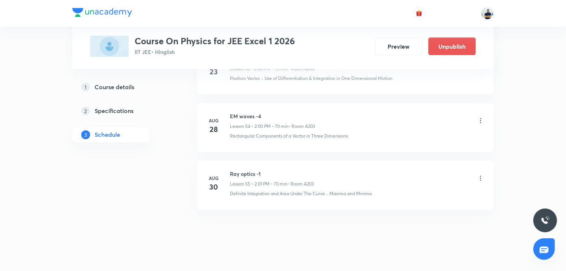
click at [245, 170] on h6 "Ray optics -1" at bounding box center [272, 174] width 84 height 8
copy h6 "Ray optics -1"
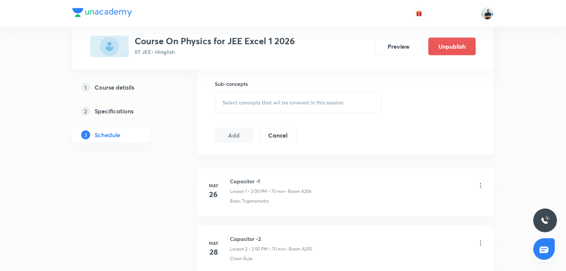
scroll to position [0, 0]
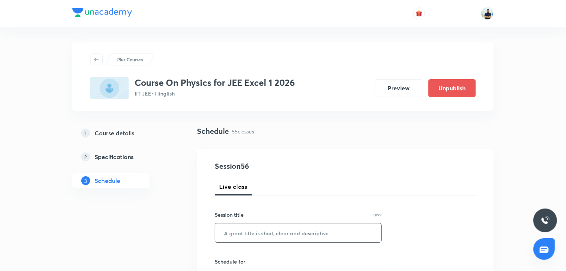
click at [246, 232] on input "text" at bounding box center [298, 232] width 166 height 19
paste input "Ray optics -1"
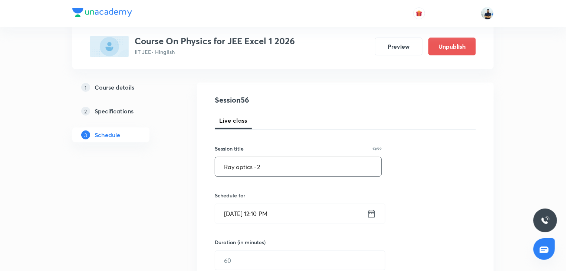
scroll to position [76, 0]
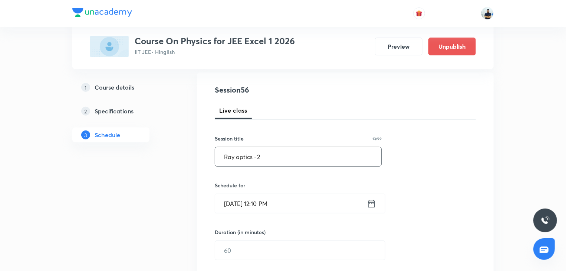
type input "Ray optics -2"
click at [255, 205] on input "[DATE] 12:10 PM" at bounding box center [291, 203] width 152 height 19
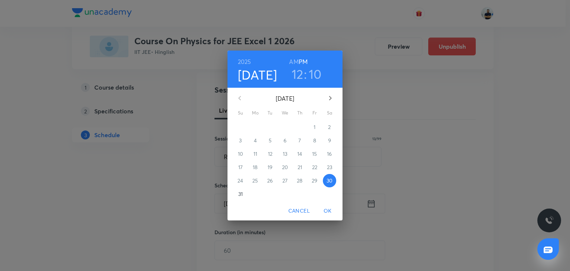
click at [328, 99] on icon "button" at bounding box center [330, 98] width 9 height 9
click at [256, 126] on span "1" at bounding box center [255, 126] width 13 height 7
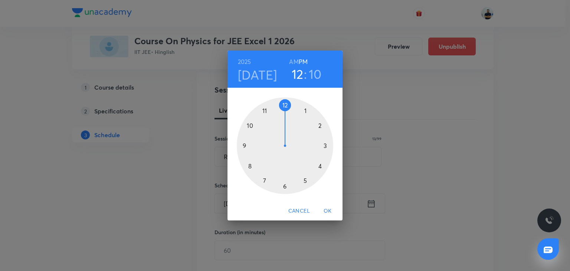
click at [313, 129] on div at bounding box center [285, 145] width 97 height 97
click at [283, 102] on div at bounding box center [285, 145] width 97 height 97
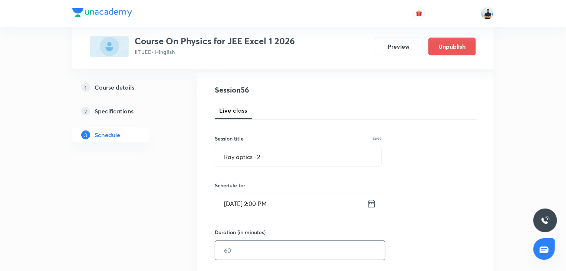
click at [249, 245] on input "text" at bounding box center [300, 250] width 170 height 19
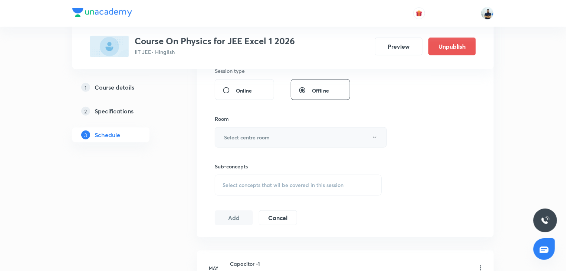
type input "70"
click at [261, 135] on h6 "Select centre room" at bounding box center [247, 137] width 46 height 8
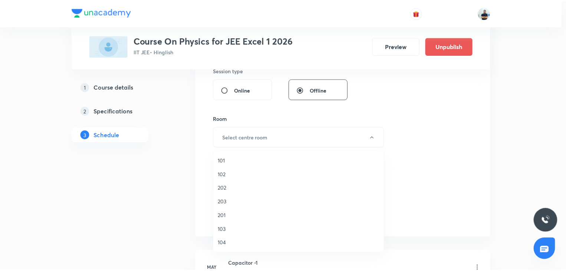
scroll to position [137, 0]
click at [233, 201] on span "A203" at bounding box center [300, 202] width 163 height 8
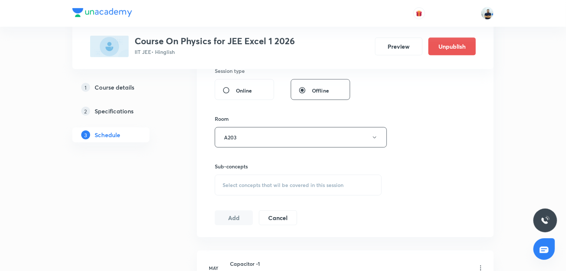
click at [309, 179] on div "Select concepts that wil be covered in this session" at bounding box center [298, 184] width 167 height 21
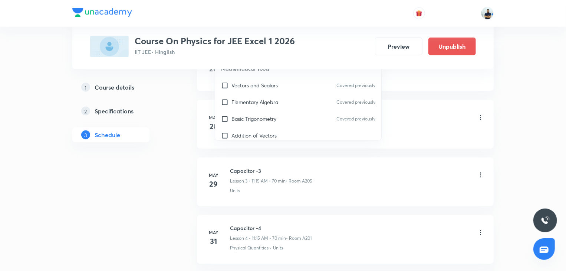
scroll to position [208, 0]
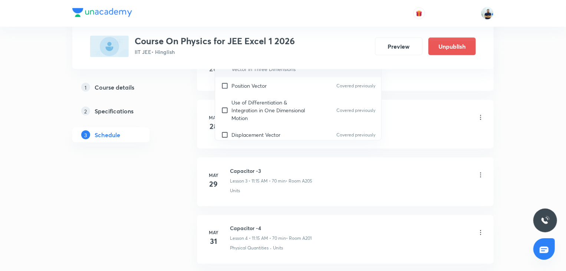
click at [267, 103] on p "Use of Differentiation & Integration in One Dimensional Motion" at bounding box center [269, 109] width 75 height 23
checkbox input "true"
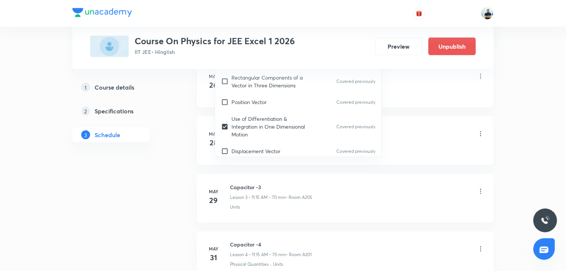
click at [453, 102] on li "May 26 Capacitor -1 Lesson 1 • 2:00 PM • 70 min • Room A206 Basic Trigonometry" at bounding box center [345, 83] width 297 height 49
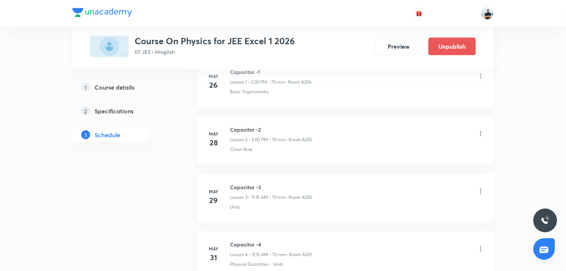
scroll to position [284, 0]
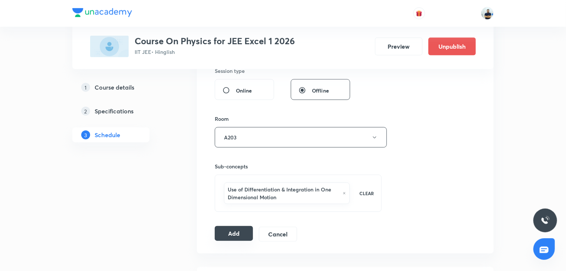
click at [241, 231] on button "Add" at bounding box center [234, 233] width 38 height 15
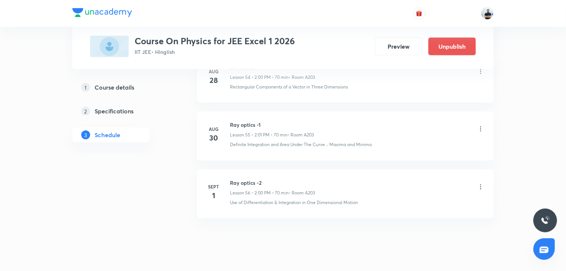
scroll to position [3201, 0]
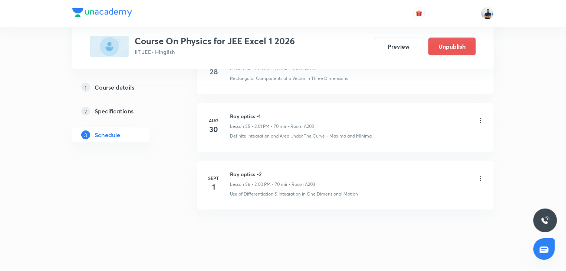
click at [236, 170] on h6 "Ray optics -2" at bounding box center [272, 174] width 85 height 8
click at [116, 86] on h5 "Course details" at bounding box center [115, 87] width 40 height 9
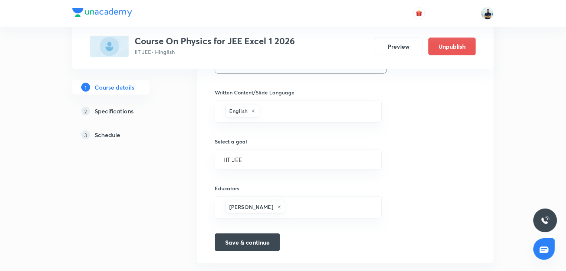
scroll to position [463, 0]
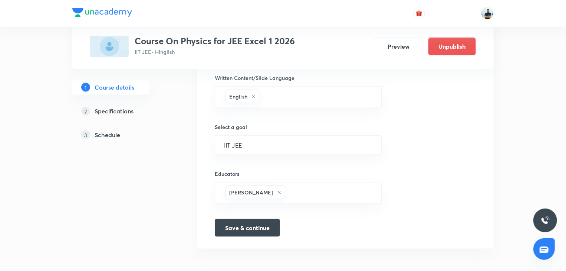
click at [107, 134] on h5 "Schedule" at bounding box center [108, 134] width 26 height 9
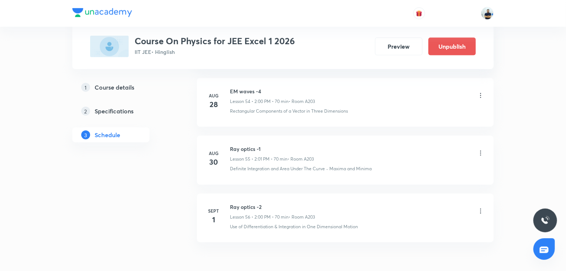
scroll to position [3201, 0]
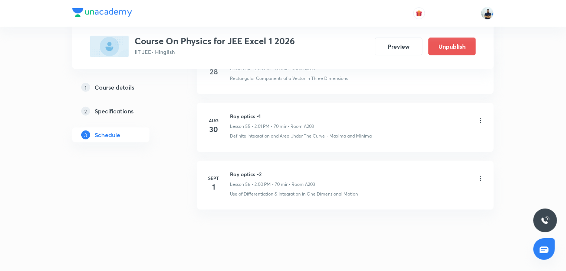
click at [245, 170] on h6 "Ray optics -2" at bounding box center [272, 174] width 85 height 8
copy h6 "Ray optics -2"
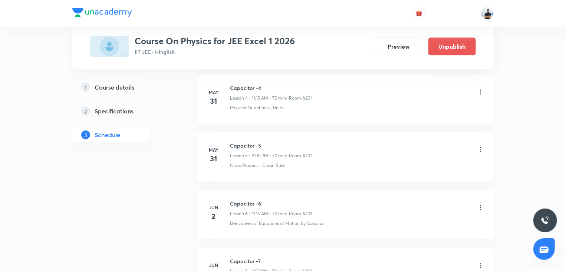
scroll to position [0, 0]
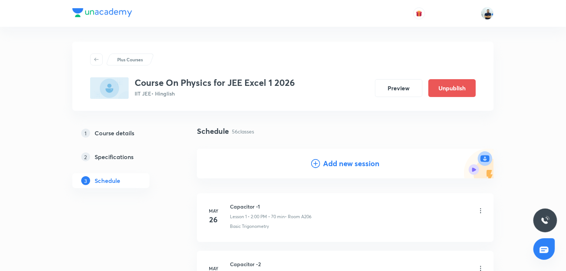
click at [352, 153] on div "Add new session" at bounding box center [345, 163] width 297 height 30
click at [348, 164] on h4 "Add new session" at bounding box center [351, 163] width 56 height 11
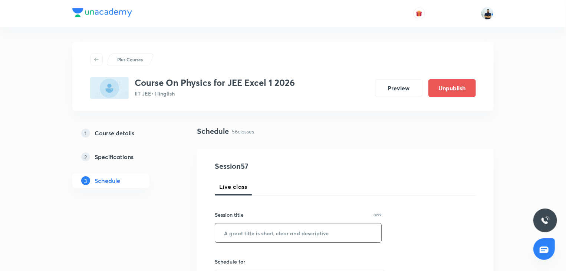
click at [272, 233] on input "text" at bounding box center [298, 232] width 166 height 19
paste input "Ray optics -2"
type input "Ray optics -3"
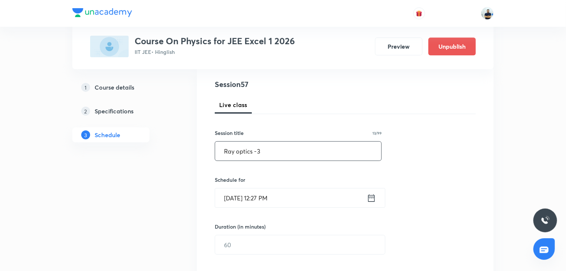
scroll to position [104, 0]
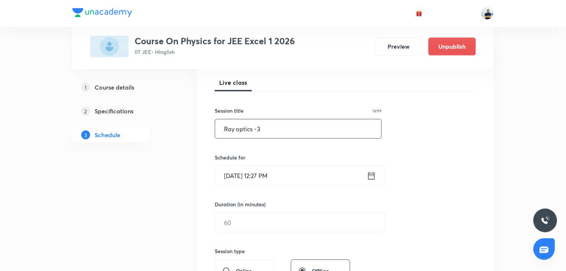
click at [269, 173] on input "Aug 30, 2025, 12:27 PM" at bounding box center [291, 175] width 152 height 19
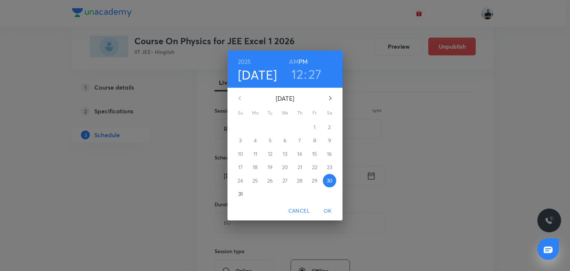
click at [333, 97] on icon "button" at bounding box center [330, 98] width 9 height 9
click at [272, 125] on span "2" at bounding box center [270, 126] width 13 height 7
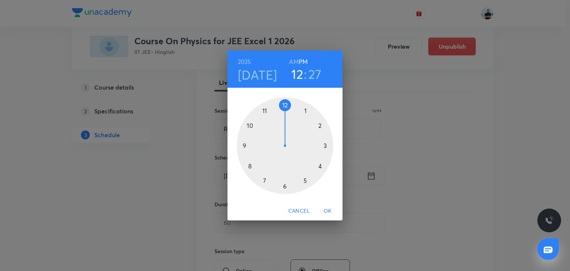
click at [326, 123] on div at bounding box center [285, 145] width 97 height 97
click at [285, 106] on div at bounding box center [285, 145] width 97 height 97
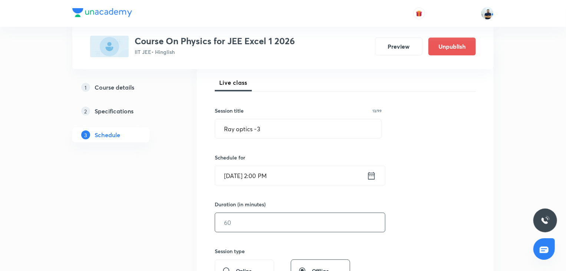
click at [241, 221] on input "text" at bounding box center [300, 222] width 170 height 19
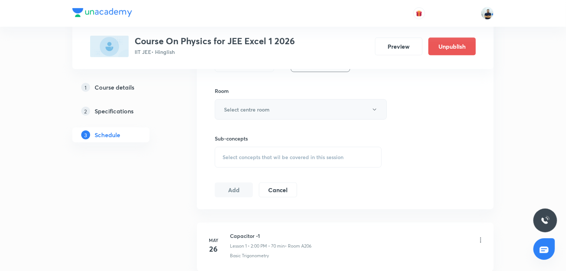
type input "70"
click at [258, 108] on h6 "Select centre room" at bounding box center [247, 109] width 46 height 8
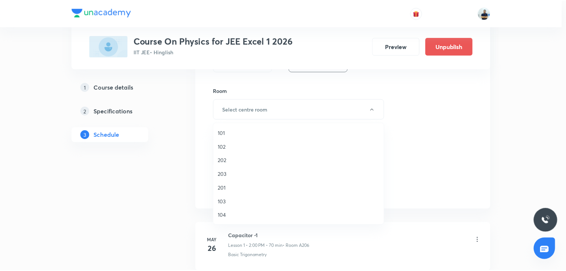
scroll to position [137, 0]
click at [235, 187] on span "A204" at bounding box center [300, 188] width 163 height 8
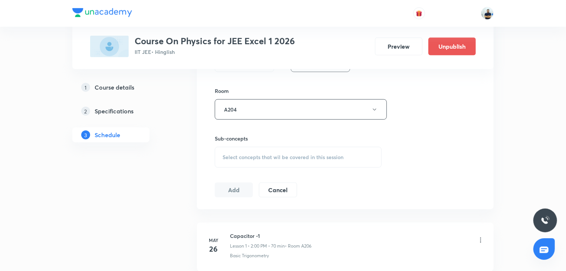
click at [285, 156] on span "Select concepts that wil be covered in this session" at bounding box center [283, 157] width 121 height 6
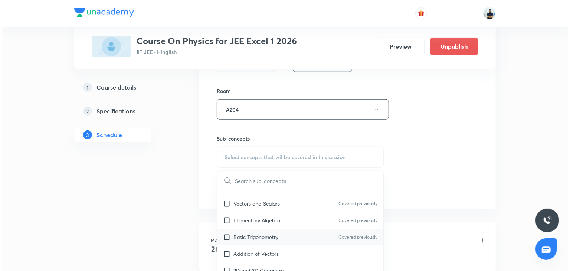
scroll to position [62, 0]
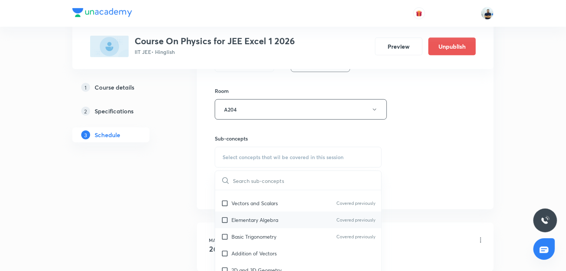
click at [253, 236] on p "Basic Trigonometry" at bounding box center [254, 236] width 45 height 8
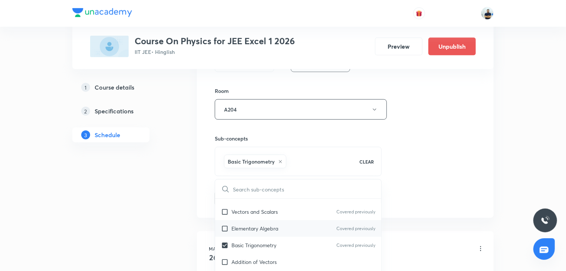
checkbox input "true"
click at [251, 220] on div "Elementary Algebra Covered previously" at bounding box center [298, 228] width 166 height 17
checkbox input "true"
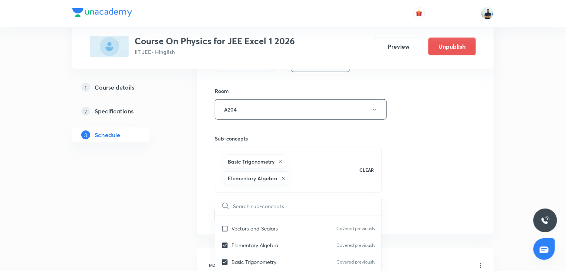
click at [451, 186] on div "Session 57 Live class Session title 13/99 Ray optics -3 ​ Schedule for Sept 2, …" at bounding box center [345, 36] width 261 height 374
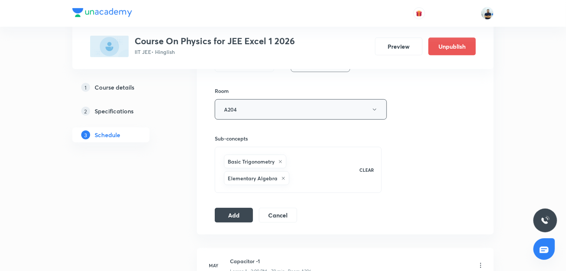
click at [251, 111] on button "A204" at bounding box center [301, 109] width 172 height 20
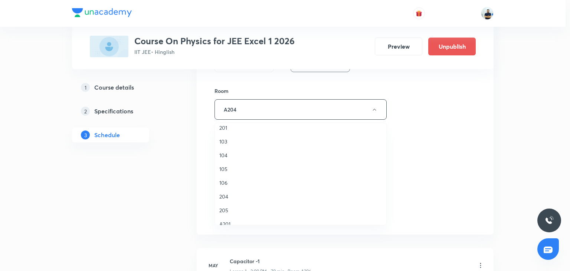
scroll to position [137, 0]
click at [240, 163] on span "A202" at bounding box center [300, 160] width 163 height 8
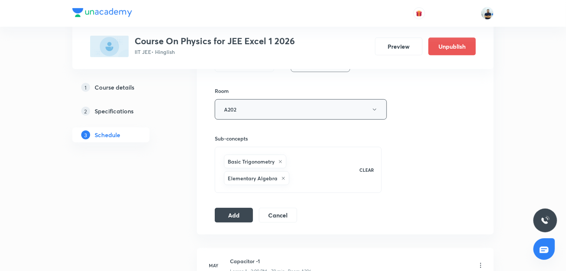
click at [266, 105] on button "A202" at bounding box center [301, 109] width 172 height 20
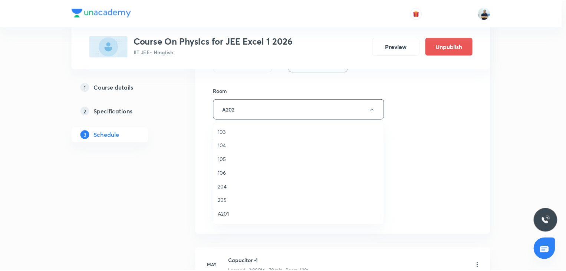
scroll to position [104, 0]
click at [231, 204] on span "A203" at bounding box center [300, 207] width 163 height 8
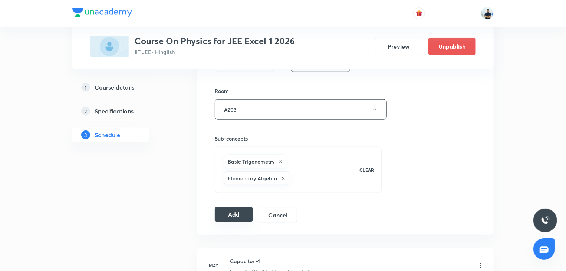
click at [235, 212] on button "Add" at bounding box center [234, 214] width 38 height 15
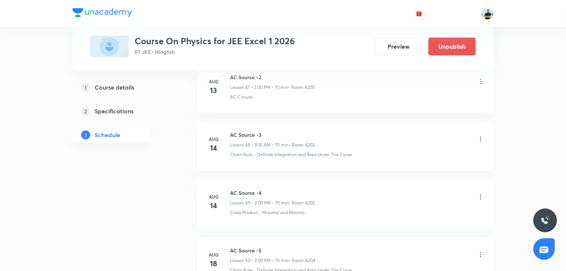
scroll to position [3201, 0]
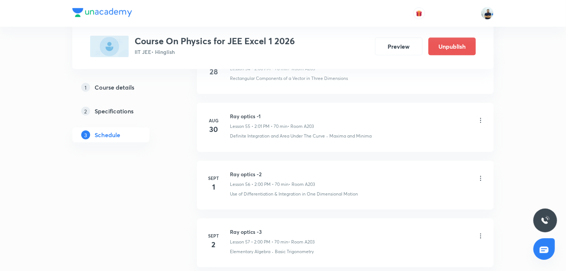
drag, startPoint x: 241, startPoint y: 167, endPoint x: 245, endPoint y: 160, distance: 8.2
click at [245, 161] on li "Sept 1 Ray optics -2 Lesson 56 • 2:00 PM • 70 min • Room A203 Use of Differenti…" at bounding box center [345, 185] width 297 height 49
click at [243, 161] on li "Sept 1 Ray optics -2 Lesson 56 • 2:00 PM • 70 min • Room A203 Use of Differenti…" at bounding box center [345, 185] width 297 height 49
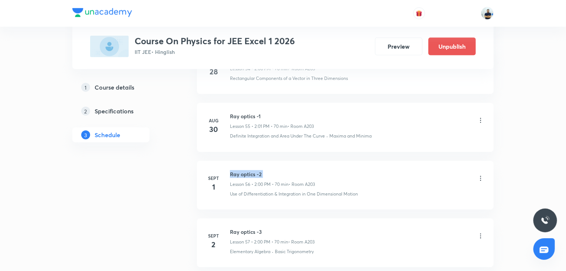
click at [243, 161] on li "Sept 1 Ray optics -2 Lesson 56 • 2:00 PM • 70 min • Room A203 Use of Differenti…" at bounding box center [345, 185] width 297 height 49
copy h6 "Ray optics -2"
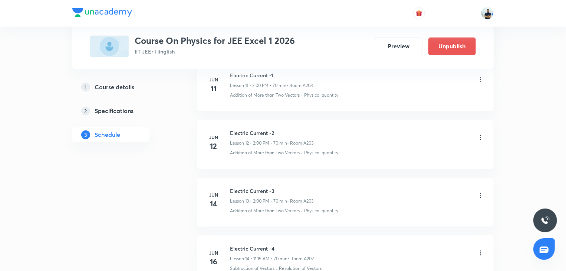
scroll to position [0, 0]
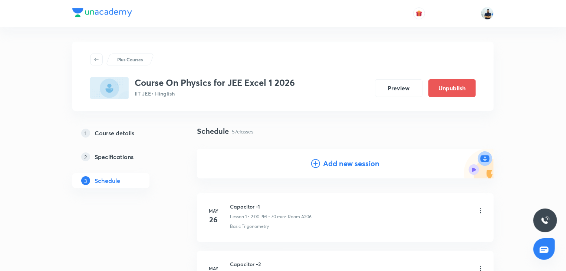
click at [343, 164] on h4 "Add new session" at bounding box center [351, 163] width 56 height 11
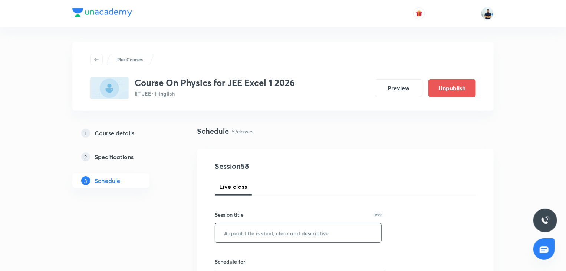
click at [277, 233] on input "text" at bounding box center [298, 232] width 166 height 19
paste input "Ray optics -2"
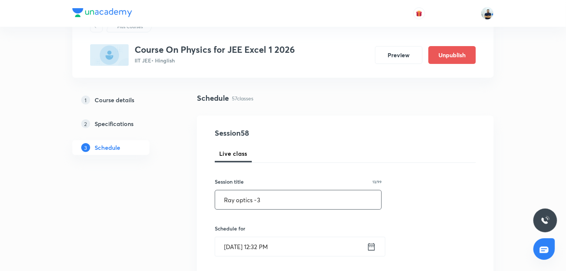
scroll to position [35, 0]
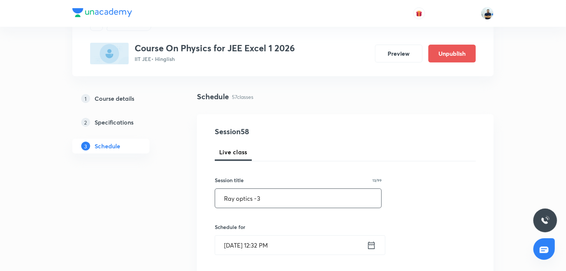
type input "Ray optics -3"
click at [263, 247] on input "Aug 30, 2025, 12:32 PM" at bounding box center [291, 244] width 152 height 19
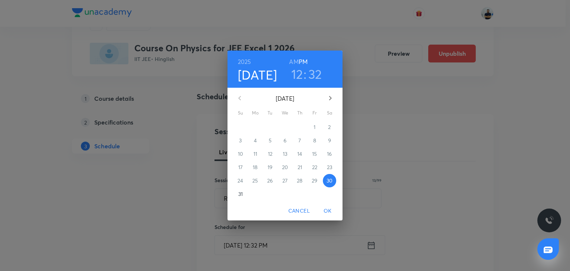
click at [330, 98] on icon "button" at bounding box center [330, 98] width 9 height 9
click at [284, 125] on p "3" at bounding box center [285, 126] width 3 height 7
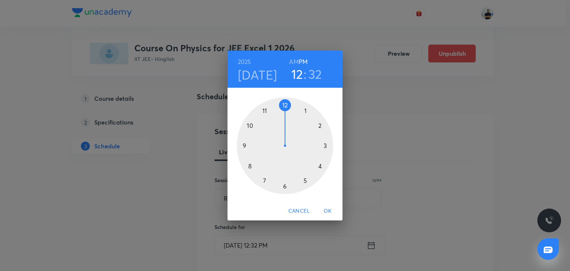
click at [322, 124] on div at bounding box center [285, 145] width 97 height 97
click at [285, 102] on div at bounding box center [285, 145] width 97 height 97
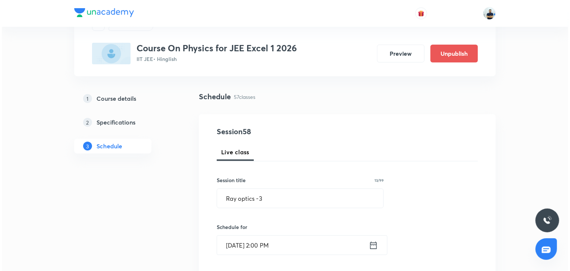
scroll to position [242, 0]
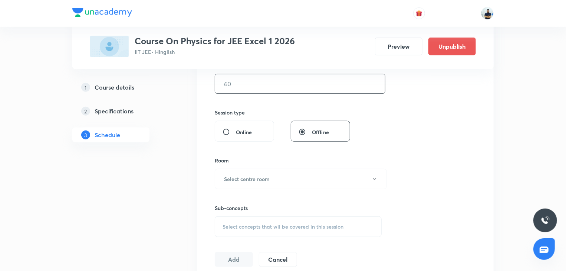
click at [239, 85] on input "text" at bounding box center [300, 83] width 170 height 19
type input "70"
click at [264, 173] on button "Select centre room" at bounding box center [301, 179] width 172 height 20
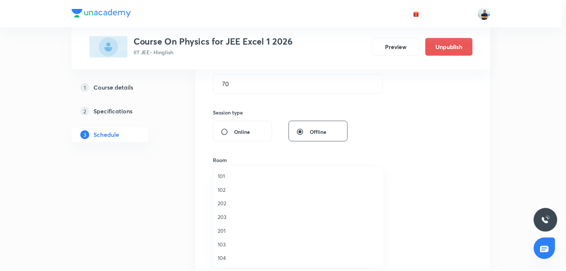
scroll to position [137, 0]
click at [236, 218] on span "A203" at bounding box center [300, 217] width 163 height 8
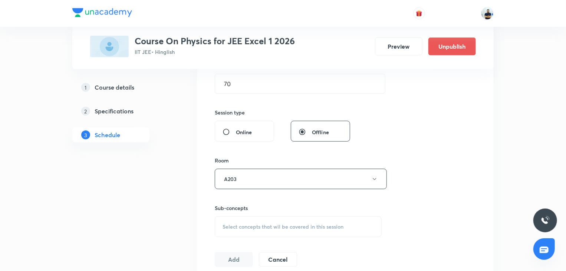
click at [308, 226] on span "Select concepts that wil be covered in this session" at bounding box center [283, 226] width 121 height 6
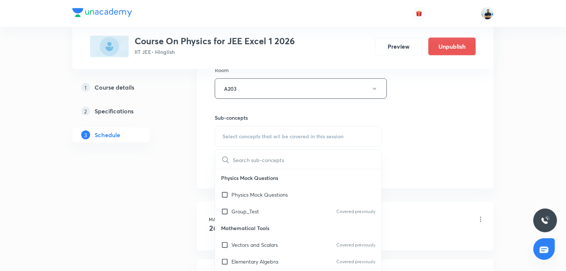
scroll to position [208, 0]
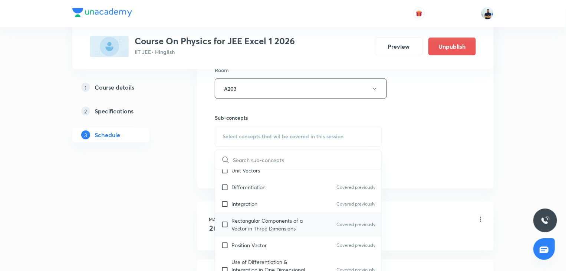
click at [238, 228] on p "Rectangular Components of a Vector in Three Dimensions" at bounding box center [269, 224] width 75 height 16
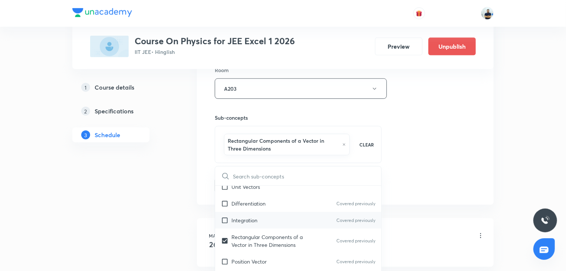
checkbox input "true"
click at [236, 216] on p "Integration" at bounding box center [245, 220] width 26 height 8
checkbox input "true"
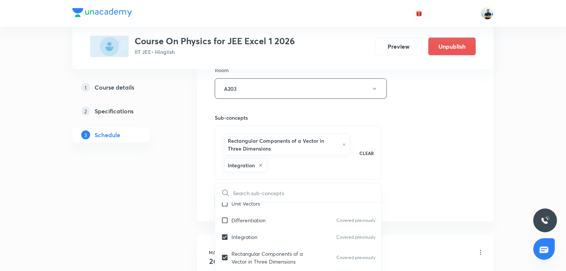
click at [476, 166] on div "Session 58 Live class Session title 13/99 Ray optics -3 ​ Schedule for Sept 3, …" at bounding box center [345, 19] width 261 height 382
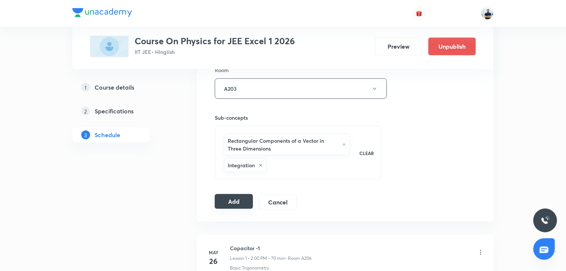
click at [241, 198] on button "Add" at bounding box center [234, 201] width 38 height 15
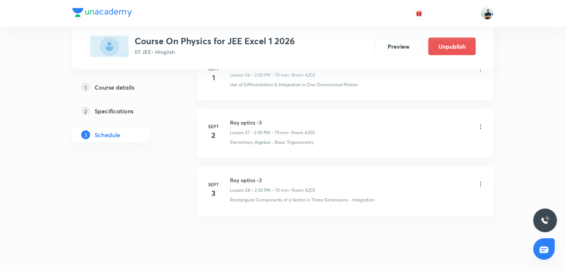
scroll to position [3317, 0]
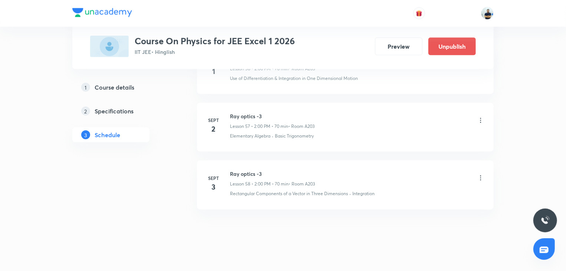
click at [264, 170] on h6 "Ray optics -3" at bounding box center [272, 174] width 85 height 8
click at [253, 170] on h6 "Ray optics -3" at bounding box center [272, 174] width 85 height 8
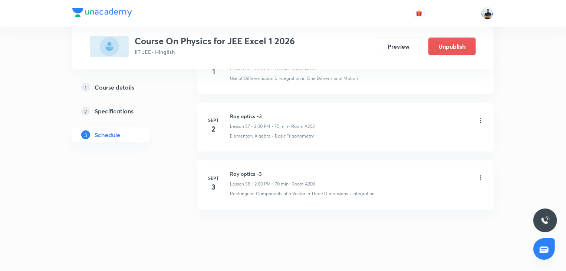
click at [252, 170] on h6 "Ray optics -3" at bounding box center [272, 174] width 85 height 8
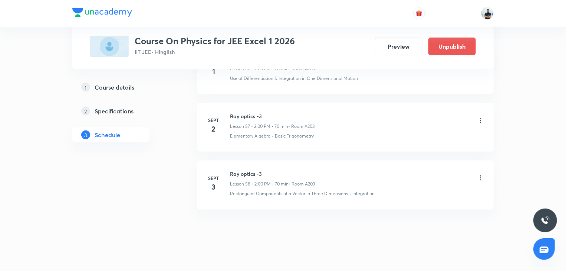
click at [252, 170] on h6 "Ray optics -3" at bounding box center [272, 174] width 85 height 8
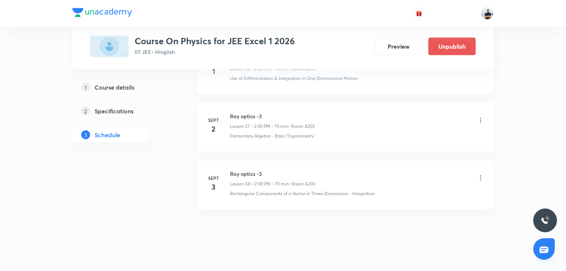
click at [252, 170] on h6 "Ray optics -3" at bounding box center [272, 174] width 85 height 8
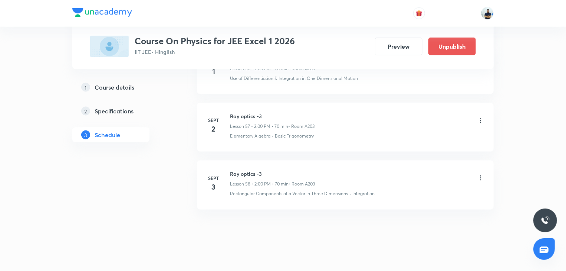
click at [252, 170] on h6 "Ray optics -3" at bounding box center [272, 174] width 85 height 8
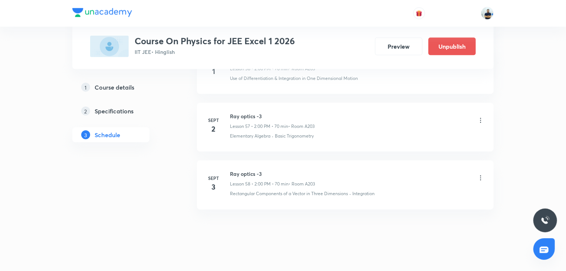
click at [252, 170] on h6 "Ray optics -3" at bounding box center [272, 174] width 85 height 8
click at [244, 170] on h6 "Ray optics -3" at bounding box center [272, 174] width 85 height 8
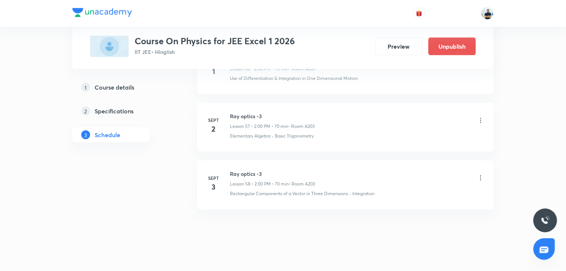
click at [244, 170] on h6 "Ray optics -3" at bounding box center [272, 174] width 85 height 8
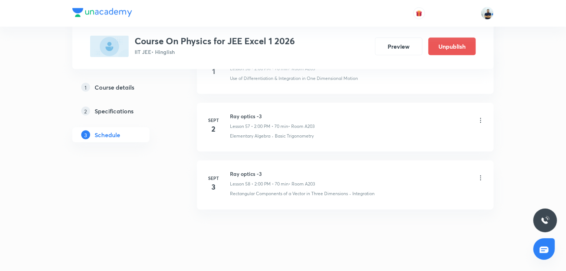
click at [244, 170] on h6 "Ray optics -3" at bounding box center [272, 174] width 85 height 8
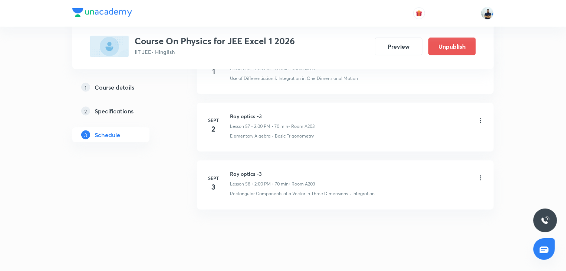
click at [244, 170] on h6 "Ray optics -3" at bounding box center [272, 174] width 85 height 8
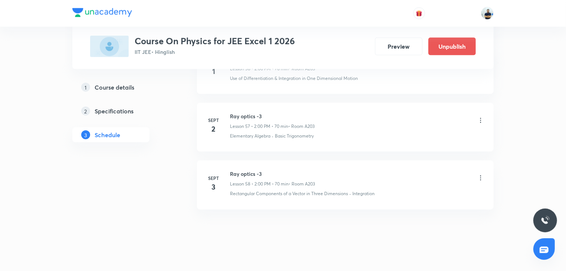
click at [244, 170] on h6 "Ray optics -3" at bounding box center [272, 174] width 85 height 8
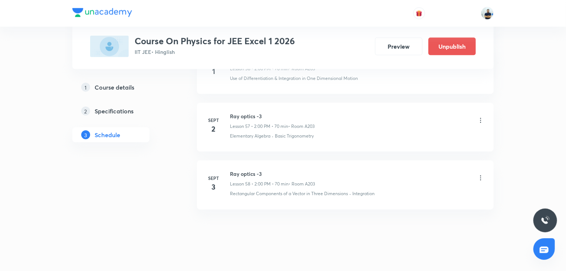
click at [244, 170] on h6 "Ray optics -3" at bounding box center [272, 174] width 85 height 8
copy h6 "Ray optics -3"
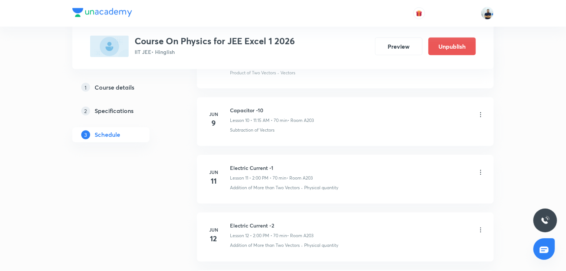
scroll to position [0, 0]
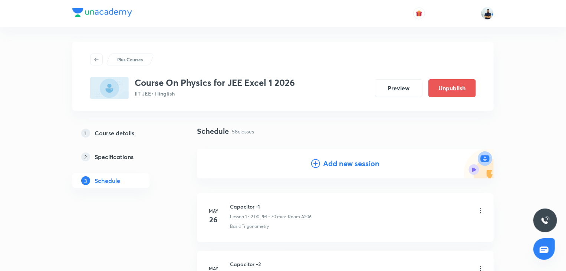
click at [333, 161] on h4 "Add new session" at bounding box center [351, 163] width 56 height 11
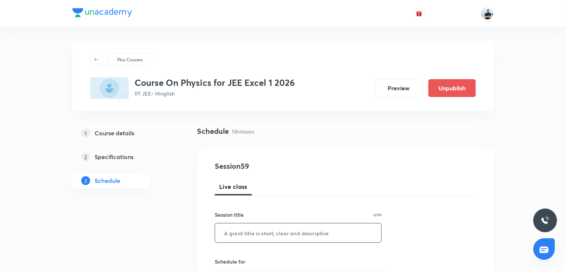
click at [251, 225] on input "text" at bounding box center [298, 232] width 166 height 19
paste input "Ray optics -3"
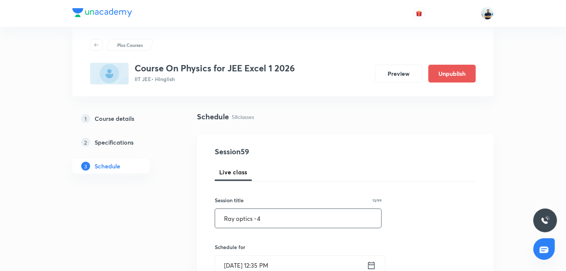
scroll to position [21, 0]
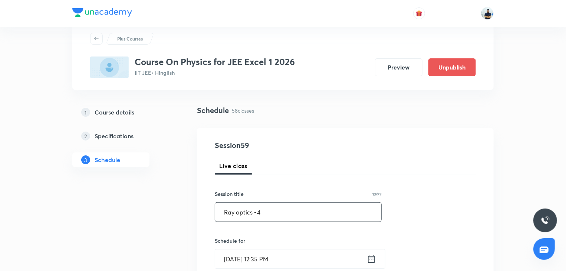
type input "Ray optics -4"
click at [254, 254] on input "Aug 30, 2025, 12:35 PM" at bounding box center [291, 258] width 152 height 19
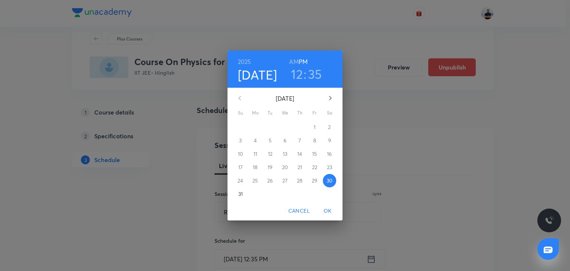
click at [327, 99] on icon "button" at bounding box center [330, 98] width 9 height 9
click at [298, 124] on span "4" at bounding box center [299, 126] width 13 height 7
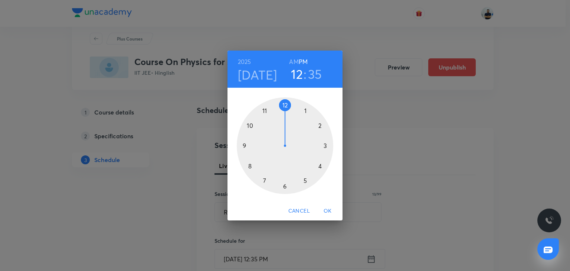
click at [279, 108] on div at bounding box center [285, 145] width 97 height 97
click at [249, 166] on div at bounding box center [285, 145] width 97 height 97
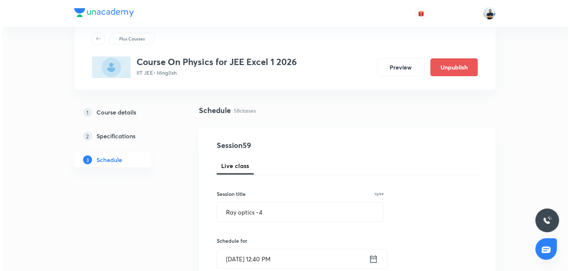
scroll to position [229, 0]
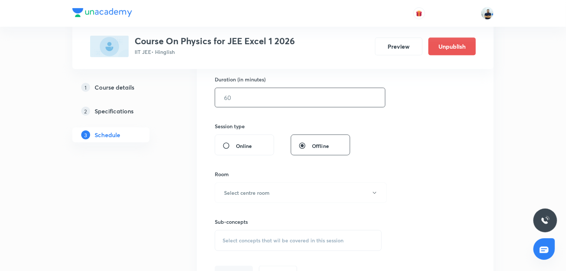
click at [232, 91] on input "text" at bounding box center [300, 97] width 170 height 19
type input "70"
click at [258, 200] on button "Select centre room" at bounding box center [301, 192] width 172 height 20
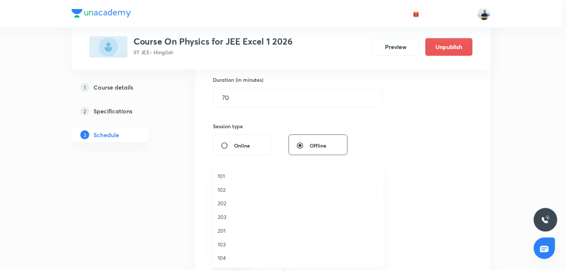
scroll to position [137, 0]
click at [232, 206] on span "A202" at bounding box center [300, 204] width 163 height 8
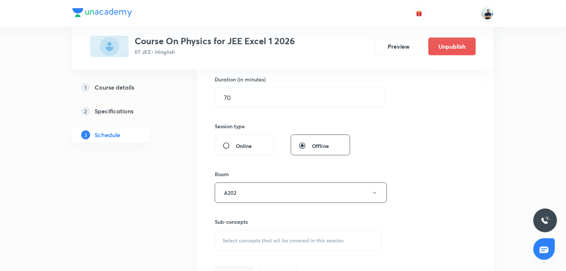
click at [278, 239] on span "Select concepts that wil be covered in this session" at bounding box center [283, 240] width 121 height 6
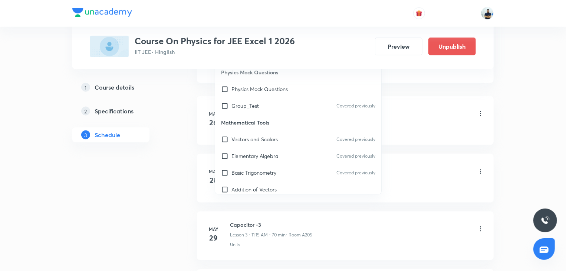
scroll to position [208, 0]
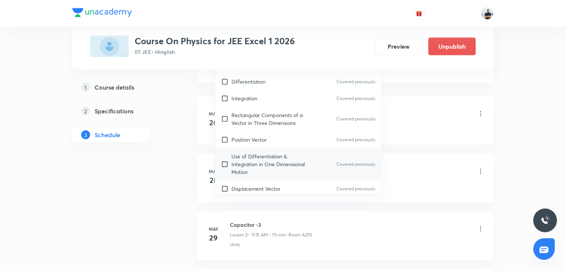
click at [249, 149] on div "Use of Differentiation & Integration in One Dimensional Motion Covered previous…" at bounding box center [298, 164] width 166 height 32
checkbox input "true"
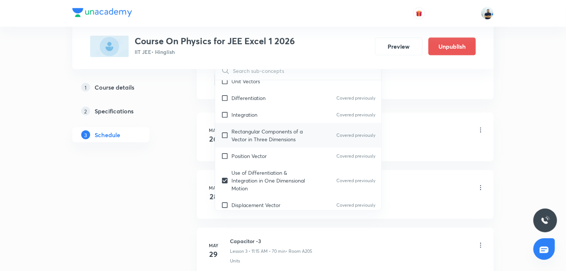
click at [249, 136] on p "Rectangular Components of a Vector in Three Dimensions" at bounding box center [269, 135] width 75 height 16
checkbox input "true"
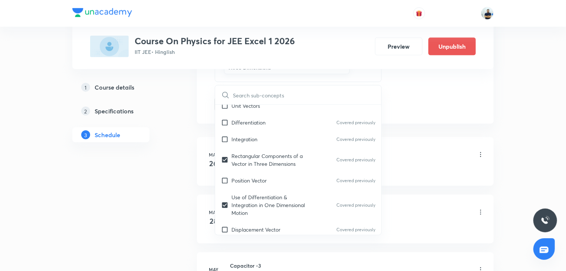
click at [450, 143] on li "May 26 Capacitor -1 Lesson 1 • 2:00 PM • 70 min • Room A206 Basic Trigonometry" at bounding box center [345, 161] width 297 height 49
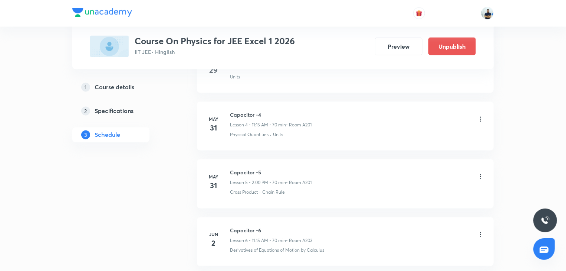
scroll to position [438, 0]
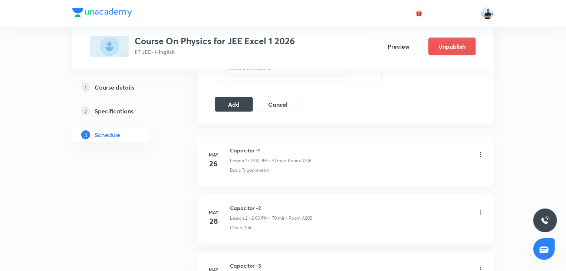
click at [232, 101] on button "Add" at bounding box center [234, 103] width 38 height 15
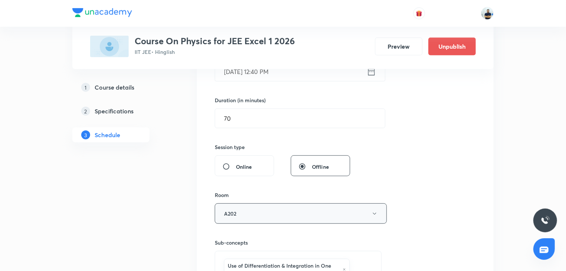
scroll to position [416, 0]
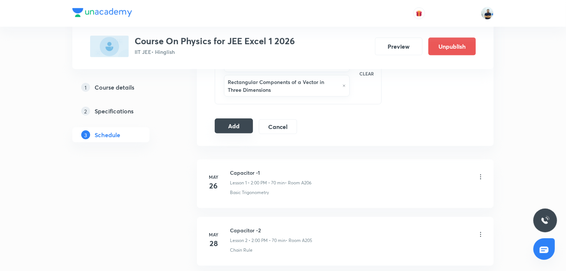
click at [239, 127] on button "Add" at bounding box center [234, 125] width 38 height 15
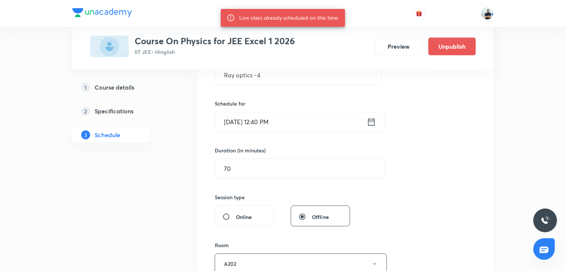
scroll to position [0, 0]
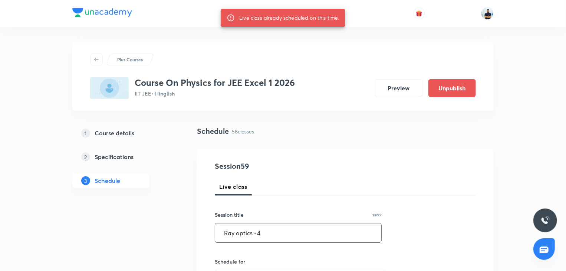
click at [278, 232] on input "Ray optics -4" at bounding box center [298, 232] width 166 height 19
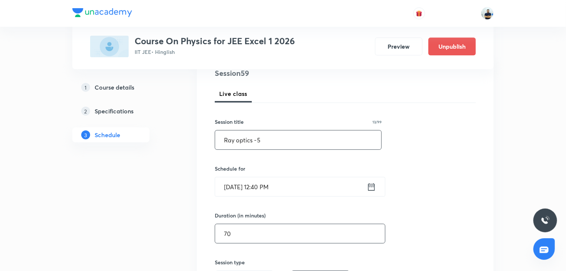
scroll to position [118, 0]
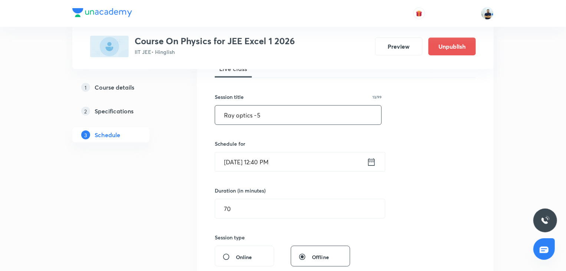
type input "Ray optics -5"
click at [257, 159] on input "Sept 4, 2025, 12:40 PM" at bounding box center [291, 161] width 152 height 19
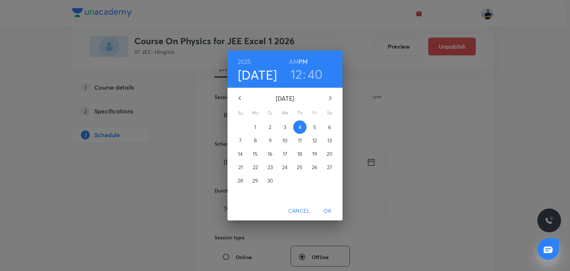
click at [327, 127] on span "6" at bounding box center [329, 126] width 13 height 7
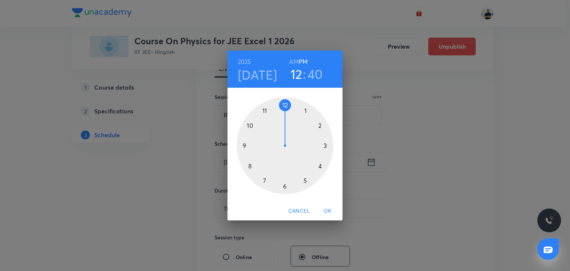
click at [318, 128] on div at bounding box center [285, 145] width 97 height 97
click at [287, 107] on div at bounding box center [285, 145] width 97 height 97
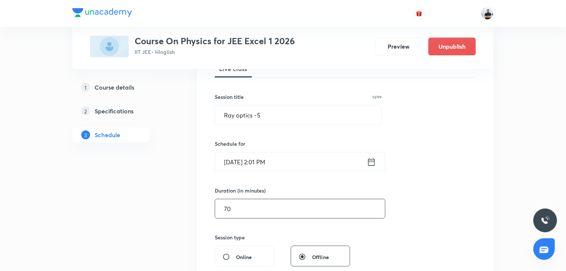
scroll to position [326, 0]
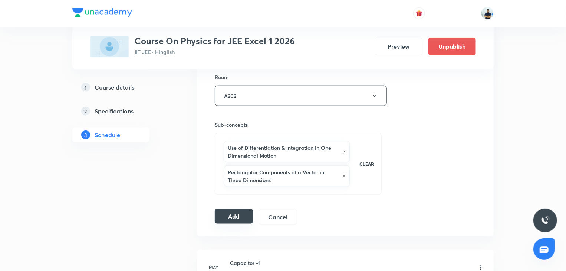
click at [244, 210] on button "Add" at bounding box center [234, 216] width 38 height 15
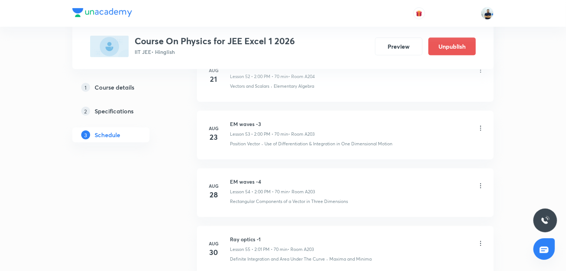
scroll to position [3431, 0]
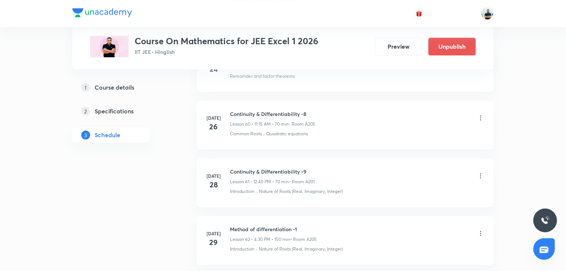
scroll to position [4862, 0]
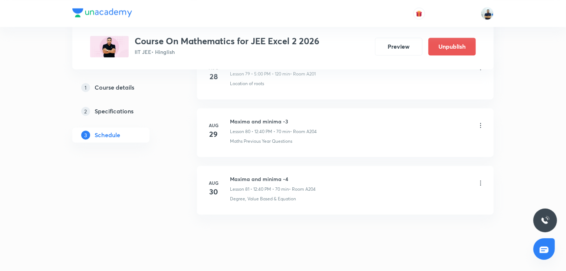
scroll to position [4976, 0]
click at [236, 174] on h6 "Maxima and minima -4" at bounding box center [273, 178] width 86 height 8
copy h6 "Maxima and minima -4"
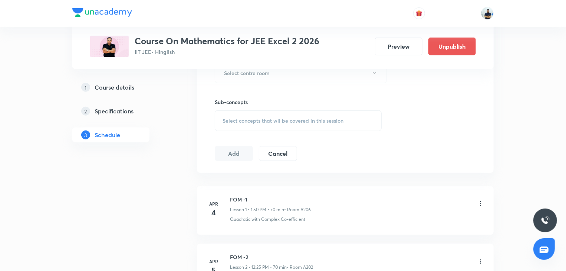
scroll to position [0, 0]
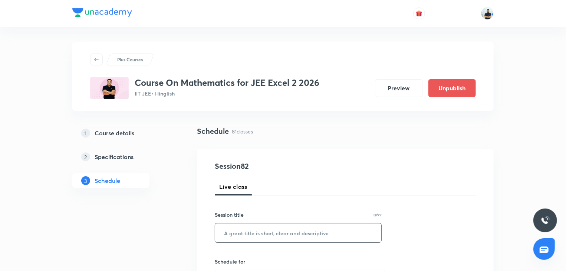
click at [251, 235] on input "text" at bounding box center [298, 232] width 166 height 19
paste input "Maxima and minima -4"
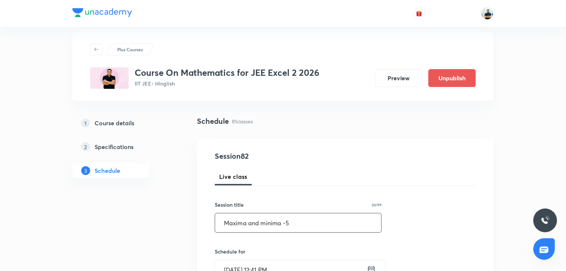
scroll to position [21, 0]
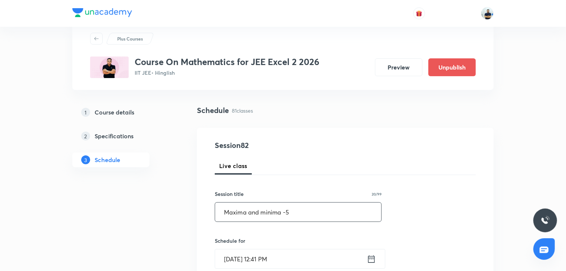
type input "Maxima and minima -5"
click at [247, 256] on input "[DATE] 12:41 PM" at bounding box center [291, 258] width 152 height 19
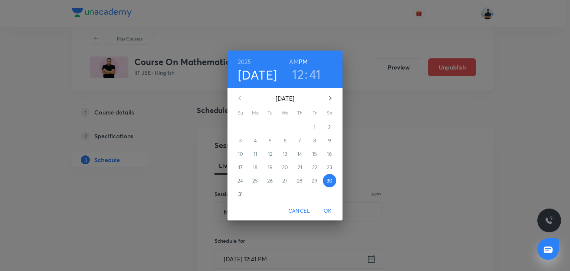
click at [329, 99] on icon "button" at bounding box center [330, 98] width 9 height 9
click at [252, 124] on span "1" at bounding box center [255, 126] width 13 height 7
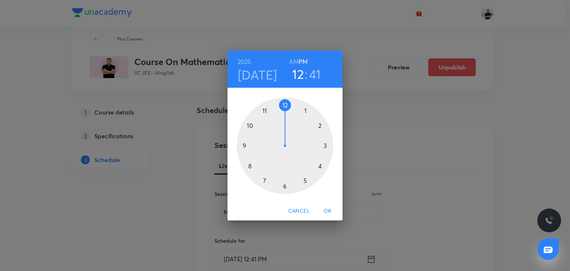
click at [300, 63] on h6 "PM" at bounding box center [303, 61] width 9 height 10
click at [292, 62] on h6 "AM" at bounding box center [293, 61] width 9 height 10
click at [265, 110] on div at bounding box center [285, 145] width 97 height 97
click at [322, 146] on div at bounding box center [285, 145] width 97 height 97
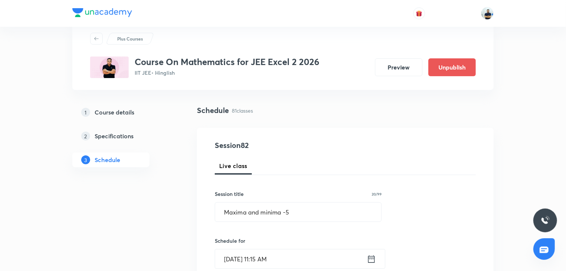
scroll to position [229, 0]
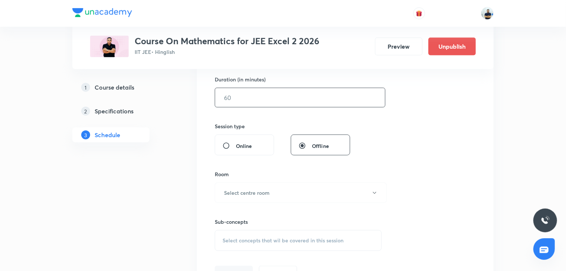
click at [236, 99] on input "text" at bounding box center [300, 97] width 170 height 19
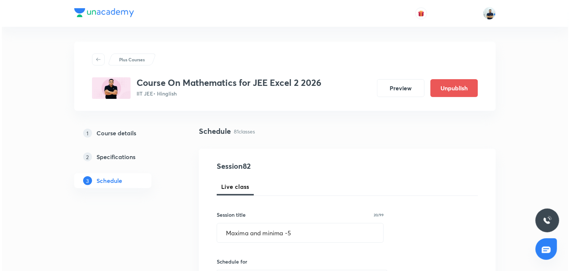
scroll to position [208, 0]
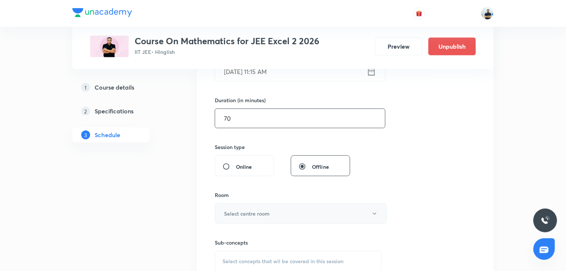
type input "70"
click at [242, 211] on h6 "Select centre room" at bounding box center [247, 213] width 46 height 8
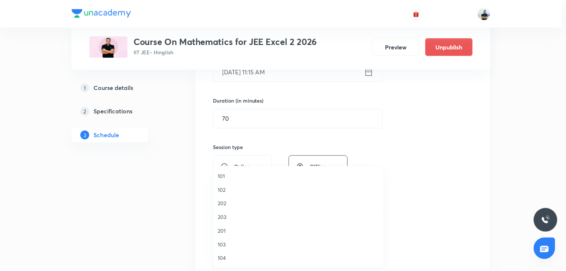
scroll to position [137, 0]
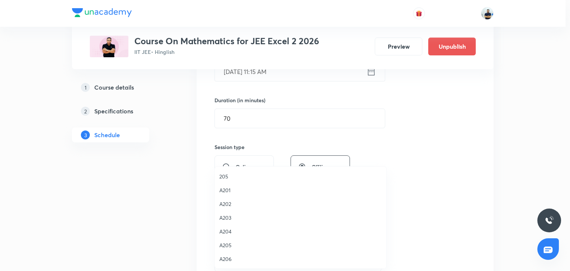
click at [236, 228] on span "A204" at bounding box center [300, 231] width 163 height 8
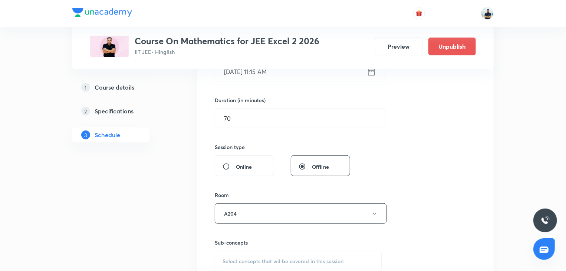
click at [281, 258] on span "Select concepts that wil be covered in this session" at bounding box center [283, 261] width 121 height 6
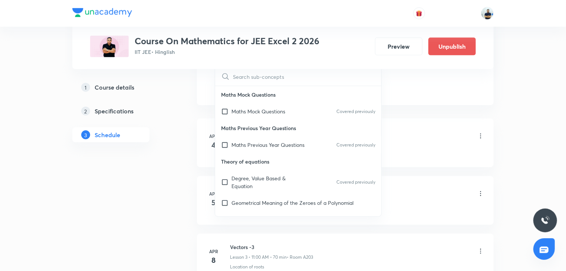
scroll to position [208, 0]
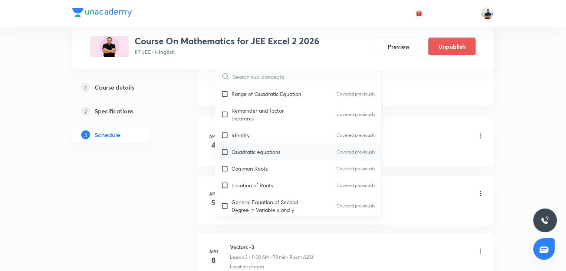
click at [254, 153] on p "Quadratic equations" at bounding box center [256, 152] width 49 height 8
checkbox input "true"
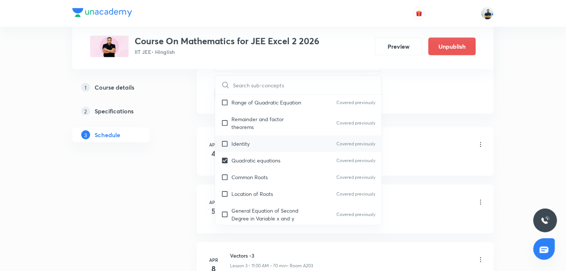
click at [245, 147] on div "Identity Covered previously" at bounding box center [298, 143] width 166 height 17
checkbox input "true"
click at [438, 153] on div "FOM -1 Lesson 1 • 1:50 PM • 70 min • Room A206 Quadratic with Complex Co-effici…" at bounding box center [357, 149] width 255 height 27
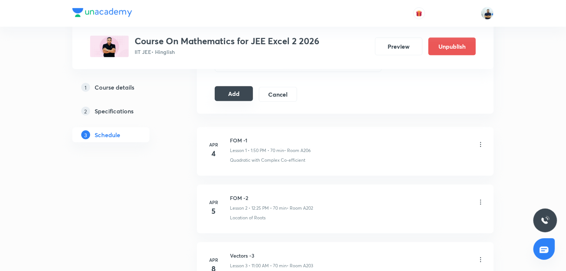
click at [231, 92] on button "Add" at bounding box center [234, 93] width 38 height 15
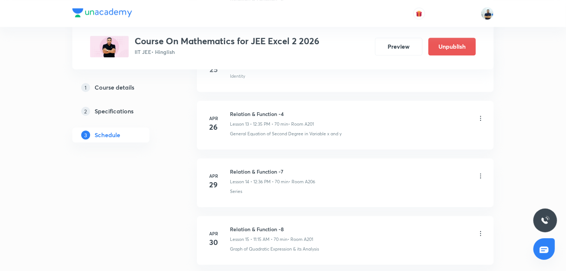
scroll to position [0, 0]
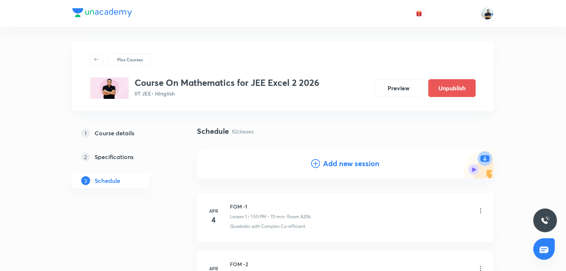
click at [318, 166] on icon at bounding box center [315, 163] width 9 height 9
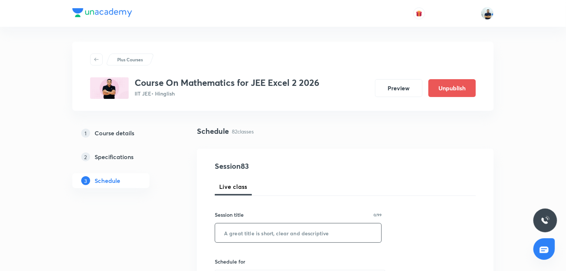
click at [262, 225] on input "text" at bounding box center [298, 232] width 166 height 19
paste input "Maxima and minima -4"
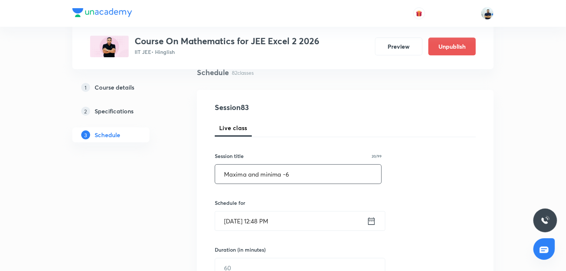
scroll to position [62, 0]
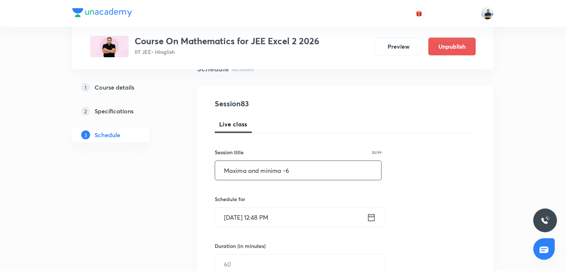
type input "Maxima and minima -6"
click at [252, 221] on input "Aug 30, 2025, 12:48 PM" at bounding box center [291, 216] width 152 height 19
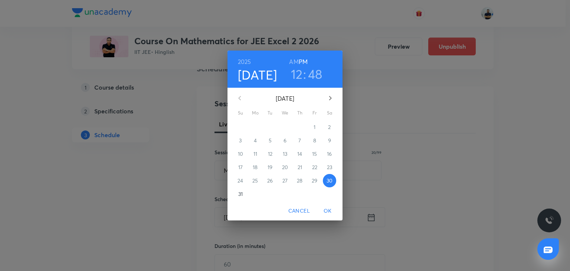
click at [329, 99] on icon "button" at bounding box center [330, 98] width 3 height 4
click at [271, 126] on p "2" at bounding box center [270, 126] width 3 height 7
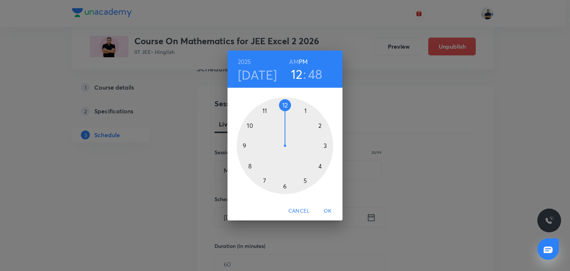
click at [289, 102] on div at bounding box center [285, 145] width 97 height 97
click at [246, 170] on div at bounding box center [285, 145] width 97 height 97
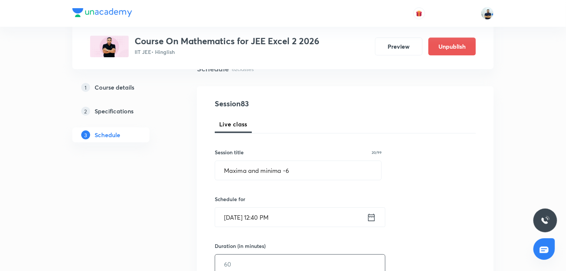
click at [246, 266] on input "text" at bounding box center [300, 263] width 170 height 19
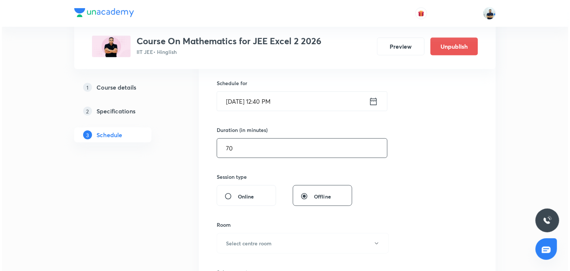
scroll to position [180, 0]
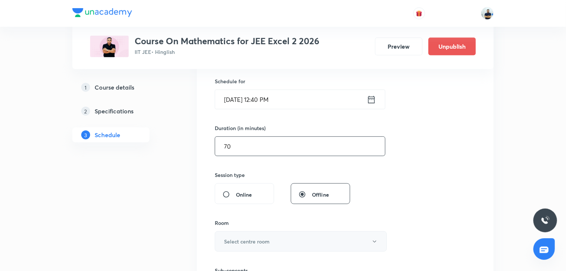
type input "70"
click at [263, 244] on h6 "Select centre room" at bounding box center [247, 241] width 46 height 8
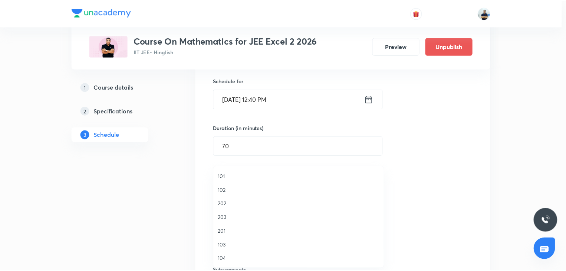
scroll to position [137, 0]
click at [229, 230] on span "A204" at bounding box center [300, 231] width 163 height 8
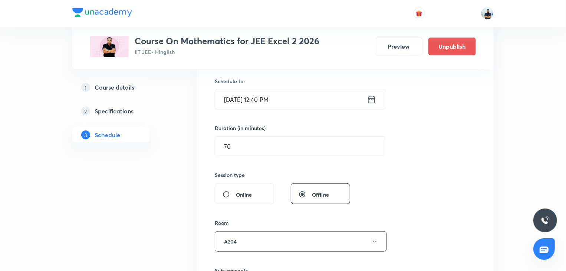
scroll to position [388, 0]
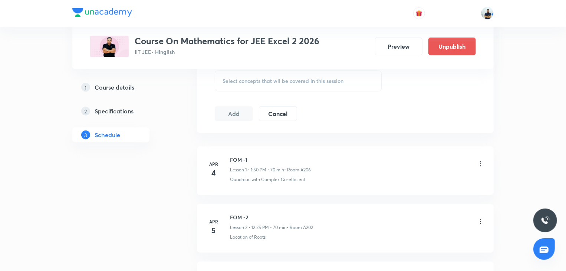
click at [320, 78] on span "Select concepts that wil be covered in this session" at bounding box center [283, 81] width 121 height 6
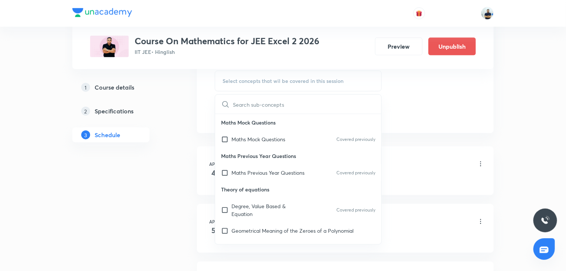
scroll to position [208, 0]
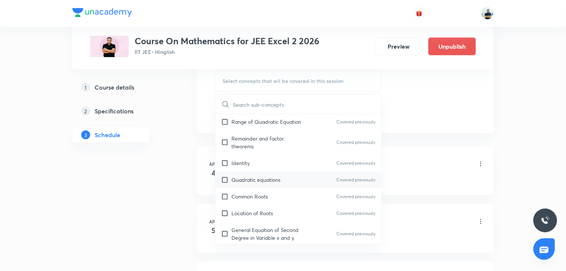
click at [276, 176] on p "Quadratic equations" at bounding box center [256, 180] width 49 height 8
checkbox input "true"
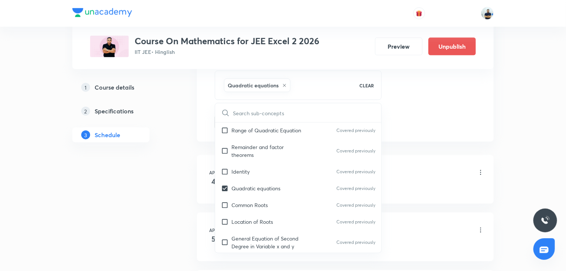
drag, startPoint x: 463, startPoint y: 147, endPoint x: 406, endPoint y: 151, distance: 57.0
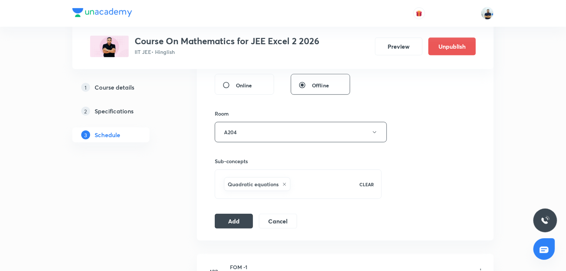
scroll to position [263, 0]
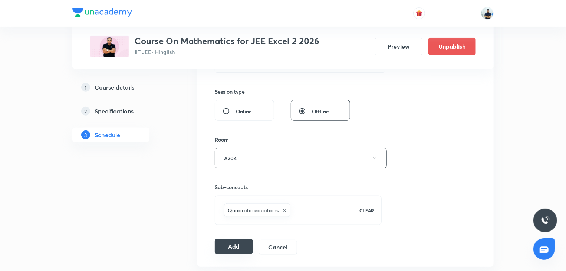
click at [233, 248] on button "Add" at bounding box center [234, 246] width 38 height 15
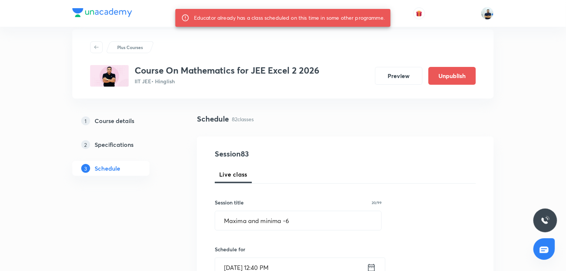
scroll to position [208, 0]
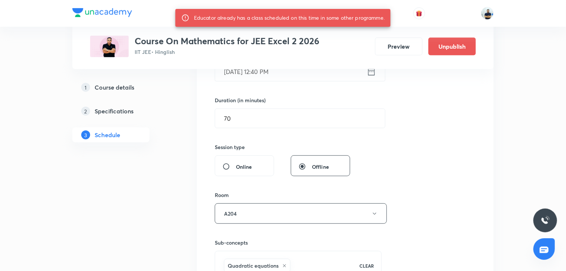
click at [269, 71] on input "[DATE] 12:40 PM" at bounding box center [291, 71] width 152 height 19
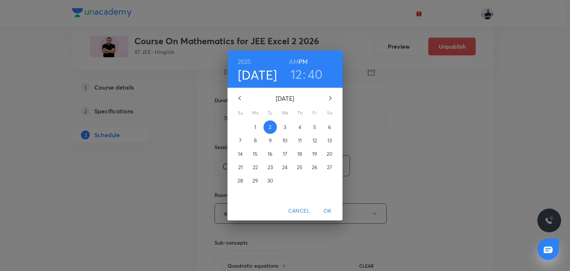
click at [293, 60] on h6 "AM" at bounding box center [293, 61] width 9 height 10
click at [294, 75] on h3 "12" at bounding box center [297, 74] width 12 height 16
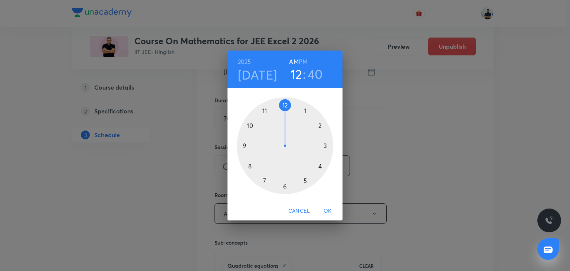
click at [264, 117] on div at bounding box center [285, 145] width 97 height 97
click at [327, 146] on div at bounding box center [285, 145] width 97 height 97
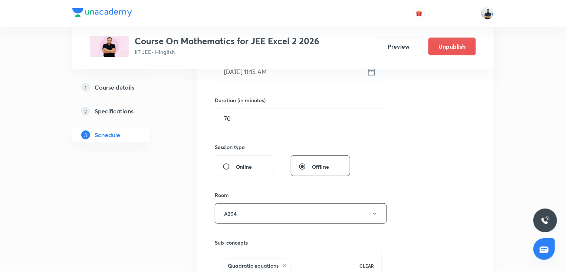
scroll to position [416, 0]
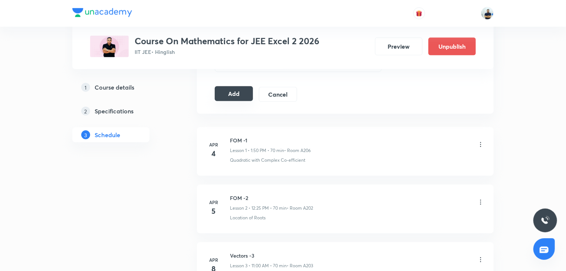
click at [238, 91] on button "Add" at bounding box center [234, 93] width 38 height 15
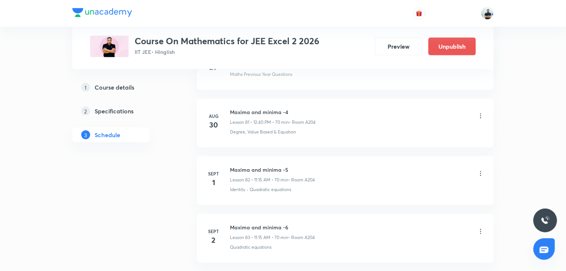
scroll to position [4751, 0]
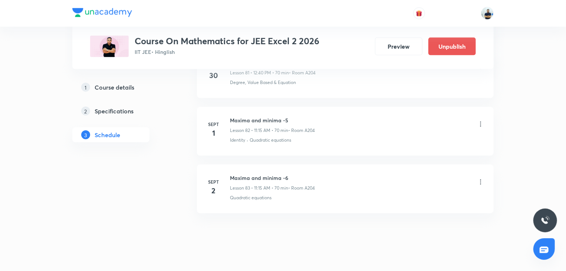
click at [247, 174] on h6 "Maxima and minima -6" at bounding box center [272, 178] width 85 height 8
copy h6 "Maxima and minima -6"
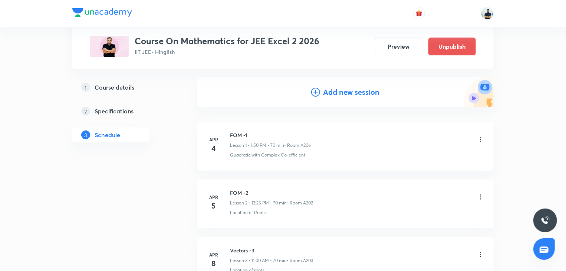
scroll to position [0, 0]
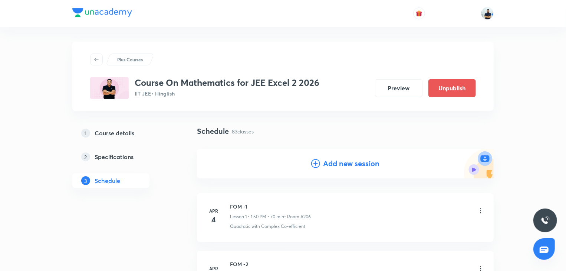
click at [336, 158] on h4 "Add new session" at bounding box center [351, 163] width 56 height 11
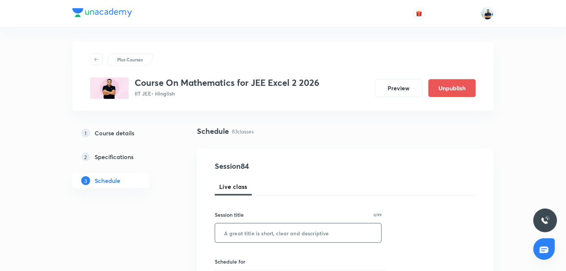
click at [257, 236] on input "text" at bounding box center [298, 232] width 166 height 19
paste input "Maxima and minima -6"
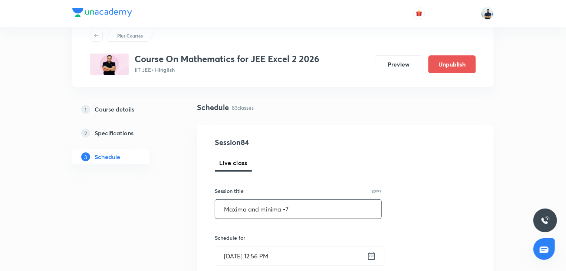
scroll to position [27, 0]
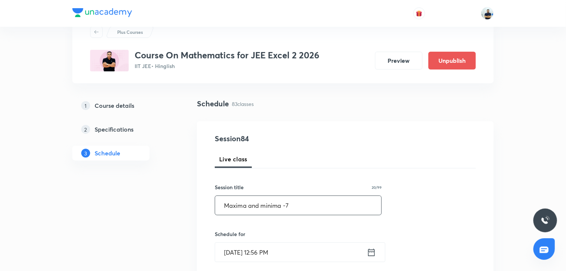
type input "Maxima and minima -7"
click at [256, 247] on input "Aug 30, 2025, 12:56 PM" at bounding box center [291, 251] width 152 height 19
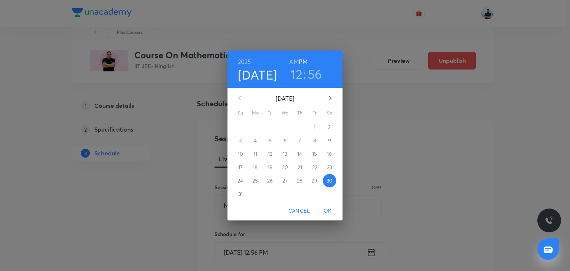
click at [336, 95] on button "button" at bounding box center [330, 98] width 18 height 18
click at [298, 130] on span "4" at bounding box center [299, 126] width 13 height 7
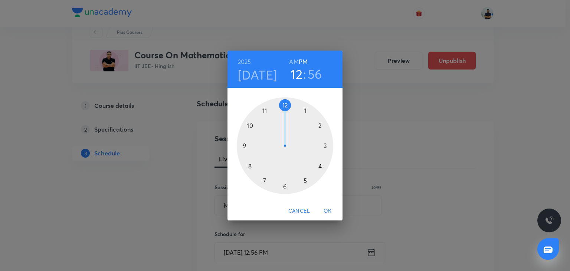
click at [307, 180] on div at bounding box center [285, 145] width 97 height 97
click at [265, 78] on h4 "Sep 4" at bounding box center [257, 75] width 39 height 16
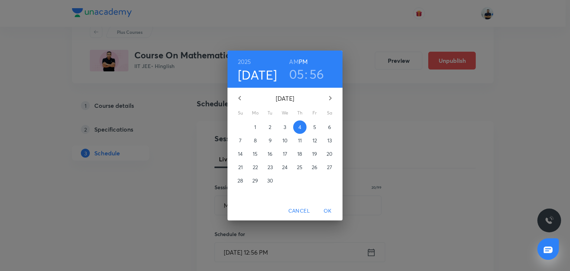
click at [314, 131] on span "5" at bounding box center [314, 126] width 13 height 7
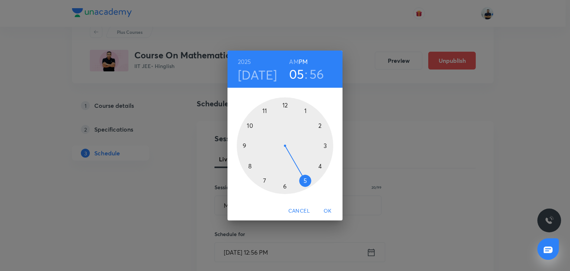
click at [284, 108] on div at bounding box center [285, 145] width 97 height 97
click at [249, 167] on div at bounding box center [285, 145] width 97 height 97
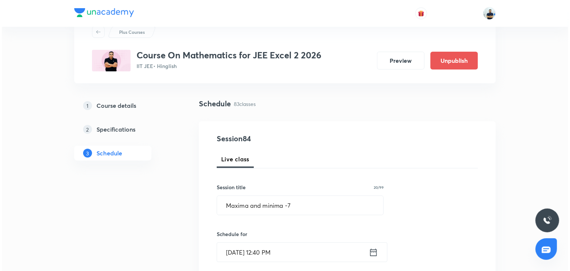
scroll to position [235, 0]
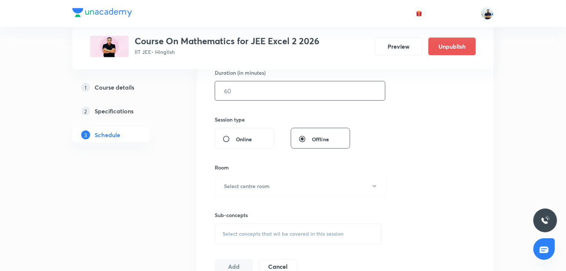
click at [241, 99] on input "text" at bounding box center [300, 90] width 170 height 19
type input "70"
click at [282, 186] on button "Select centre room" at bounding box center [301, 186] width 172 height 20
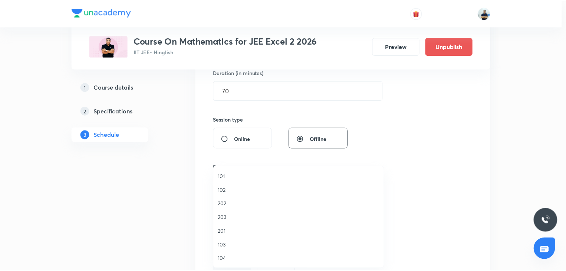
scroll to position [137, 0]
click at [232, 232] on span "A204" at bounding box center [300, 231] width 163 height 8
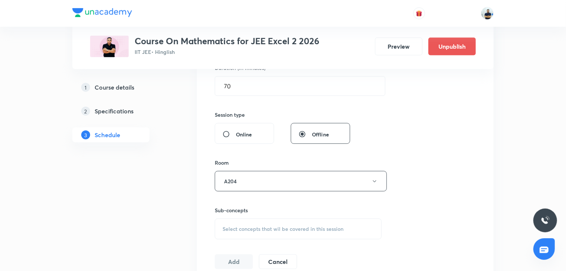
scroll to position [242, 0]
click at [276, 226] on span "Select concepts that wil be covered in this session" at bounding box center [283, 226] width 121 height 6
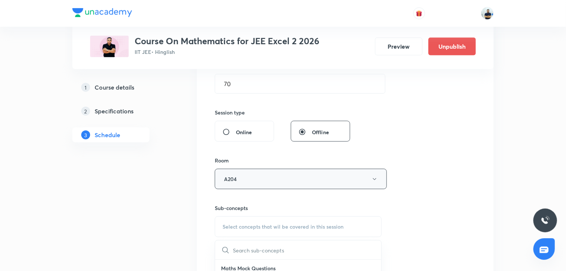
scroll to position [450, 0]
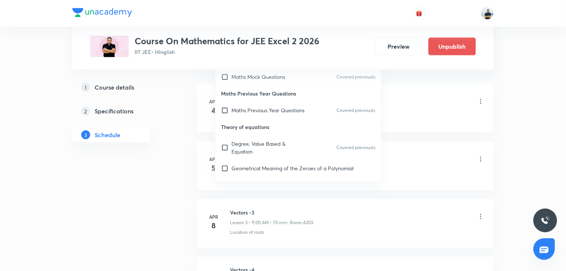
click at [252, 119] on p "Theory of equations" at bounding box center [298, 126] width 166 height 17
click at [252, 118] on p "Theory of equations" at bounding box center [298, 126] width 166 height 17
click at [263, 106] on p "Maths Previous Year Questions" at bounding box center [268, 110] width 73 height 8
checkbox input "true"
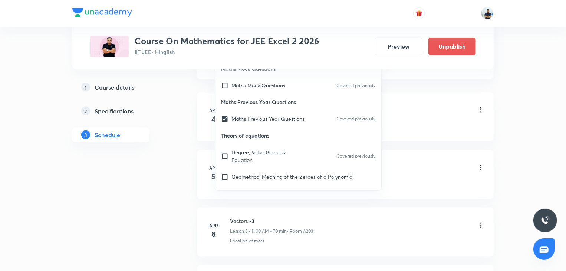
click at [398, 114] on div "FOM -1 Lesson 1 • 1:50 PM • 70 min • Room A206" at bounding box center [357, 110] width 255 height 17
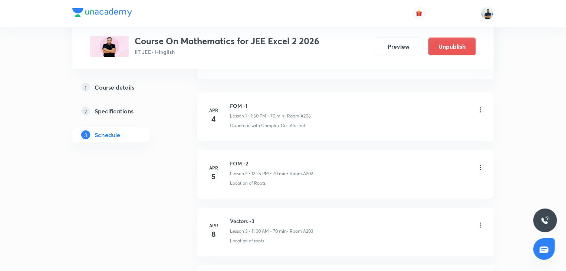
scroll to position [242, 0]
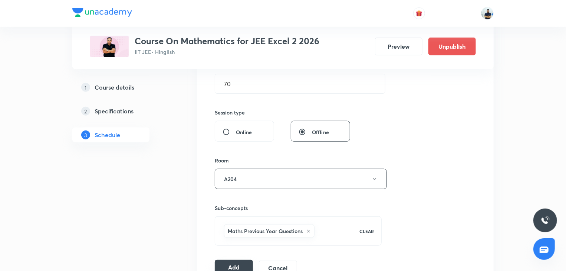
click at [229, 267] on button "Add" at bounding box center [234, 266] width 38 height 15
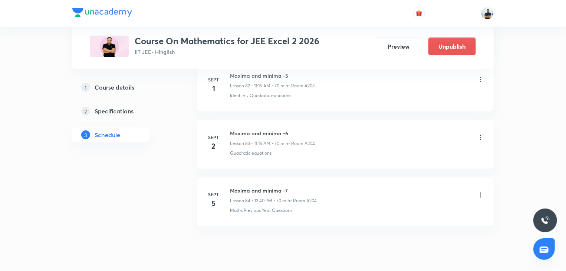
scroll to position [4808, 0]
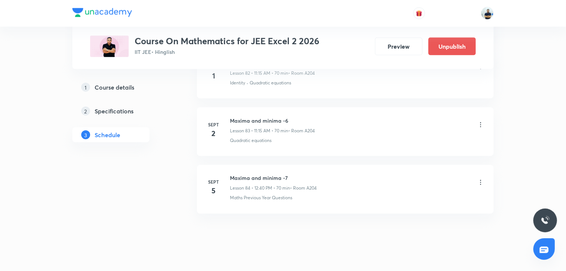
click at [251, 174] on h6 "Maxima and minima -7" at bounding box center [273, 178] width 87 height 8
copy h6 "Maxima and minima -7"
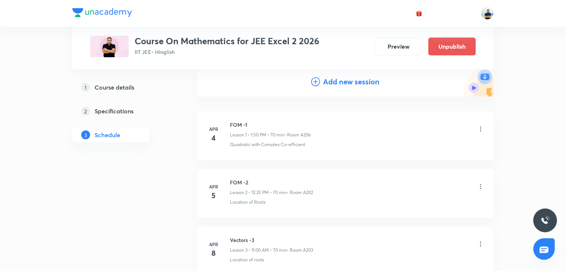
scroll to position [0, 0]
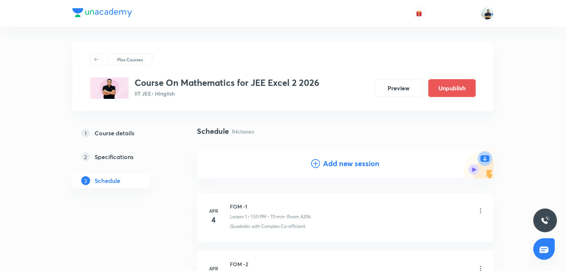
click at [339, 150] on div "Add new session" at bounding box center [345, 163] width 297 height 30
click at [332, 161] on h4 "Add new session" at bounding box center [351, 163] width 56 height 11
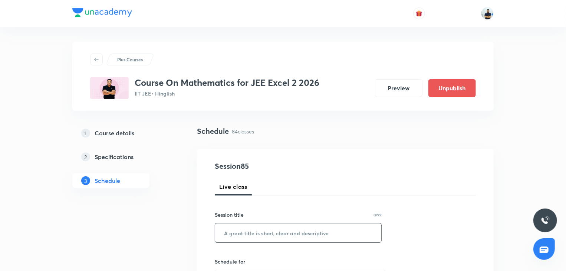
click at [258, 233] on input "text" at bounding box center [298, 232] width 166 height 19
paste input "Maxima and minima -7"
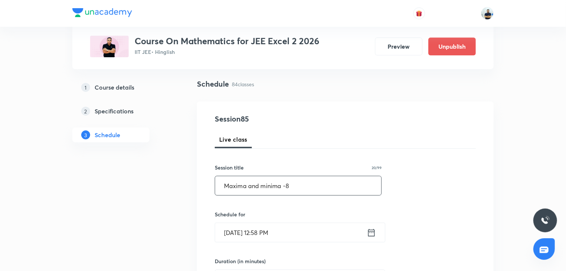
scroll to position [48, 0]
type input "Maxima and minima -8"
click at [244, 234] on input "Aug 30, 2025, 12:58 PM" at bounding box center [291, 231] width 152 height 19
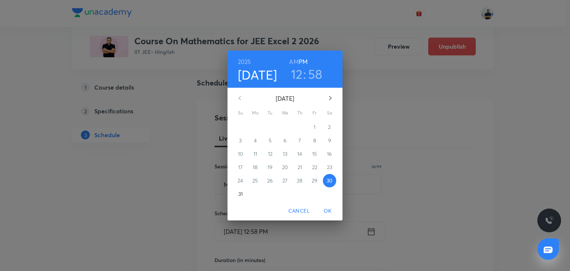
click at [327, 99] on icon "button" at bounding box center [330, 98] width 9 height 9
click at [327, 128] on span "6" at bounding box center [329, 126] width 13 height 7
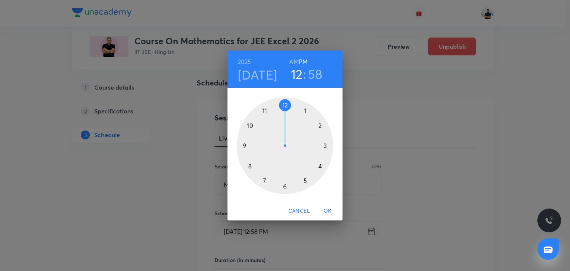
click at [290, 62] on h6 "AM" at bounding box center [293, 61] width 9 height 10
click at [265, 111] on div at bounding box center [285, 145] width 97 height 97
click at [327, 147] on div at bounding box center [285, 145] width 97 height 97
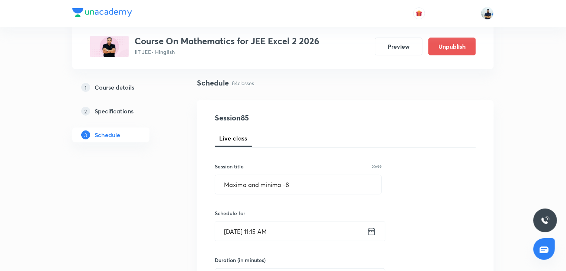
click at [268, 236] on input "Sept 6, 2025, 11:15 AM" at bounding box center [291, 231] width 152 height 19
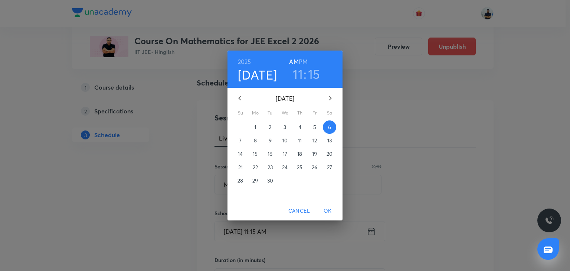
click at [301, 63] on h6 "PM" at bounding box center [303, 61] width 9 height 10
click at [295, 75] on h3 "11" at bounding box center [298, 74] width 10 height 16
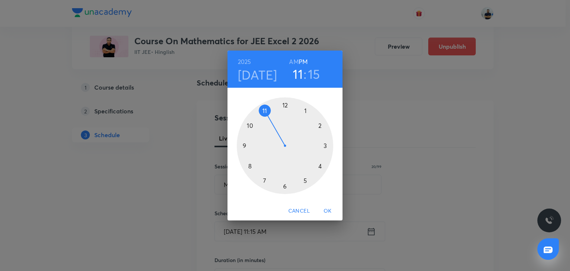
click at [282, 104] on div at bounding box center [285, 145] width 97 height 97
click at [249, 168] on div at bounding box center [285, 145] width 97 height 97
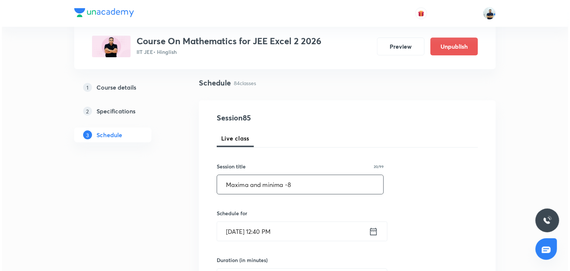
scroll to position [256, 0]
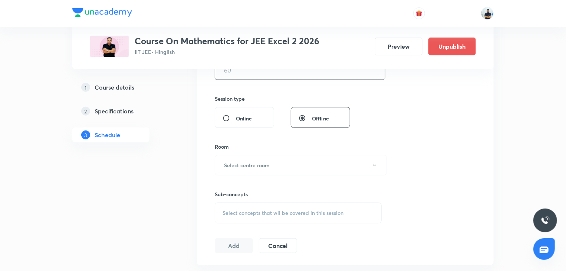
click at [241, 78] on input "text" at bounding box center [300, 70] width 170 height 19
type input "70"
click at [263, 160] on button "Select centre room" at bounding box center [301, 165] width 172 height 20
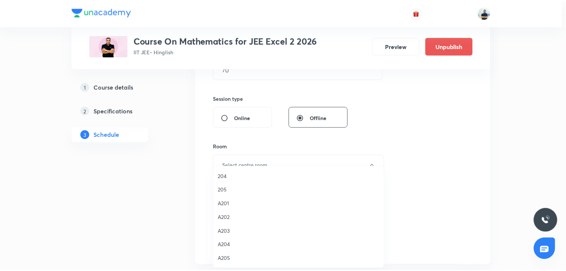
scroll to position [123, 0]
click at [225, 173] on span "204" at bounding box center [300, 177] width 163 height 8
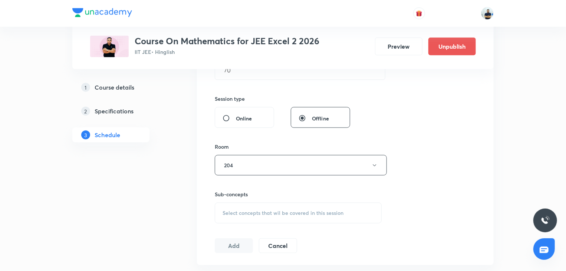
click at [277, 210] on span "Select concepts that wil be covered in this session" at bounding box center [283, 213] width 121 height 6
click at [251, 252] on p "Range of Quadratic Equation" at bounding box center [267, 253] width 70 height 8
checkbox input "true"
click at [450, 231] on div "Session 85 Live class Session title 20/99 Maxima and minima -8 ​ Schedule for S…" at bounding box center [345, 82] width 261 height 357
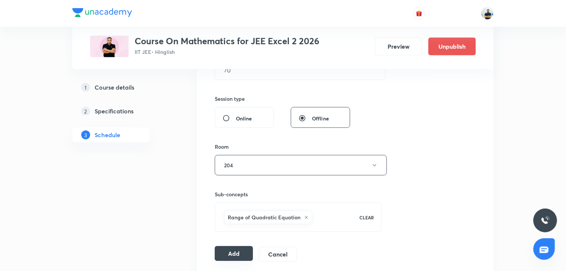
click at [235, 249] on button "Add" at bounding box center [234, 253] width 38 height 15
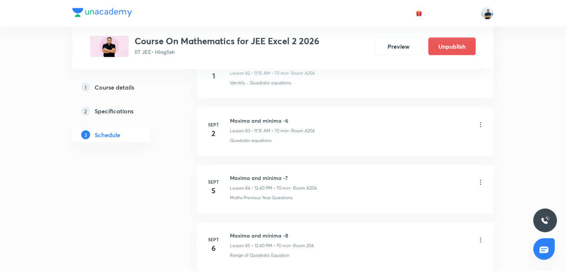
scroll to position [4865, 0]
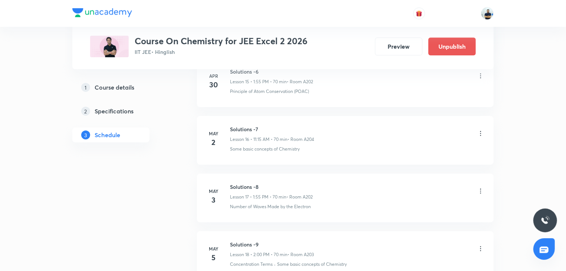
scroll to position [3195, 0]
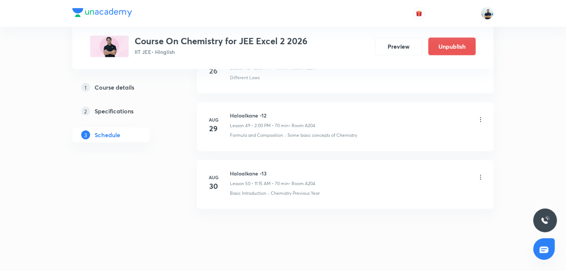
click at [252, 169] on h6 "Haloalkane -13" at bounding box center [272, 173] width 85 height 8
copy h6 "Haloalkane -13"
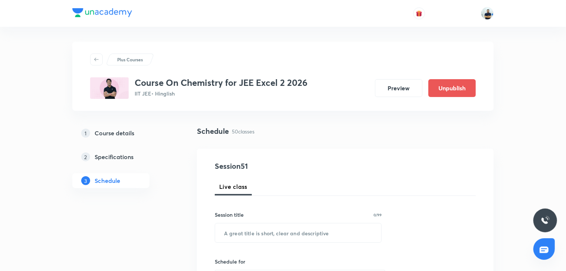
scroll to position [0, 0]
click at [256, 225] on input "text" at bounding box center [298, 232] width 166 height 19
paste input "Haloalkane -13"
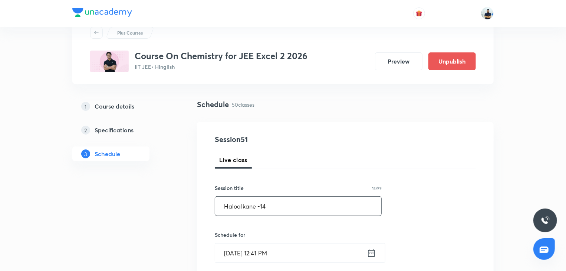
scroll to position [27, 0]
type input "Haloalkane -14"
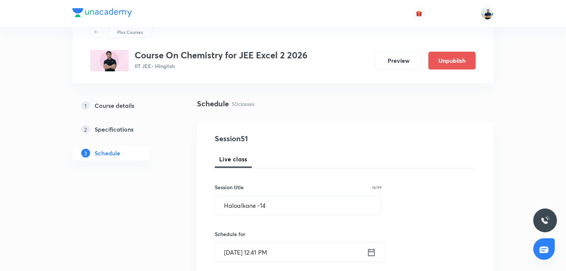
click at [288, 225] on input "[DATE] 12:41 PM" at bounding box center [291, 251] width 152 height 19
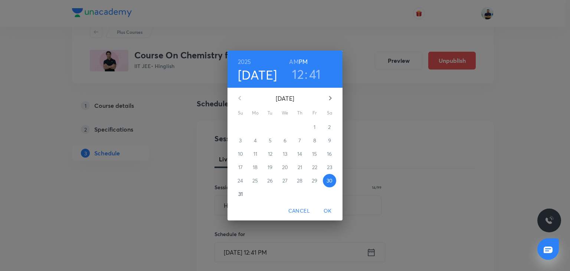
click at [333, 94] on icon "button" at bounding box center [330, 98] width 9 height 9
click at [258, 131] on button "1" at bounding box center [255, 126] width 13 height 13
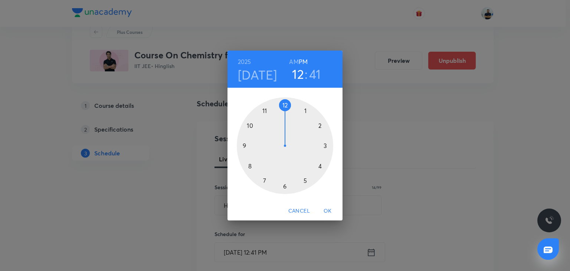
click at [314, 76] on h3 "41" at bounding box center [315, 74] width 12 height 16
click at [248, 169] on div at bounding box center [285, 145] width 97 height 97
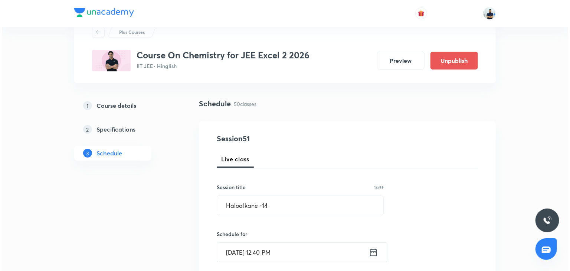
scroll to position [235, 0]
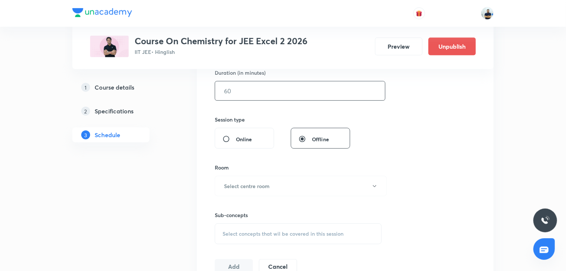
click at [246, 92] on input "text" at bounding box center [300, 90] width 170 height 19
type input "70"
click at [285, 183] on button "Select centre room" at bounding box center [301, 186] width 172 height 20
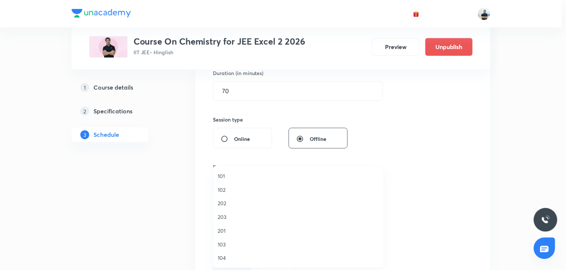
scroll to position [137, 0]
click at [236, 225] on span "A204" at bounding box center [300, 231] width 163 height 8
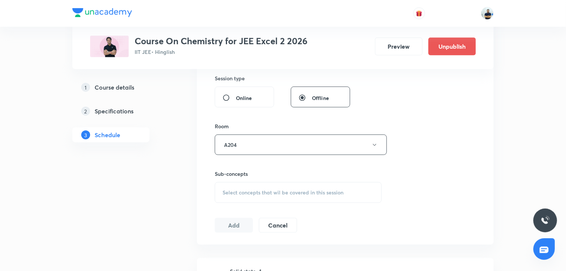
scroll to position [277, 0]
click at [279, 185] on div "Select concepts that wil be covered in this session" at bounding box center [298, 192] width 167 height 21
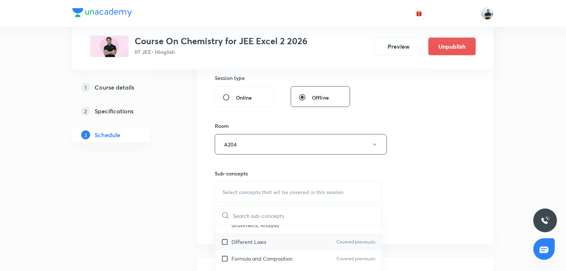
click at [251, 225] on div "Different Laws Covered previously" at bounding box center [298, 241] width 166 height 17
checkbox input "true"
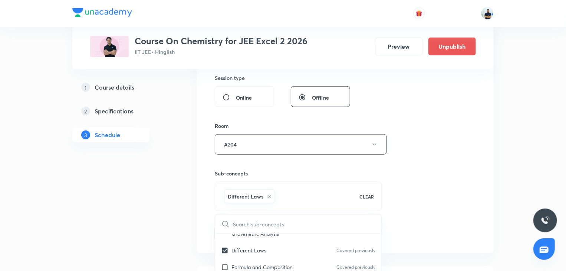
click at [402, 202] on div "Session 51 Live class Session title 14/99 Haloalkane -14 ​ Schedule for [DATE] …" at bounding box center [345, 61] width 261 height 357
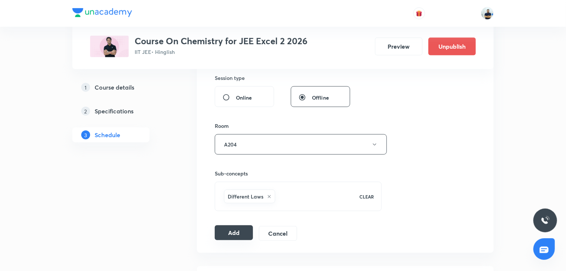
click at [236, 225] on button "Add" at bounding box center [234, 232] width 38 height 15
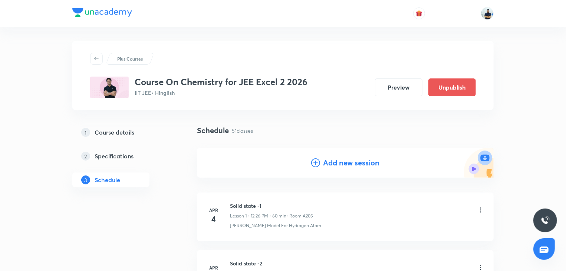
scroll to position [0, 0]
click at [315, 166] on icon at bounding box center [315, 163] width 9 height 9
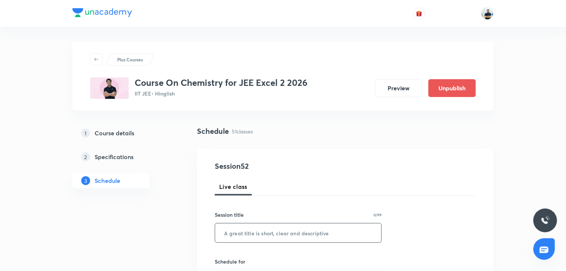
click at [281, 225] on input "text" at bounding box center [298, 232] width 166 height 19
paste input "Haloalkane -13"
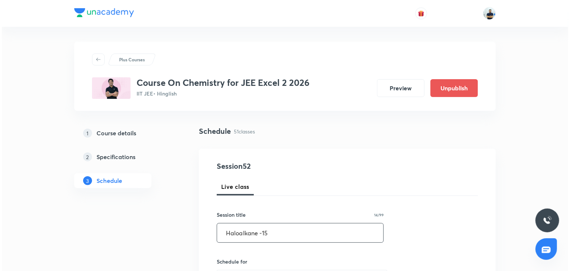
scroll to position [208, 0]
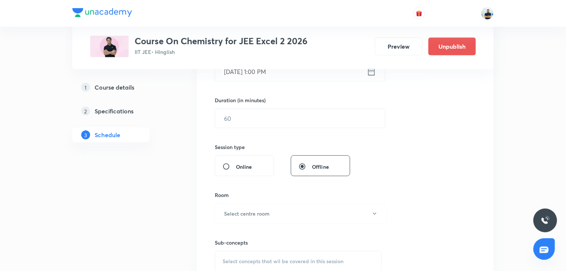
type input "Haloalkane -15"
click at [262, 70] on input "[DATE] 1:00 PM" at bounding box center [291, 71] width 152 height 19
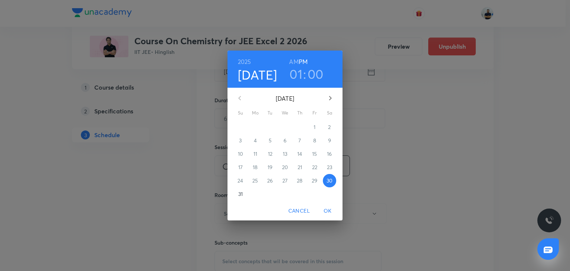
click at [336, 98] on button "button" at bounding box center [330, 98] width 18 height 18
click at [271, 127] on p "2" at bounding box center [270, 126] width 3 height 7
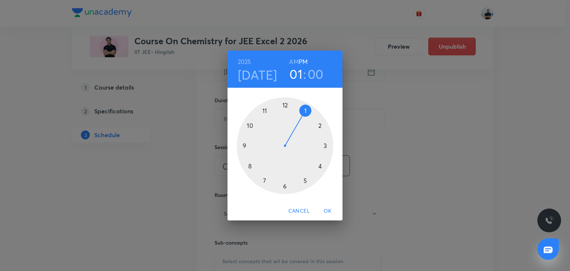
click at [286, 101] on div at bounding box center [285, 145] width 97 height 97
click at [249, 168] on div at bounding box center [285, 145] width 97 height 97
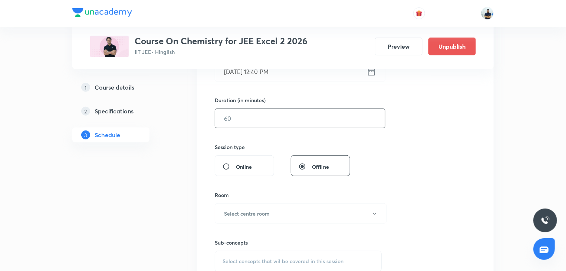
click at [249, 121] on input "text" at bounding box center [300, 118] width 170 height 19
type input "70"
click at [265, 206] on button "Select centre room" at bounding box center [301, 213] width 172 height 20
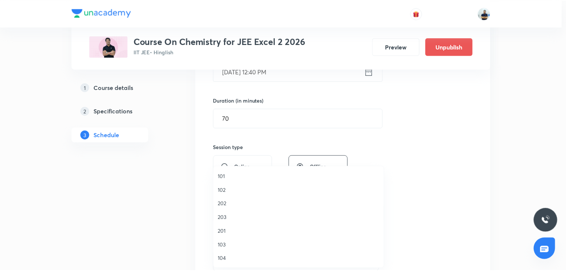
scroll to position [137, 0]
click at [249, 225] on span "A204" at bounding box center [300, 231] width 163 height 8
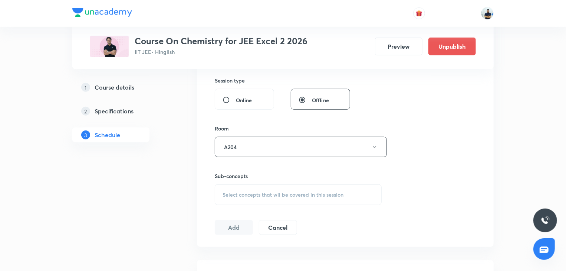
scroll to position [318, 0]
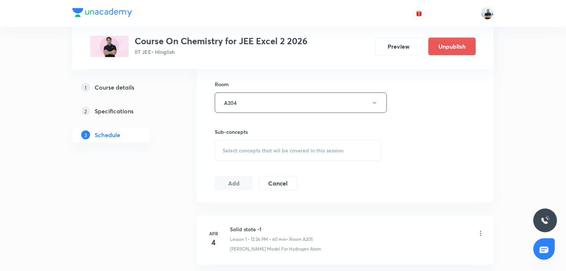
click at [293, 147] on span "Select concepts that wil be covered in this session" at bounding box center [283, 150] width 121 height 6
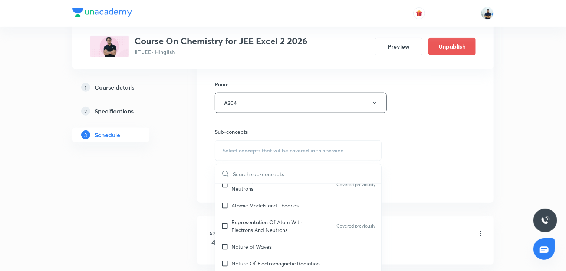
scroll to position [416, 0]
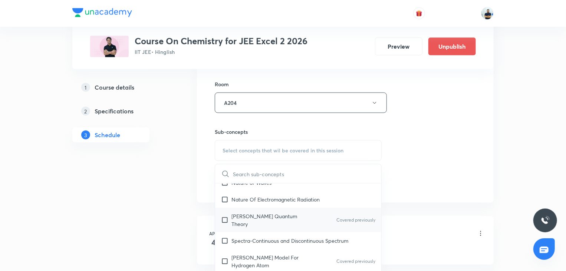
click at [237, 222] on div "[PERSON_NAME] Quantum Theory Covered previously" at bounding box center [298, 219] width 166 height 24
checkbox input "true"
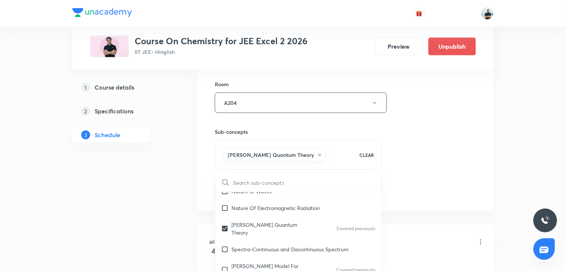
click at [462, 189] on div "Session 52 Live class Session title 14/99 Haloalkane -15 ​ Schedule for [DATE] …" at bounding box center [345, 20] width 261 height 357
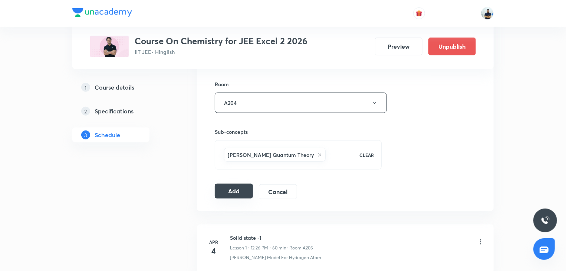
click at [230, 192] on button "Add" at bounding box center [234, 190] width 38 height 15
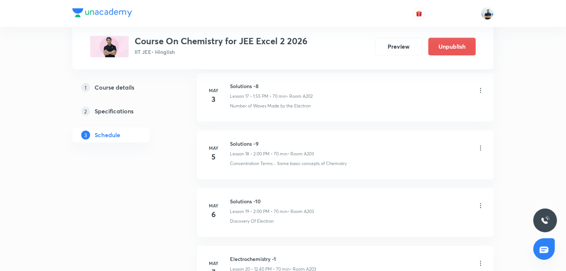
scroll to position [0, 0]
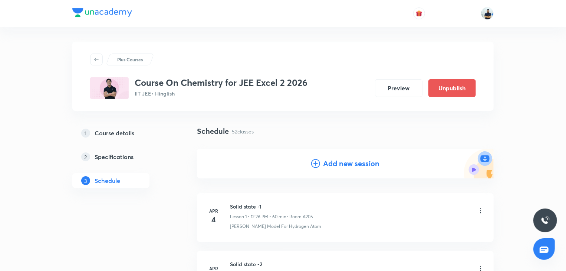
click at [339, 157] on div "Add new session" at bounding box center [345, 163] width 297 height 30
click at [339, 161] on h4 "Add new session" at bounding box center [351, 163] width 56 height 11
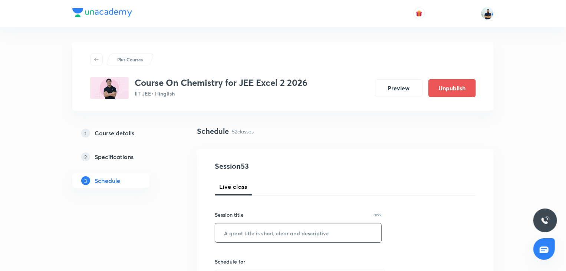
click at [252, 225] on input "text" at bounding box center [298, 232] width 166 height 19
paste input "Haloalkane -15"
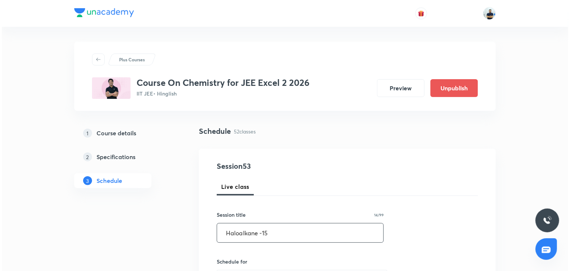
scroll to position [208, 0]
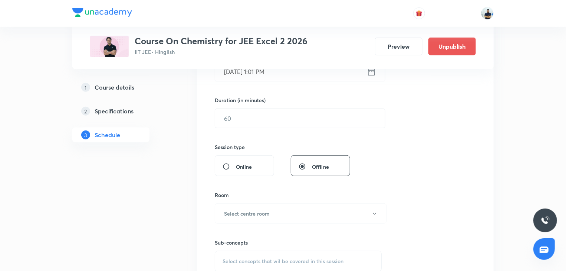
type input "Haloalkane -15"
click at [251, 85] on div "Session 53 Live class Session title 14/99 Haloalkane -15 ​ Schedule for [DATE] …" at bounding box center [345, 126] width 261 height 349
click at [256, 75] on input "[DATE] 1:01 PM" at bounding box center [291, 71] width 152 height 19
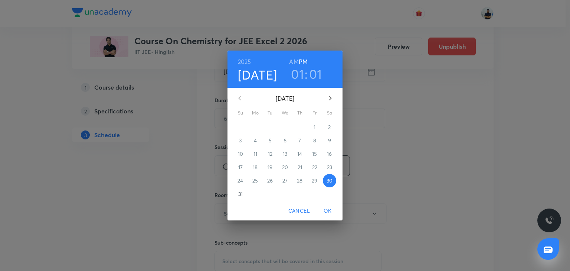
click at [329, 92] on button "button" at bounding box center [330, 98] width 18 height 18
click at [317, 127] on span "5" at bounding box center [314, 126] width 13 height 7
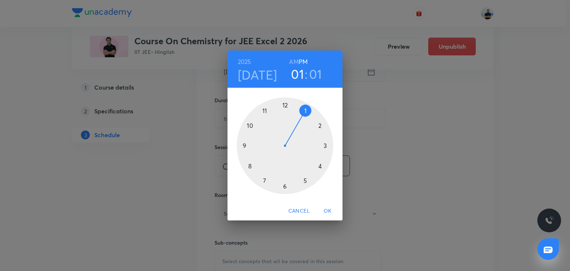
click at [316, 126] on div at bounding box center [285, 145] width 97 height 97
click at [284, 105] on div at bounding box center [285, 145] width 97 height 97
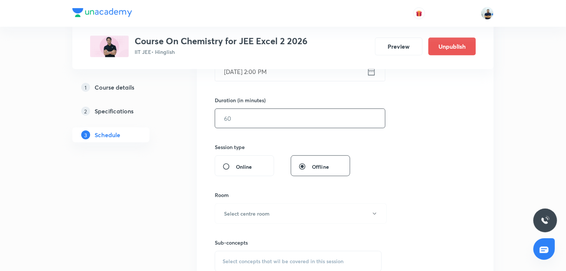
click at [250, 117] on input "text" at bounding box center [300, 118] width 170 height 19
type input "70"
click at [262, 217] on button "Select centre room" at bounding box center [301, 213] width 172 height 20
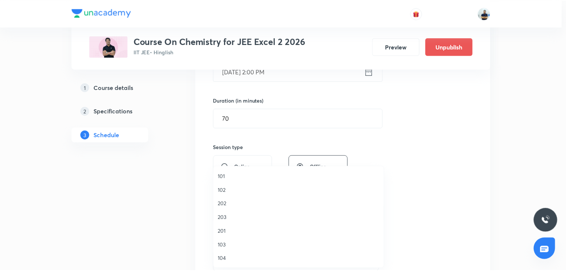
scroll to position [137, 0]
click at [230, 225] on span "A204" at bounding box center [300, 231] width 163 height 8
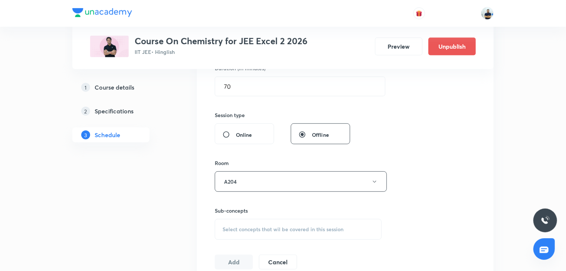
scroll to position [249, 0]
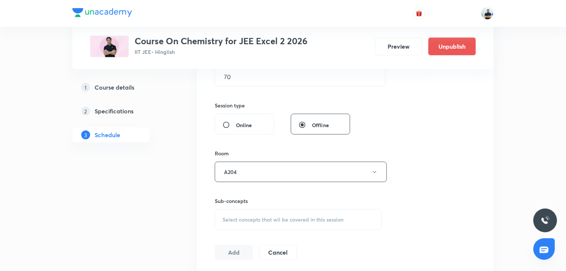
click at [256, 219] on span "Select concepts that wil be covered in this session" at bounding box center [283, 219] width 121 height 6
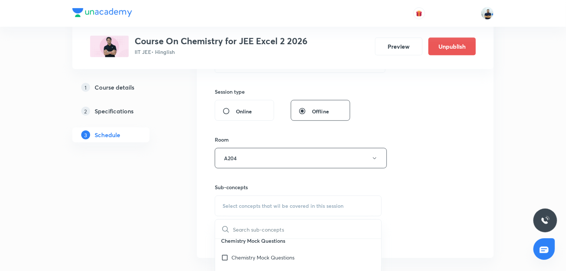
scroll to position [215, 0]
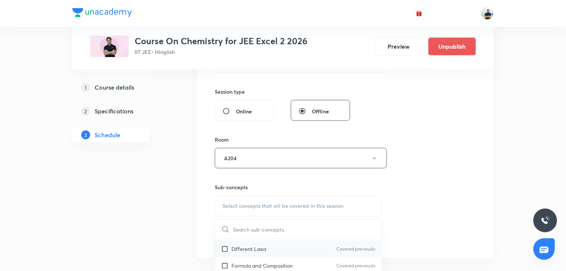
click at [243, 225] on div "Different Laws Covered previously" at bounding box center [298, 248] width 166 height 17
checkbox input "true"
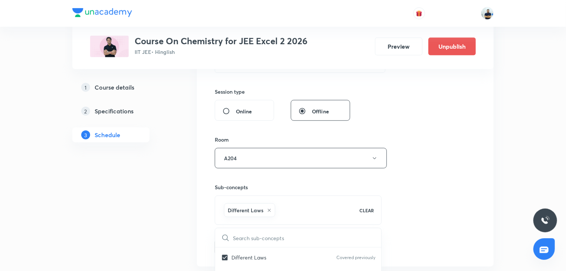
click at [427, 173] on div "Session 53 Live class Session title 14/99 Haloalkane -15 ​ Schedule for [DATE] …" at bounding box center [345, 75] width 261 height 357
drag, startPoint x: 246, startPoint y: 244, endPoint x: 242, endPoint y: 244, distance: 4.1
click at [244, 225] on button "Add" at bounding box center [234, 246] width 38 height 15
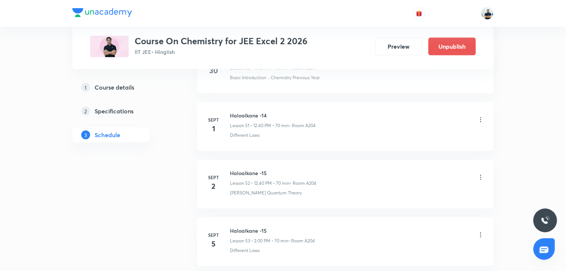
scroll to position [3027, 0]
click at [256, 160] on li "[DATE] Haloalkane -15 Lesson 53 • 2:00 PM • 70 min • Room A204 Different Laws" at bounding box center [345, 184] width 297 height 49
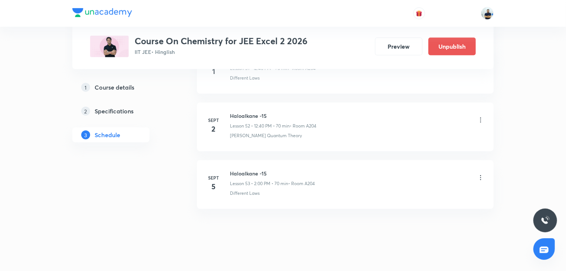
click at [256, 160] on li "[DATE] Haloalkane -15 Lesson 53 • 2:00 PM • 70 min • Room A204 Different Laws" at bounding box center [345, 184] width 297 height 49
copy h6 "Haloalkane -15"
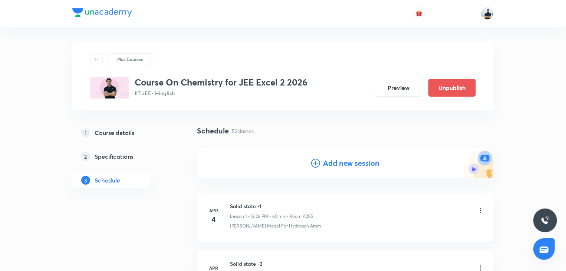
scroll to position [0, 0]
click at [341, 162] on h4 "Add new session" at bounding box center [351, 163] width 56 height 11
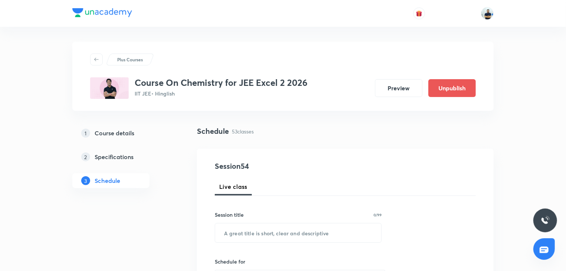
click at [260, 225] on input "text" at bounding box center [298, 232] width 166 height 19
paste input "Haloalkane -15"
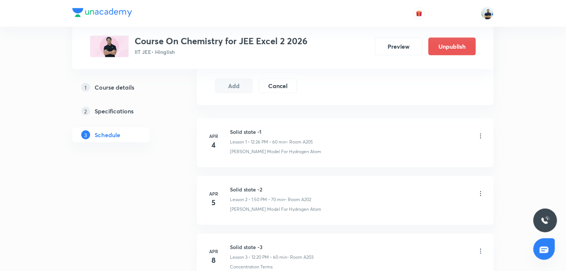
scroll to position [152, 0]
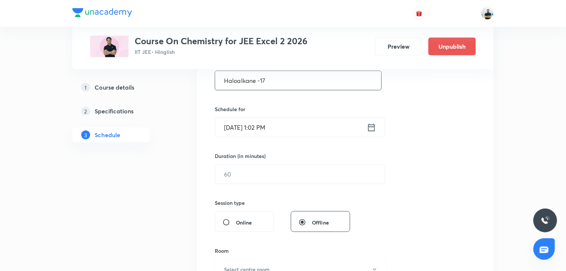
type input "Haloalkane -17"
click at [259, 135] on input "[DATE] 1:02 PM" at bounding box center [291, 127] width 152 height 19
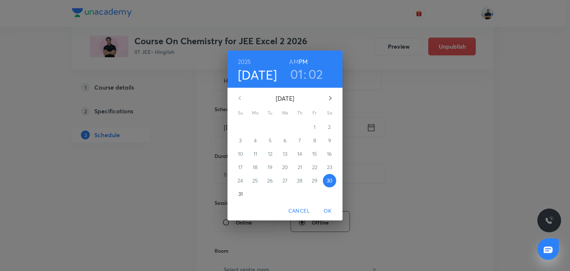
click at [332, 99] on icon "button" at bounding box center [330, 98] width 9 height 9
click at [329, 128] on p "6" at bounding box center [329, 126] width 3 height 7
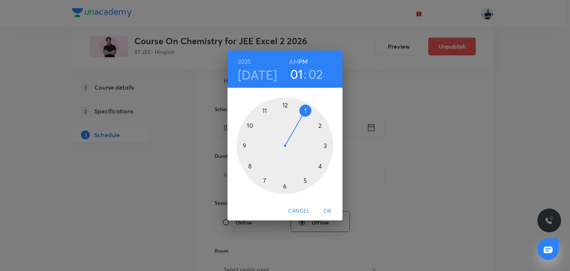
click at [293, 56] on div "[DATE] 01 : 02 AM PM" at bounding box center [285, 68] width 115 height 37
click at [294, 62] on h6 "AM" at bounding box center [293, 61] width 9 height 10
click at [259, 106] on div at bounding box center [285, 145] width 97 height 97
click at [327, 146] on div at bounding box center [285, 145] width 97 height 97
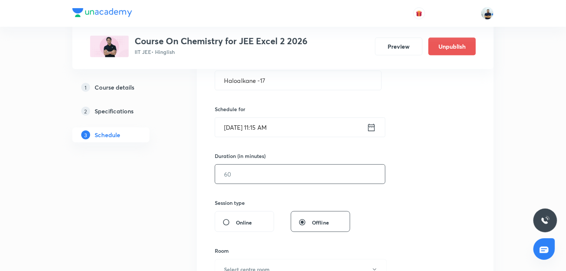
click at [236, 171] on input "text" at bounding box center [300, 173] width 170 height 19
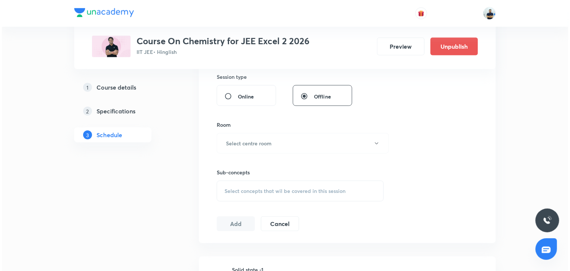
scroll to position [277, 0]
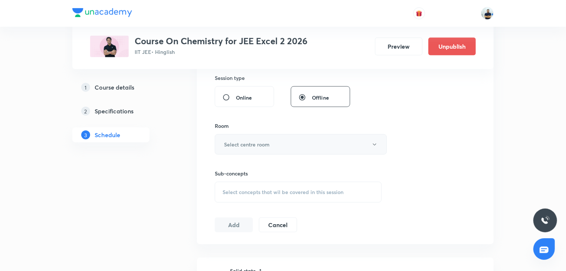
type input "70"
click at [265, 150] on button "Select centre room" at bounding box center [301, 144] width 172 height 20
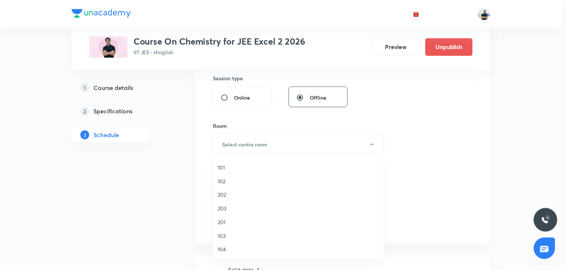
scroll to position [137, 0]
click at [233, 217] on li "A204" at bounding box center [300, 223] width 171 height 14
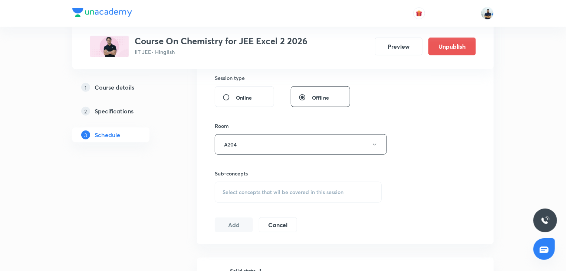
click at [333, 186] on div "Select concepts that wil be covered in this session" at bounding box center [298, 192] width 167 height 21
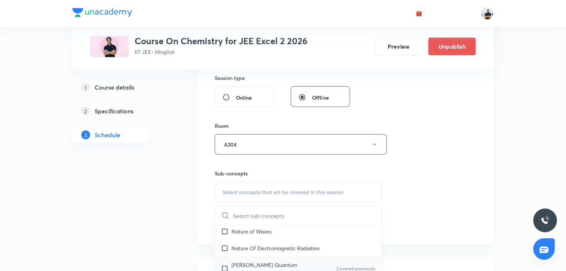
scroll to position [416, 0]
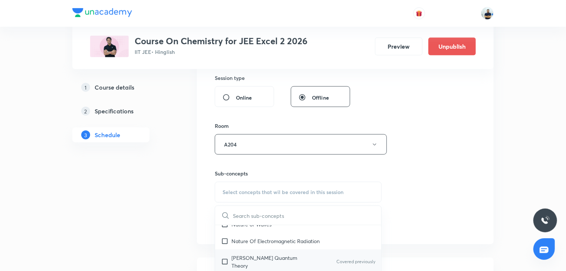
click at [261, 225] on div "[PERSON_NAME] Quantum Theory Covered previously" at bounding box center [298, 261] width 166 height 24
checkbox input "true"
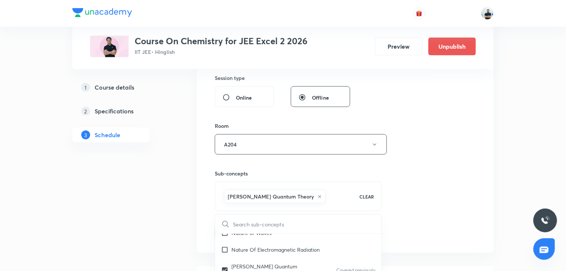
click at [455, 223] on div "Session 54 Live class Session title 14/99 Haloalkane -17 ​ Schedule for [DATE] …" at bounding box center [345, 61] width 261 height 357
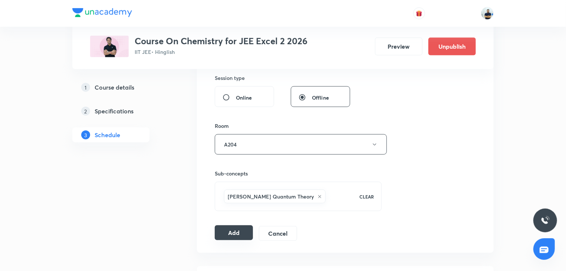
click at [243, 225] on button "Add" at bounding box center [234, 232] width 38 height 15
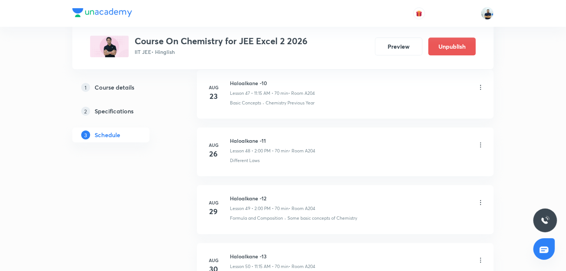
scroll to position [3084, 0]
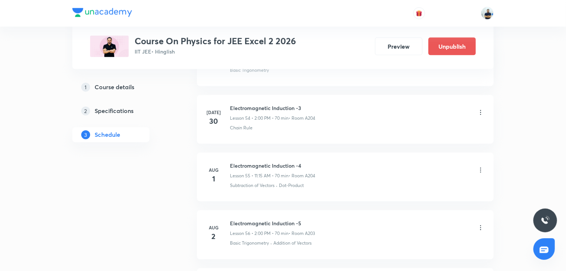
scroll to position [4344, 0]
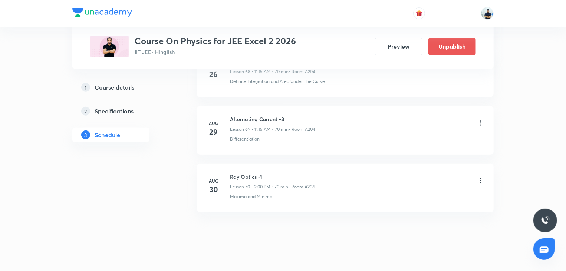
click at [239, 173] on h6 "Ray Optics -1" at bounding box center [272, 177] width 85 height 8
copy h6 "Ray Optics -1"
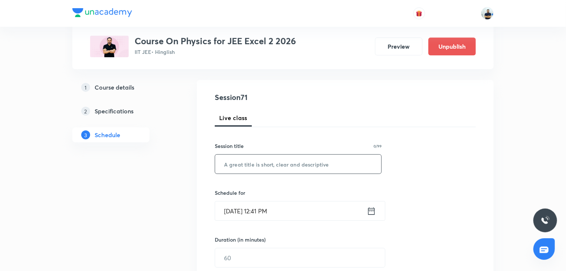
scroll to position [0, 0]
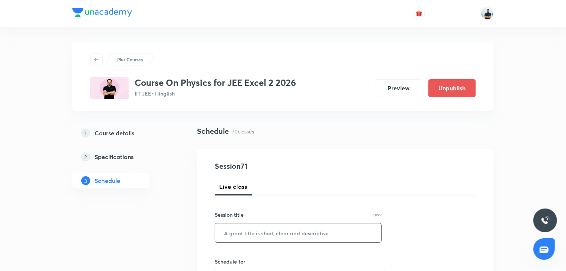
click at [281, 233] on input "text" at bounding box center [298, 232] width 166 height 19
paste input "Ray Optics -1"
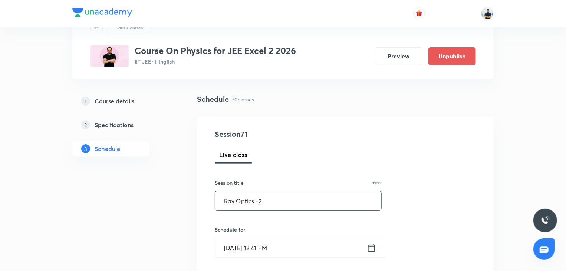
scroll to position [83, 0]
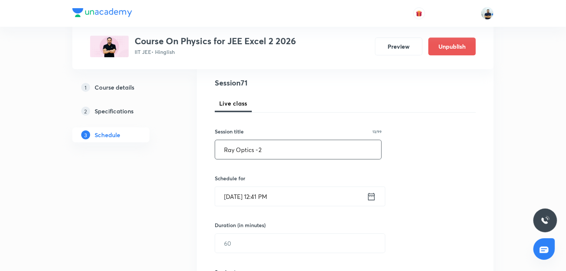
type input "Ray Optics -2"
click at [275, 199] on input "[DATE] 12:41 PM" at bounding box center [291, 196] width 152 height 19
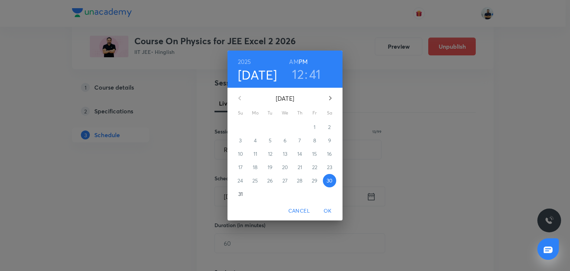
click at [333, 95] on icon "button" at bounding box center [330, 98] width 9 height 9
click at [255, 124] on p "1" at bounding box center [255, 126] width 2 height 7
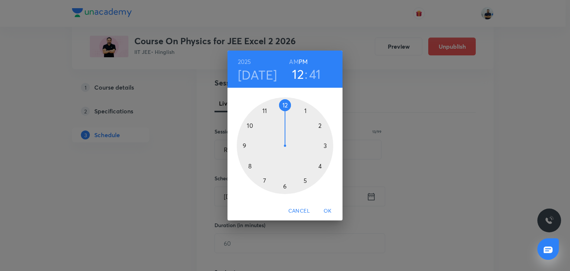
click at [323, 128] on div at bounding box center [285, 145] width 97 height 97
click at [287, 105] on div at bounding box center [285, 145] width 97 height 97
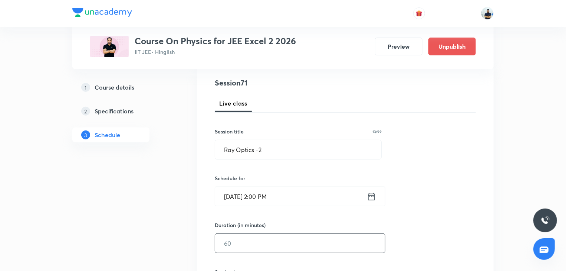
click at [263, 245] on input "text" at bounding box center [300, 242] width 170 height 19
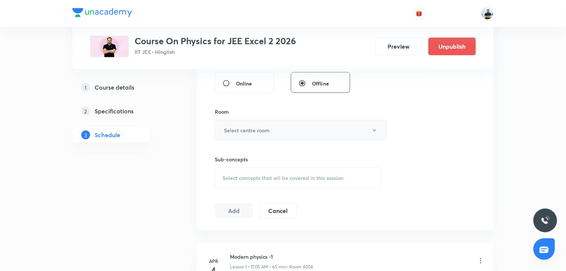
type input "70"
click at [287, 122] on button "Select centre room" at bounding box center [301, 130] width 172 height 20
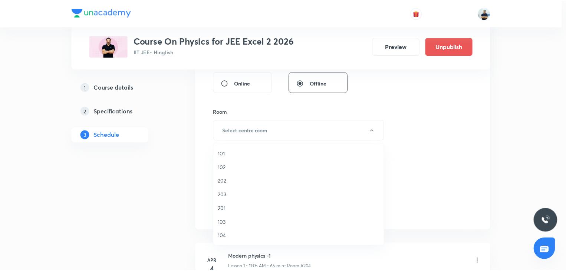
scroll to position [137, 0]
click at [234, 209] on span "A204" at bounding box center [300, 209] width 163 height 8
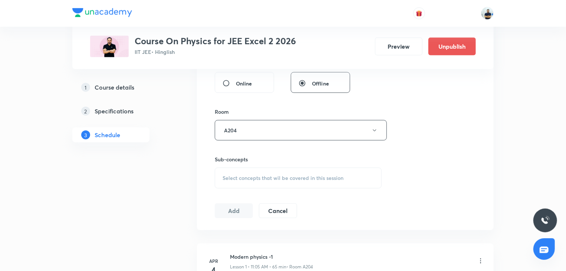
click at [297, 177] on span "Select concepts that wil be covered in this session" at bounding box center [283, 178] width 121 height 6
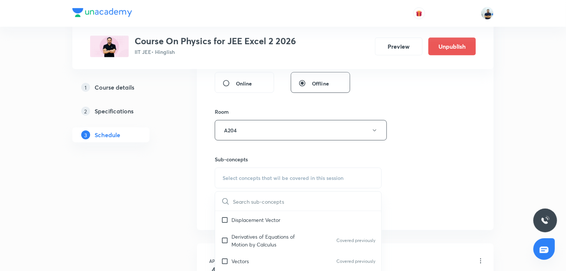
scroll to position [416, 0]
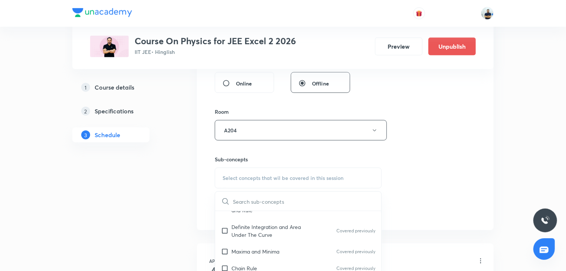
drag, startPoint x: 242, startPoint y: 233, endPoint x: 442, endPoint y: 193, distance: 204.4
click at [242, 233] on p "Definite Integration and Area Under The Curve" at bounding box center [269, 231] width 75 height 16
checkbox input "true"
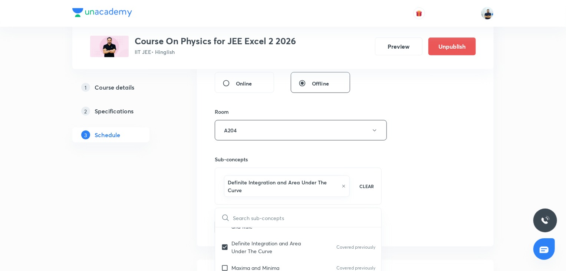
click at [425, 196] on div "Session 71 Live class Session title 13/99 Ray Optics -2 ​ Schedule for [DATE] 2…" at bounding box center [345, 51] width 261 height 365
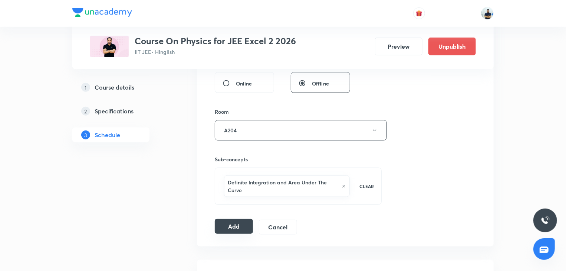
click at [238, 227] on button "Add" at bounding box center [234, 226] width 38 height 15
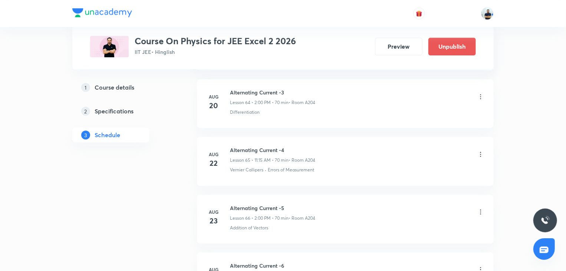
scroll to position [4061, 0]
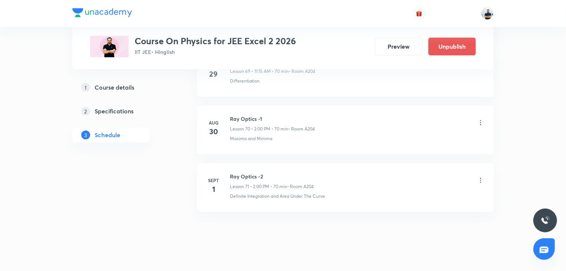
click at [250, 172] on h6 "Ray Optics -2" at bounding box center [272, 176] width 84 height 8
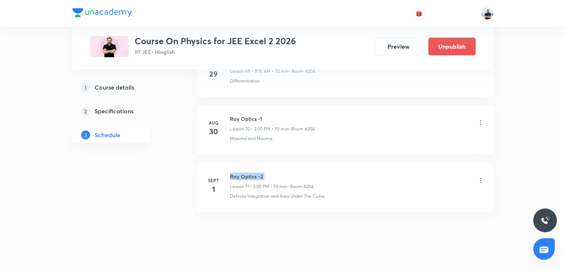
copy h6 "Ray Optics -2"
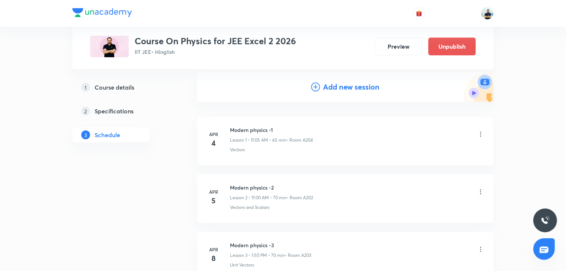
scroll to position [0, 0]
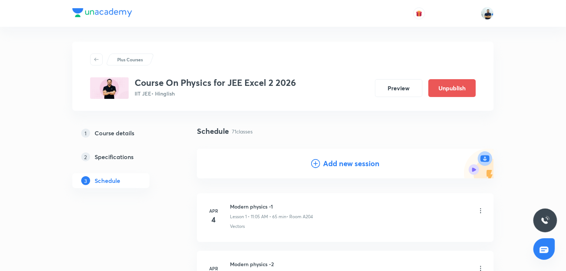
click at [327, 164] on h4 "Add new session" at bounding box center [351, 163] width 56 height 11
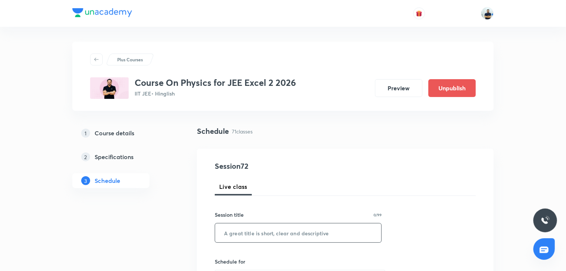
click at [268, 229] on input "text" at bounding box center [298, 232] width 166 height 19
paste input "Ray Optics -2"
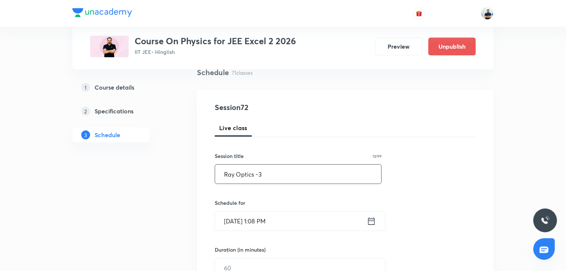
scroll to position [62, 0]
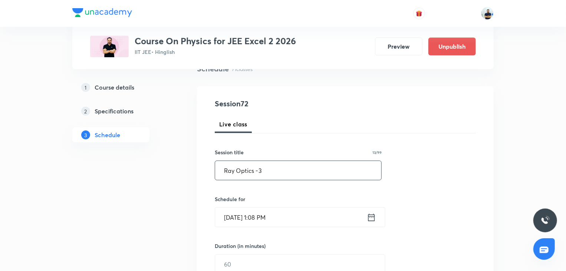
type input "Ray Optics -3"
click at [254, 217] on input "[DATE] 1:08 PM" at bounding box center [291, 216] width 152 height 19
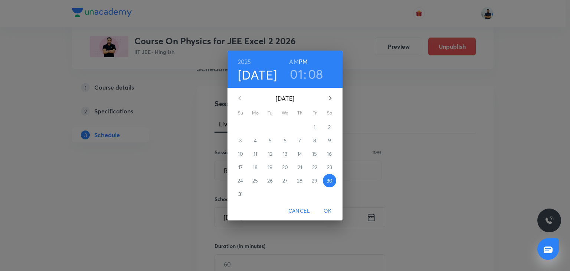
click at [331, 94] on icon "button" at bounding box center [330, 98] width 9 height 9
click at [274, 125] on span "2" at bounding box center [270, 126] width 13 height 7
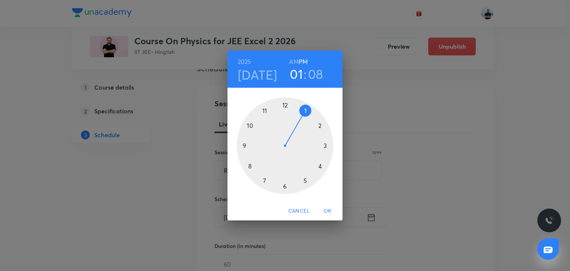
click at [317, 122] on div at bounding box center [285, 145] width 97 height 97
click at [285, 102] on div at bounding box center [285, 145] width 97 height 97
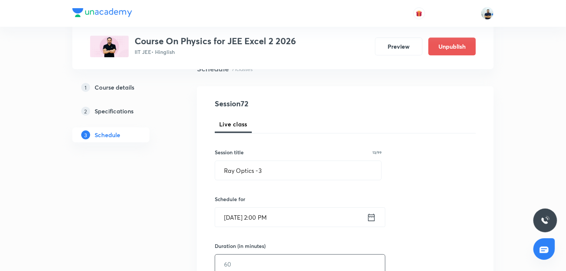
click at [245, 266] on input "text" at bounding box center [300, 263] width 170 height 19
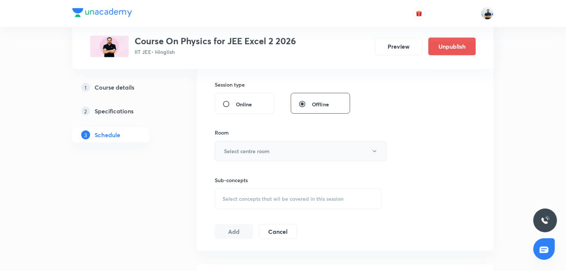
type input "70"
click at [265, 146] on button "Select centre room" at bounding box center [301, 151] width 172 height 20
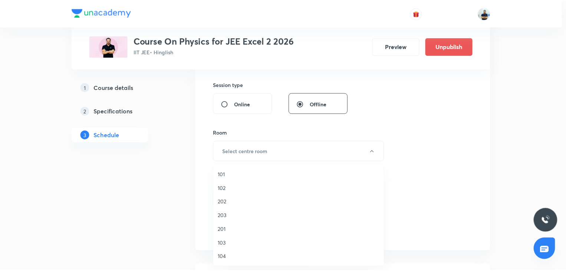
scroll to position [137, 0]
click at [244, 228] on span "A204" at bounding box center [300, 229] width 163 height 8
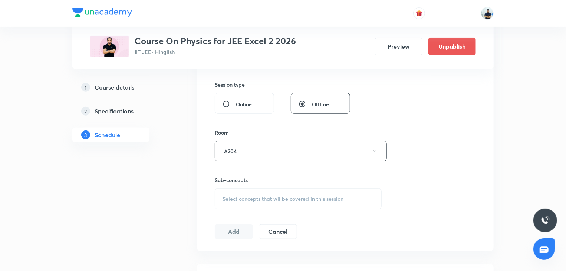
click at [312, 198] on span "Select concepts that wil be covered in this session" at bounding box center [283, 199] width 121 height 6
click at [245, 239] on div "Unit Vectors Covered previously" at bounding box center [298, 232] width 166 height 17
checkbox input "true"
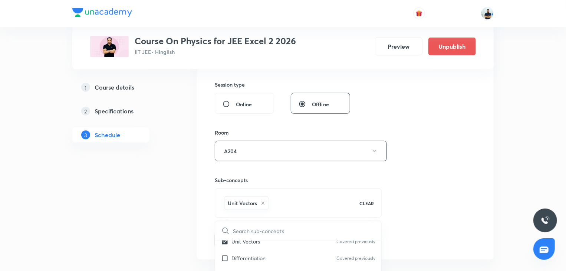
drag, startPoint x: 494, startPoint y: 209, endPoint x: 450, endPoint y: 212, distance: 44.2
click at [227, 236] on button "Add" at bounding box center [234, 239] width 38 height 15
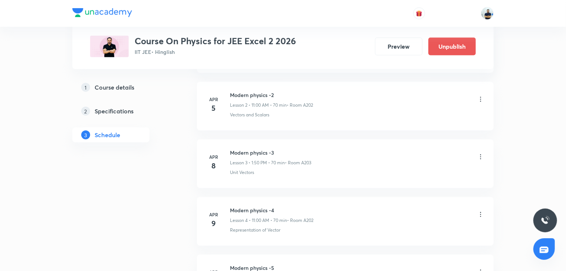
scroll to position [0, 0]
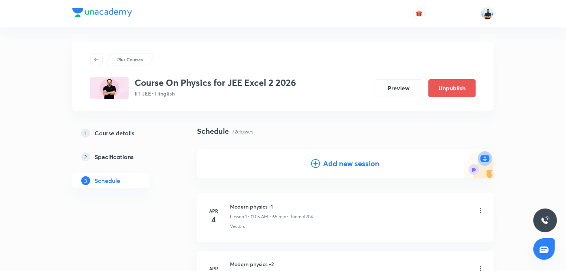
click at [333, 156] on div "Add new session" at bounding box center [345, 163] width 297 height 30
drag, startPoint x: 332, startPoint y: 165, endPoint x: 321, endPoint y: 185, distance: 22.9
click at [332, 166] on h4 "Add new session" at bounding box center [351, 163] width 56 height 11
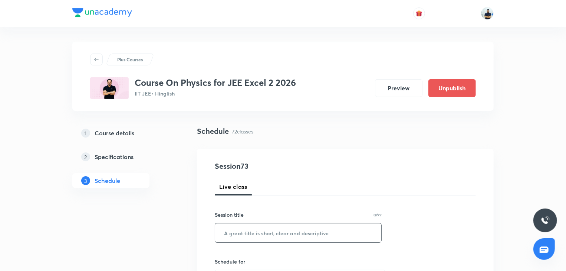
click at [289, 232] on input "text" at bounding box center [298, 232] width 166 height 19
paste input "Ray Optics -2"
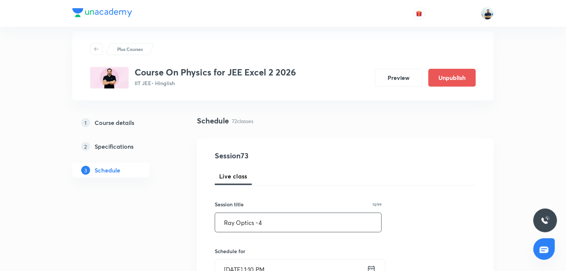
scroll to position [21, 0]
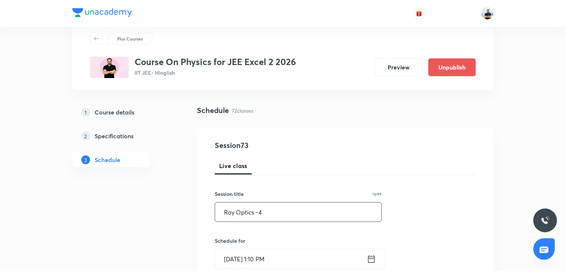
type input "Ray Optics -4"
click at [262, 255] on input "Aug 30, 2025, 1:10 PM" at bounding box center [291, 258] width 152 height 19
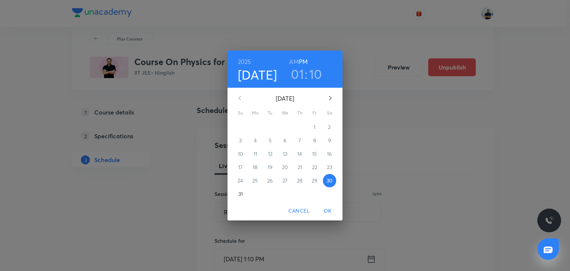
click at [330, 93] on button "button" at bounding box center [330, 98] width 18 height 18
click at [312, 128] on span "5" at bounding box center [314, 126] width 13 height 7
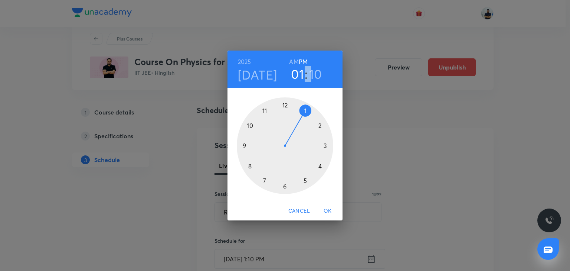
click at [290, 62] on div "2025 Sep 5 01 : 10 AM PM" at bounding box center [284, 68] width 103 height 25
click at [266, 116] on div at bounding box center [285, 145] width 97 height 97
click at [296, 58] on h6 "AM" at bounding box center [293, 61] width 9 height 10
click at [329, 147] on div at bounding box center [285, 145] width 97 height 97
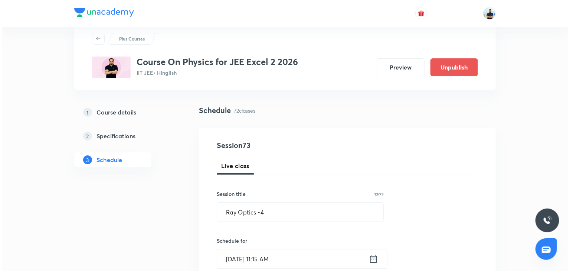
scroll to position [229, 0]
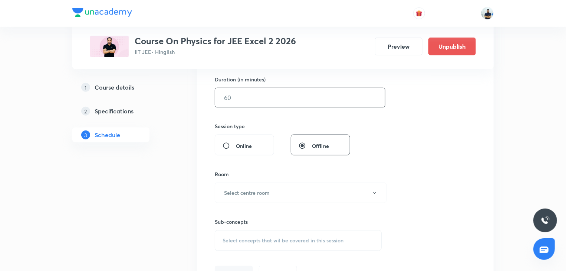
click at [245, 95] on input "text" at bounding box center [300, 97] width 170 height 19
type input "70"
click at [252, 190] on h6 "Select centre room" at bounding box center [247, 193] width 46 height 8
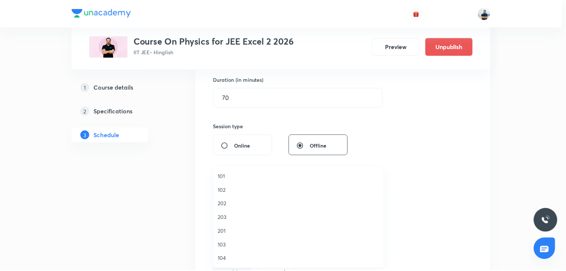
scroll to position [137, 0]
click at [238, 229] on span "A204" at bounding box center [300, 231] width 163 height 8
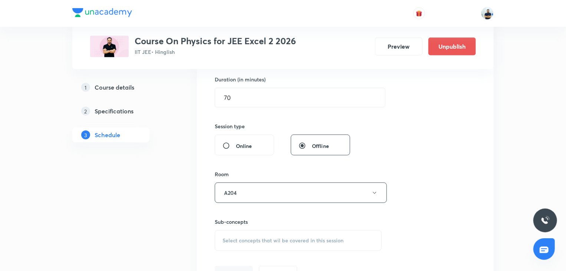
click at [283, 233] on div "Select concepts that wil be covered in this session" at bounding box center [298, 240] width 167 height 21
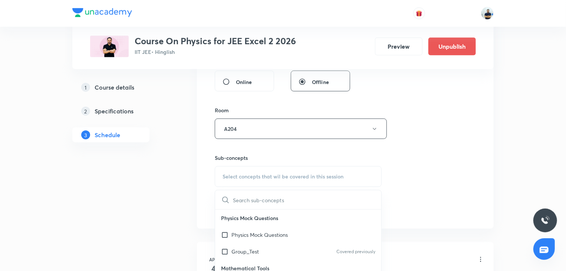
scroll to position [208, 0]
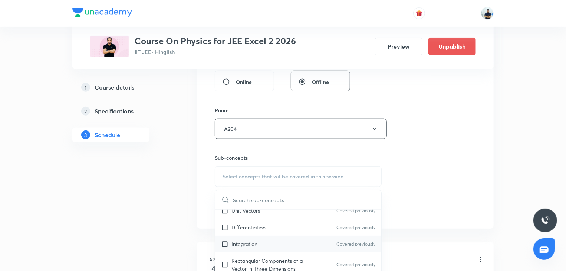
click at [264, 235] on div "Integration Covered previously" at bounding box center [298, 243] width 166 height 17
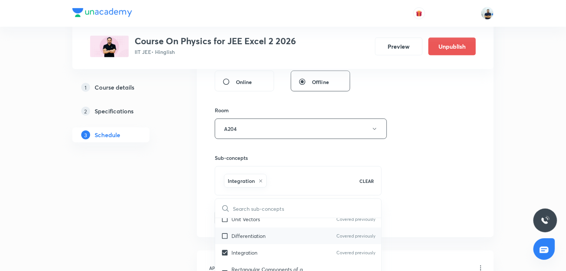
checkbox input "true"
click at [259, 232] on p "Differentiation" at bounding box center [249, 236] width 34 height 8
checkbox input "true"
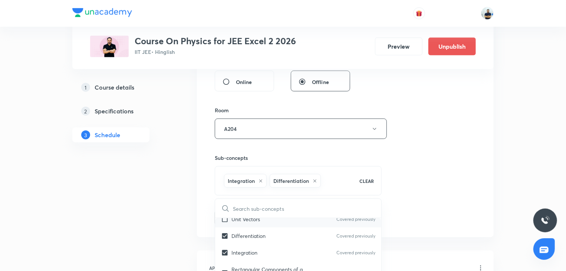
checkbox input "true"
click at [409, 202] on div "Session 73 Live class Session title 13/99 Ray Optics -4 ​ Schedule for Sept 5, …" at bounding box center [345, 46] width 261 height 357
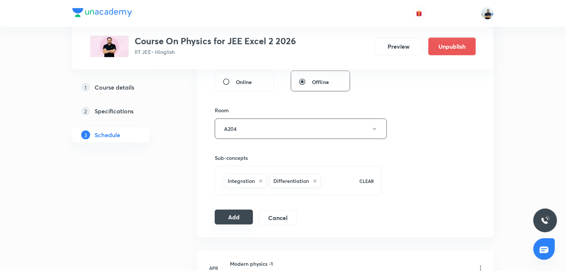
click at [239, 217] on button "Add" at bounding box center [234, 216] width 38 height 15
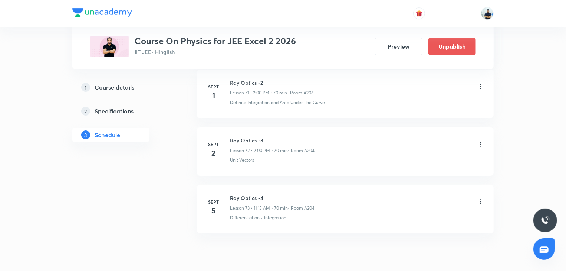
scroll to position [4176, 0]
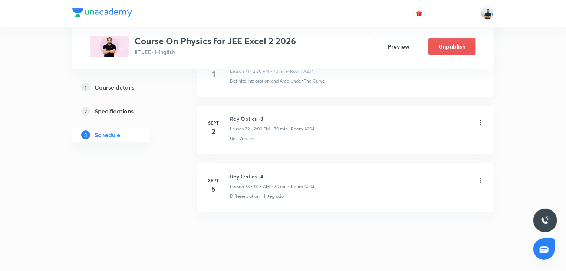
click at [478, 176] on icon at bounding box center [480, 179] width 7 height 7
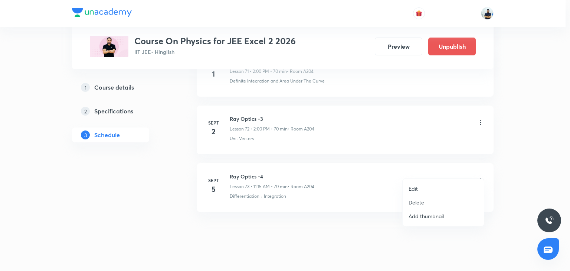
click at [407, 184] on li "Edit" at bounding box center [443, 189] width 81 height 14
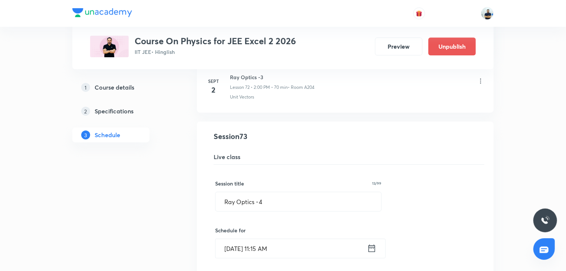
click at [262, 239] on input "Sept 5, 2025, 11:15 AM" at bounding box center [292, 248] width 152 height 19
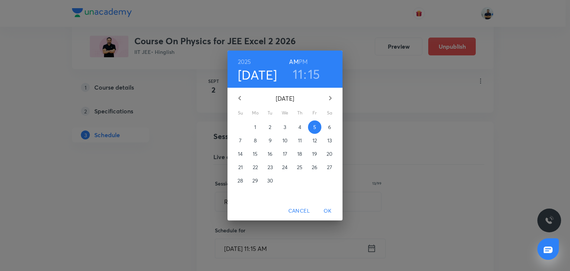
click at [287, 127] on span "3" at bounding box center [284, 126] width 13 height 7
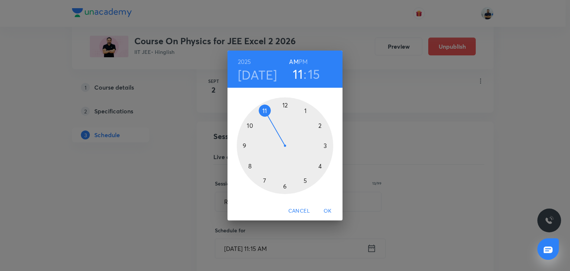
click at [324, 122] on div at bounding box center [285, 145] width 97 height 97
click at [303, 61] on h6 "PM" at bounding box center [303, 61] width 9 height 10
click at [286, 105] on div at bounding box center [285, 145] width 97 height 97
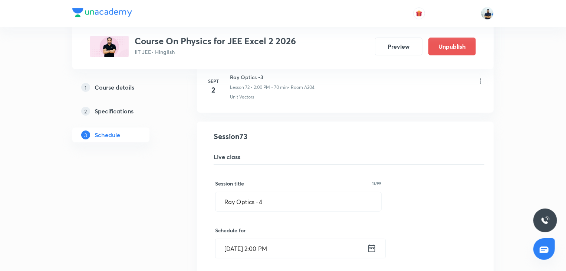
scroll to position [4384, 0]
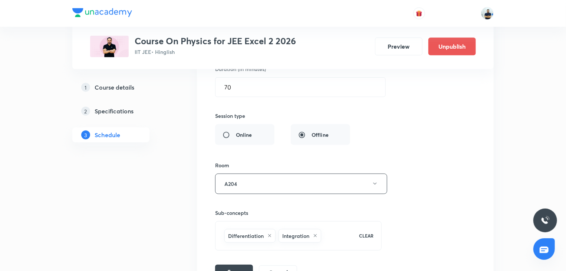
click at [239, 264] on button "Save" at bounding box center [234, 271] width 38 height 15
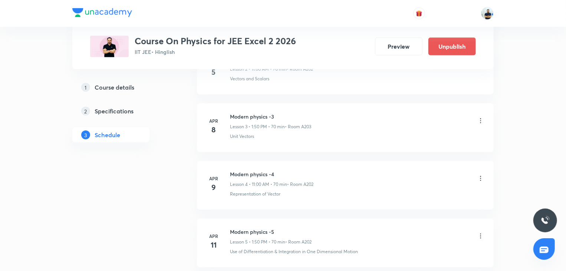
scroll to position [0, 0]
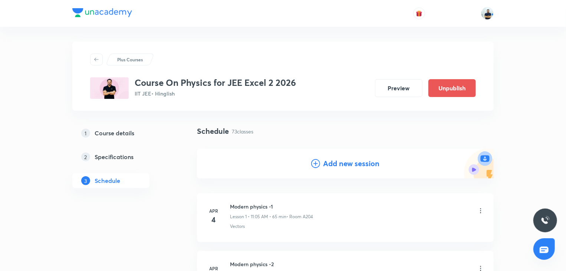
click at [342, 158] on h4 "Add new session" at bounding box center [351, 163] width 56 height 11
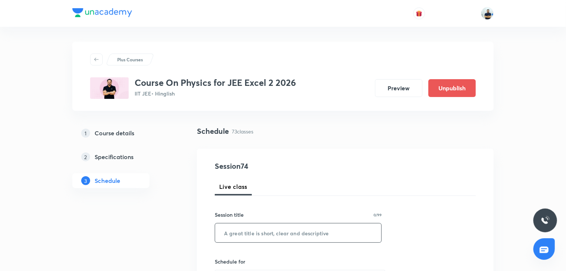
click at [271, 229] on input "text" at bounding box center [298, 232] width 166 height 19
paste input "Ray Optics -2"
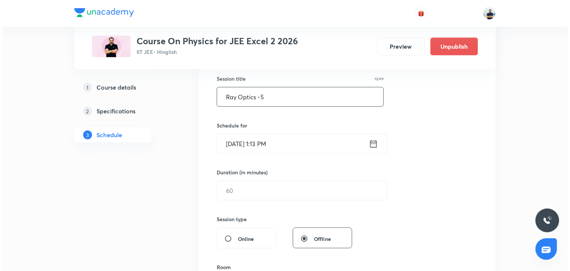
scroll to position [180, 0]
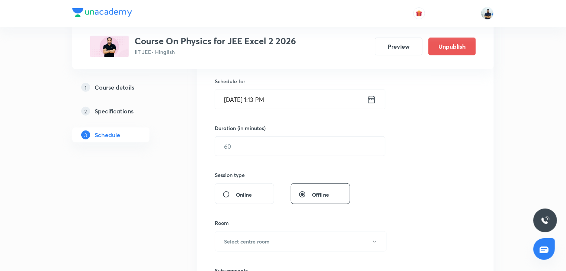
type input "Ray Optics -5"
click at [251, 101] on input "Aug 30, 2025, 1:13 PM" at bounding box center [291, 99] width 152 height 19
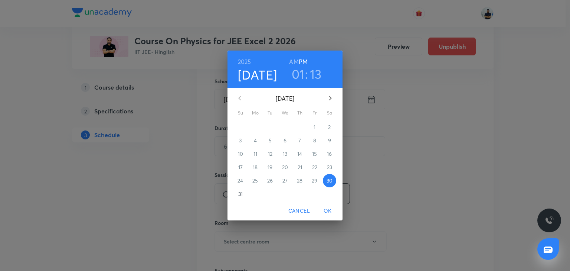
click at [332, 97] on icon "button" at bounding box center [330, 98] width 9 height 9
click at [316, 125] on span "5" at bounding box center [314, 126] width 13 height 7
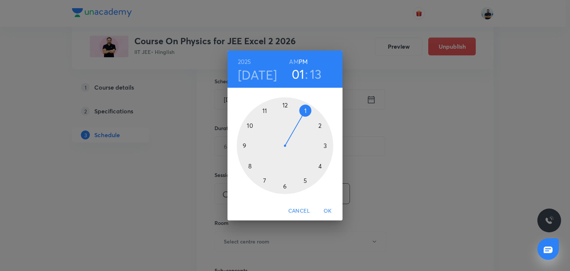
click at [295, 58] on h6 "AM" at bounding box center [293, 61] width 9 height 10
click at [269, 112] on div at bounding box center [285, 145] width 97 height 97
click at [329, 146] on div at bounding box center [285, 145] width 97 height 97
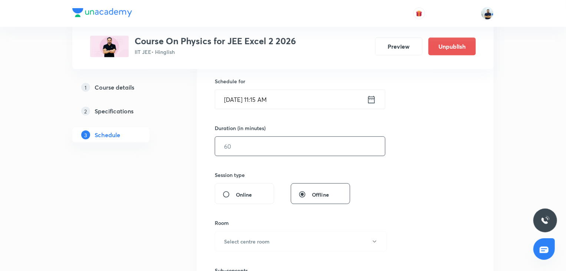
click at [256, 146] on input "text" at bounding box center [300, 146] width 170 height 19
type input "70"
click at [249, 237] on h6 "Select centre room" at bounding box center [247, 241] width 46 height 8
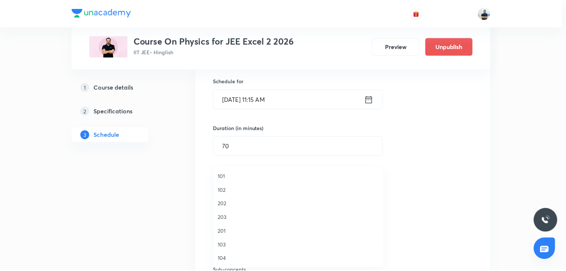
scroll to position [137, 0]
click at [230, 226] on li "A204" at bounding box center [300, 231] width 171 height 14
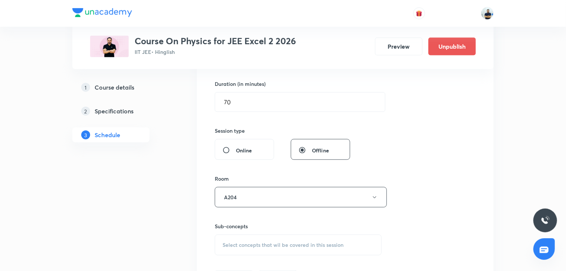
scroll to position [229, 0]
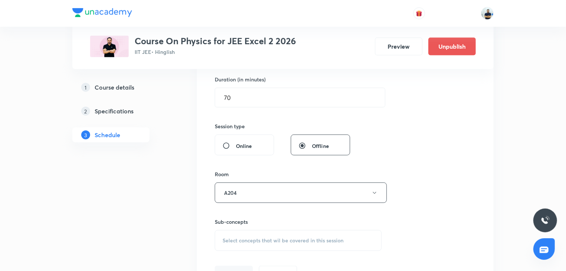
click at [279, 242] on div "Select concepts that wil be covered in this session" at bounding box center [298, 240] width 167 height 21
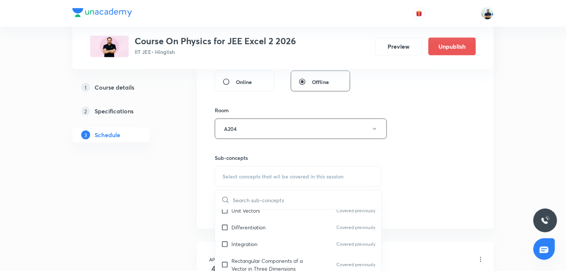
scroll to position [416, 0]
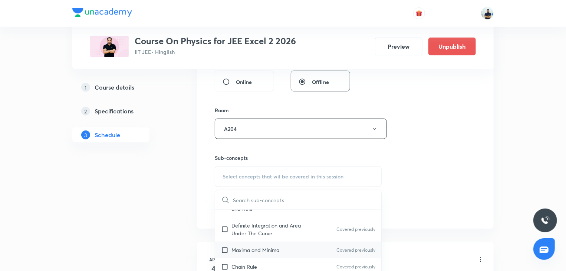
click at [261, 241] on div "Maxima and Minima Covered previously" at bounding box center [298, 249] width 166 height 17
checkbox input "true"
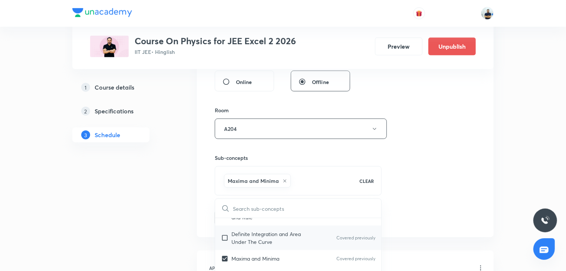
click at [255, 230] on p "Definite Integration and Area Under The Curve" at bounding box center [269, 238] width 75 height 16
checkbox input "true"
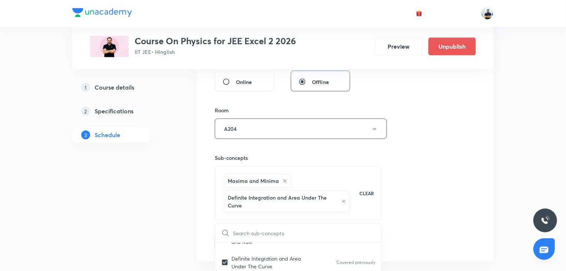
click at [420, 195] on div "Session 74 Live class Session title 13/99 Ray Optics -5 ​ Schedule for Sept 5, …" at bounding box center [345, 59] width 261 height 382
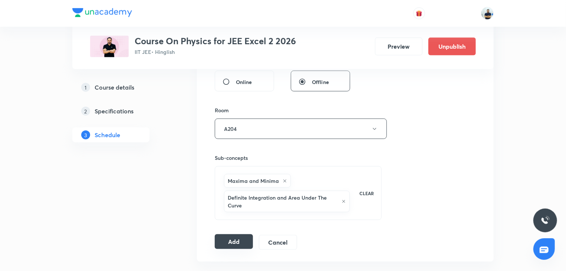
click at [232, 236] on button "Add" at bounding box center [234, 241] width 38 height 15
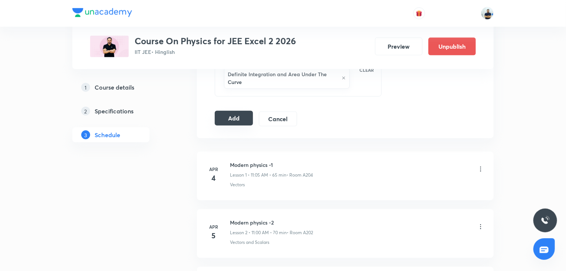
click at [233, 115] on button "Add" at bounding box center [234, 118] width 38 height 15
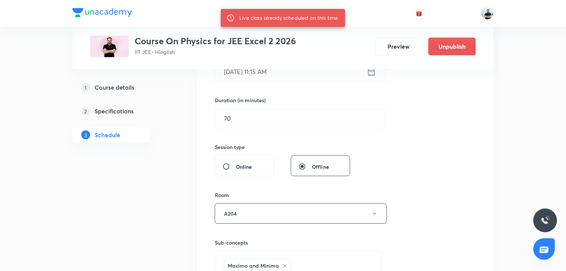
scroll to position [0, 0]
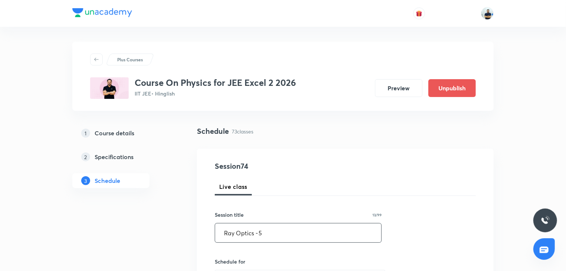
click at [285, 234] on input "Ray Optics -5" at bounding box center [298, 232] width 166 height 19
type input "Ray Optics -6"
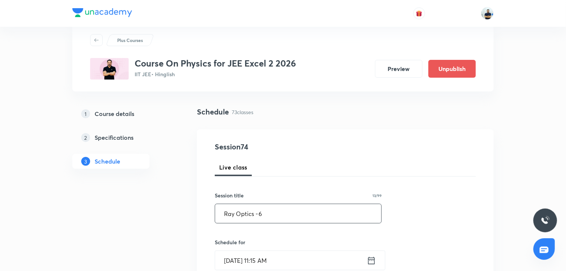
scroll to position [21, 0]
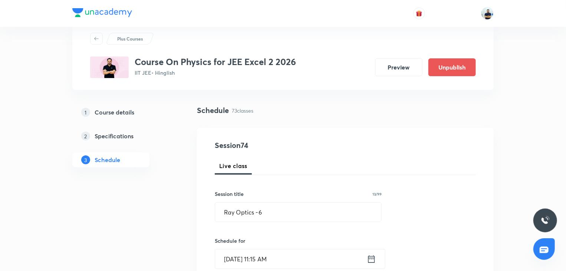
click at [256, 258] on input "Sept 5, 2025, 11:15 AM" at bounding box center [291, 258] width 152 height 19
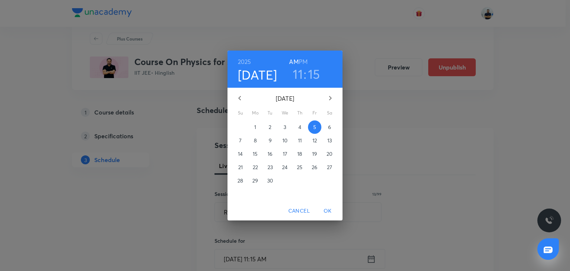
click at [329, 124] on p "6" at bounding box center [329, 126] width 3 height 7
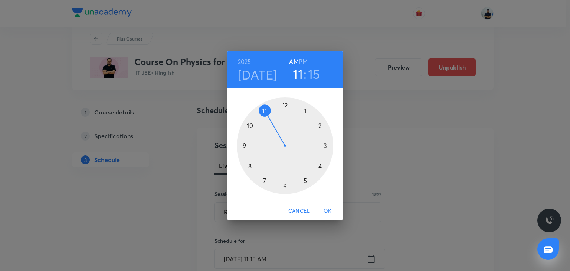
click at [305, 62] on h6 "PM" at bounding box center [303, 61] width 9 height 10
click at [320, 129] on div at bounding box center [285, 145] width 97 height 97
click at [285, 101] on div at bounding box center [285, 145] width 97 height 97
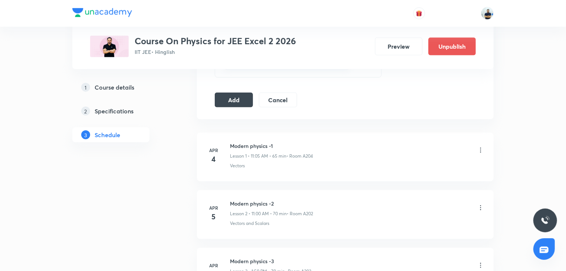
scroll to position [437, 0]
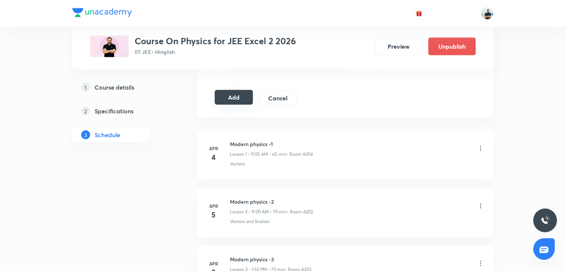
click at [232, 98] on button "Add" at bounding box center [234, 97] width 38 height 15
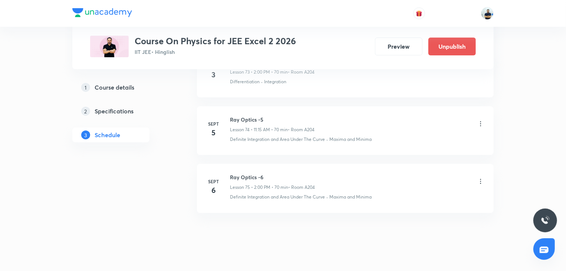
scroll to position [4291, 0]
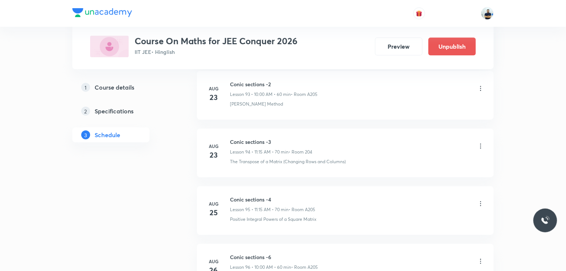
scroll to position [6065, 0]
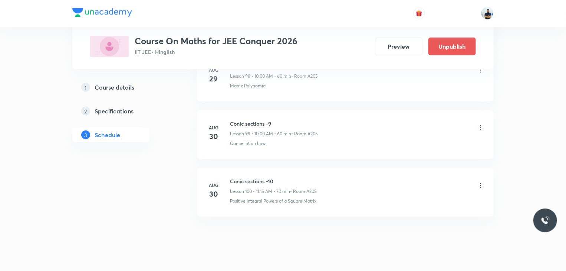
click at [253, 177] on h6 "Conic sections -10" at bounding box center [273, 181] width 87 height 8
copy h6 "Conic sections -10"
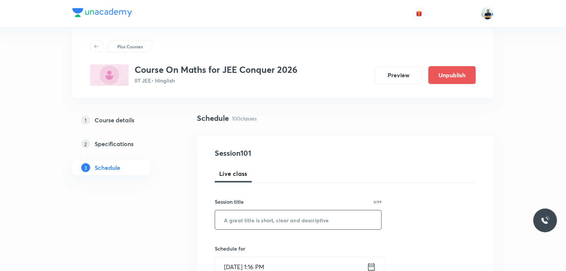
scroll to position [0, 0]
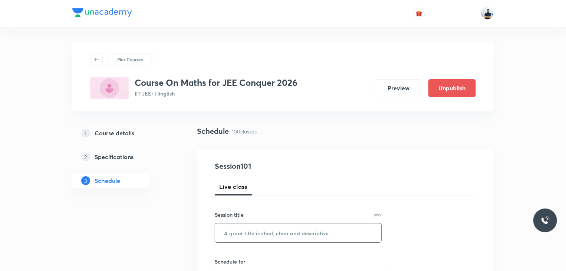
click at [269, 227] on input "text" at bounding box center [298, 232] width 166 height 19
paste input "Conic sections -10"
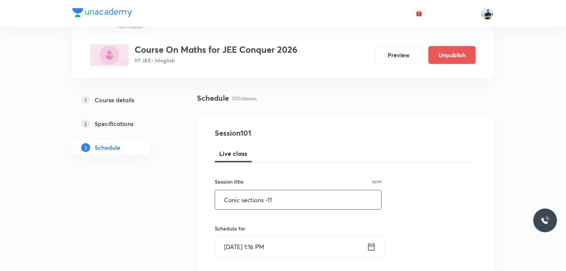
scroll to position [35, 0]
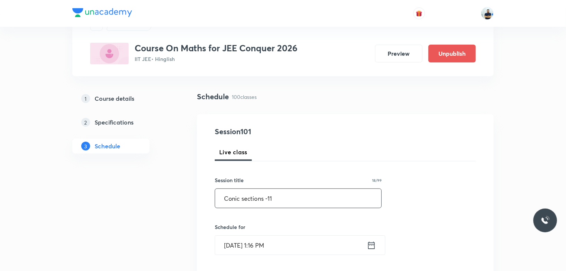
type input "Conic sections -11"
click at [268, 238] on input "[DATE] 1:16 PM" at bounding box center [291, 244] width 152 height 19
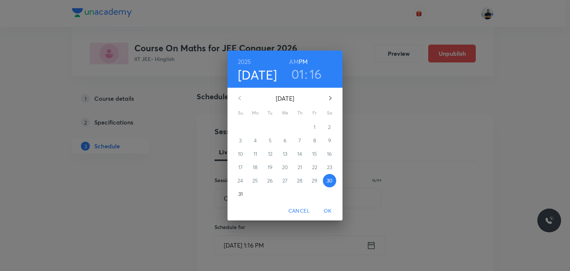
click at [330, 94] on icon "button" at bounding box center [330, 98] width 9 height 9
click at [252, 125] on span "1" at bounding box center [255, 126] width 13 height 7
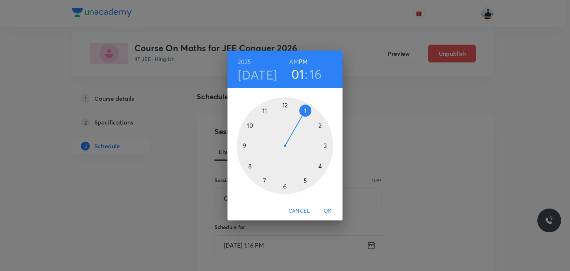
click at [296, 61] on h6 "AM" at bounding box center [293, 61] width 9 height 10
click at [249, 124] on div at bounding box center [285, 145] width 97 height 97
click at [285, 108] on div at bounding box center [285, 145] width 97 height 97
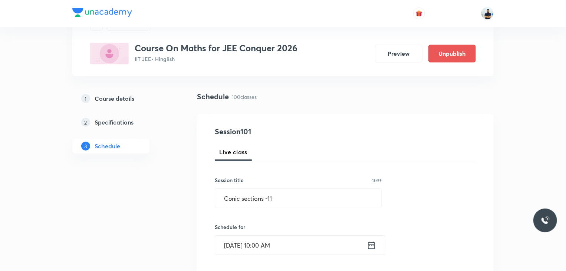
scroll to position [242, 0]
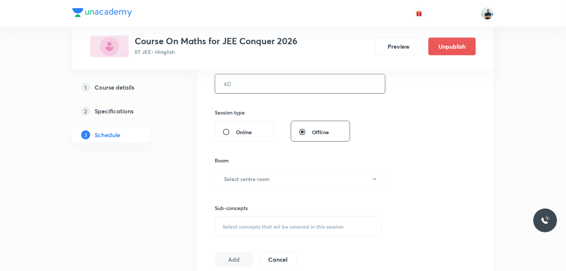
click at [236, 89] on input "text" at bounding box center [300, 83] width 170 height 19
type input "60"
click at [254, 179] on h6 "Select centre room" at bounding box center [247, 179] width 46 height 8
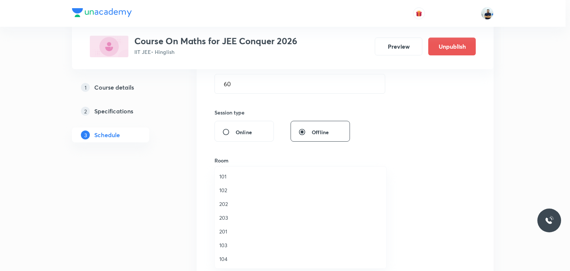
click at [236, 230] on span "201" at bounding box center [300, 231] width 163 height 8
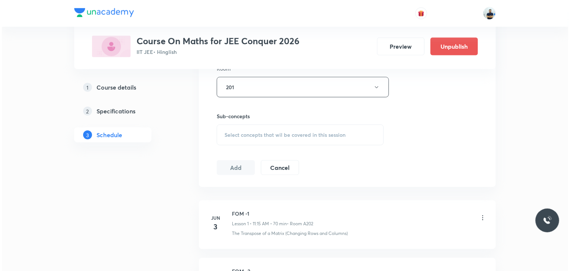
scroll to position [333, 0]
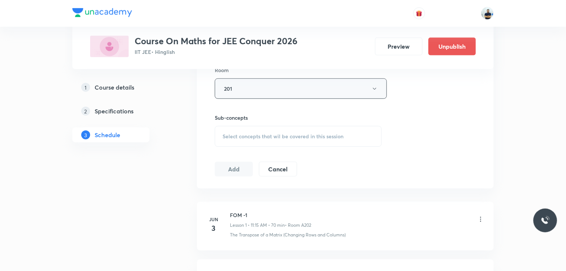
click at [273, 92] on button "201" at bounding box center [301, 88] width 172 height 20
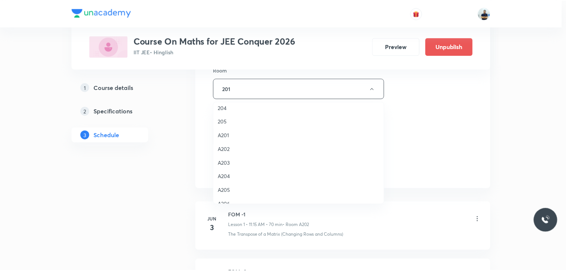
scroll to position [137, 0]
click at [231, 190] on span "A206" at bounding box center [300, 194] width 163 height 8
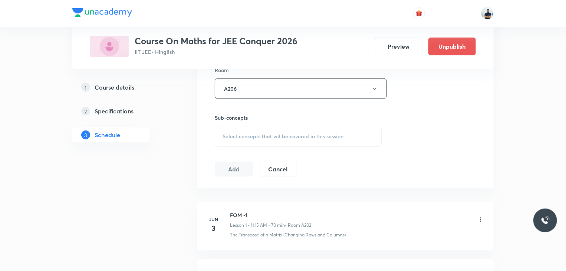
click at [274, 135] on span "Select concepts that wil be covered in this session" at bounding box center [283, 136] width 121 height 6
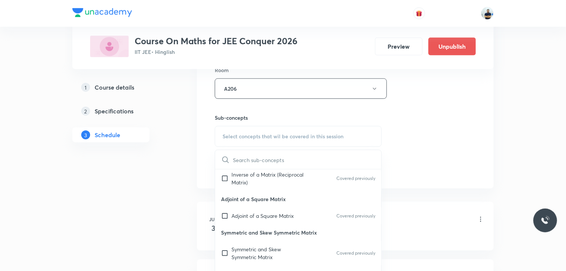
scroll to position [416, 0]
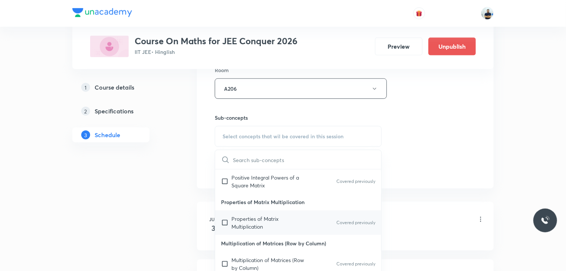
click at [252, 216] on p "Properties of Matrix Multiplication" at bounding box center [269, 223] width 75 height 16
checkbox input "true"
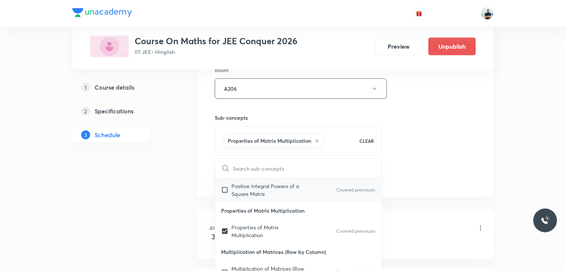
click at [241, 187] on p "Positive Integral Powers of a Square Matrix" at bounding box center [269, 190] width 75 height 16
checkbox input "true"
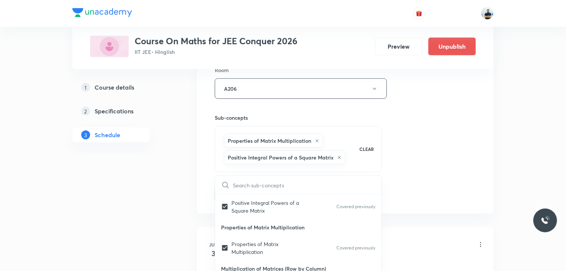
click at [459, 188] on div "Session 101 Live class Session title 18/99 Conic sections -11 ​ Schedule for [D…" at bounding box center [345, 15] width 261 height 374
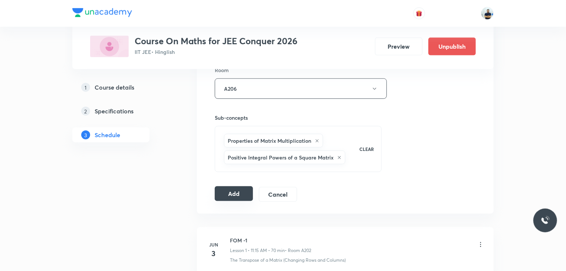
click at [230, 193] on button "Add" at bounding box center [234, 193] width 38 height 15
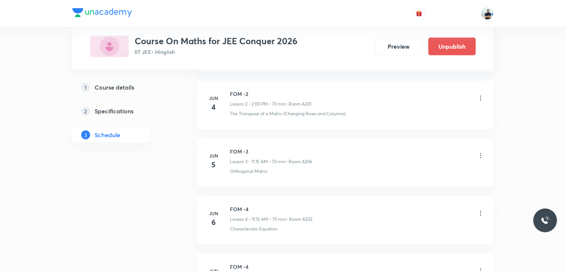
scroll to position [0, 0]
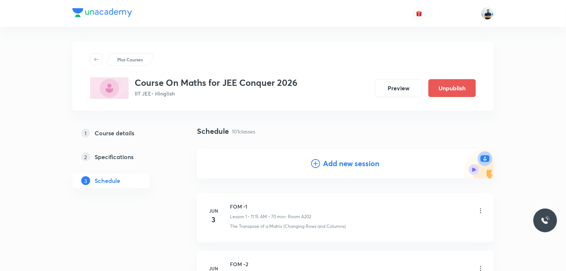
click at [335, 163] on h4 "Add new session" at bounding box center [351, 163] width 56 height 11
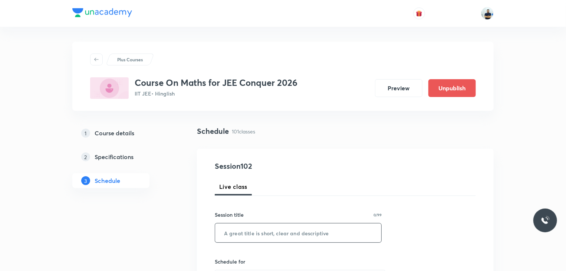
click at [234, 233] on input "text" at bounding box center [298, 232] width 166 height 19
paste input "Conic sections -10"
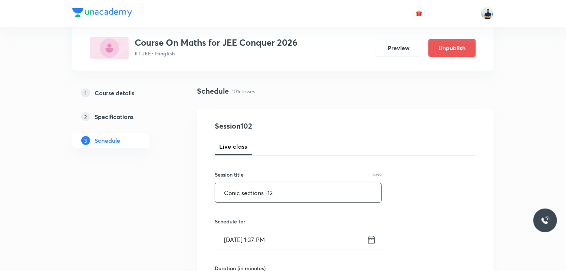
scroll to position [42, 0]
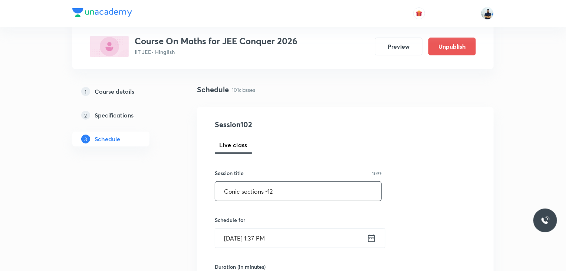
type input "Conic sections -12"
click at [274, 244] on input "[DATE] 1:37 PM" at bounding box center [291, 237] width 152 height 19
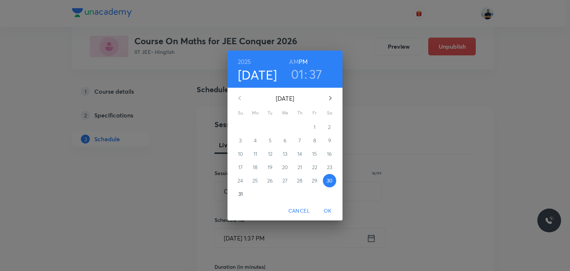
click at [336, 98] on button "button" at bounding box center [330, 98] width 18 height 18
click at [257, 128] on span "1" at bounding box center [255, 126] width 13 height 7
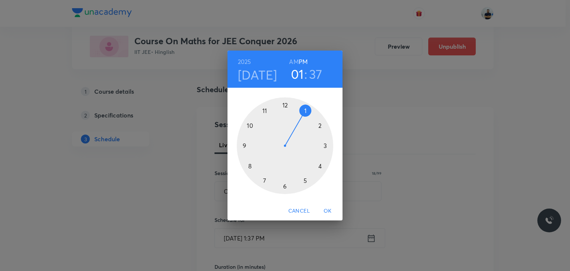
click at [294, 63] on h6 "AM" at bounding box center [293, 61] width 9 height 10
drag, startPoint x: 264, startPoint y: 104, endPoint x: 273, endPoint y: 112, distance: 12.1
click at [264, 104] on div at bounding box center [285, 145] width 97 height 97
click at [328, 144] on div at bounding box center [285, 145] width 97 height 97
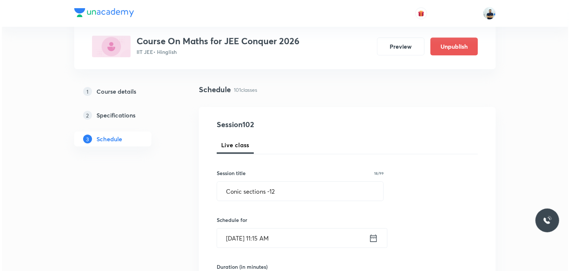
scroll to position [249, 0]
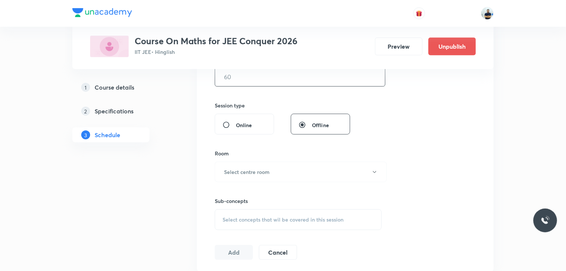
click at [232, 73] on input "text" at bounding box center [300, 76] width 170 height 19
type input "70"
click at [268, 168] on h6 "Select centre room" at bounding box center [247, 172] width 46 height 8
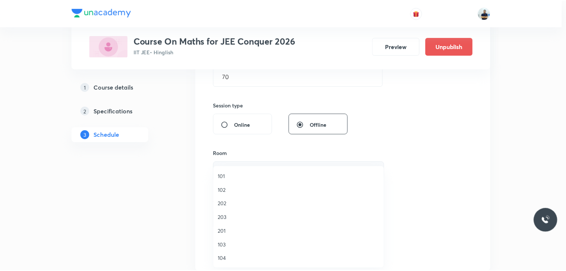
scroll to position [137, 0]
click at [228, 248] on span "A205" at bounding box center [300, 245] width 163 height 8
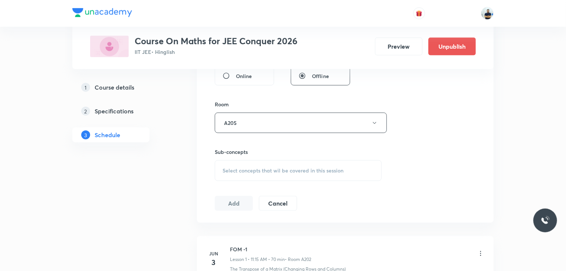
scroll to position [305, 0]
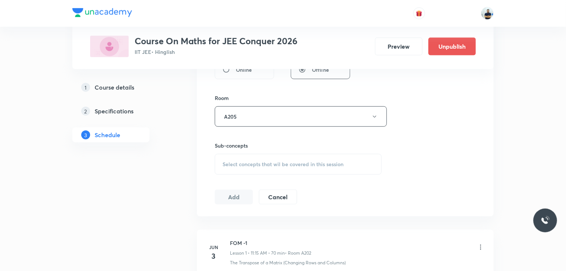
click at [298, 162] on span "Select concepts that wil be covered in this session" at bounding box center [283, 164] width 121 height 6
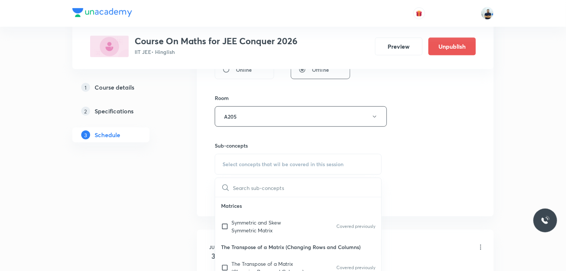
scroll to position [208, 0]
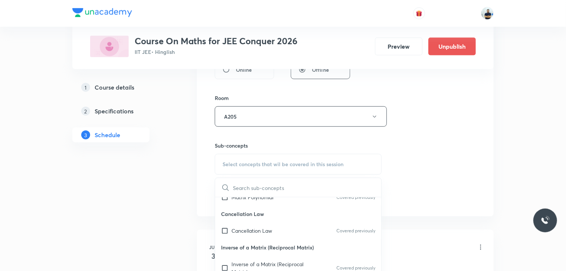
click at [250, 248] on p "Inverse of a Matrix (Reciprocal Matrix)" at bounding box center [298, 247] width 166 height 17
click at [259, 227] on p "Cancellation Law" at bounding box center [252, 230] width 41 height 8
checkbox input "true"
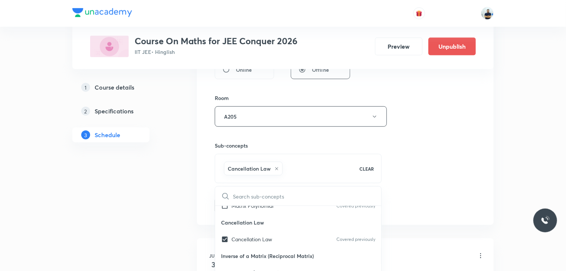
click at [456, 175] on div "Session 102 Live class Session title 18/99 Conic sections -12 ​ Schedule for [D…" at bounding box center [345, 34] width 261 height 357
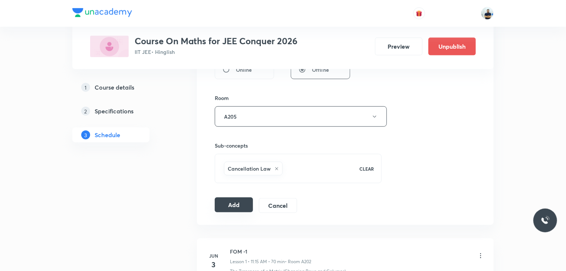
click at [239, 205] on button "Add" at bounding box center [234, 204] width 38 height 15
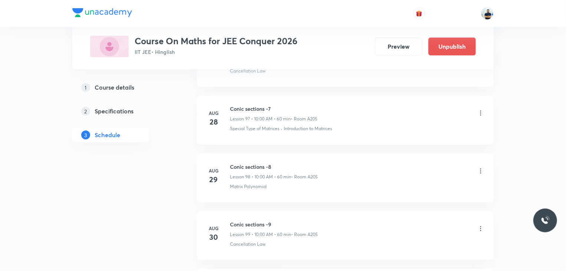
scroll to position [5840, 0]
